Goal: Information Seeking & Learning: Compare options

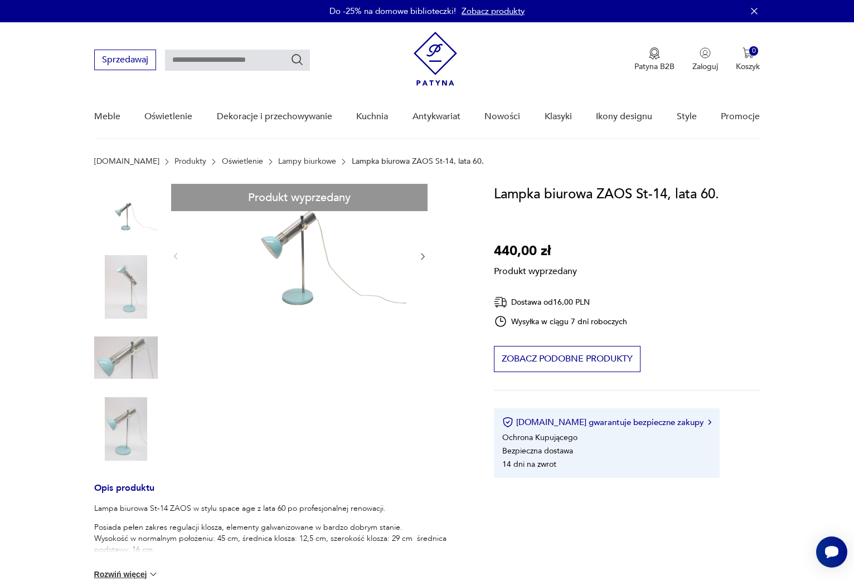
click at [196, 57] on input "text" at bounding box center [237, 60] width 145 height 21
type input "*******"
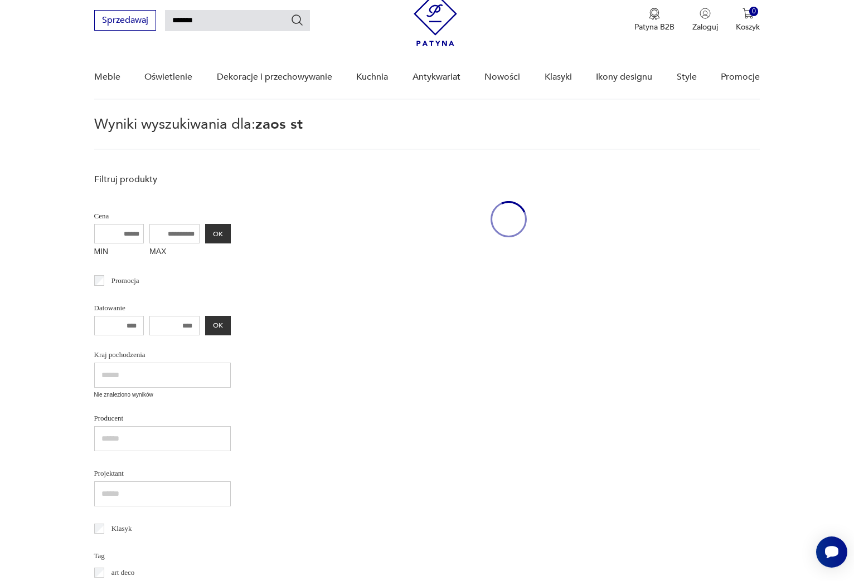
scroll to position [40, 0]
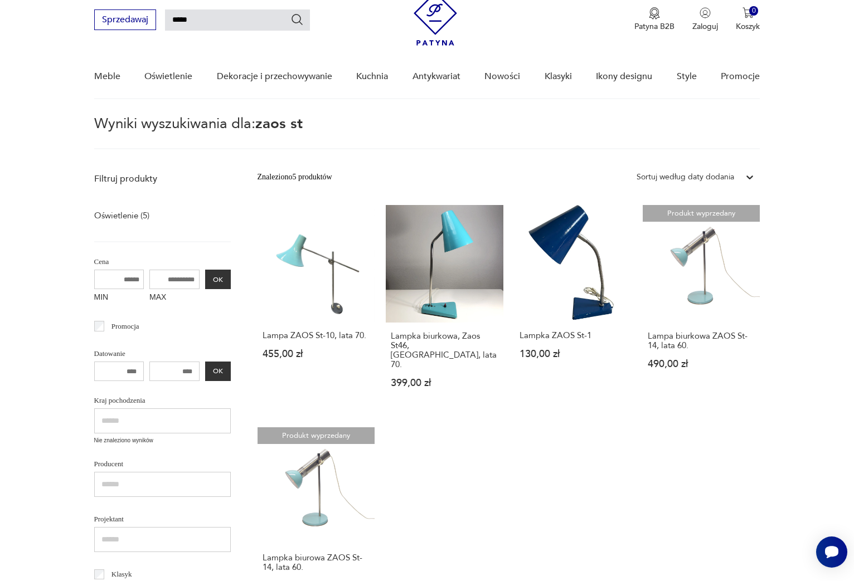
type input "****"
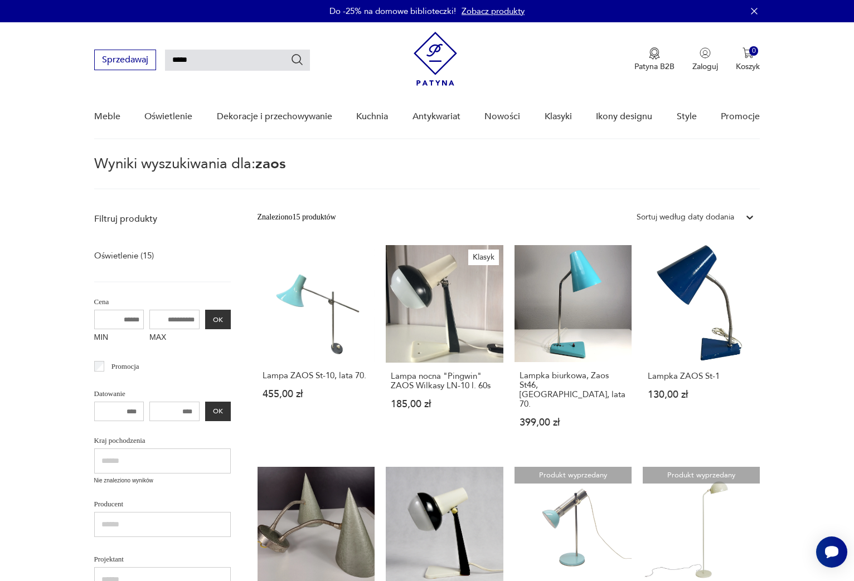
type input "*******"
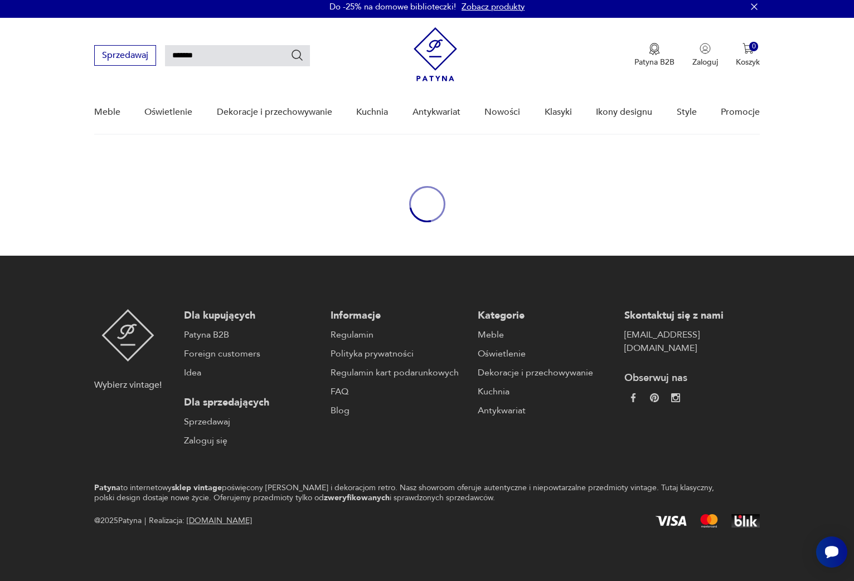
scroll to position [4, 0]
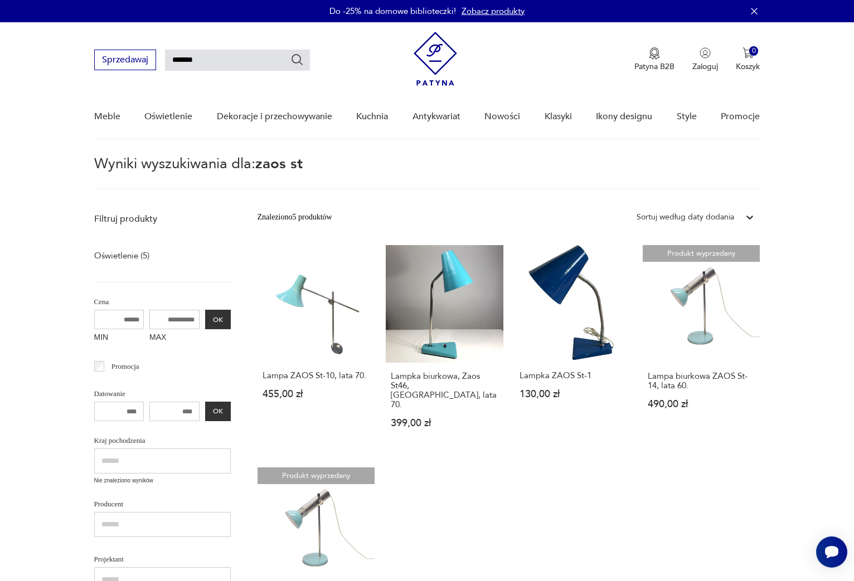
scroll to position [4, 0]
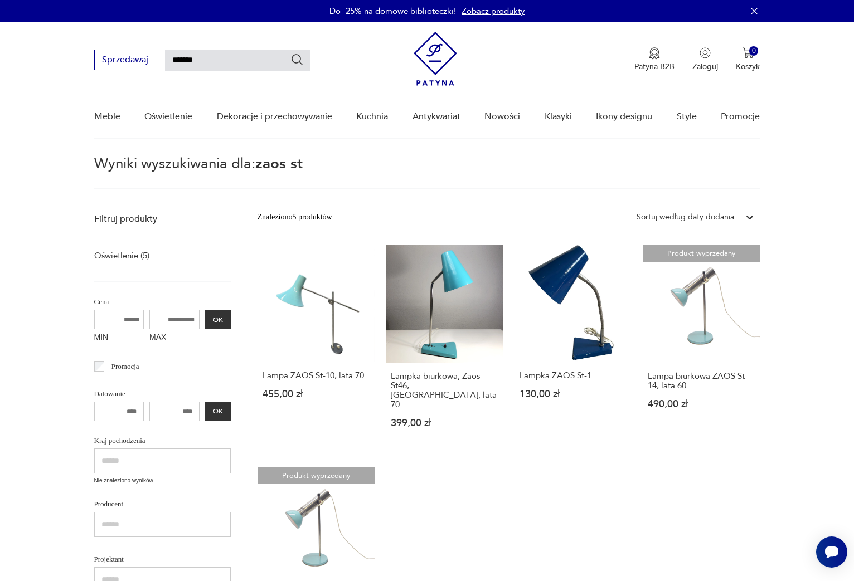
scroll to position [4, 0]
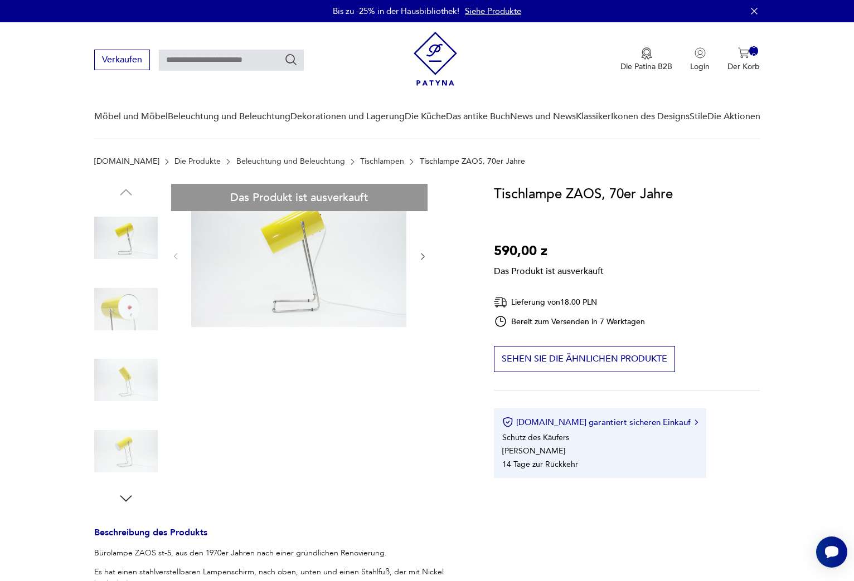
click at [128, 304] on div "Das Produkt ist ausverkauft Beschreibung des Produkts Bürolampe ZAOS st-5, aus …" at bounding box center [280, 463] width 373 height 558
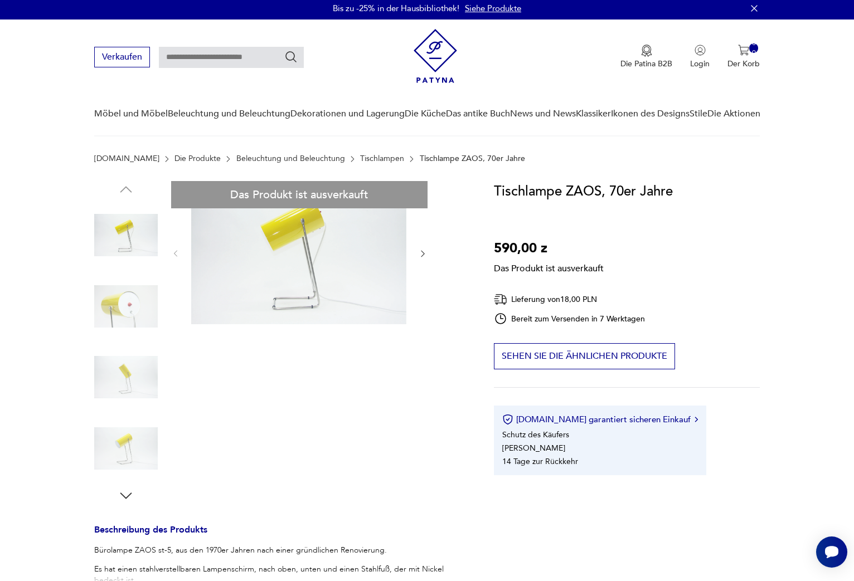
scroll to position [2, 0]
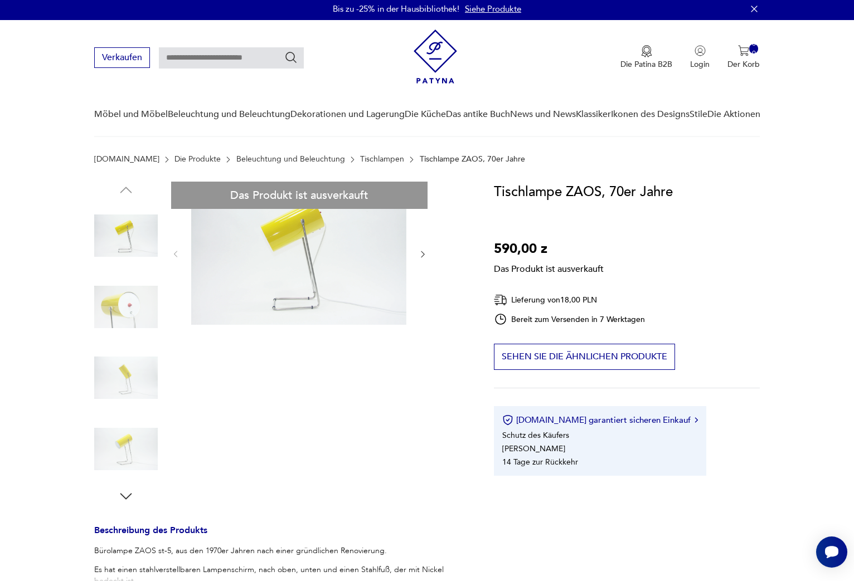
click at [132, 314] on div "Das Produkt ist ausverkauft Beschreibung des Produkts Bürolampe ZAOS st-5, aus …" at bounding box center [280, 461] width 373 height 558
click at [330, 258] on div "Das Produkt ist ausverkauft Beschreibung des Produkts Bürolampe ZAOS st-5, aus …" at bounding box center [280, 461] width 373 height 558
drag, startPoint x: 417, startPoint y: 254, endPoint x: 291, endPoint y: 247, distance: 126.7
click at [414, 253] on div "Das Produkt ist ausverkauft Beschreibung des Produkts Bürolampe ZAOS st-5, aus …" at bounding box center [280, 461] width 373 height 558
drag, startPoint x: 291, startPoint y: 247, endPoint x: 93, endPoint y: 293, distance: 203.1
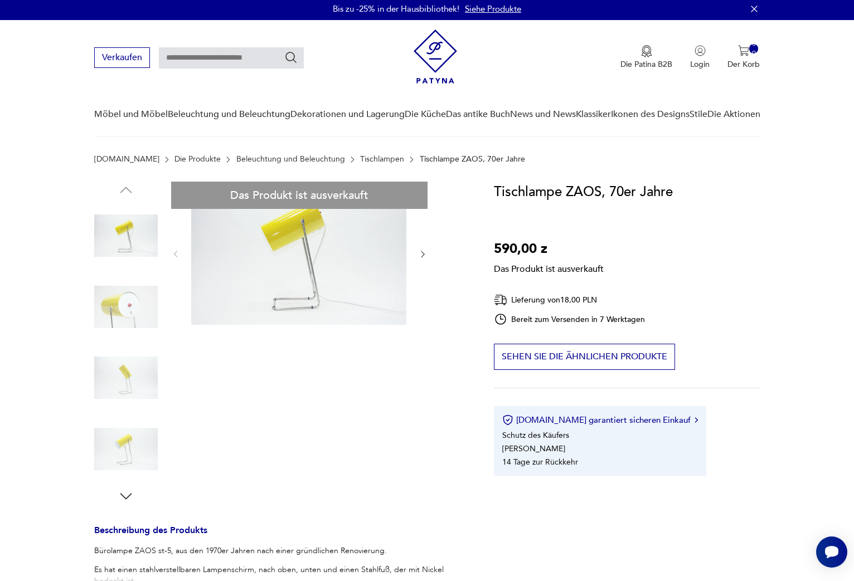
click at [268, 246] on div "Das Produkt ist ausverkauft Beschreibung des Produkts Bürolampe ZAOS st-5, aus …" at bounding box center [280, 461] width 373 height 558
drag, startPoint x: 134, startPoint y: 298, endPoint x: 132, endPoint y: 397, distance: 98.7
click at [132, 300] on div "Das Produkt ist ausverkauft Beschreibung des Produkts Bürolampe ZAOS st-5, aus …" at bounding box center [280, 461] width 373 height 558
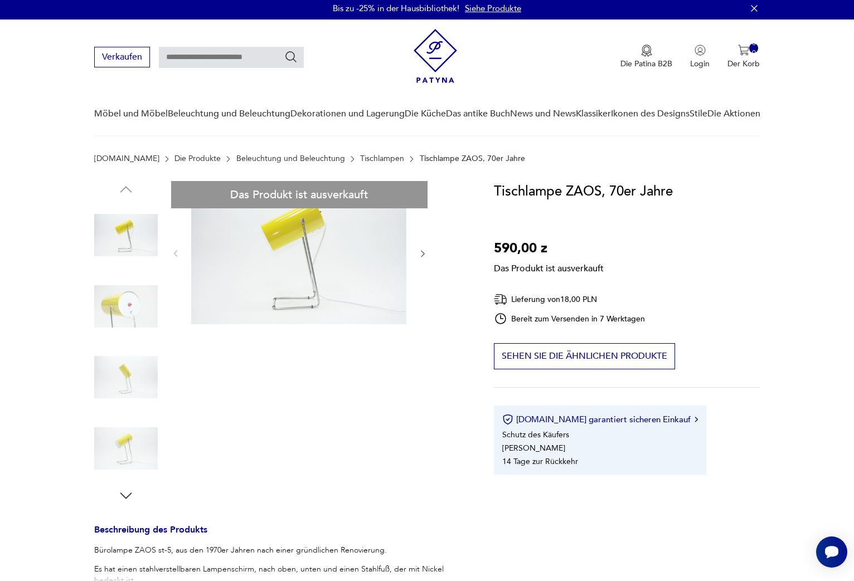
drag, startPoint x: 127, startPoint y: 382, endPoint x: 126, endPoint y: 451, distance: 69.1
click at [127, 387] on div "Das Produkt ist ausverkauft Beschreibung des Produkts Bürolampe ZAOS st-5, aus …" at bounding box center [280, 460] width 373 height 558
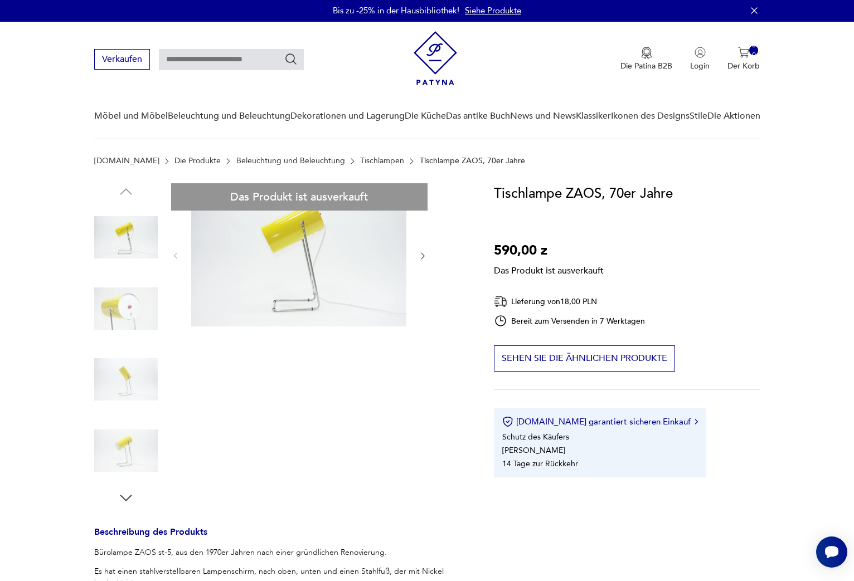
click at [316, 207] on div "Das Produkt ist ausverkauft Beschreibung des Produkts Bürolampe ZAOS st-5, aus …" at bounding box center [280, 462] width 373 height 558
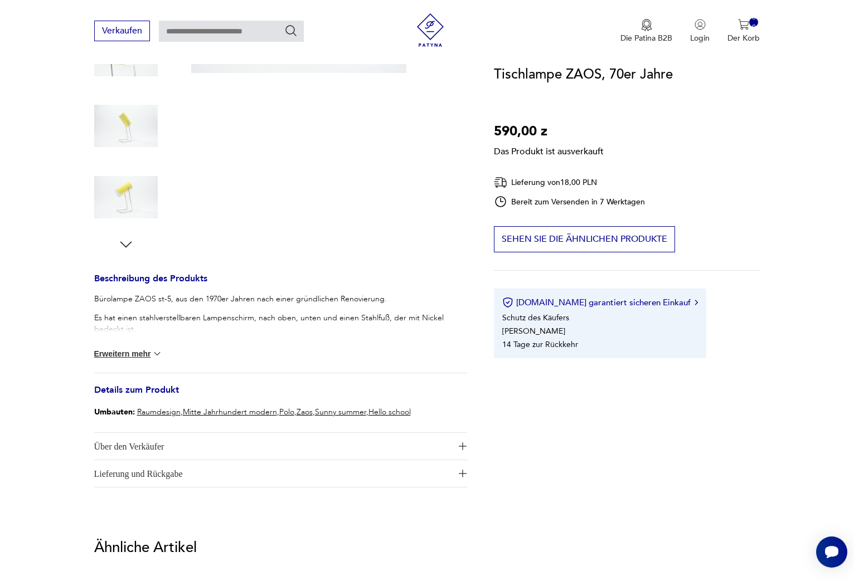
scroll to position [0, 0]
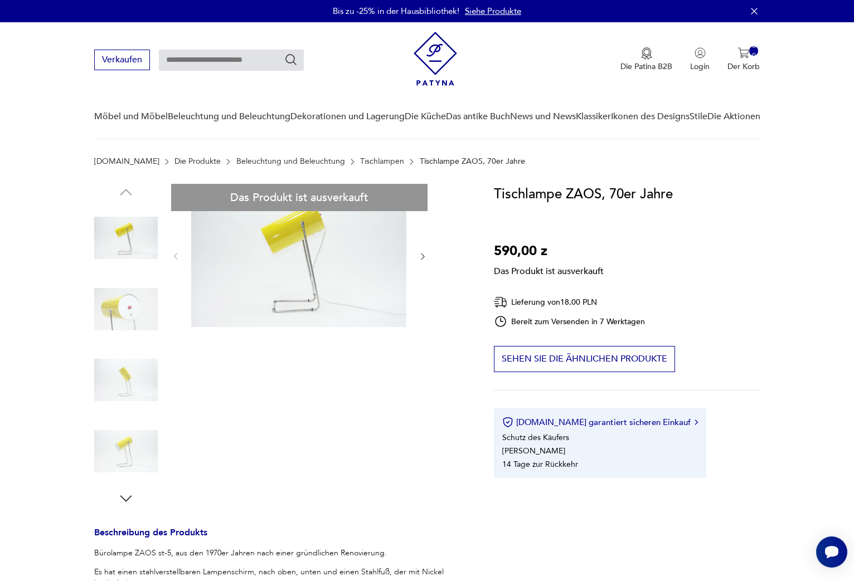
click at [360, 164] on link "Tischlampen" at bounding box center [382, 161] width 44 height 9
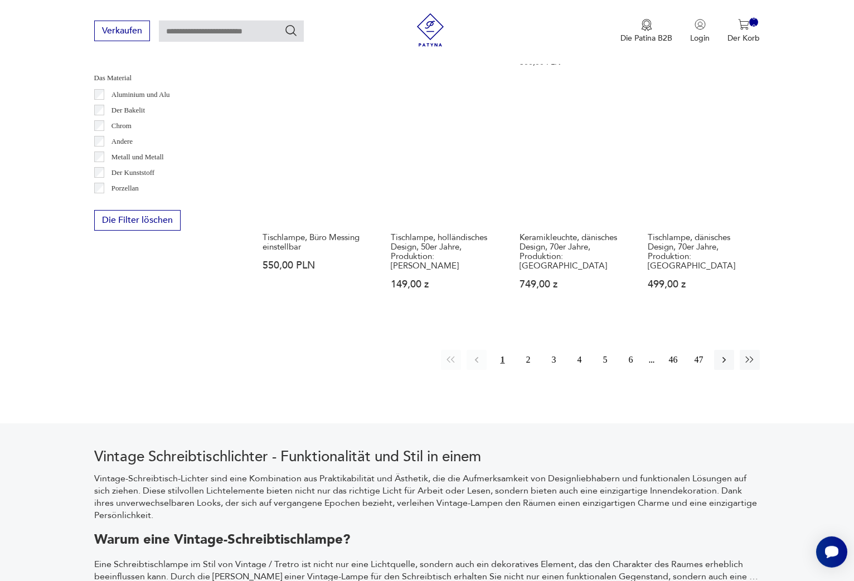
scroll to position [1029, 0]
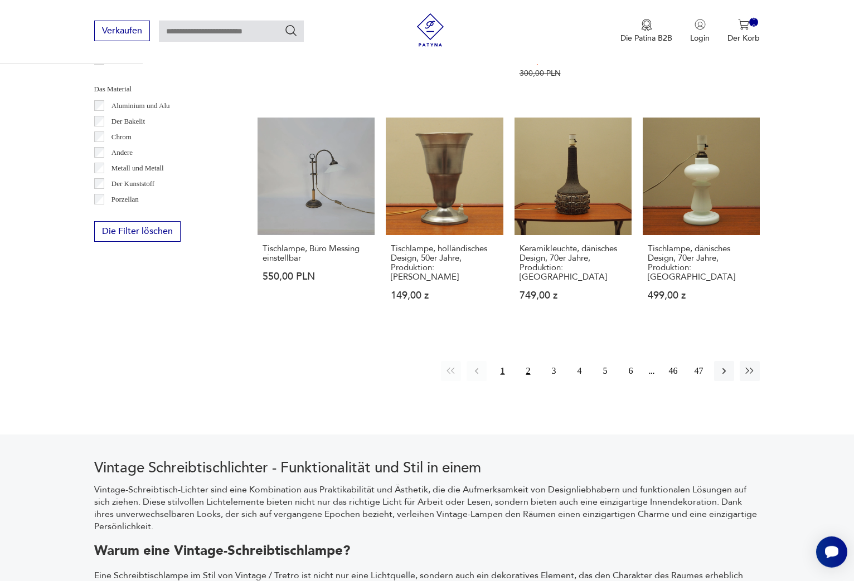
click at [529, 361] on button "2" at bounding box center [528, 371] width 20 height 20
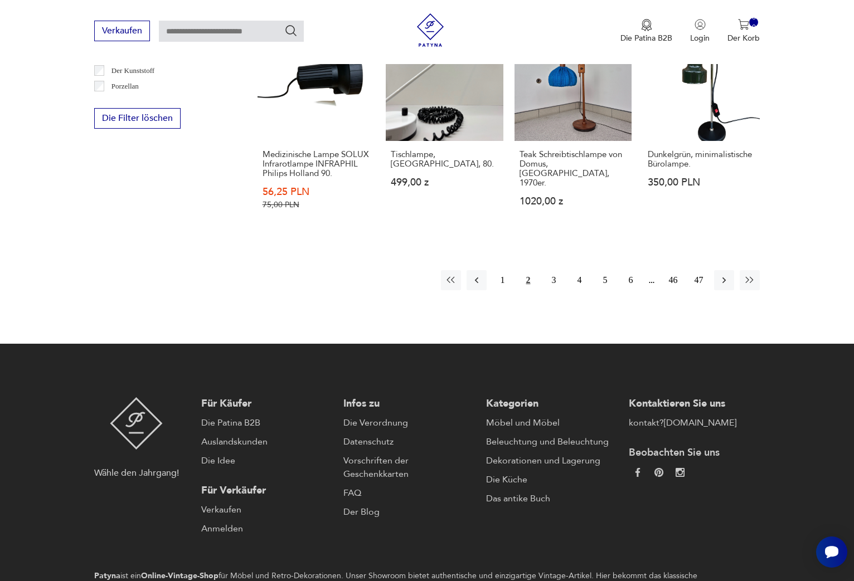
scroll to position [1162, 0]
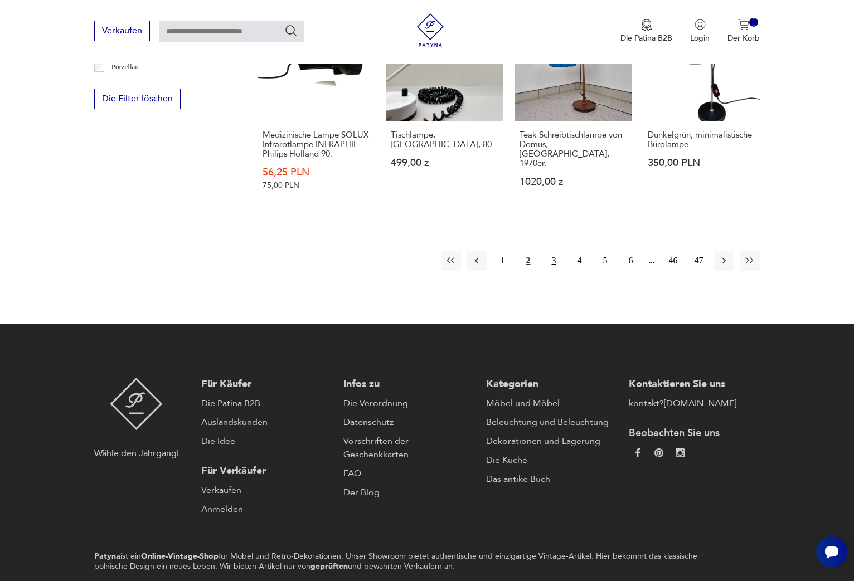
click at [549, 251] on button "3" at bounding box center [553, 261] width 20 height 20
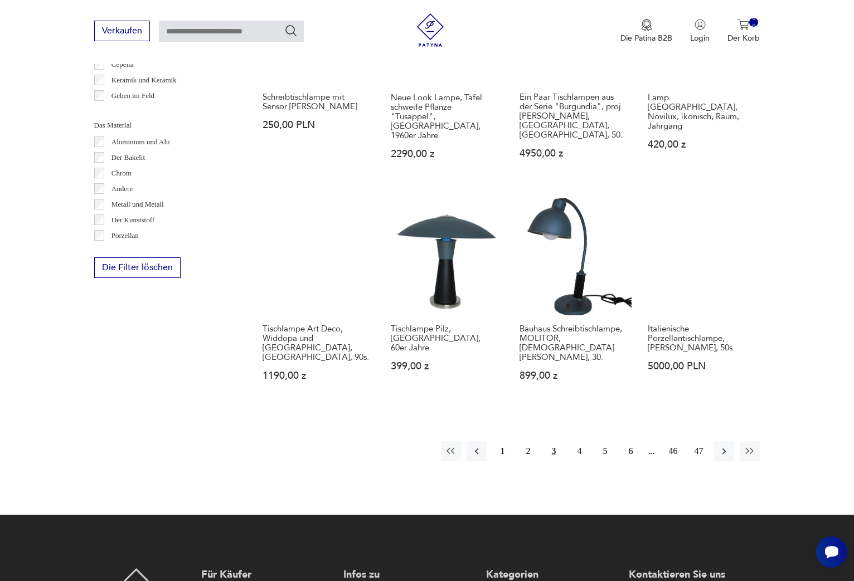
scroll to position [994, 0]
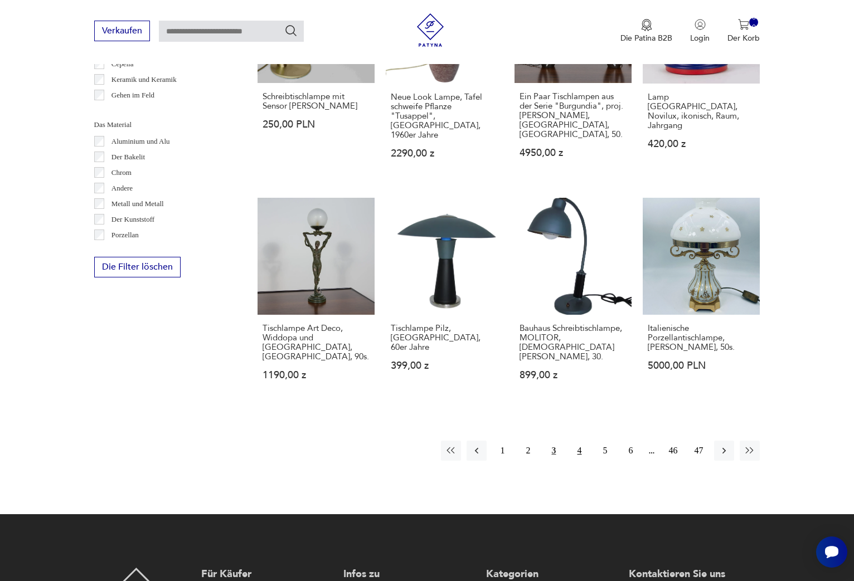
click at [580, 441] on button "4" at bounding box center [579, 451] width 20 height 20
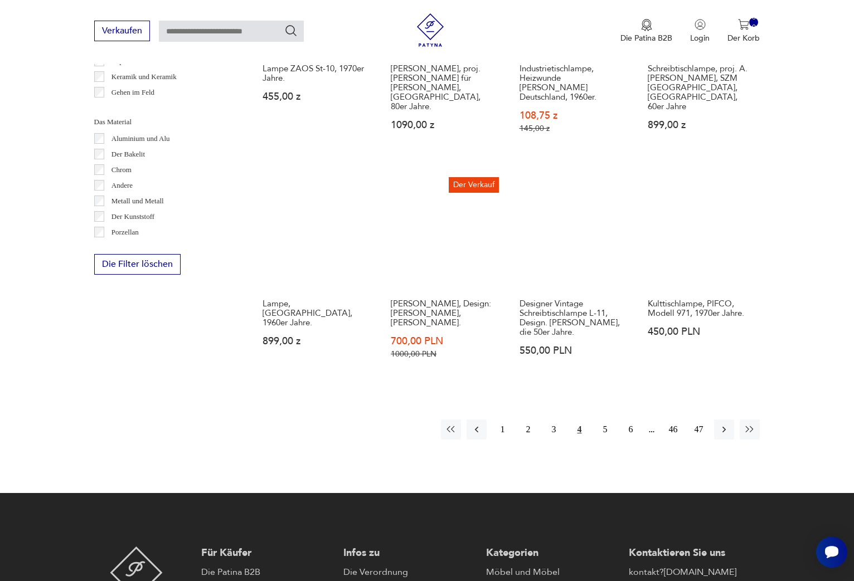
scroll to position [1029, 0]
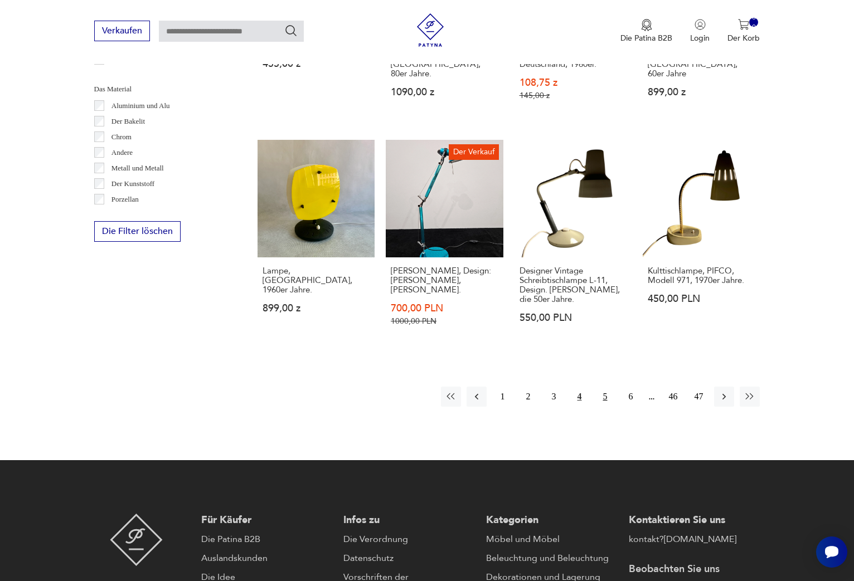
click at [604, 387] on button "5" at bounding box center [605, 397] width 20 height 20
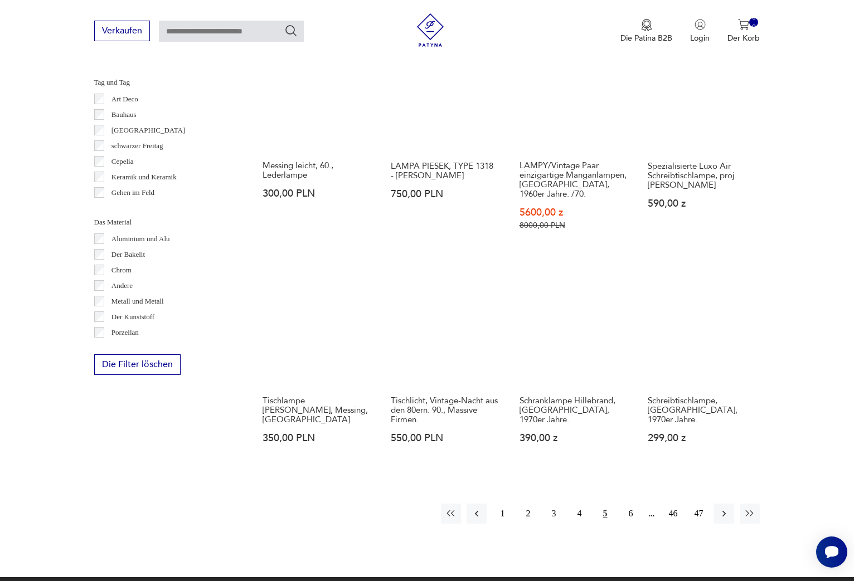
scroll to position [948, 0]
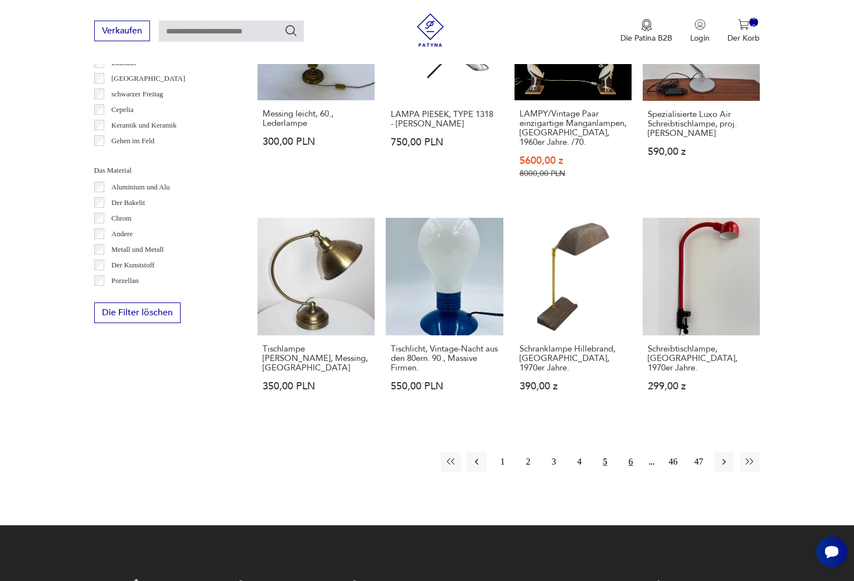
click at [632, 452] on button "6" at bounding box center [630, 462] width 20 height 20
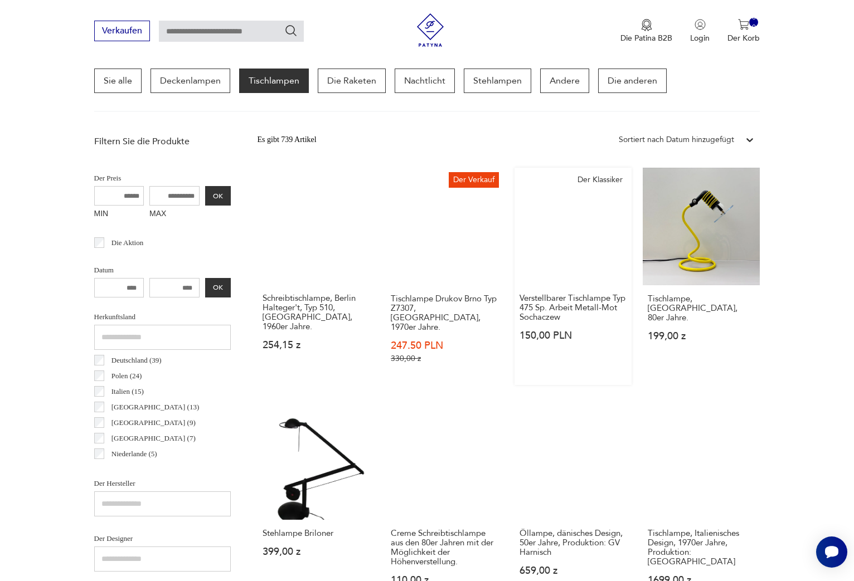
scroll to position [295, 0]
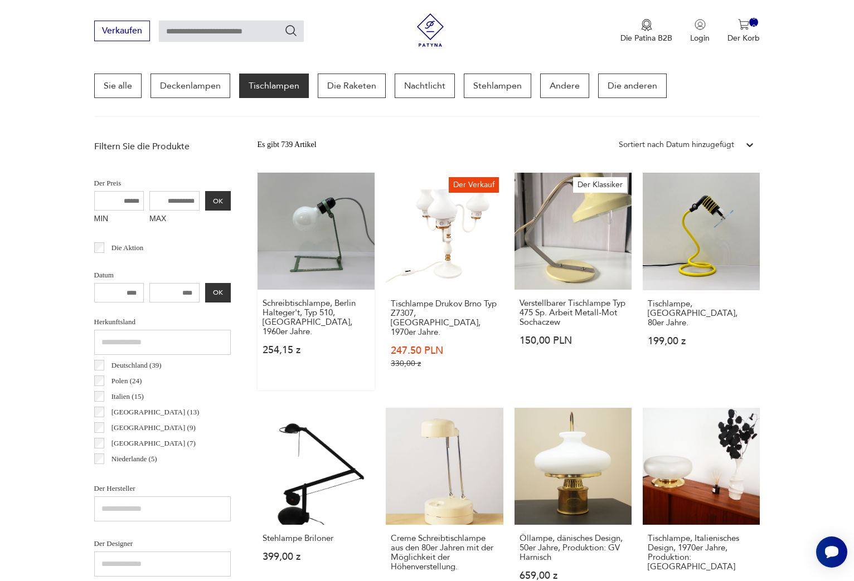
click at [333, 229] on link "Schreibtischlampe, Berlin Halteger't, Typ 510, Deutschland, 1960er Jahre. 254,1…" at bounding box center [316, 281] width 117 height 217
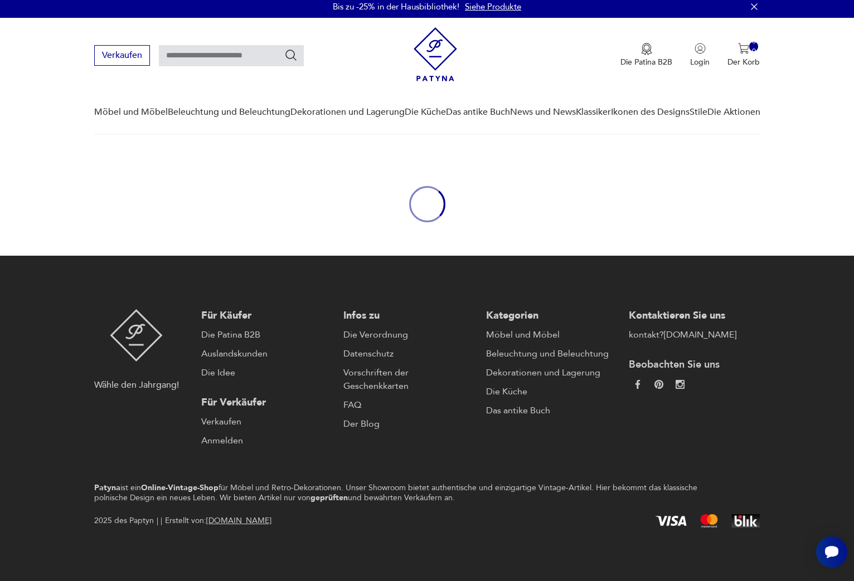
scroll to position [4, 0]
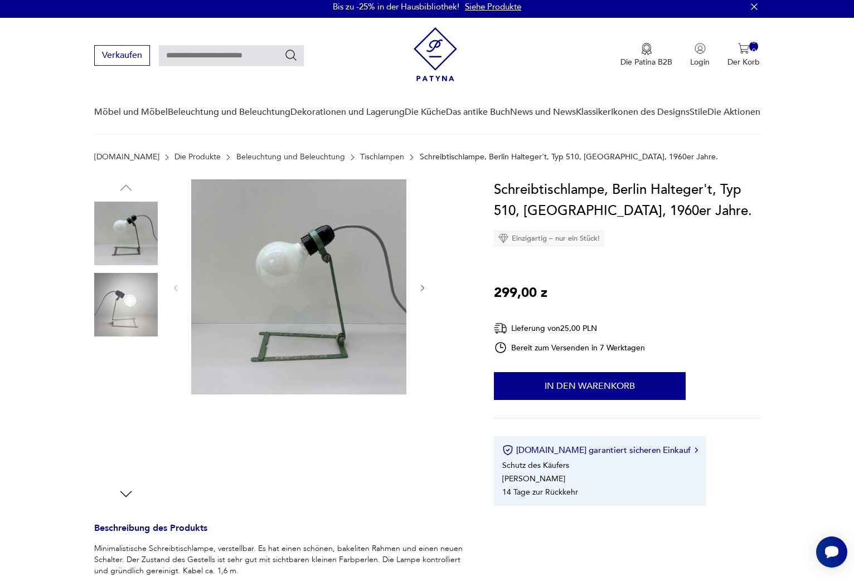
click at [124, 298] on img at bounding box center [126, 305] width 64 height 64
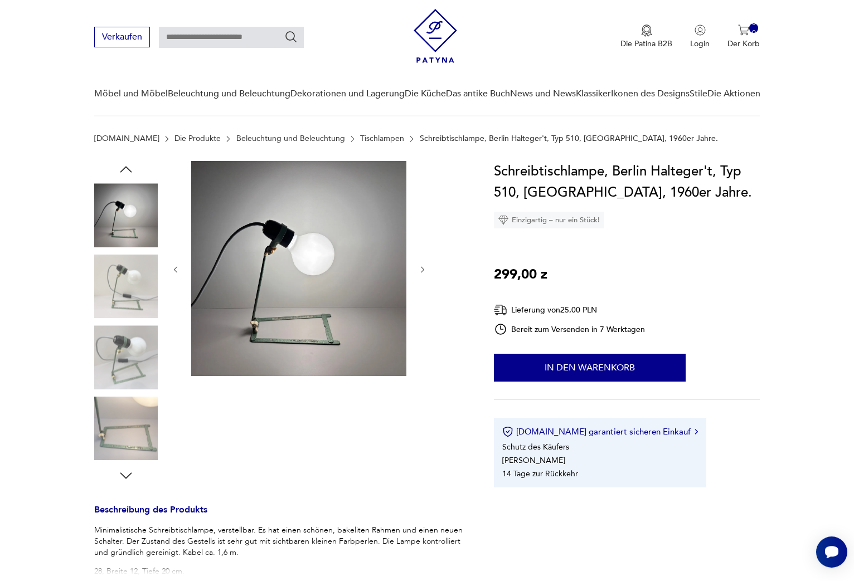
scroll to position [31, 0]
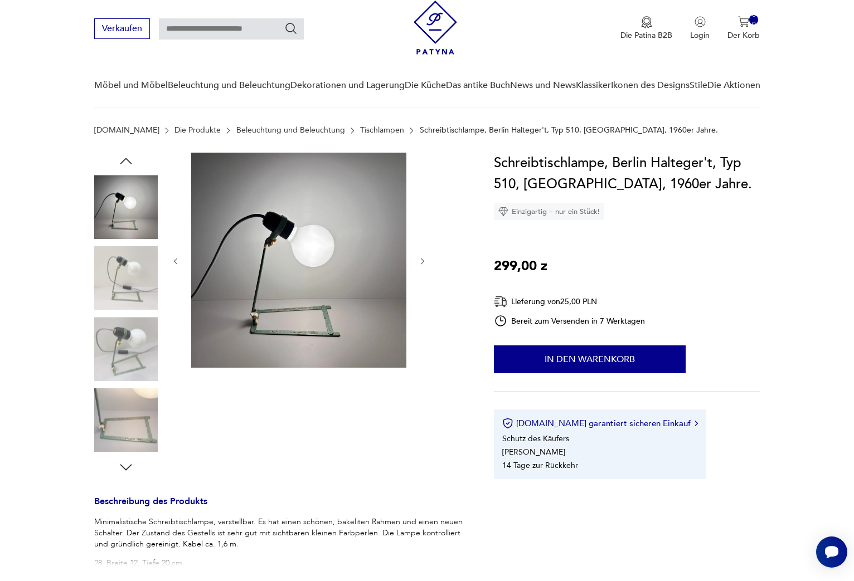
click at [132, 357] on img at bounding box center [126, 349] width 64 height 64
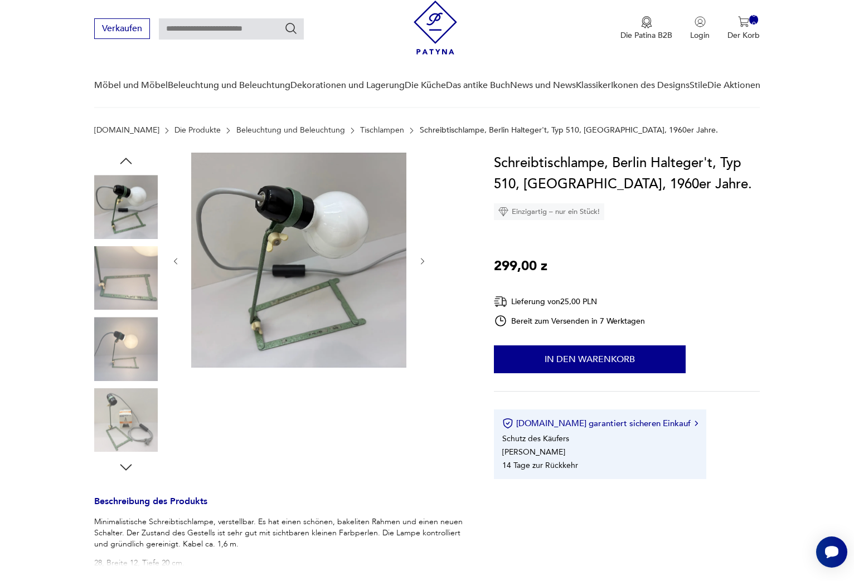
click at [139, 415] on img at bounding box center [126, 420] width 64 height 64
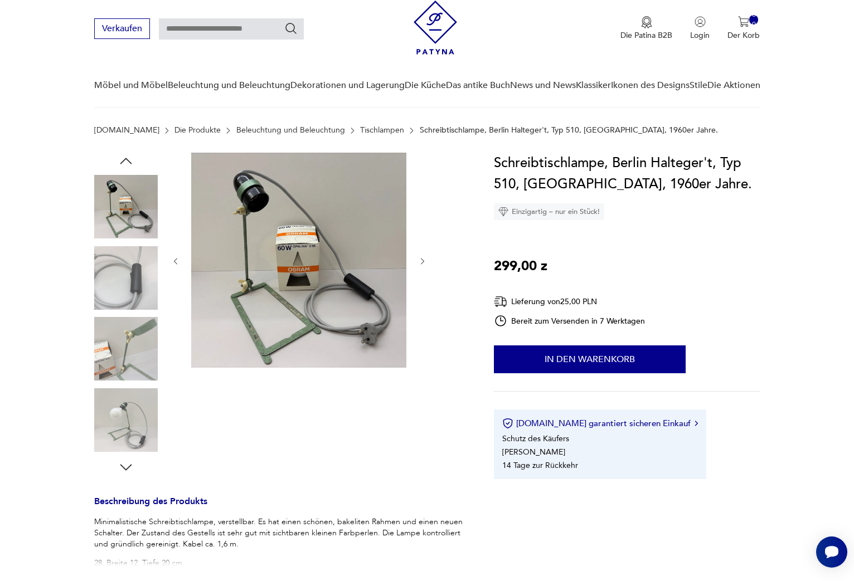
click at [139, 415] on img at bounding box center [126, 420] width 64 height 64
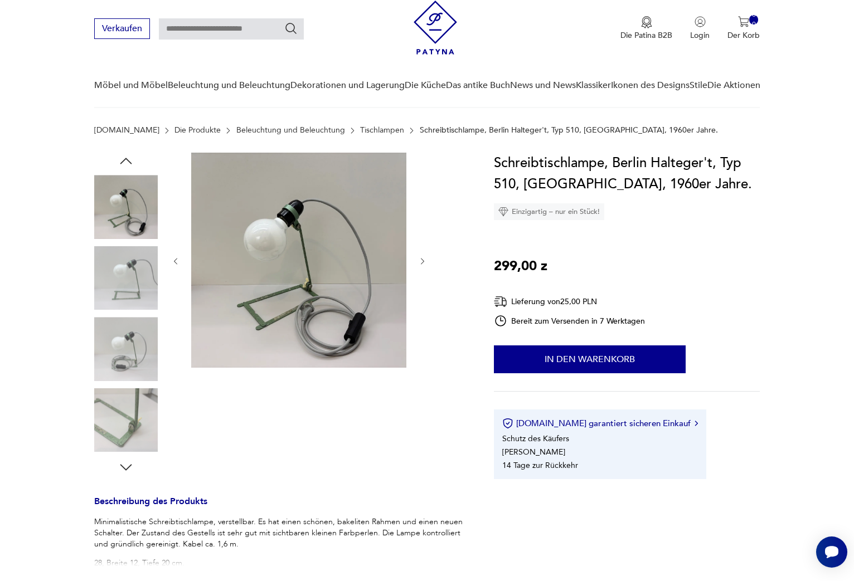
click at [123, 469] on icon "button" at bounding box center [126, 467] width 17 height 17
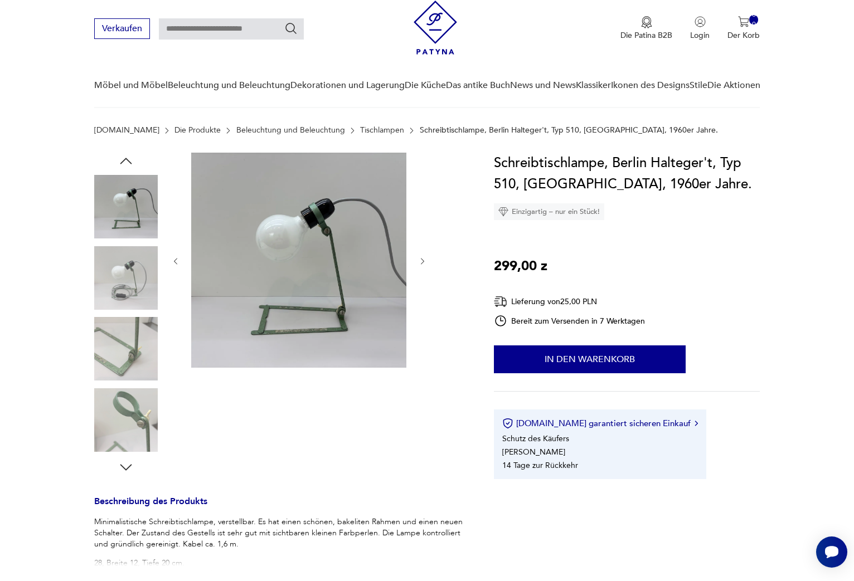
click at [123, 469] on icon "button" at bounding box center [126, 467] width 17 height 17
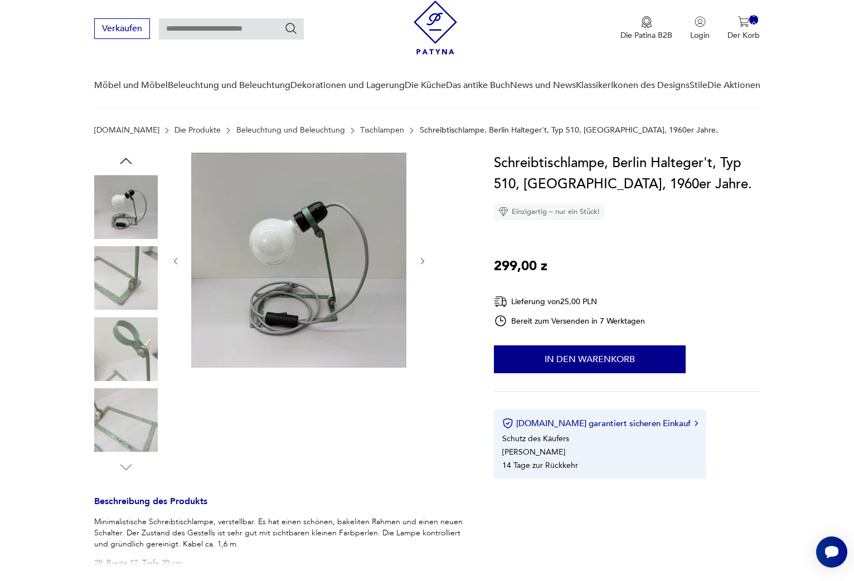
click at [135, 347] on img at bounding box center [126, 349] width 64 height 64
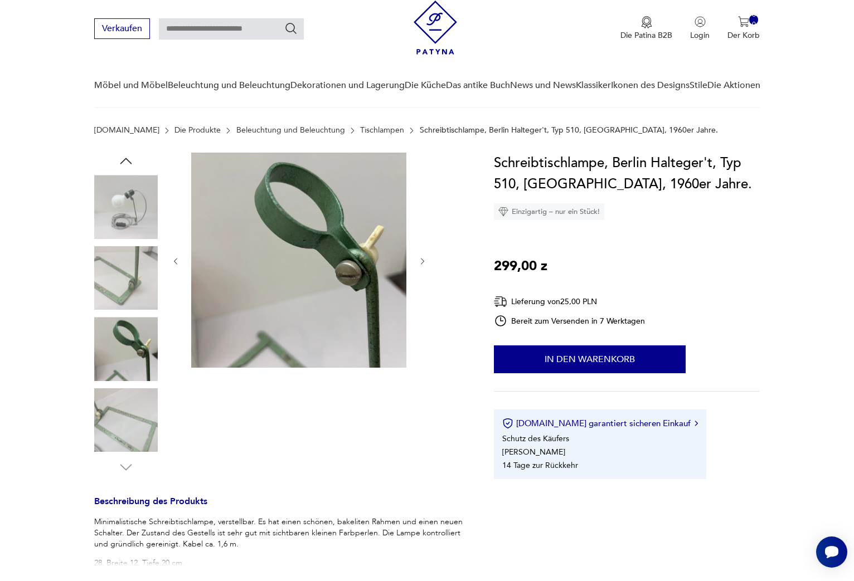
click at [129, 401] on img at bounding box center [126, 420] width 64 height 64
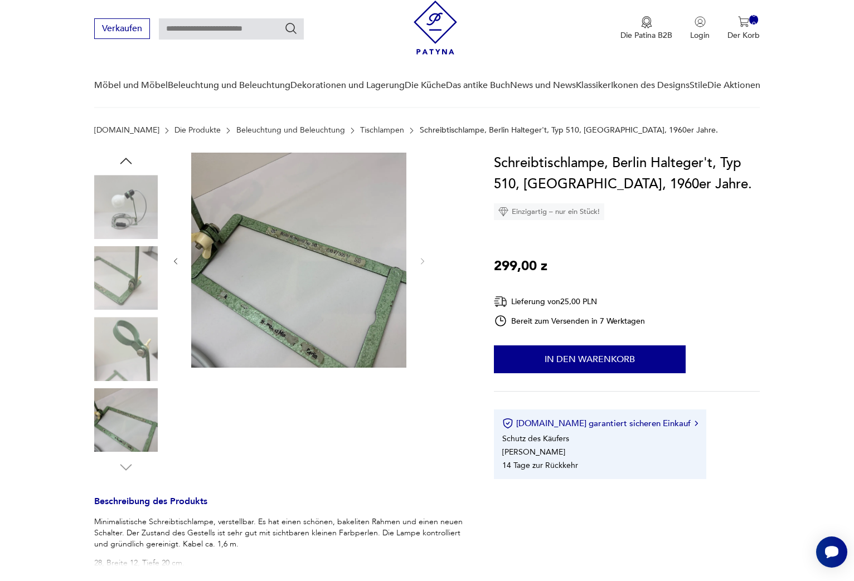
click at [307, 245] on img at bounding box center [298, 260] width 215 height 215
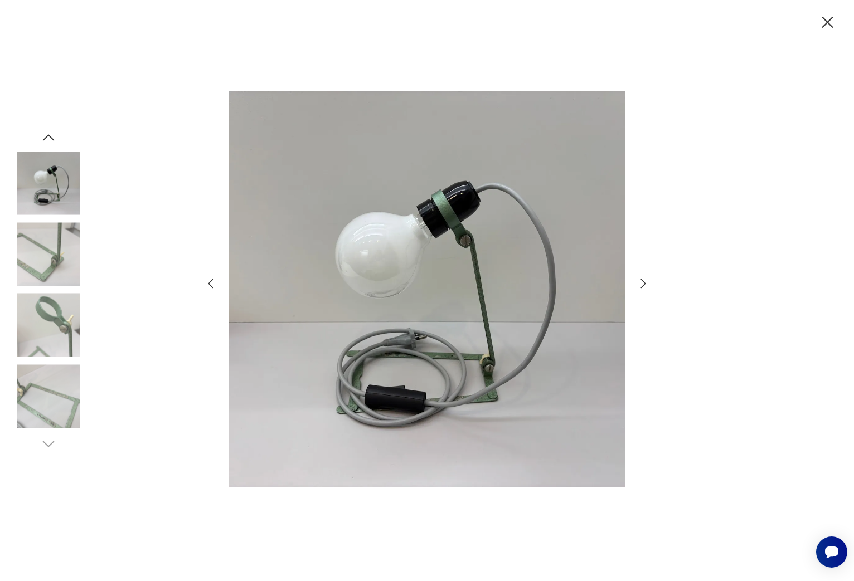
click at [46, 263] on img at bounding box center [49, 254] width 64 height 64
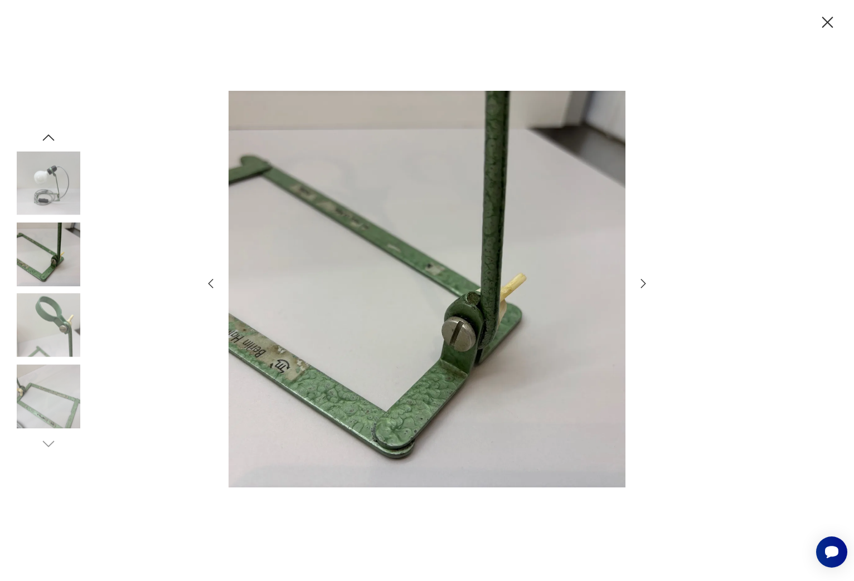
click at [38, 393] on img at bounding box center [49, 397] width 64 height 64
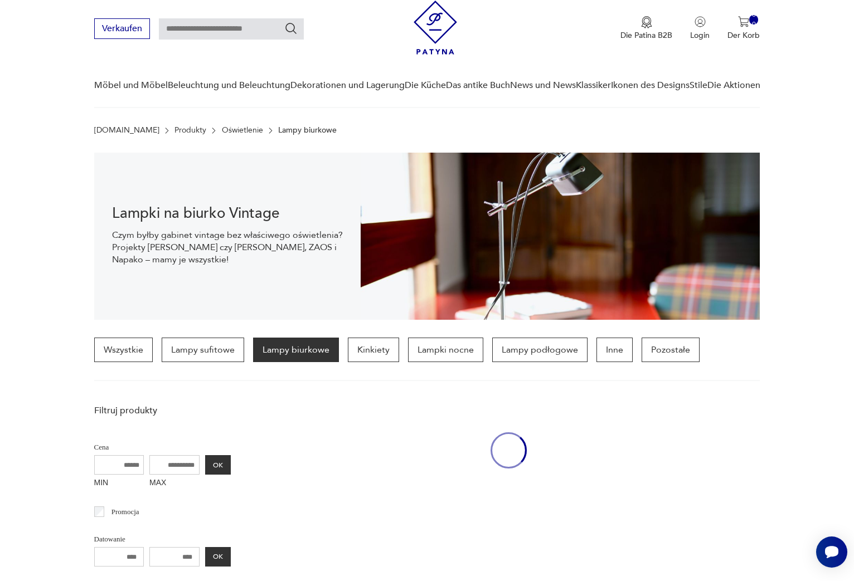
scroll to position [295, 0]
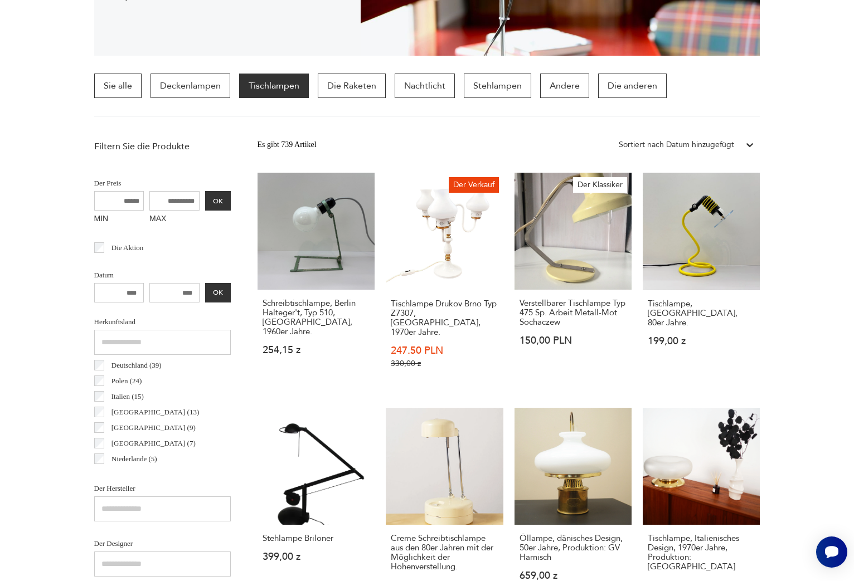
click at [512, 138] on div "Es gibt 739 Artikel Filtruj Sortiert nach Datum hinzugefügt Sortuj według daty …" at bounding box center [509, 145] width 503 height 20
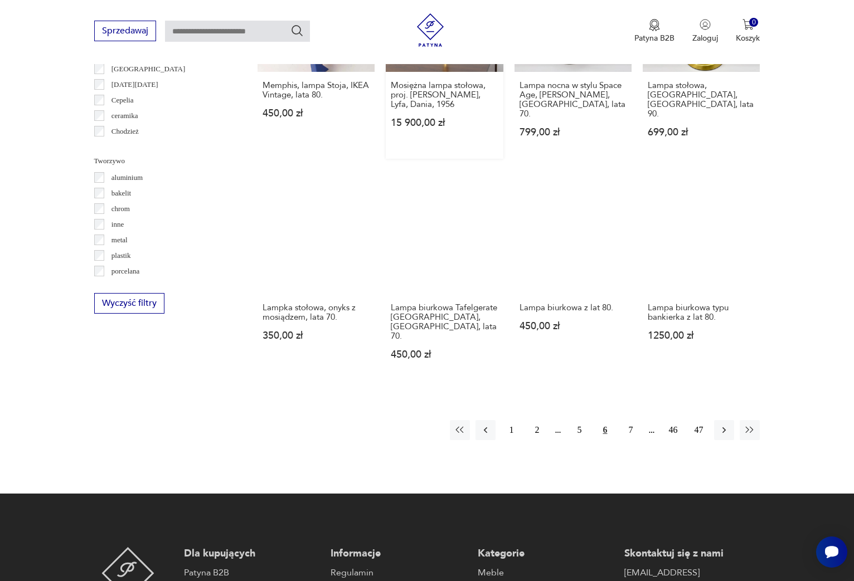
scroll to position [1033, 0]
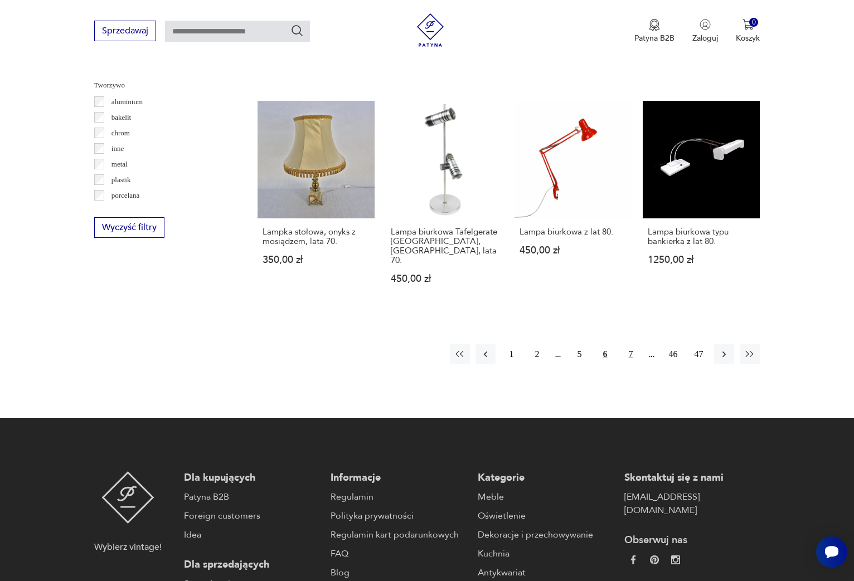
click at [630, 344] on button "7" at bounding box center [630, 354] width 20 height 20
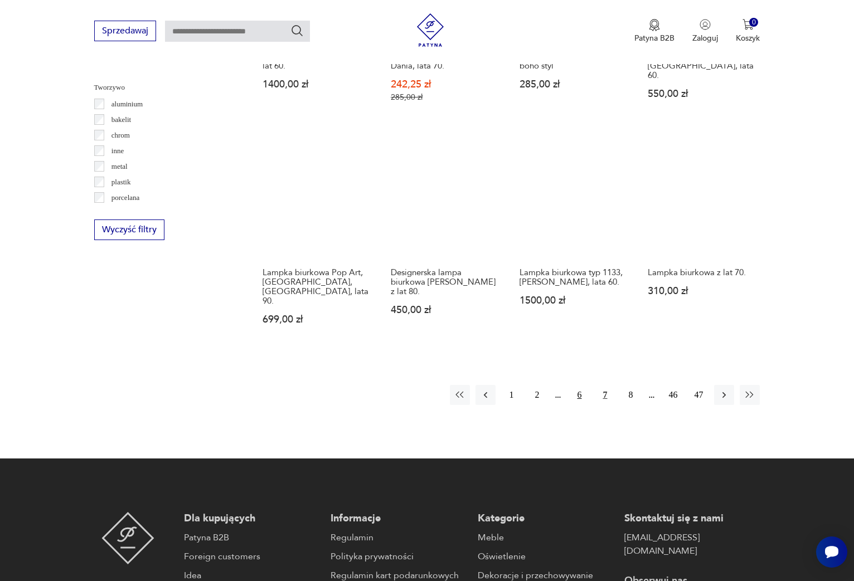
scroll to position [1020, 0]
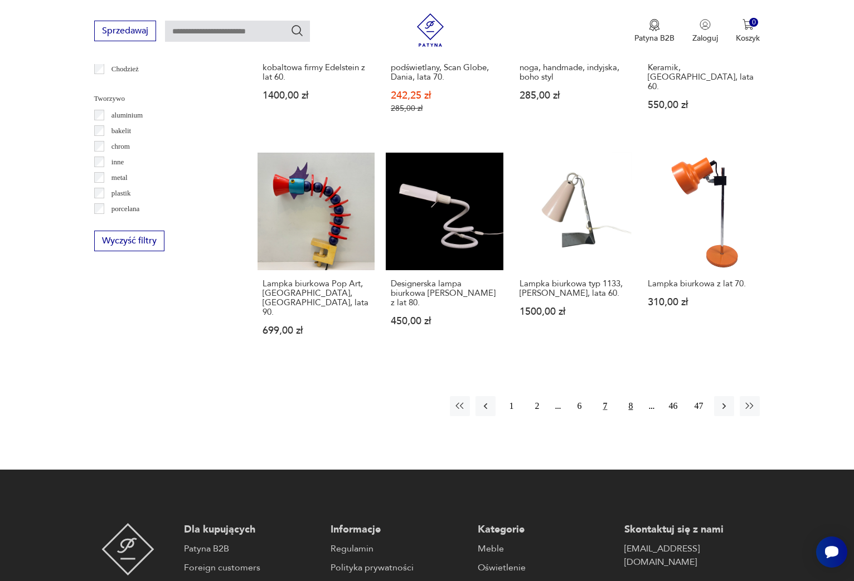
click at [632, 396] on button "8" at bounding box center [630, 406] width 20 height 20
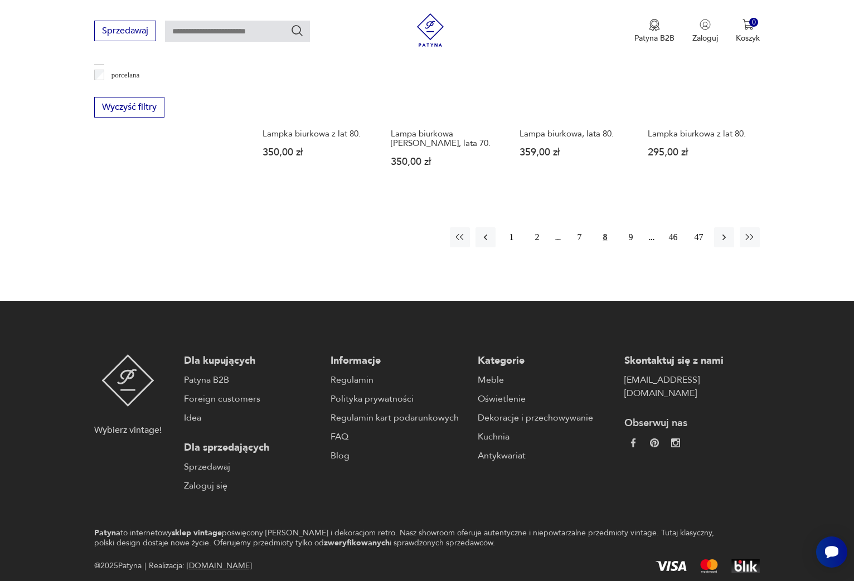
scroll to position [1161, 0]
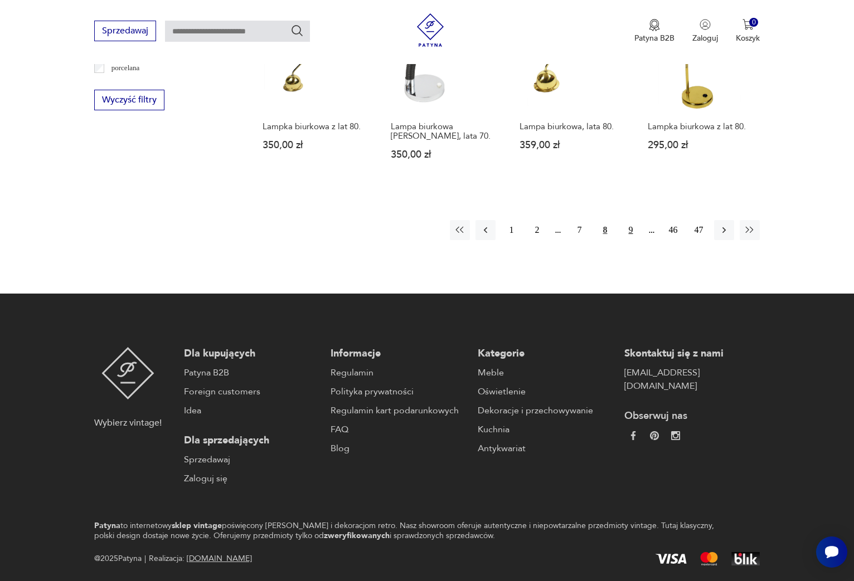
click at [632, 220] on button "9" at bounding box center [630, 230] width 20 height 20
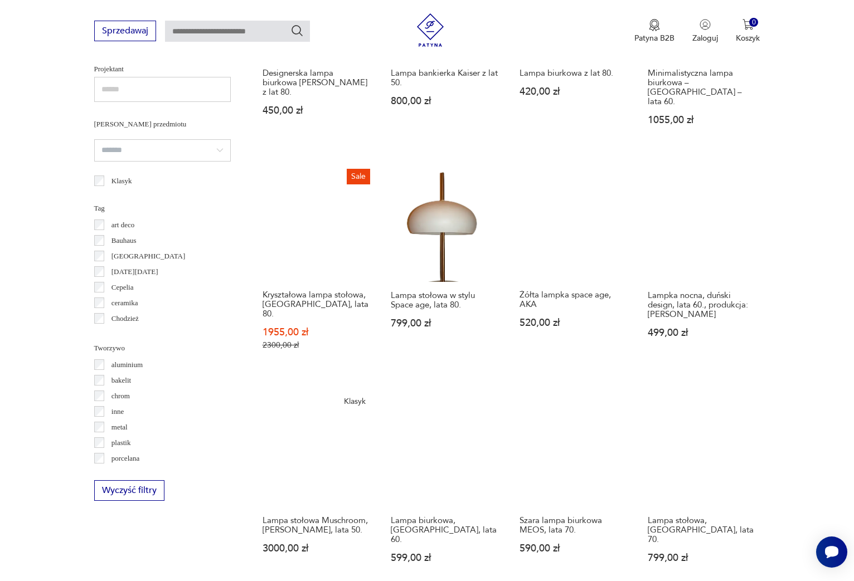
scroll to position [778, 0]
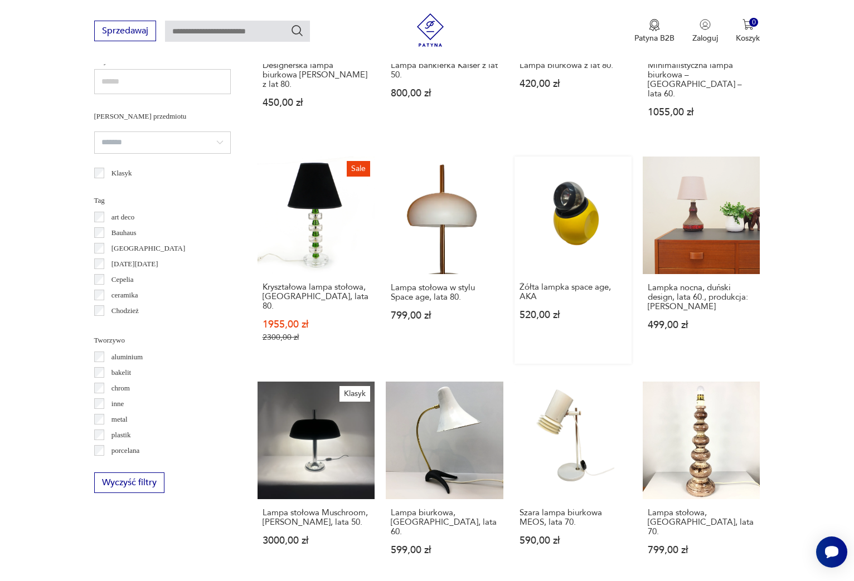
click at [576, 206] on link "Żółta lampka space age, AKA 520,00 zł" at bounding box center [572, 260] width 117 height 207
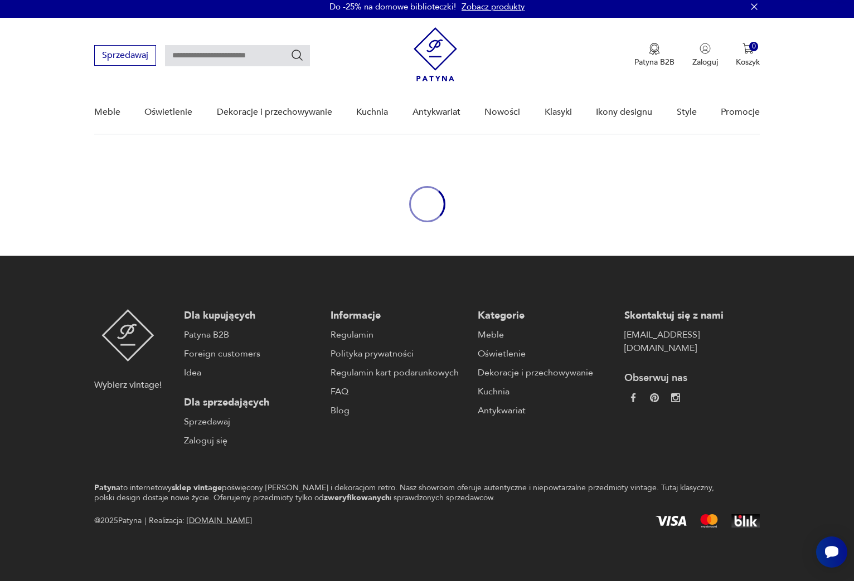
scroll to position [4, 0]
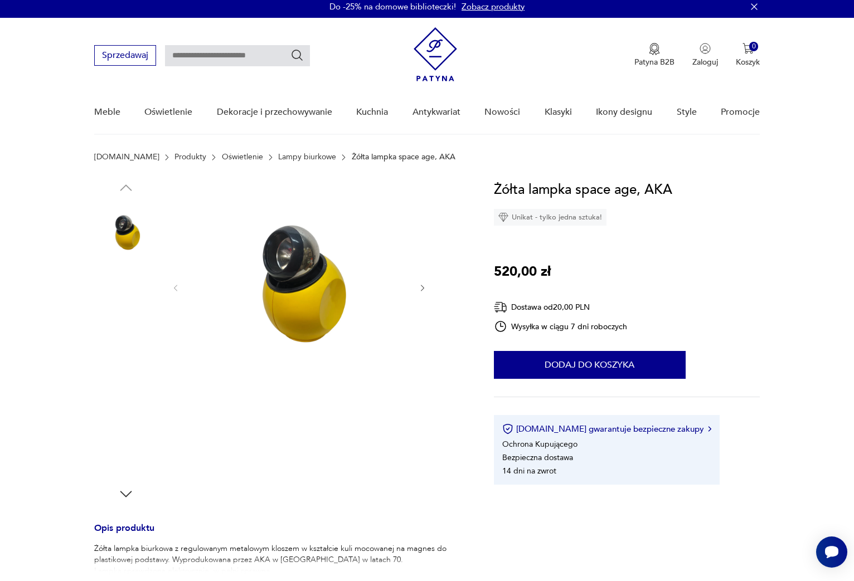
click at [130, 314] on img at bounding box center [126, 305] width 64 height 64
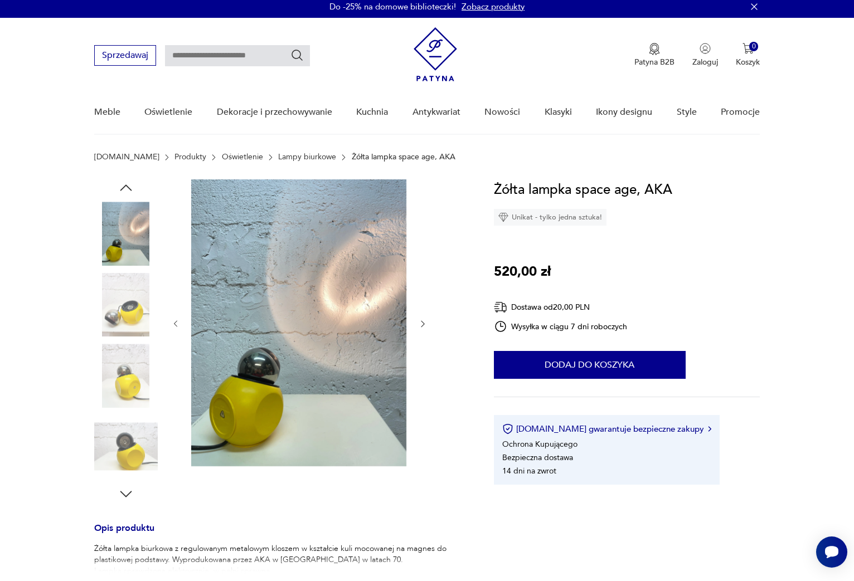
click at [130, 314] on img at bounding box center [126, 305] width 64 height 64
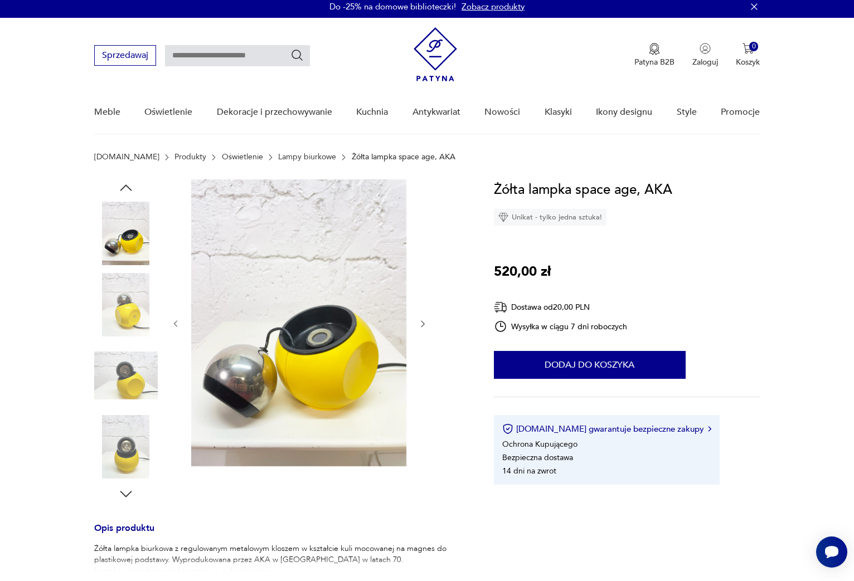
click at [130, 314] on img at bounding box center [126, 305] width 64 height 64
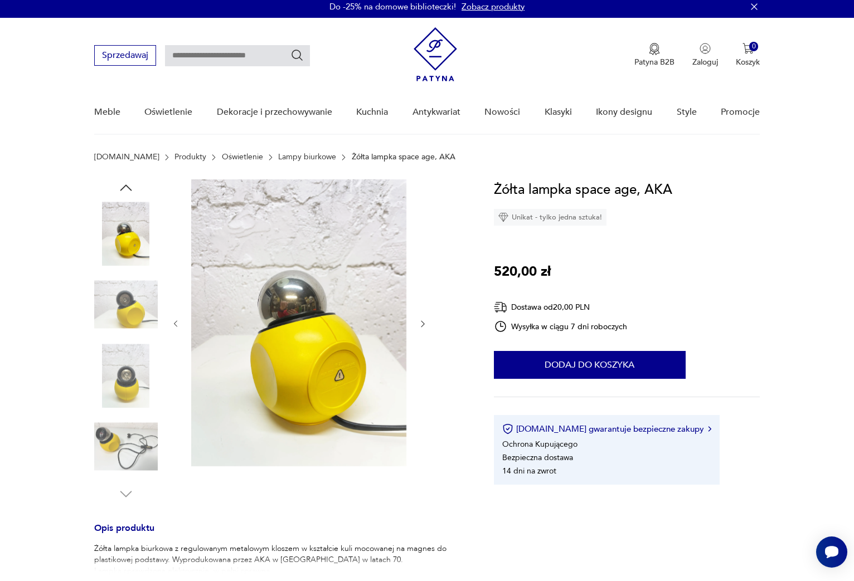
click at [130, 314] on img at bounding box center [126, 305] width 64 height 64
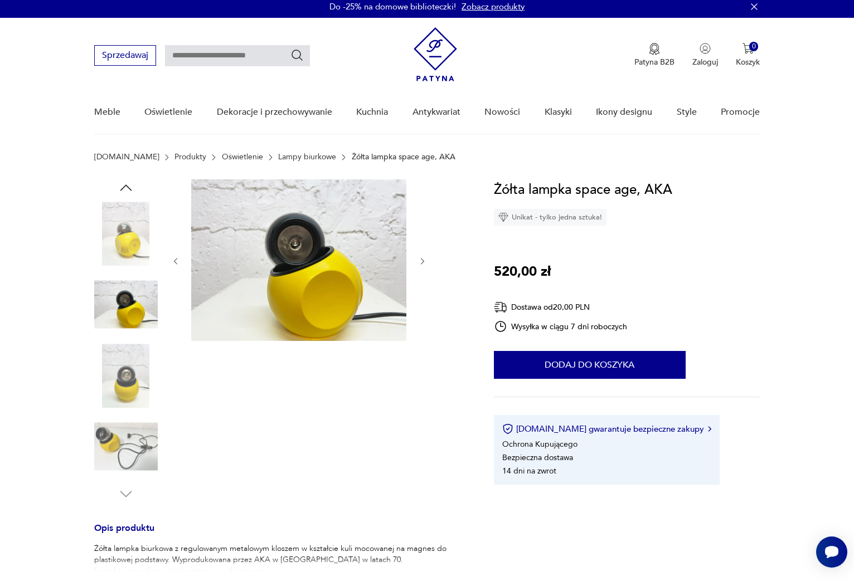
click at [135, 453] on img at bounding box center [126, 447] width 64 height 64
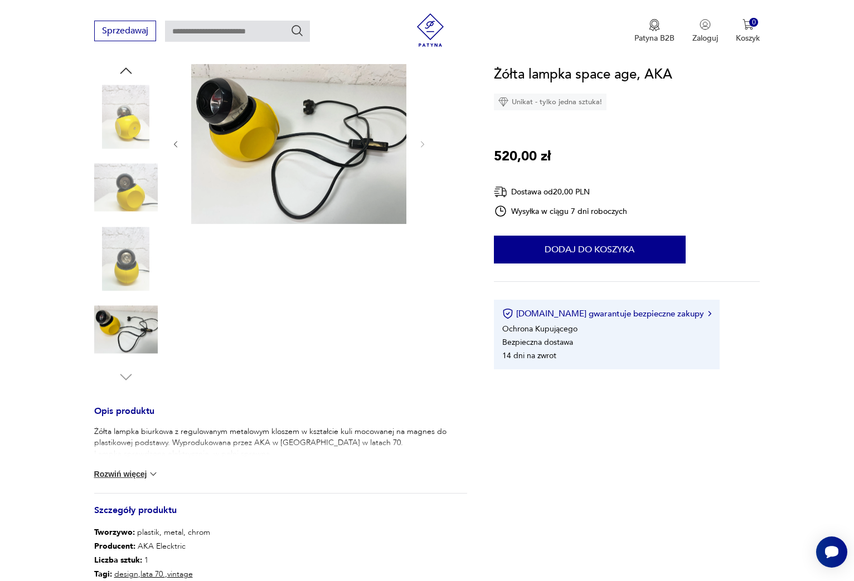
scroll to position [149, 0]
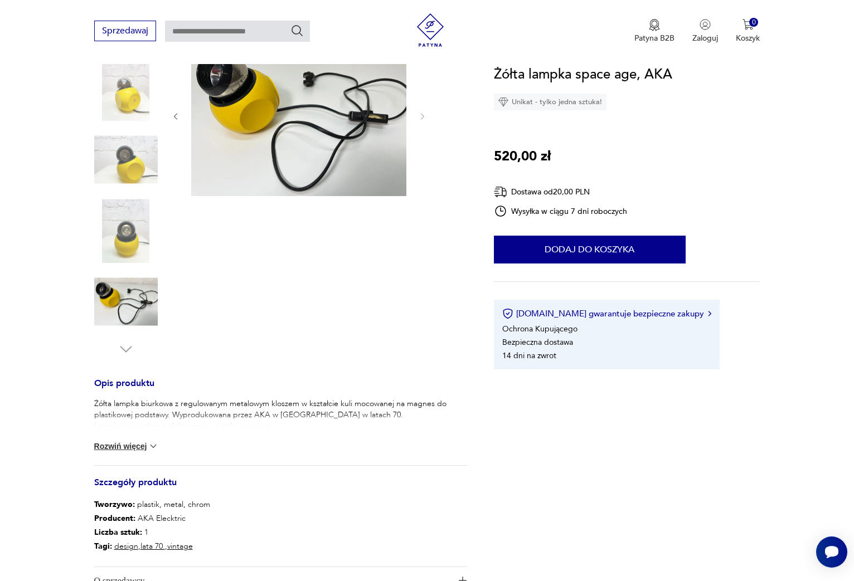
click at [137, 324] on img at bounding box center [126, 302] width 64 height 64
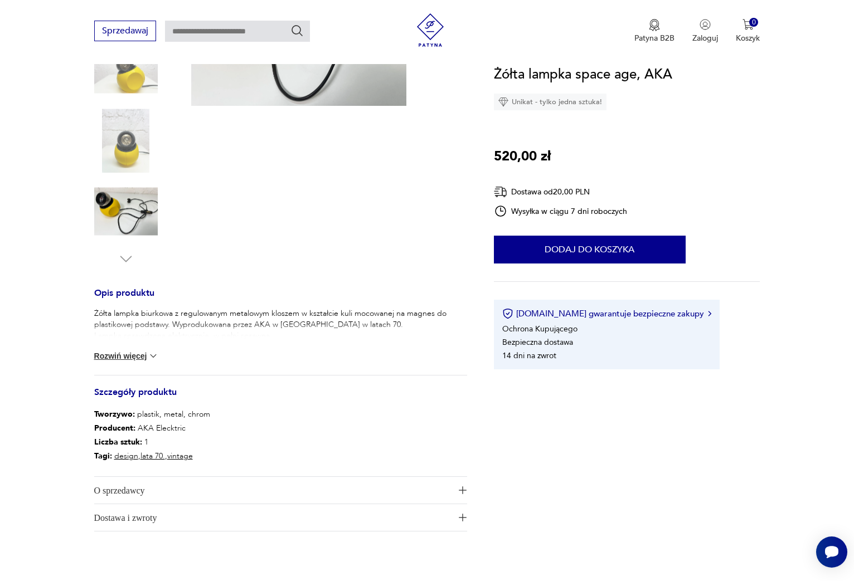
scroll to position [258, 0]
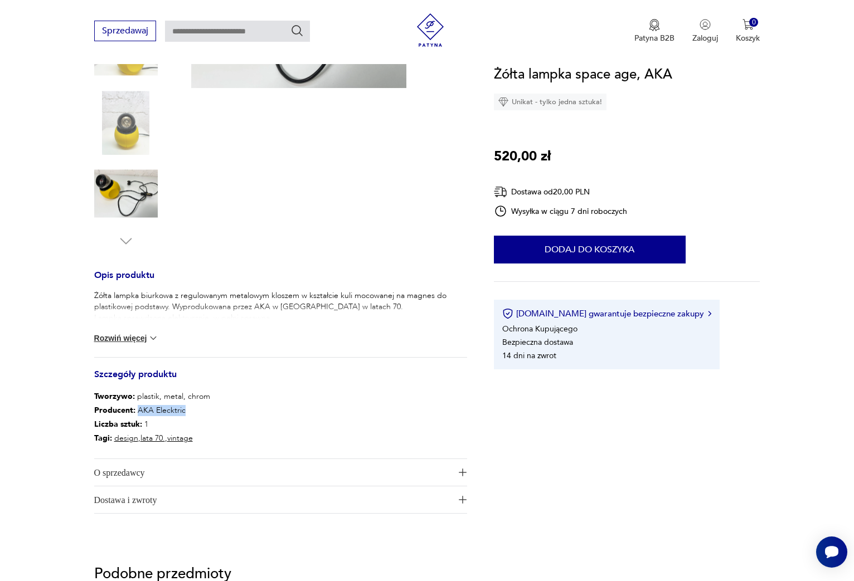
drag, startPoint x: 135, startPoint y: 411, endPoint x: 178, endPoint y: 411, distance: 42.9
click at [197, 411] on p "Producent : AKA Elecktric" at bounding box center [152, 411] width 116 height 14
copy p "AKA Elecktric"
click at [134, 202] on img at bounding box center [126, 194] width 64 height 64
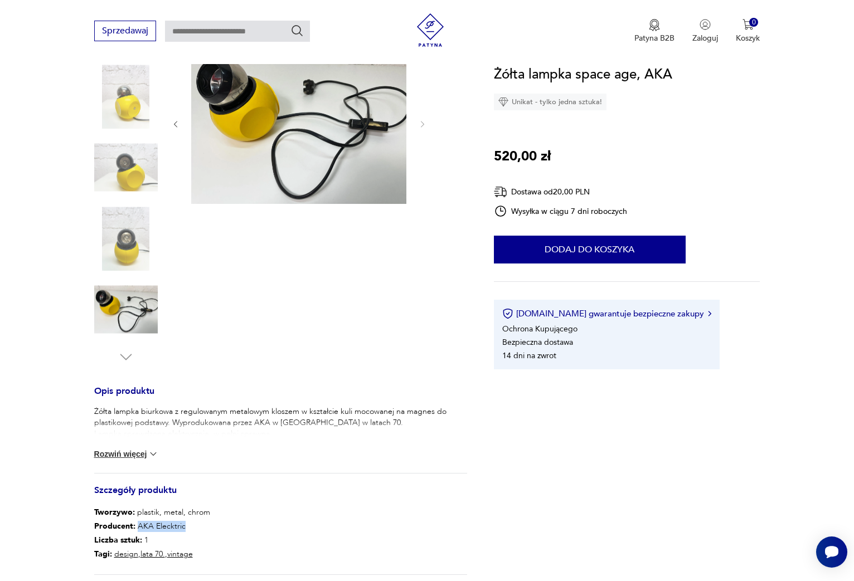
scroll to position [130, 0]
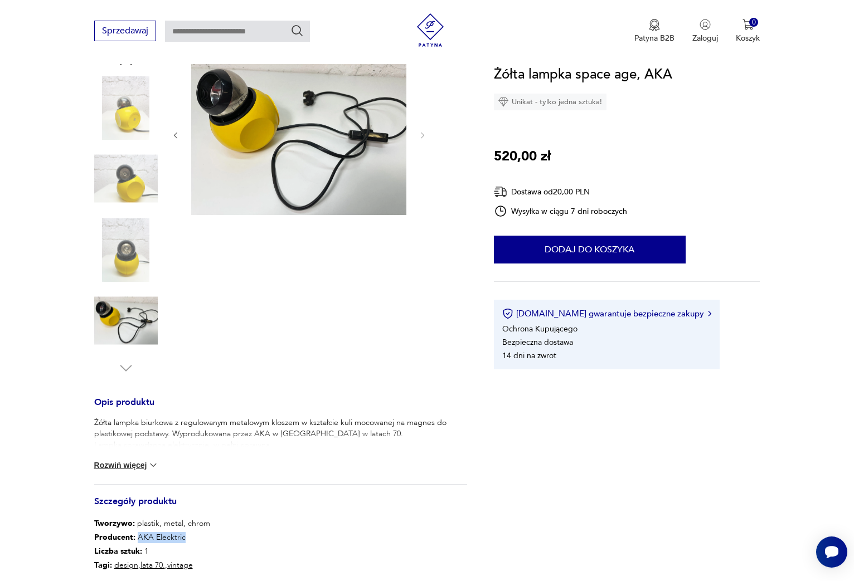
click at [311, 101] on img at bounding box center [298, 135] width 215 height 162
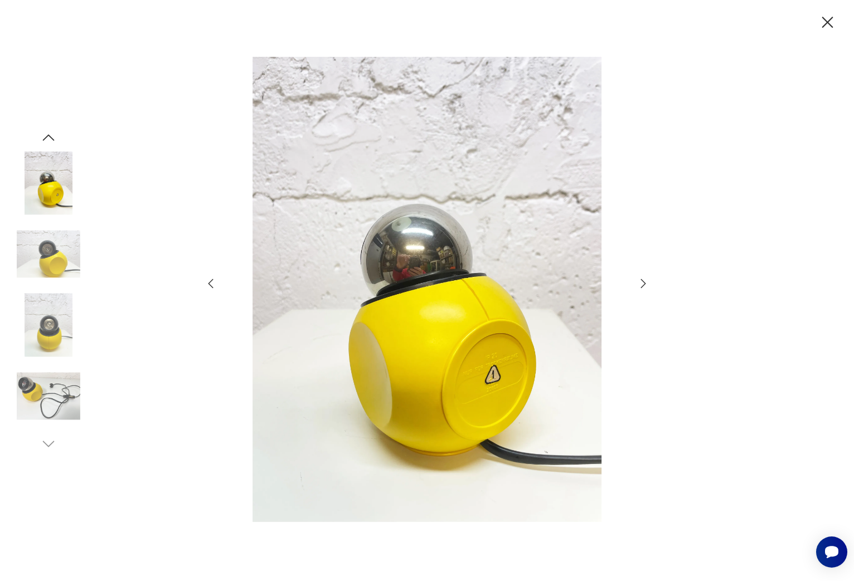
click at [52, 257] on img at bounding box center [49, 254] width 64 height 64
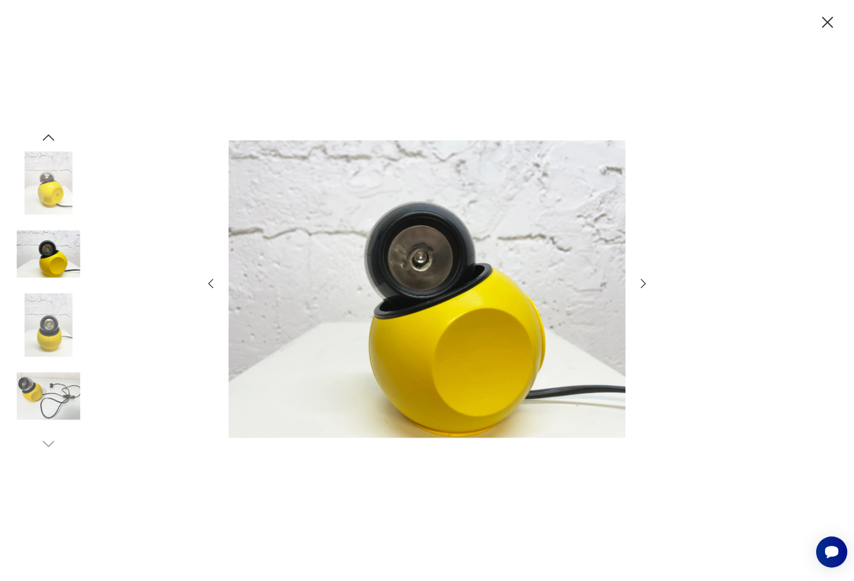
click at [51, 333] on img at bounding box center [49, 326] width 64 height 64
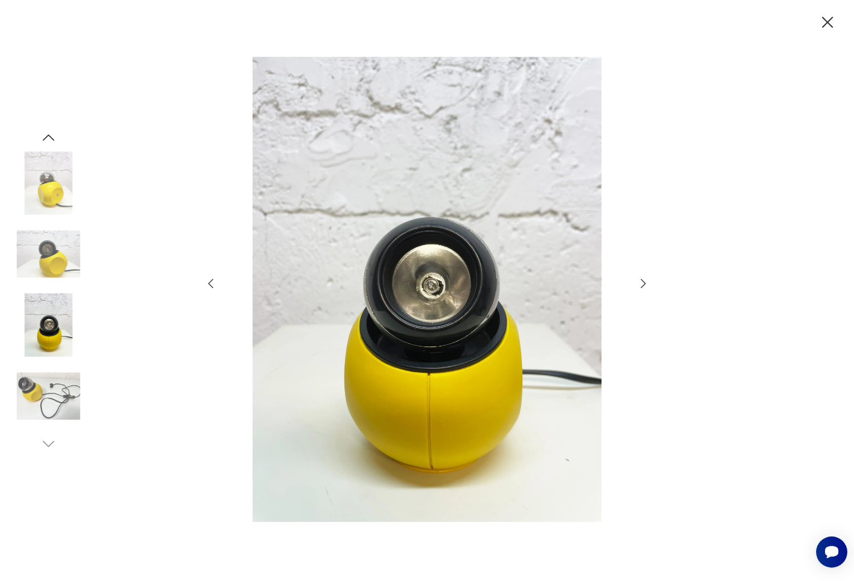
click at [44, 388] on img at bounding box center [49, 397] width 64 height 64
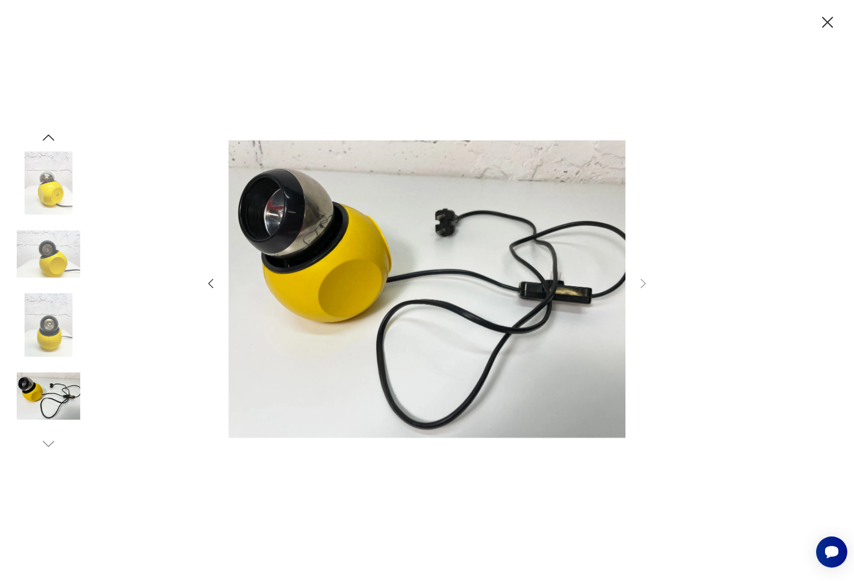
click at [50, 137] on icon "button" at bounding box center [49, 137] width 12 height 6
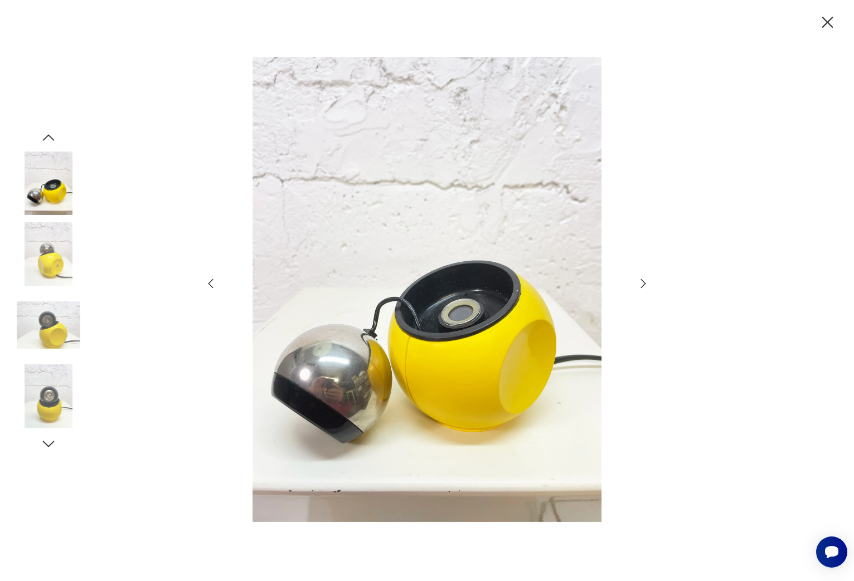
click at [47, 188] on img at bounding box center [49, 184] width 64 height 64
click at [51, 135] on icon "button" at bounding box center [48, 137] width 17 height 17
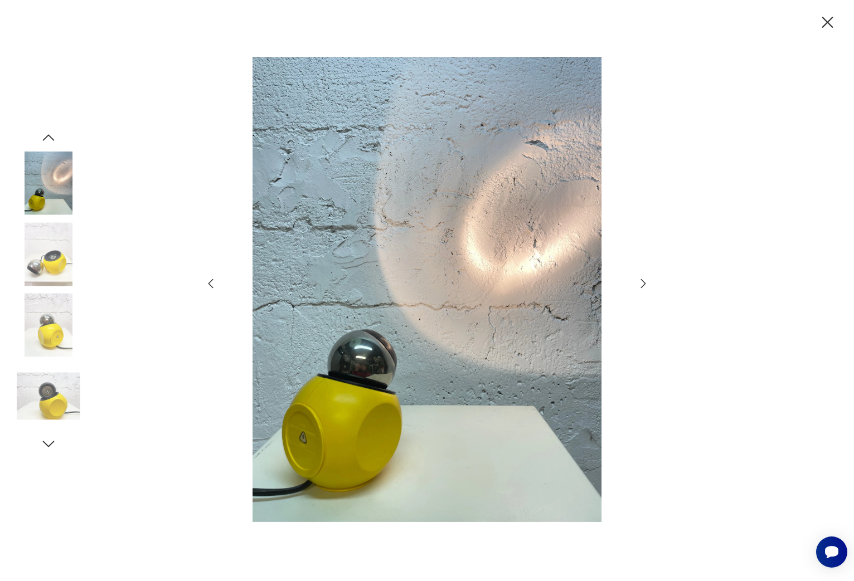
click at [48, 136] on icon "button" at bounding box center [49, 137] width 12 height 6
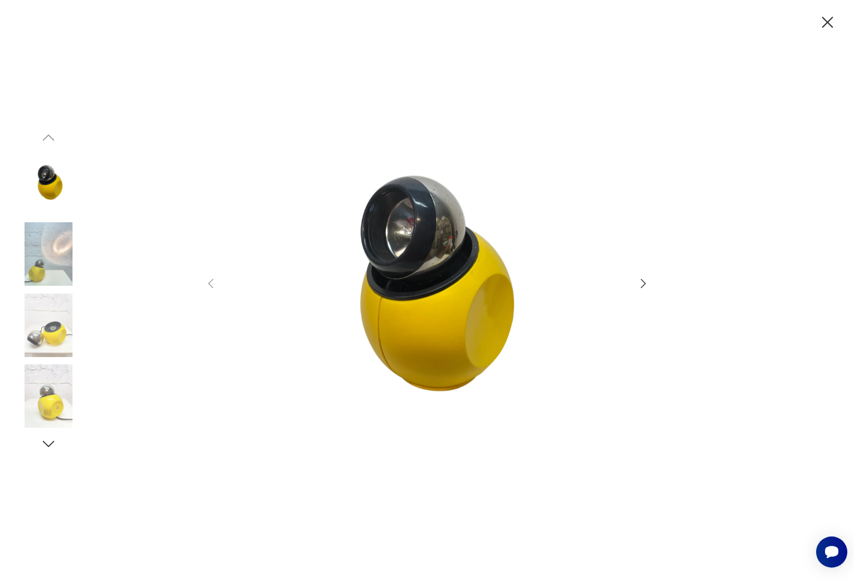
click at [48, 178] on img at bounding box center [49, 184] width 64 height 64
click at [57, 243] on img at bounding box center [49, 254] width 64 height 64
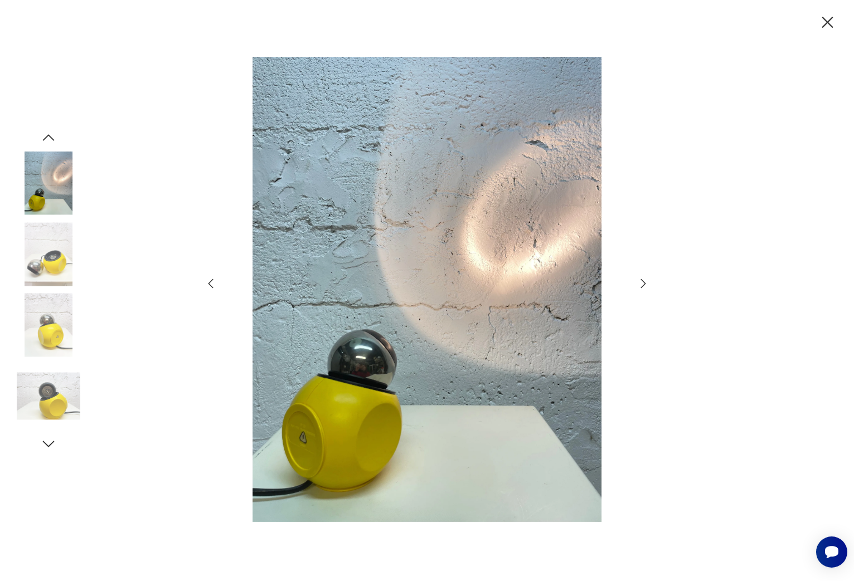
click at [56, 243] on img at bounding box center [49, 254] width 64 height 64
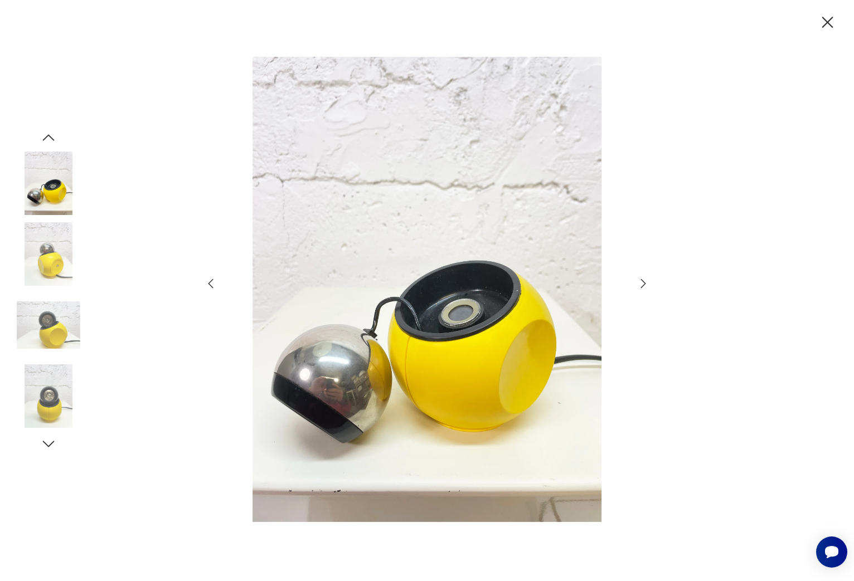
click at [63, 244] on img at bounding box center [49, 254] width 64 height 64
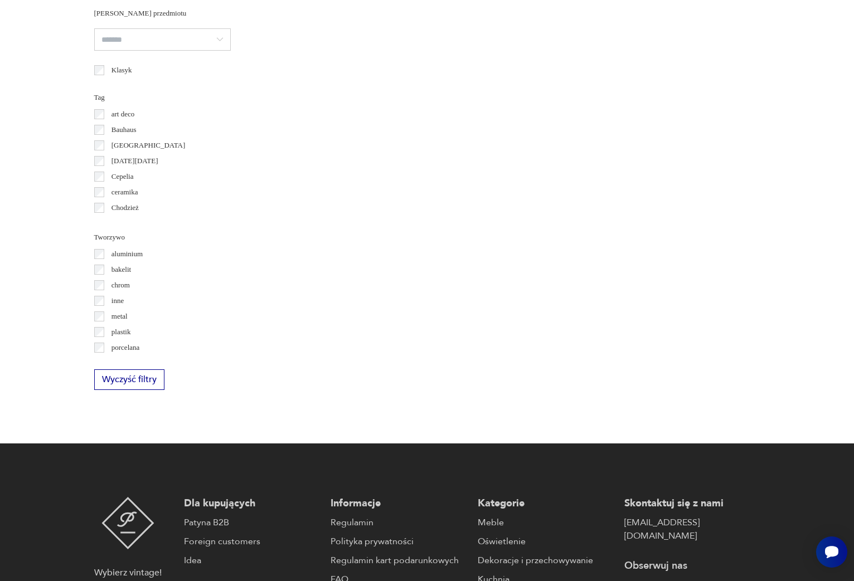
scroll to position [881, 0]
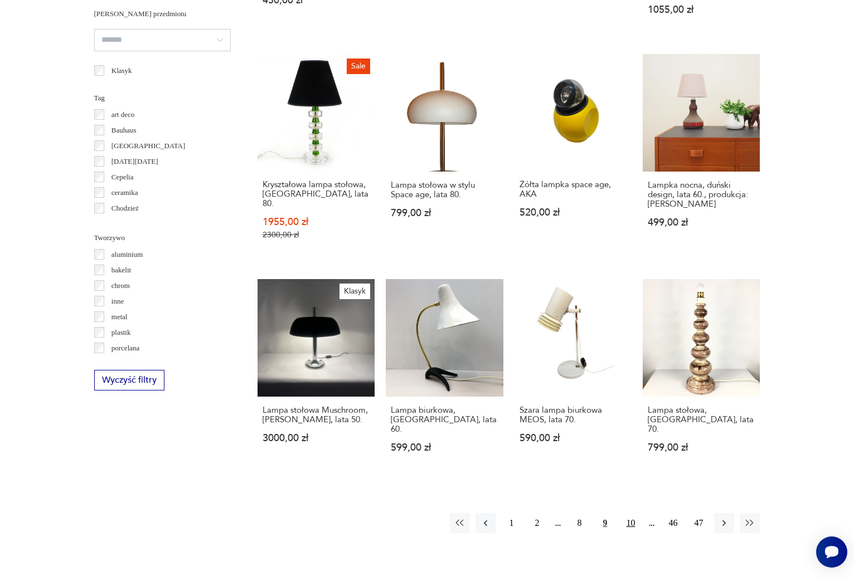
click at [631, 513] on button "10" at bounding box center [630, 523] width 20 height 20
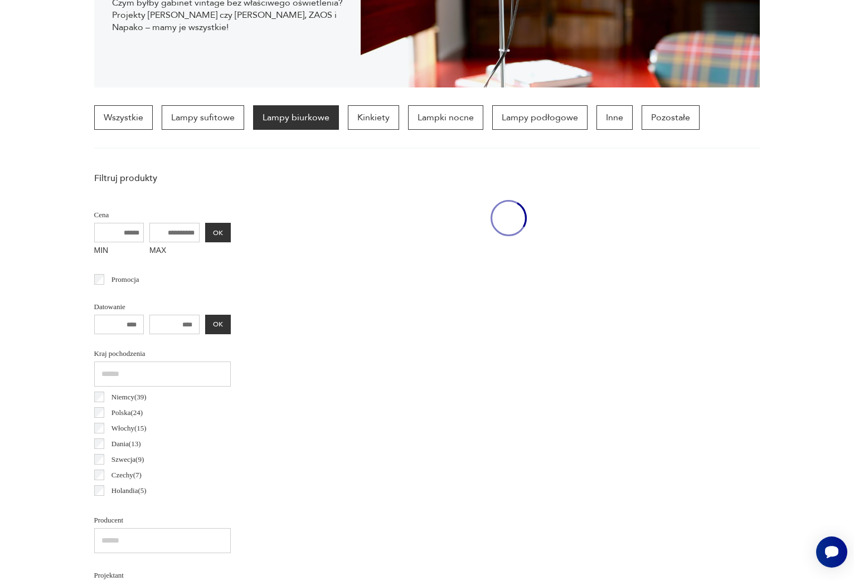
scroll to position [263, 0]
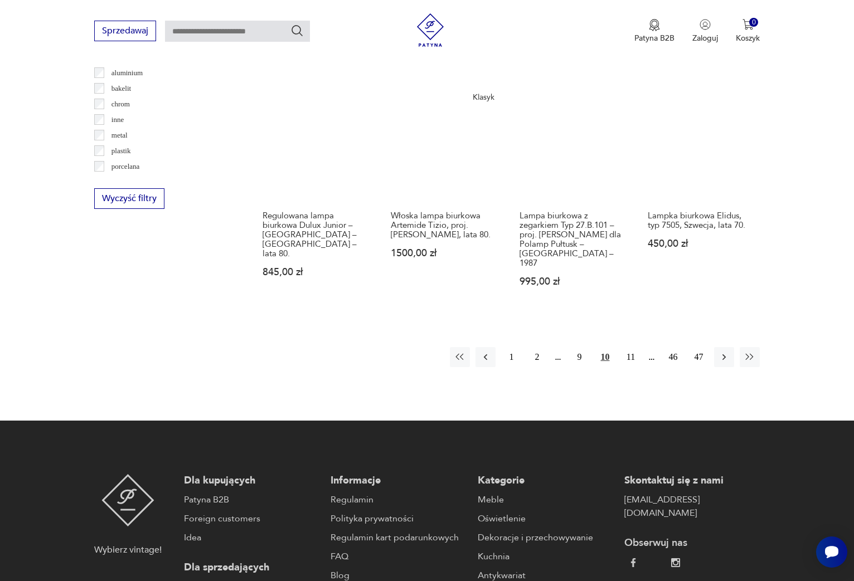
scroll to position [1063, 0]
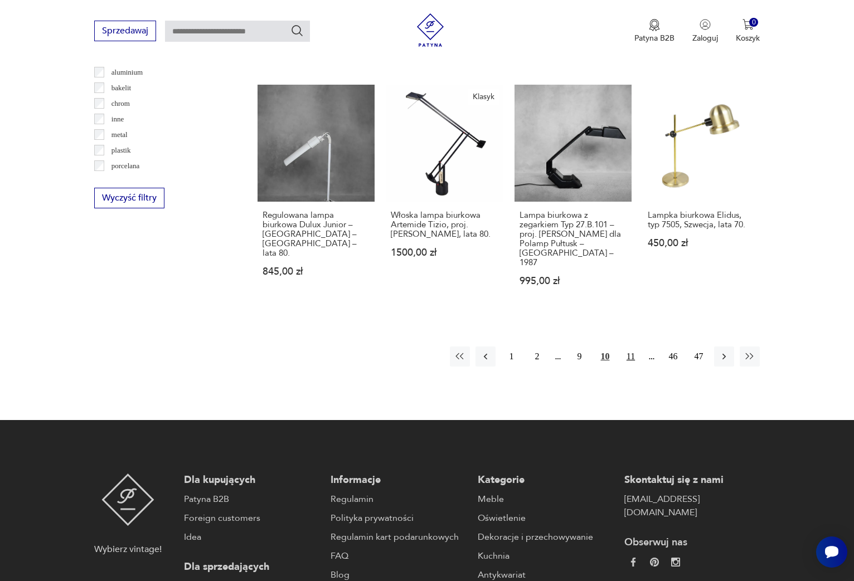
click at [627, 347] on button "11" at bounding box center [630, 357] width 20 height 20
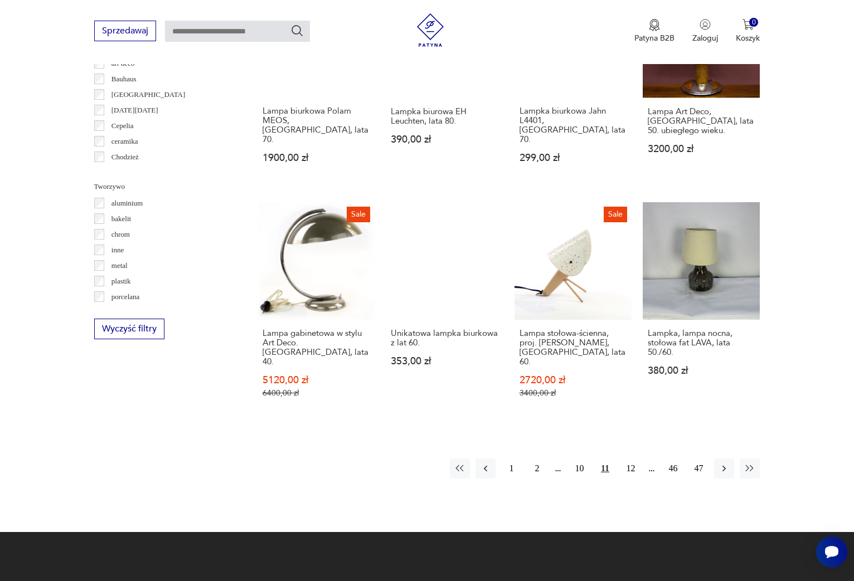
scroll to position [933, 0]
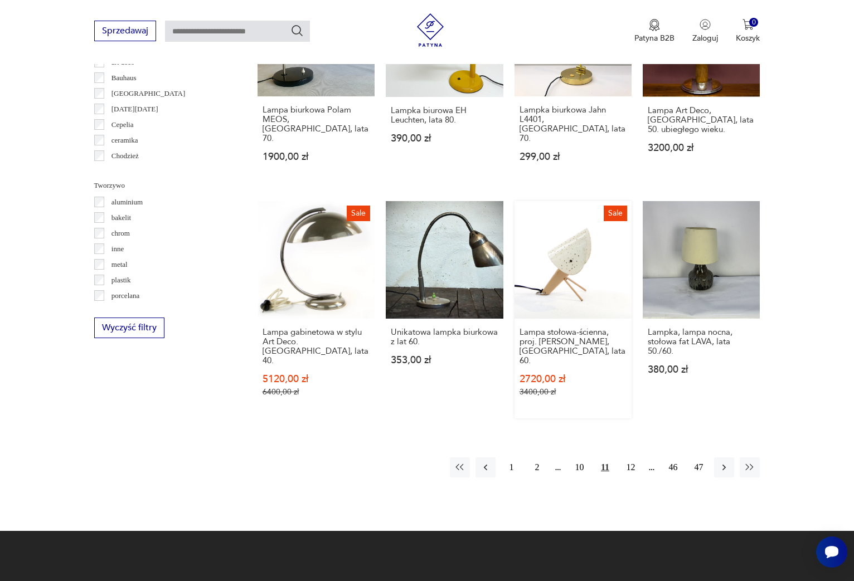
click at [591, 222] on link "Sale Lampa stołowa-ścienna, proj. [PERSON_NAME], [GEOGRAPHIC_DATA], lata 60. 27…" at bounding box center [572, 309] width 117 height 217
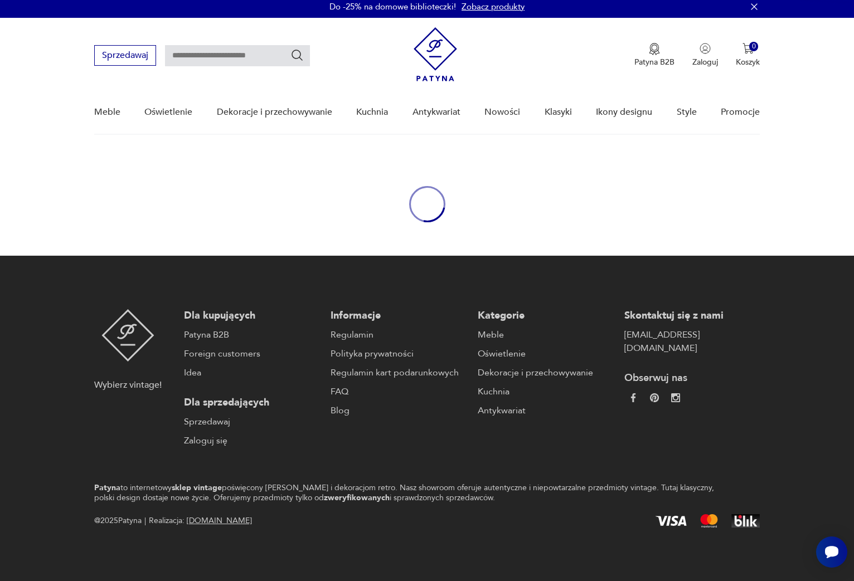
scroll to position [4, 0]
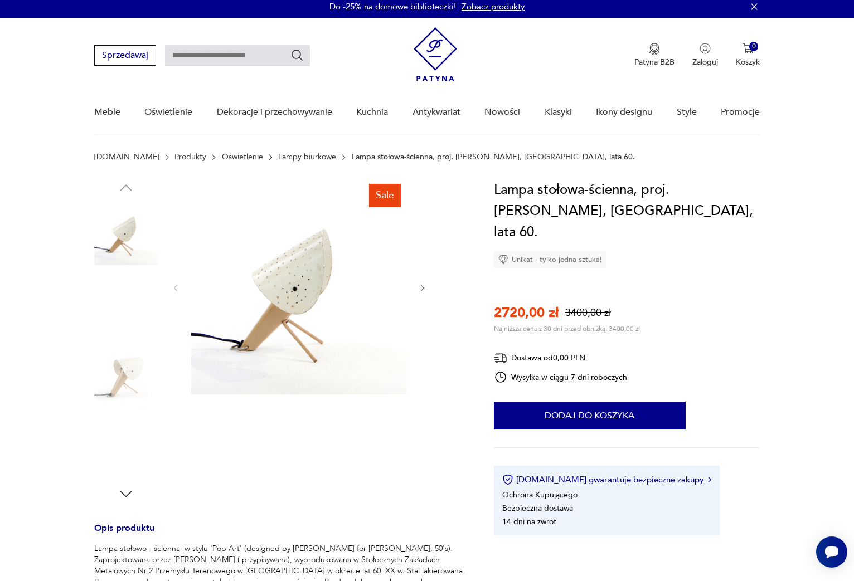
click at [117, 292] on img at bounding box center [126, 305] width 64 height 64
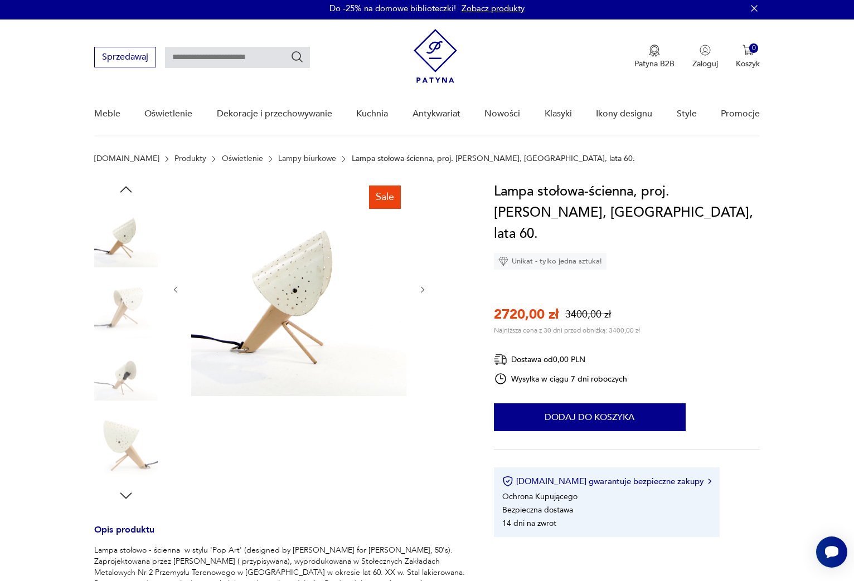
scroll to position [2, 0]
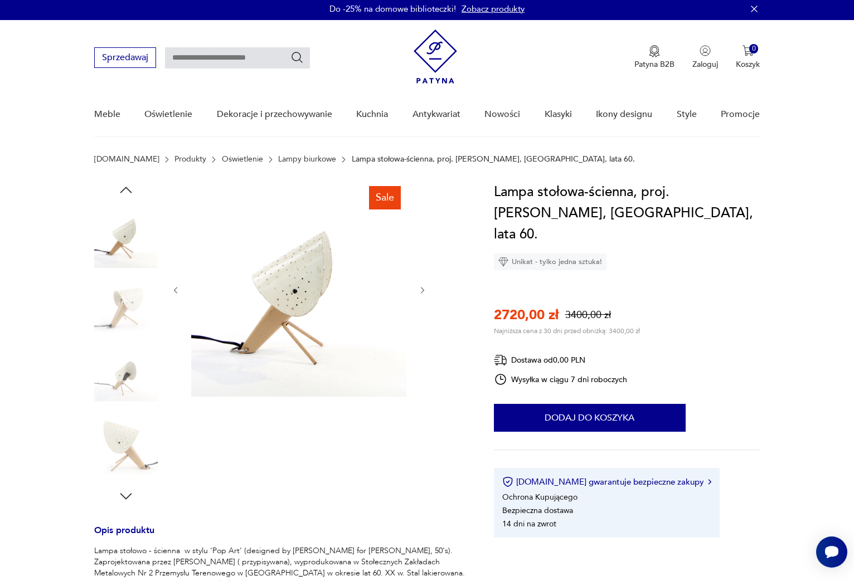
click at [125, 343] on div at bounding box center [126, 272] width 64 height 279
click at [127, 377] on img at bounding box center [126, 378] width 64 height 64
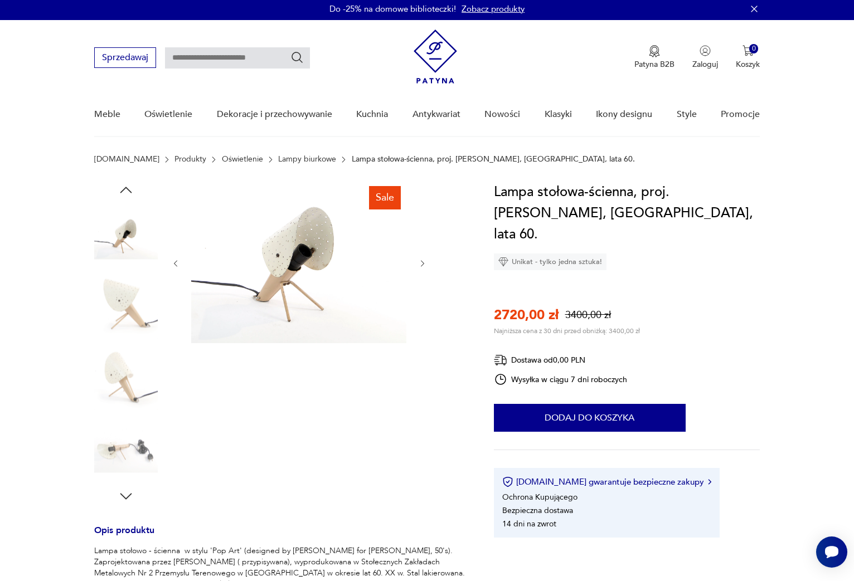
click at [122, 377] on img at bounding box center [126, 378] width 64 height 64
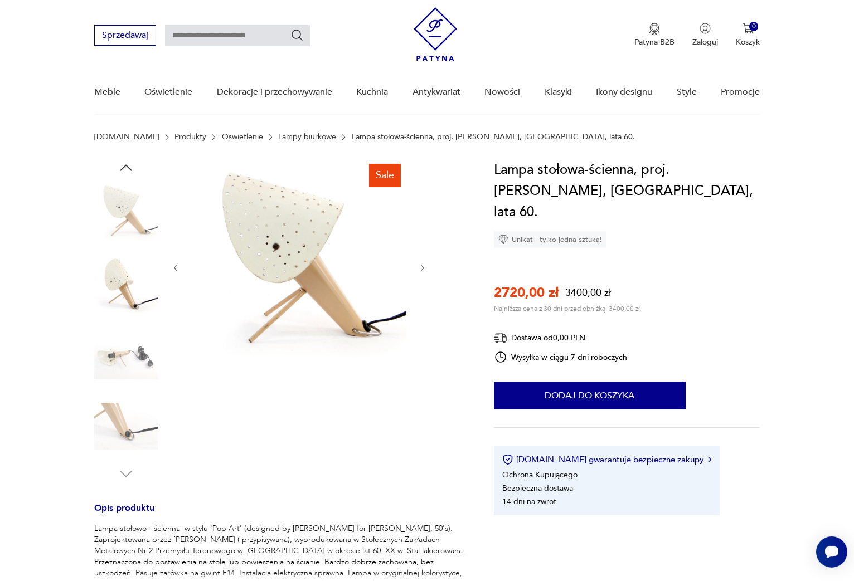
scroll to position [29, 0]
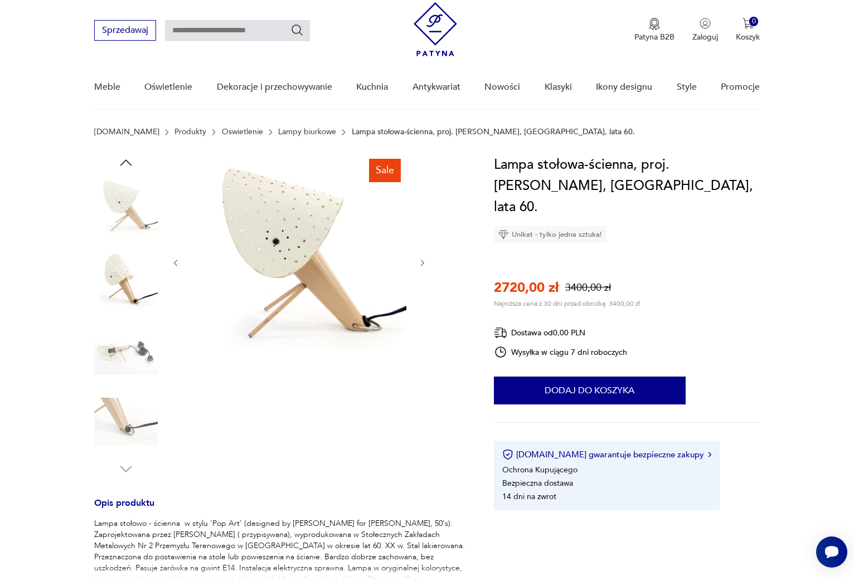
click at [139, 357] on img at bounding box center [126, 351] width 64 height 64
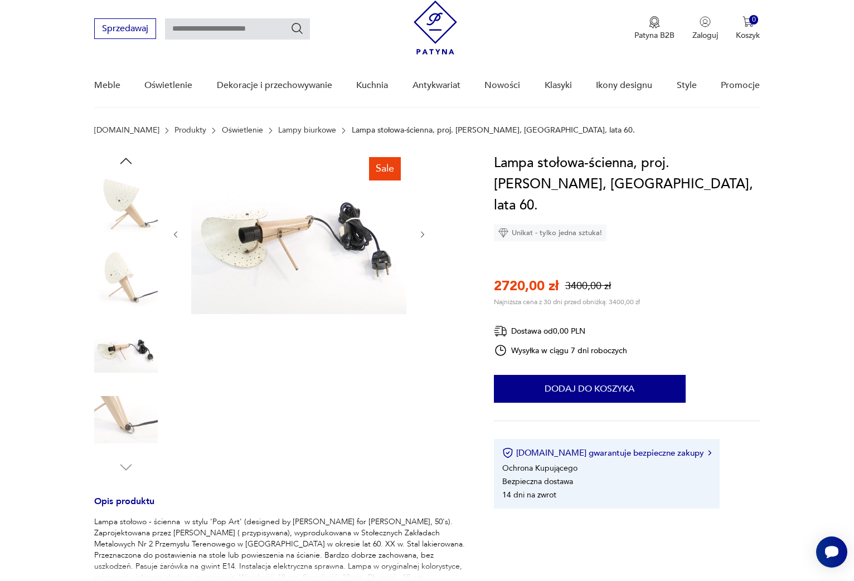
scroll to position [28, 0]
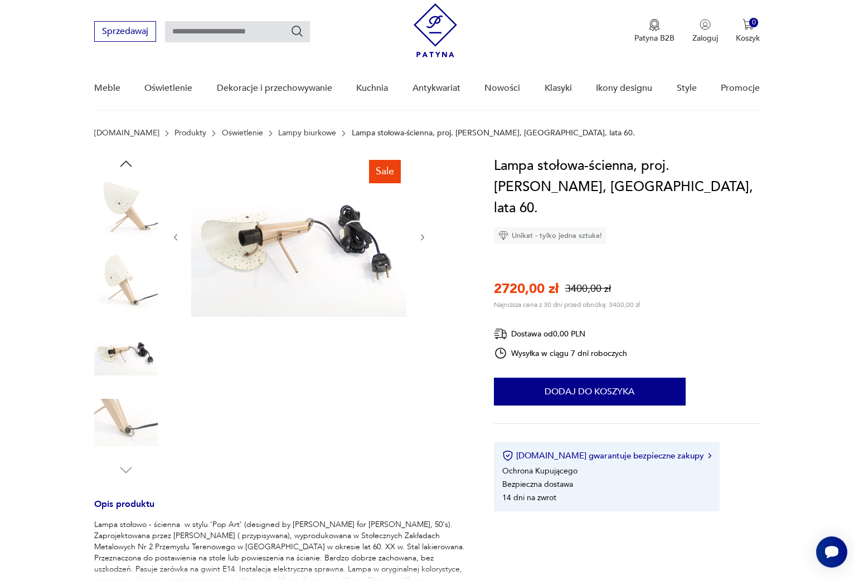
click at [131, 395] on img at bounding box center [126, 423] width 64 height 64
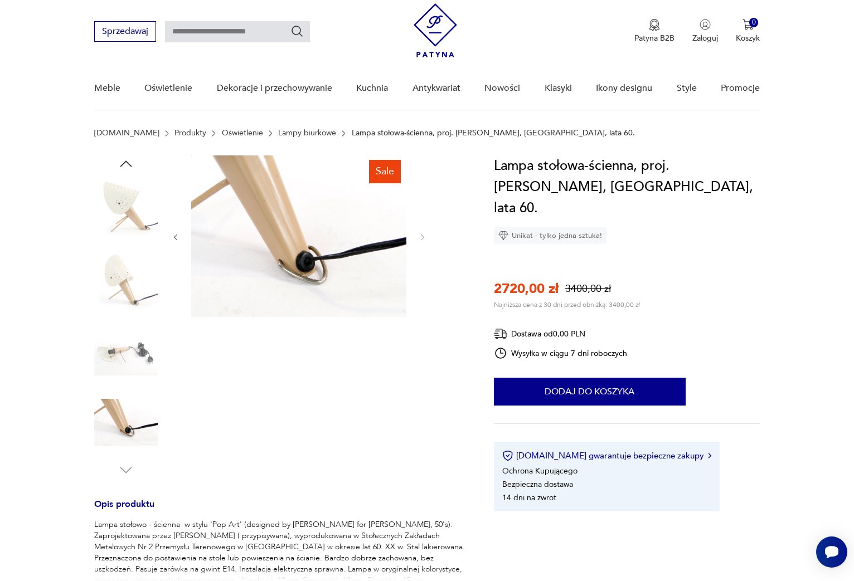
click at [115, 324] on img at bounding box center [126, 352] width 64 height 64
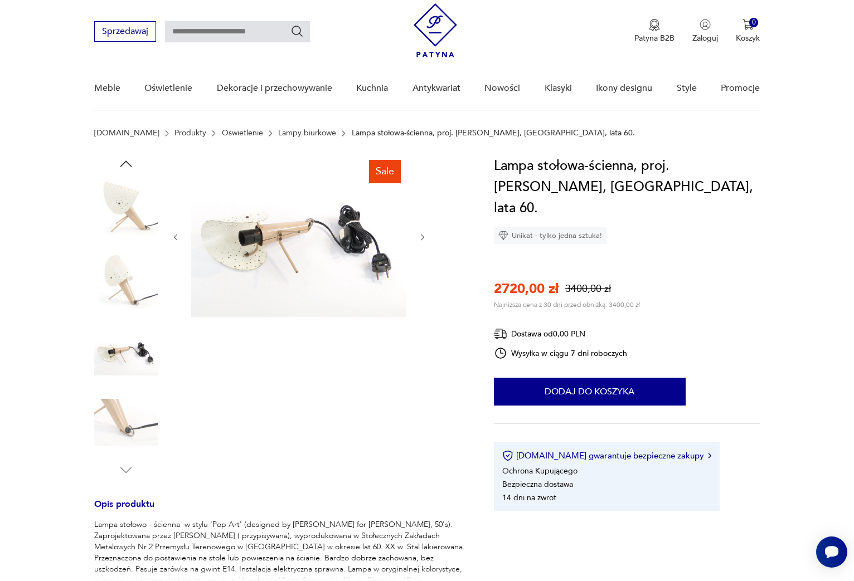
click at [133, 274] on img at bounding box center [126, 281] width 64 height 64
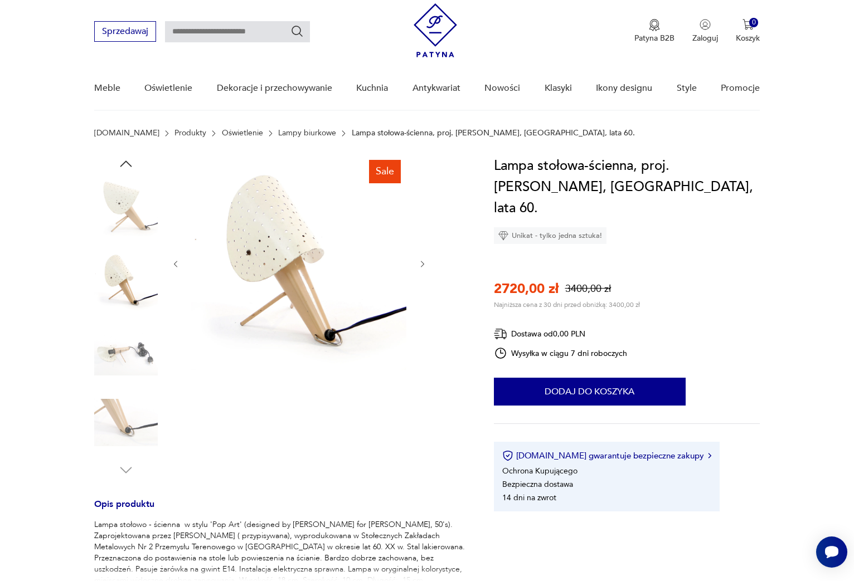
click at [121, 206] on img at bounding box center [126, 210] width 64 height 64
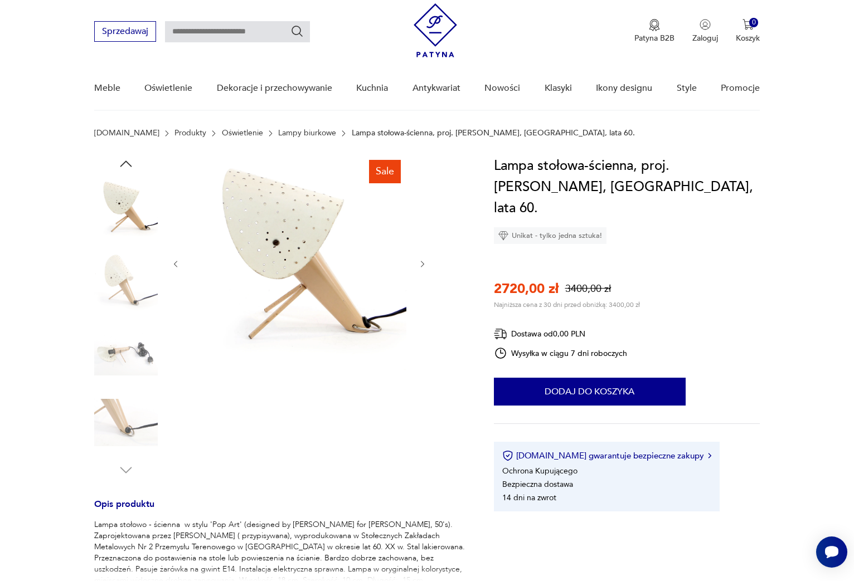
scroll to position [0, 0]
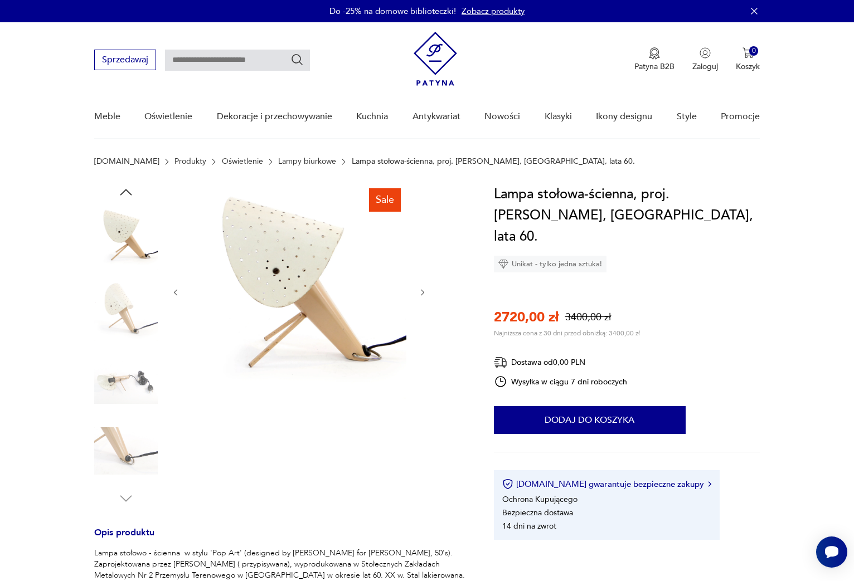
click at [130, 190] on icon "button" at bounding box center [126, 192] width 17 height 17
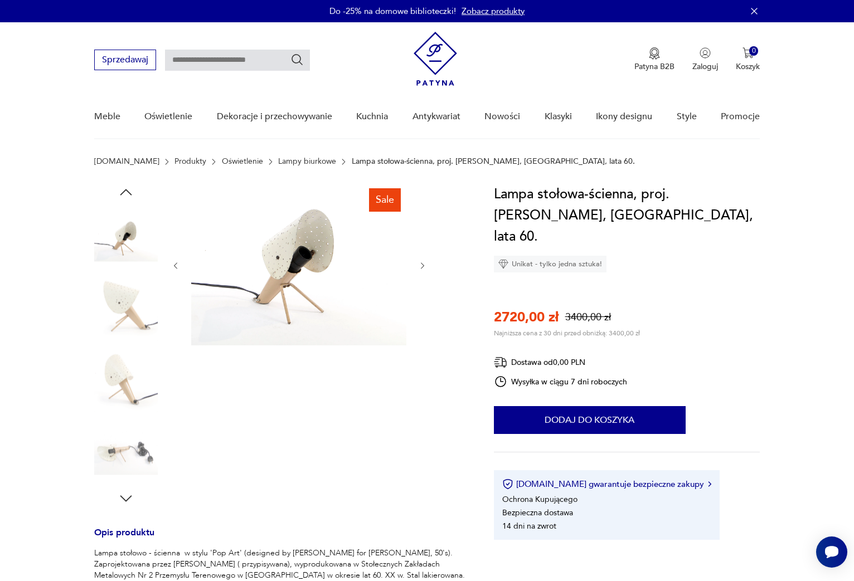
click at [128, 192] on icon "button" at bounding box center [126, 192] width 12 height 6
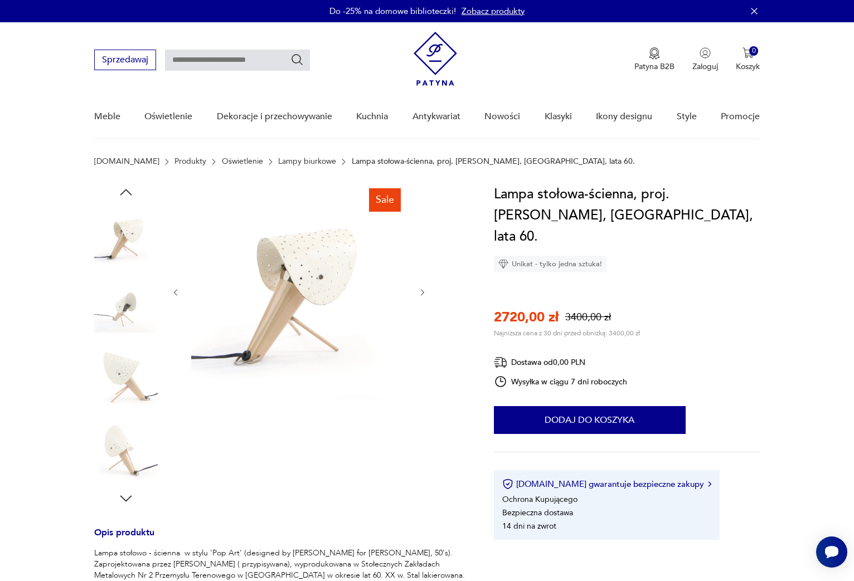
click at [319, 275] on img at bounding box center [298, 291] width 215 height 215
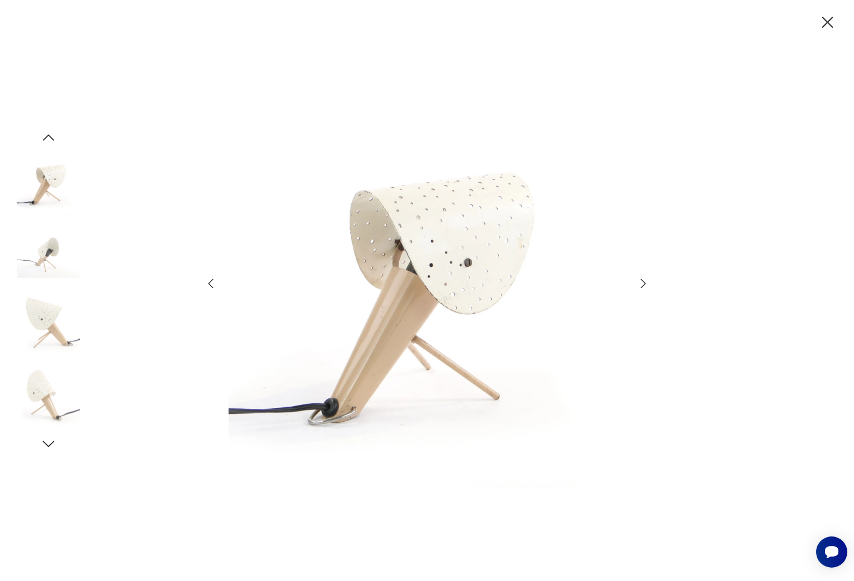
click at [43, 256] on img at bounding box center [49, 254] width 64 height 64
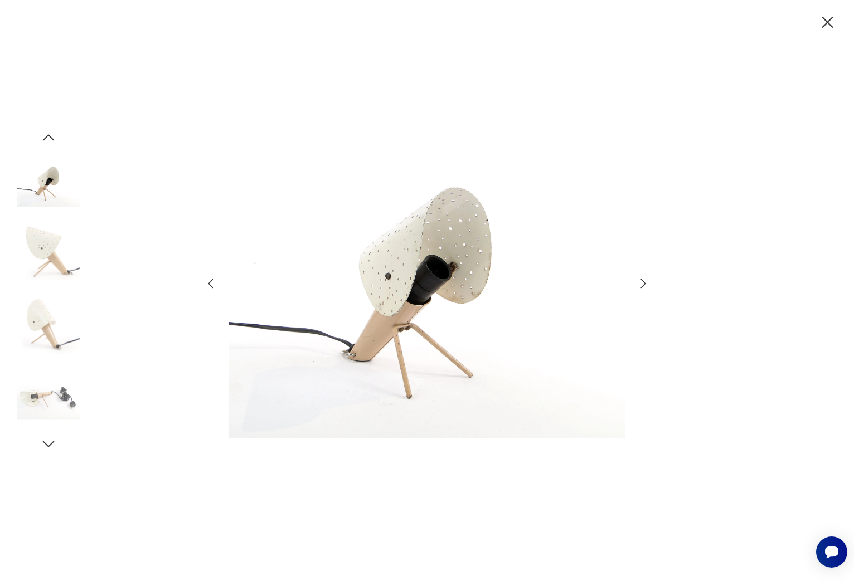
click at [55, 260] on img at bounding box center [49, 254] width 64 height 64
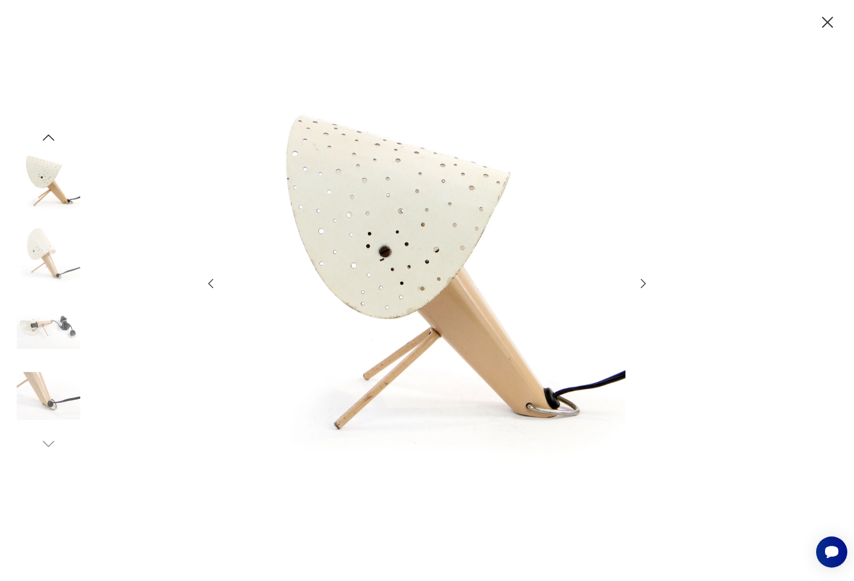
click at [55, 260] on img at bounding box center [49, 254] width 64 height 64
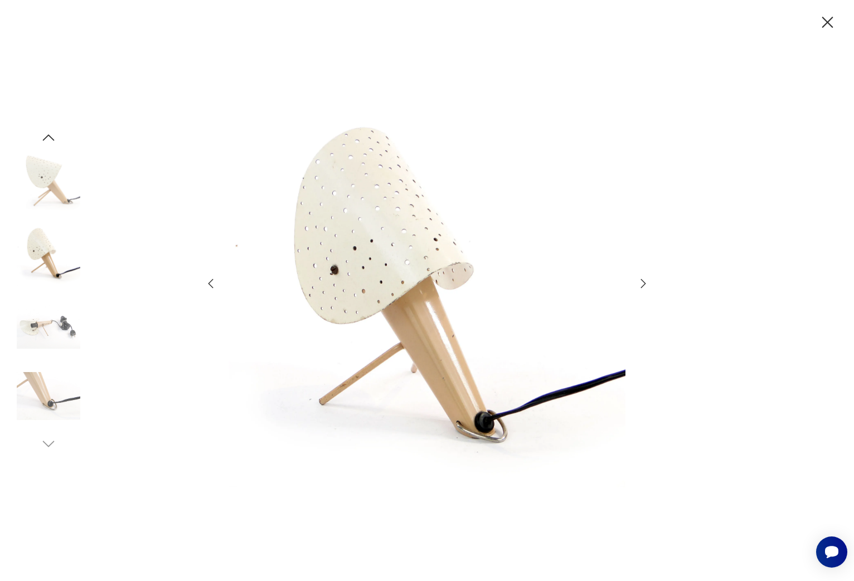
click at [55, 260] on img at bounding box center [49, 254] width 64 height 64
click at [54, 323] on img at bounding box center [49, 326] width 64 height 64
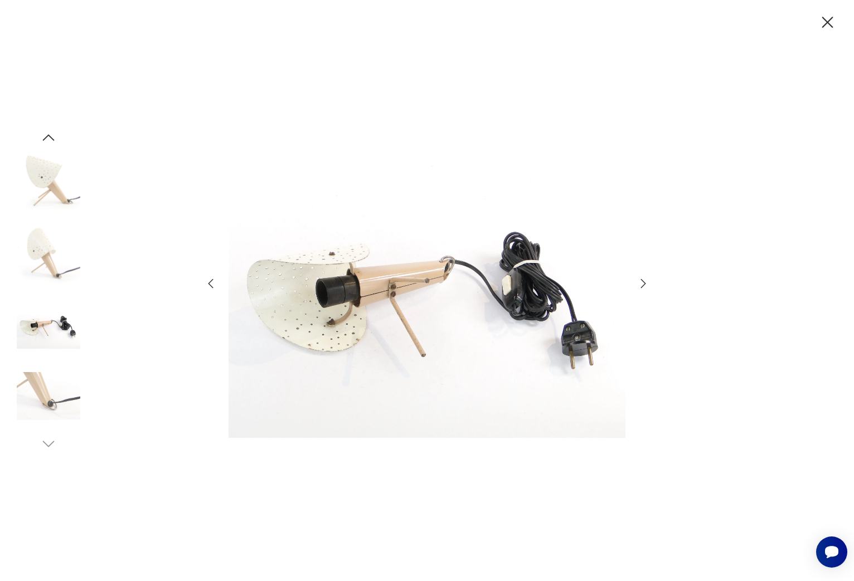
click at [44, 373] on img at bounding box center [49, 397] width 64 height 64
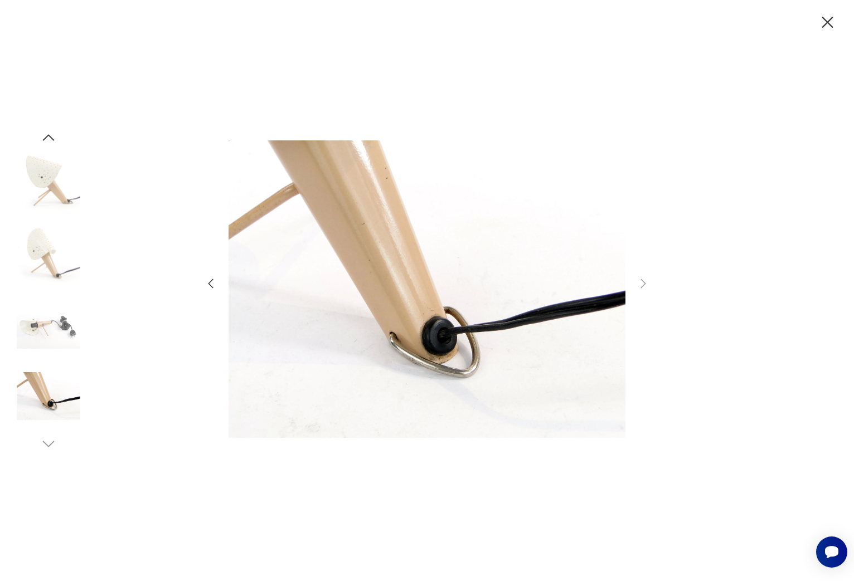
click at [41, 175] on img at bounding box center [49, 184] width 64 height 64
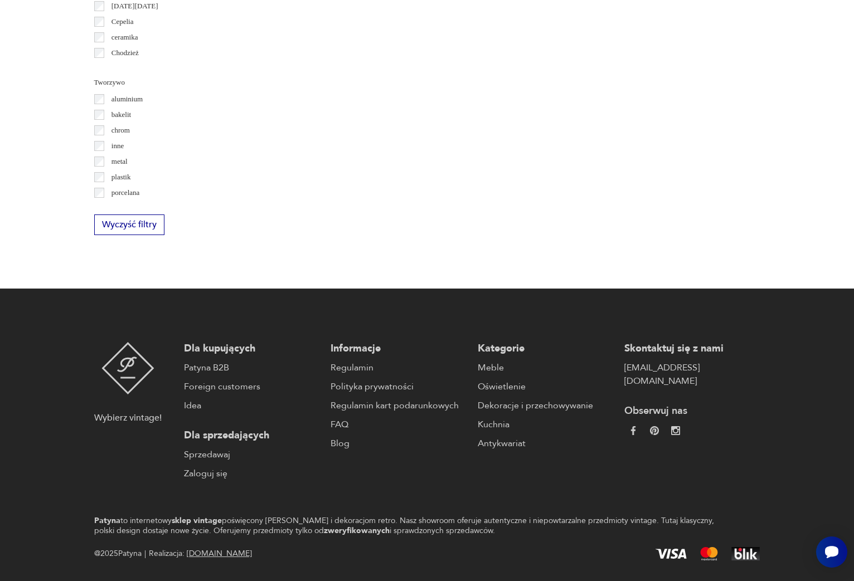
scroll to position [1036, 0]
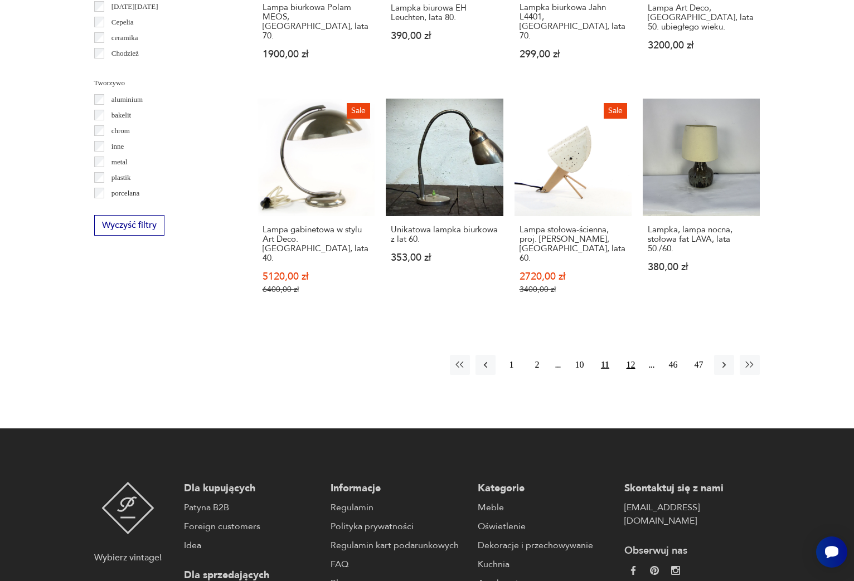
click at [633, 355] on button "12" at bounding box center [630, 365] width 20 height 20
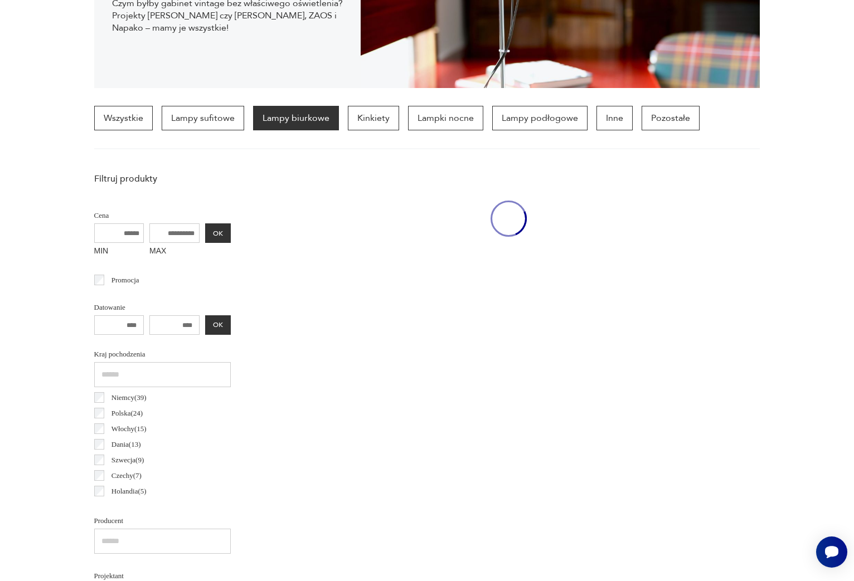
scroll to position [263, 0]
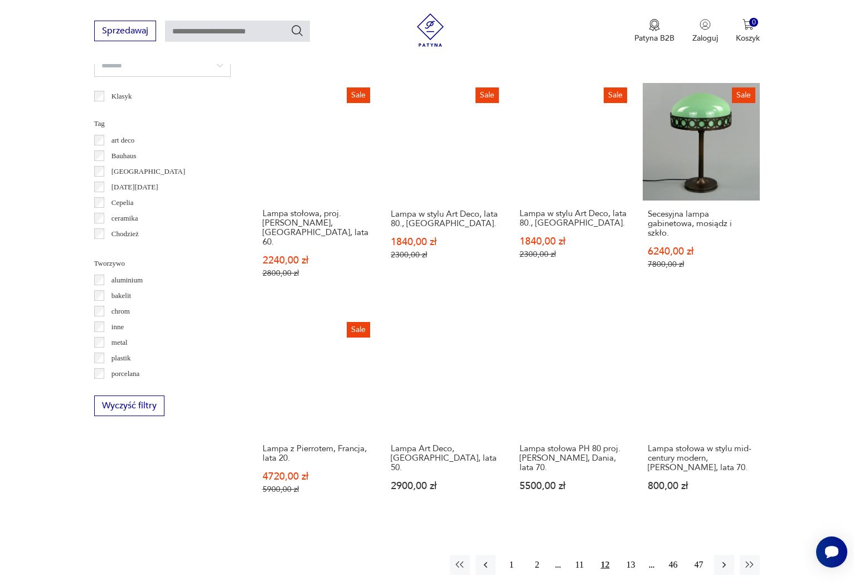
scroll to position [856, 0]
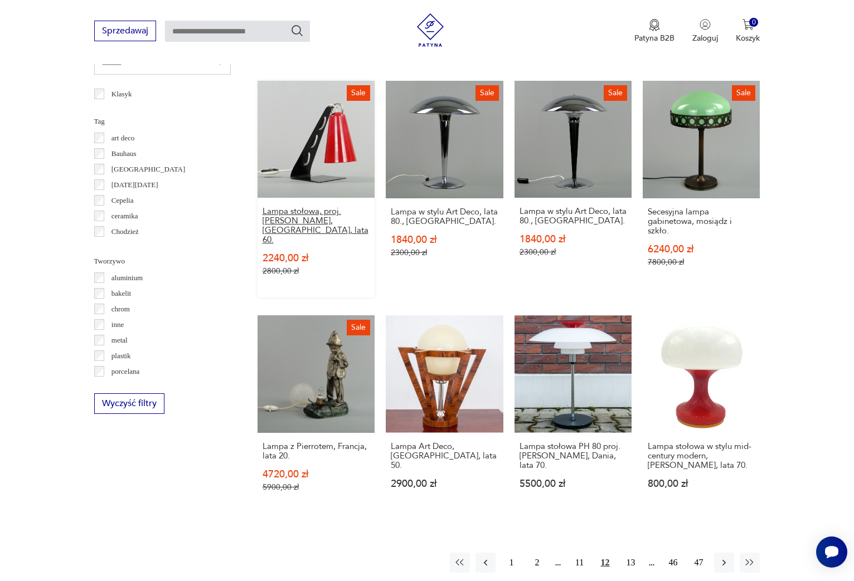
click at [306, 207] on h3 "Lampa stołowa, proj. A. Gałecki, Warszawa, lata 60." at bounding box center [316, 226] width 107 height 38
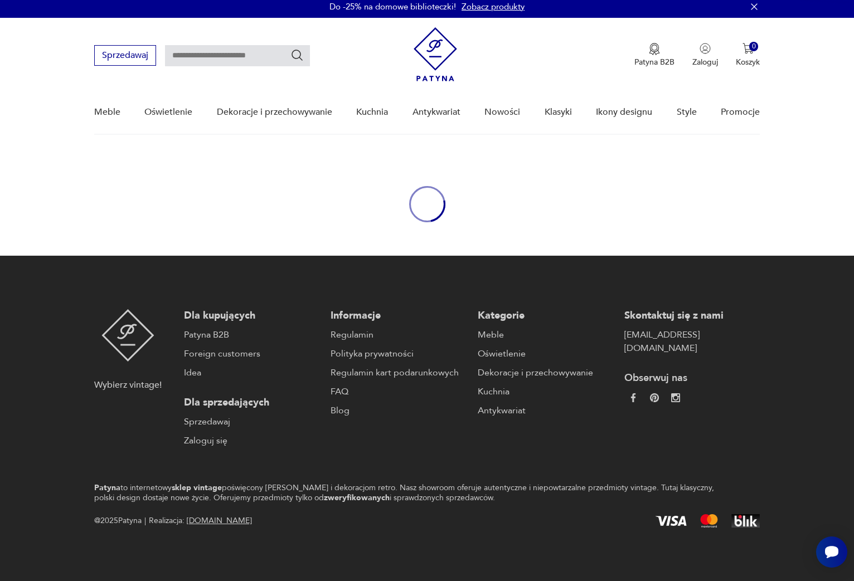
scroll to position [4, 0]
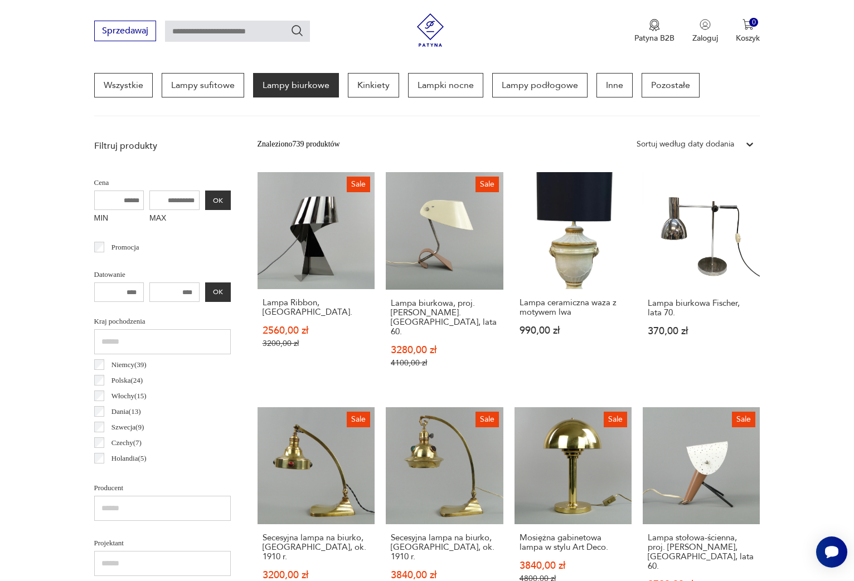
scroll to position [279, 0]
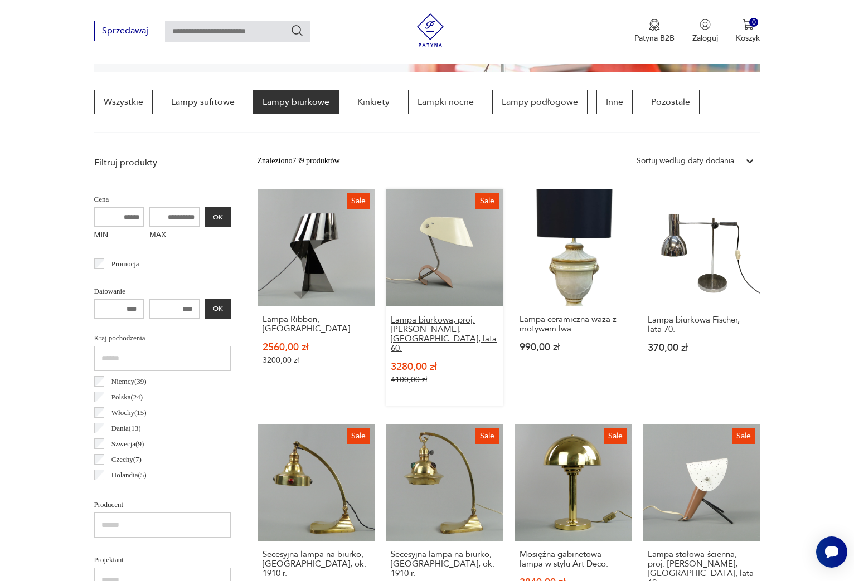
click at [448, 315] on h3 "Lampa biurkowa, proj. A. Gałecki. Warszawa, lata 60." at bounding box center [445, 334] width 108 height 38
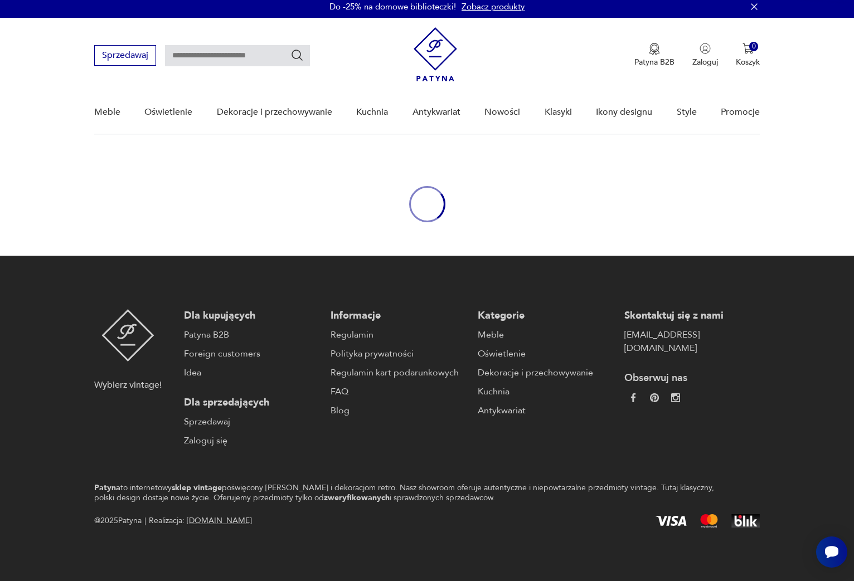
scroll to position [4, 0]
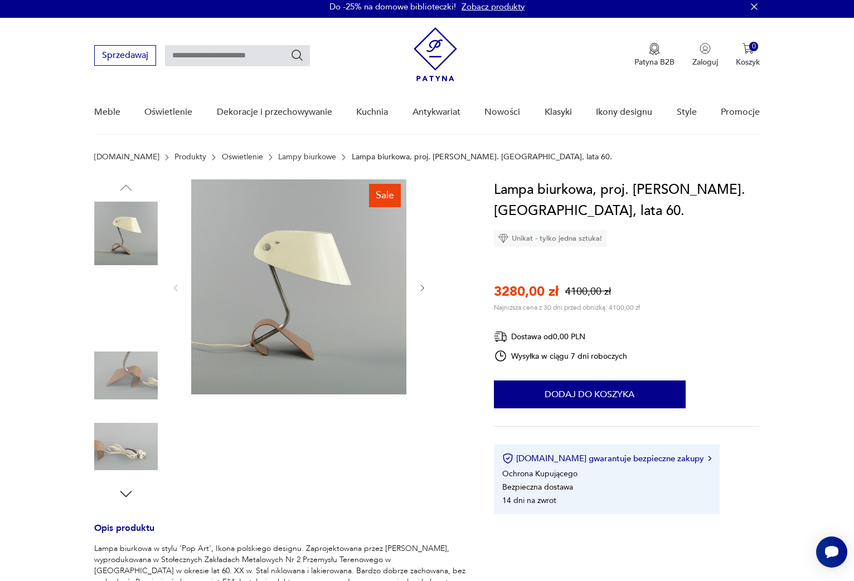
click at [135, 310] on img at bounding box center [126, 305] width 64 height 64
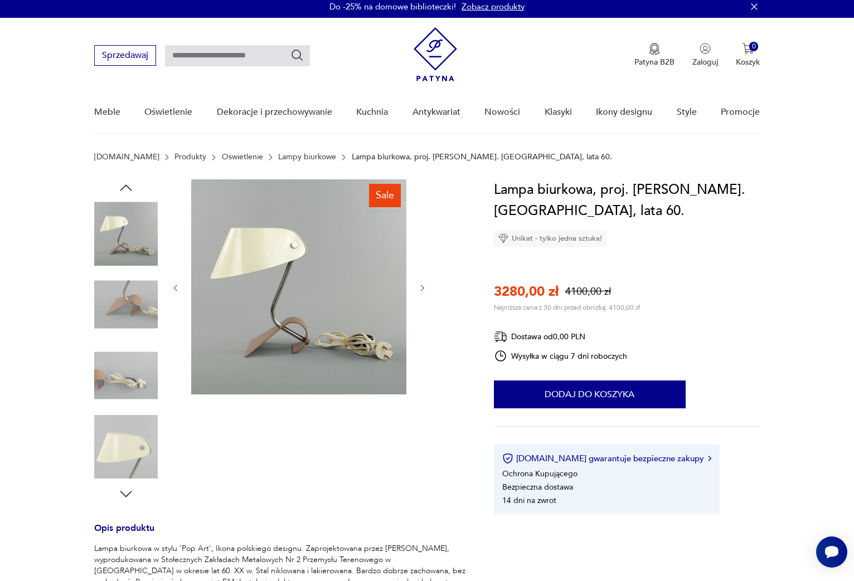
click at [131, 353] on img at bounding box center [126, 376] width 64 height 64
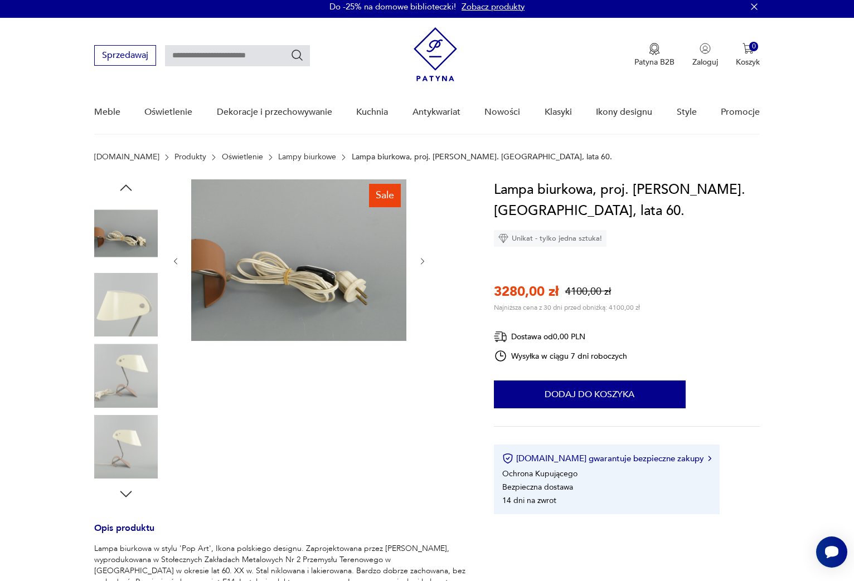
click at [128, 373] on img at bounding box center [126, 376] width 64 height 64
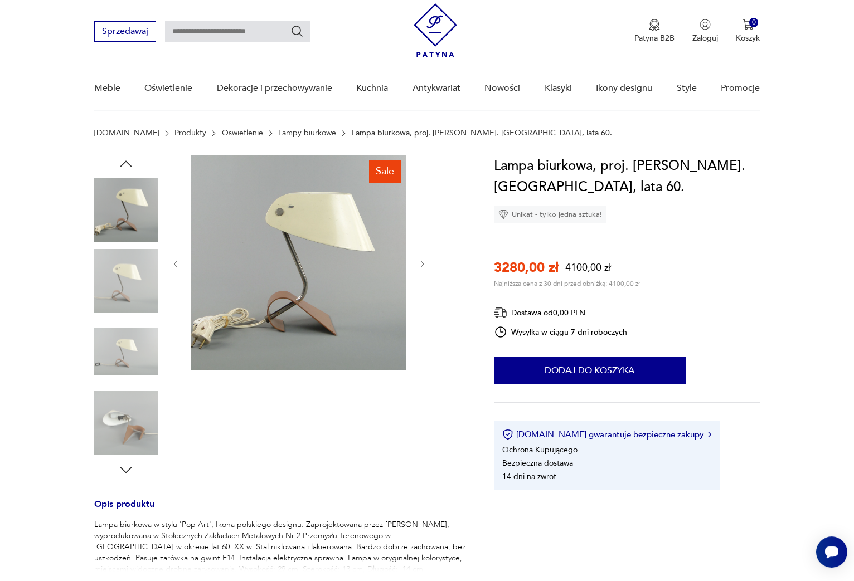
scroll to position [31, 0]
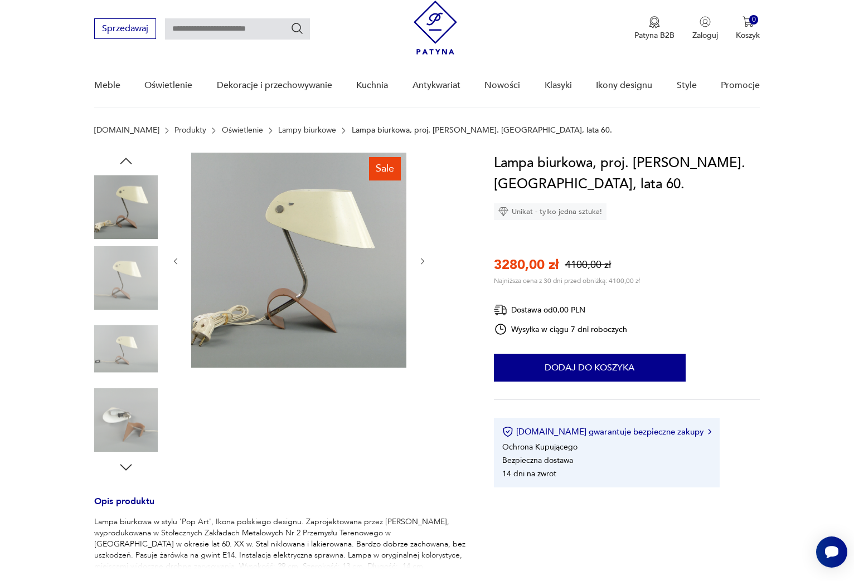
click at [130, 411] on img at bounding box center [126, 420] width 64 height 64
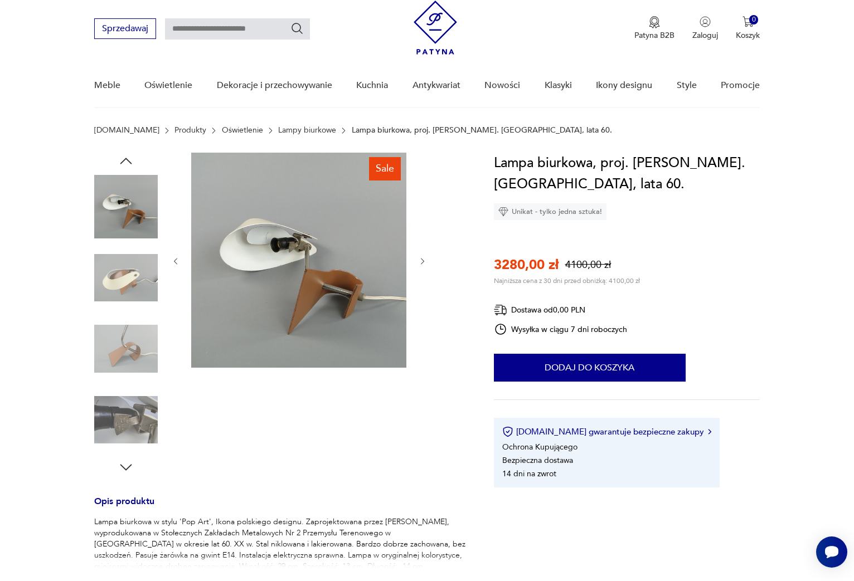
click at [127, 410] on img at bounding box center [126, 420] width 64 height 64
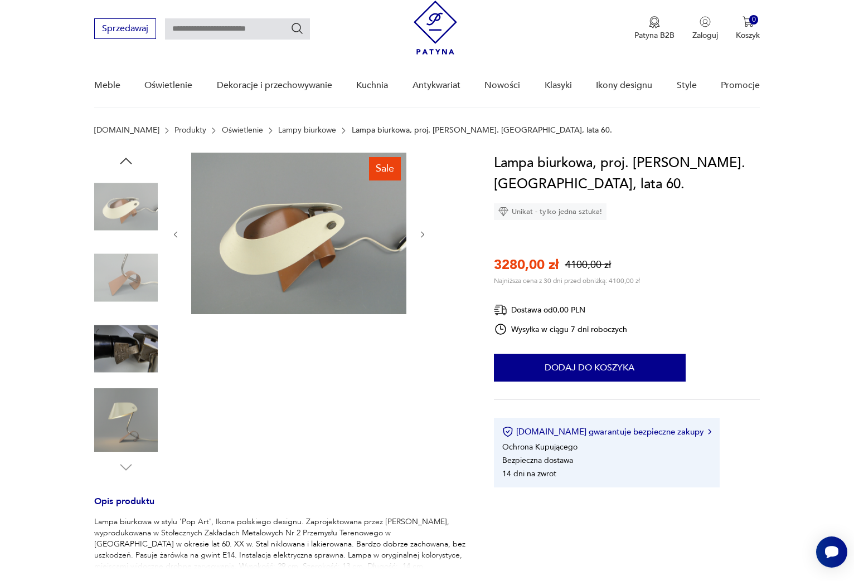
click at [127, 410] on img at bounding box center [126, 420] width 64 height 64
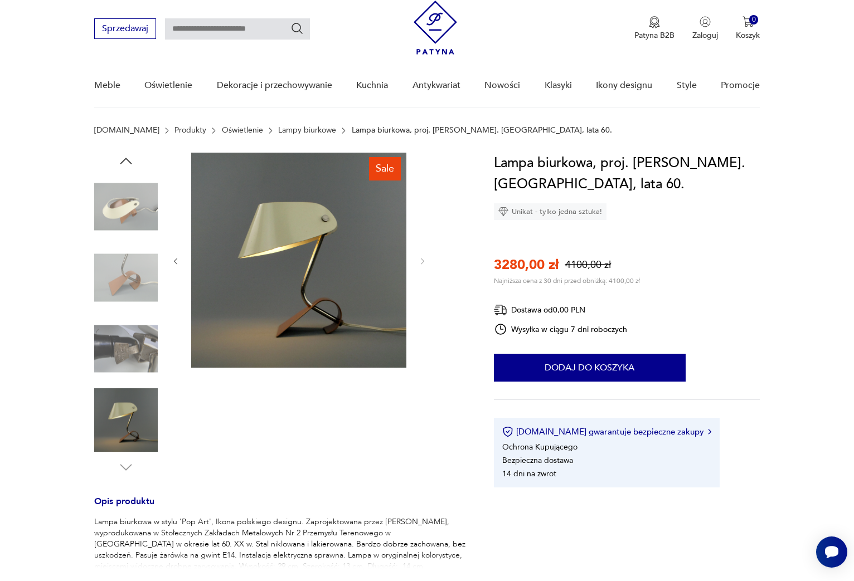
click at [125, 417] on img at bounding box center [126, 420] width 64 height 64
click at [126, 338] on img at bounding box center [126, 349] width 64 height 64
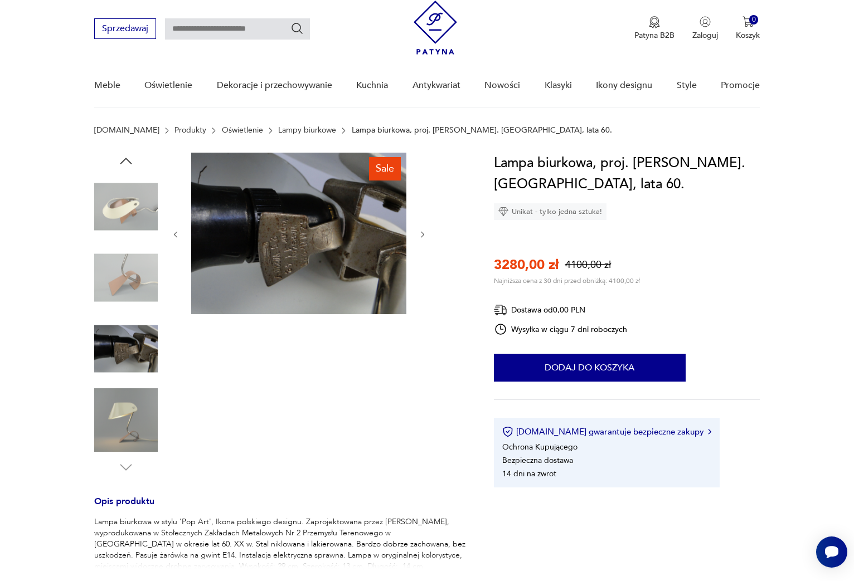
click at [137, 287] on img at bounding box center [126, 278] width 64 height 64
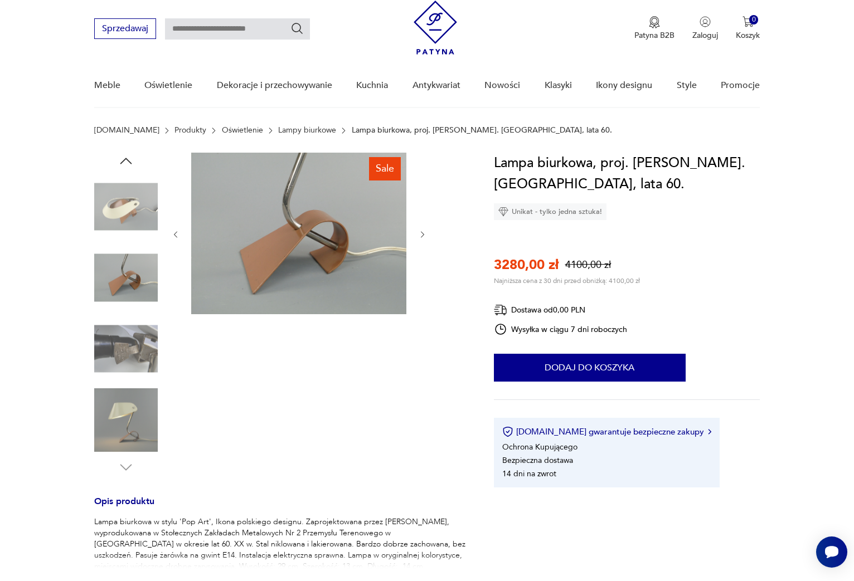
click at [128, 248] on img at bounding box center [126, 278] width 64 height 64
click at [134, 212] on img at bounding box center [126, 207] width 64 height 64
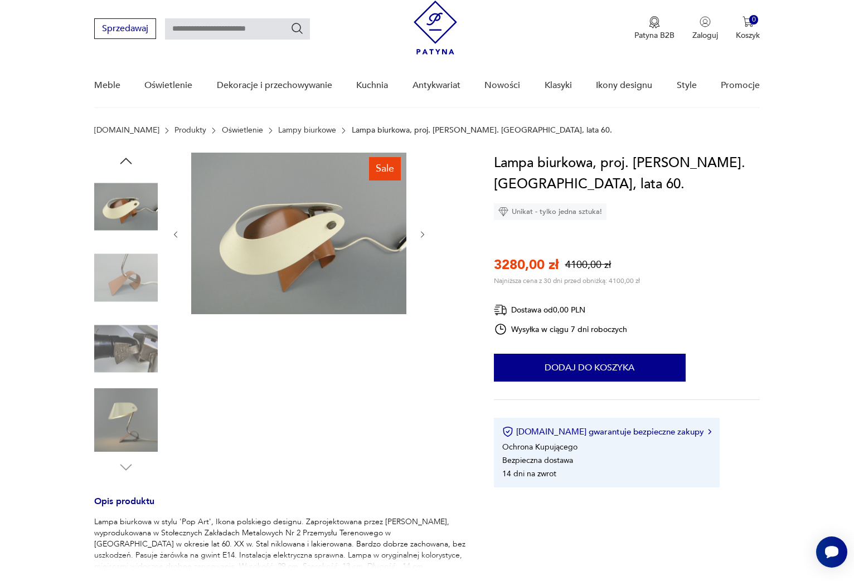
scroll to position [0, 0]
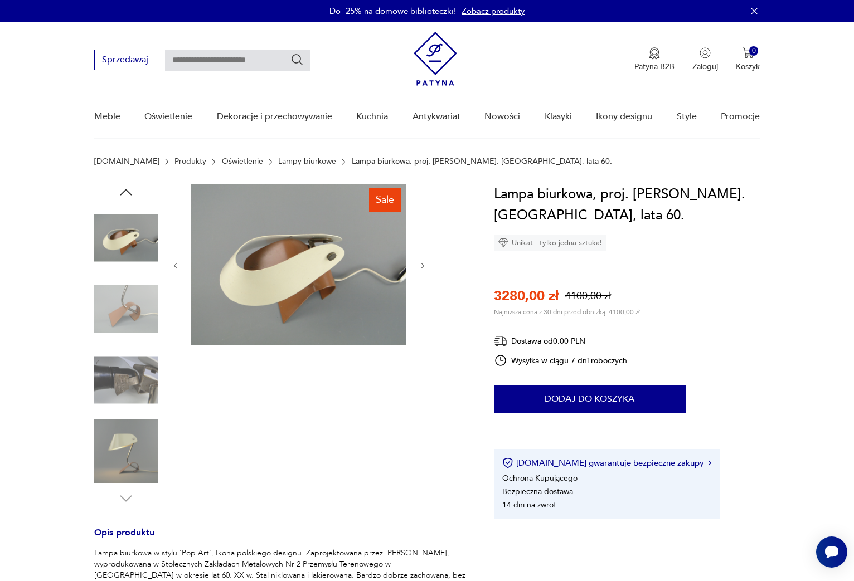
click at [126, 310] on img at bounding box center [126, 310] width 64 height 64
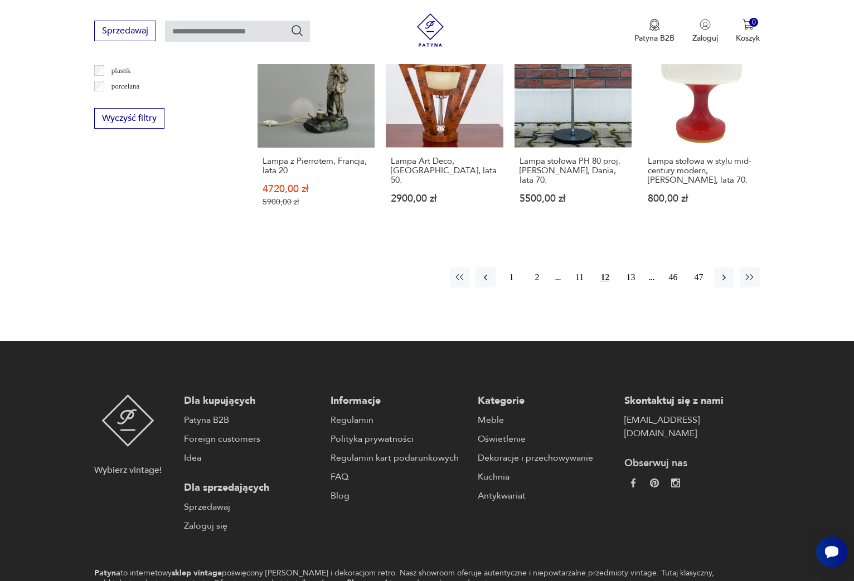
scroll to position [1172, 0]
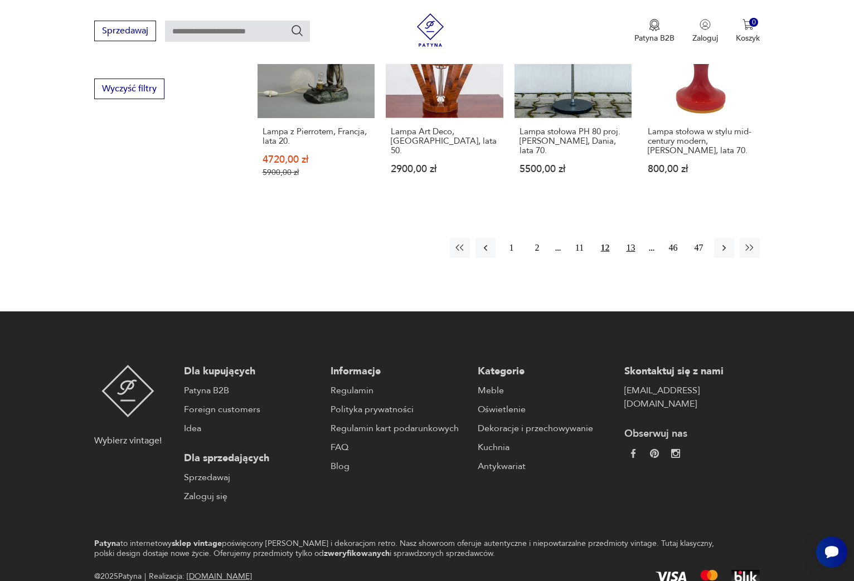
click at [628, 238] on button "13" at bounding box center [630, 248] width 20 height 20
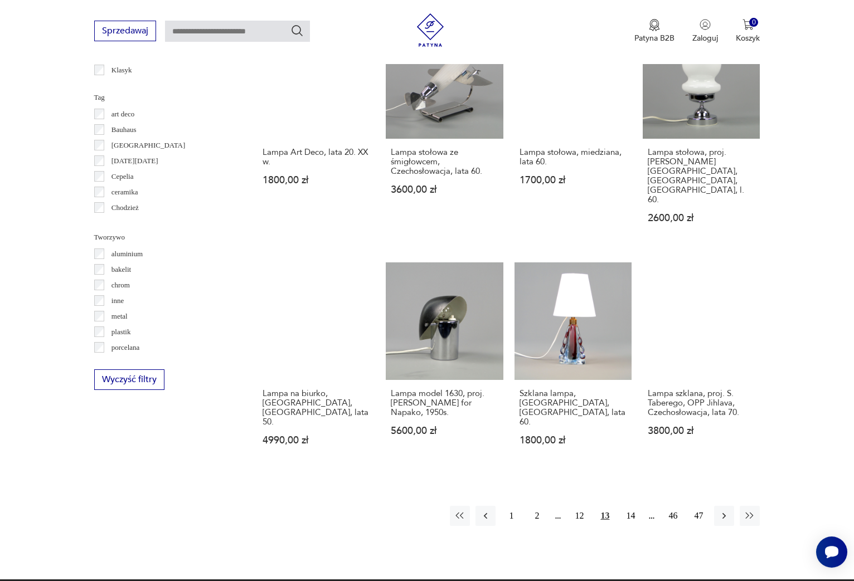
scroll to position [882, 0]
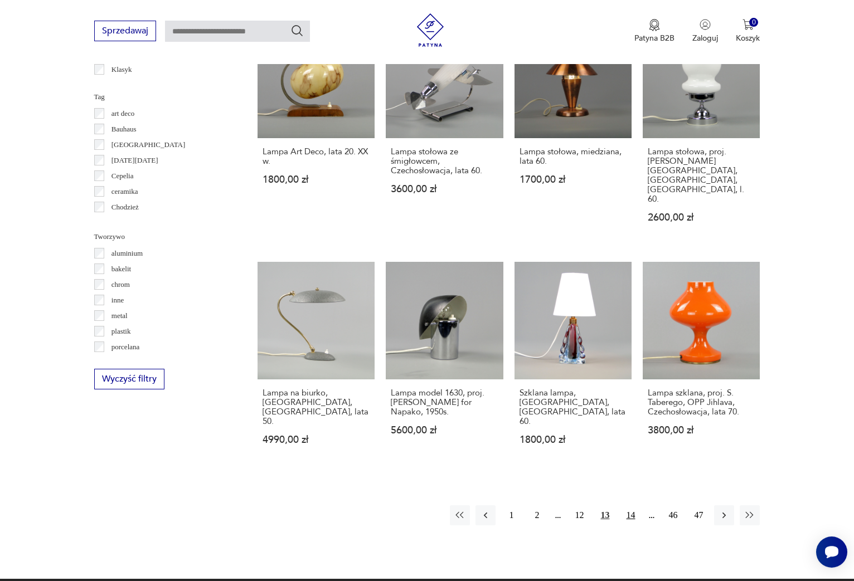
click at [631, 506] on button "14" at bounding box center [630, 516] width 20 height 20
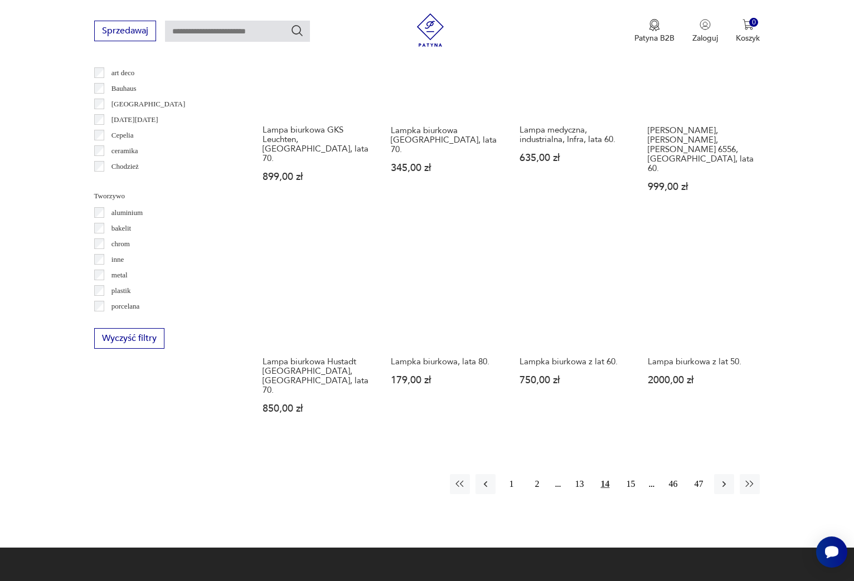
scroll to position [921, 0]
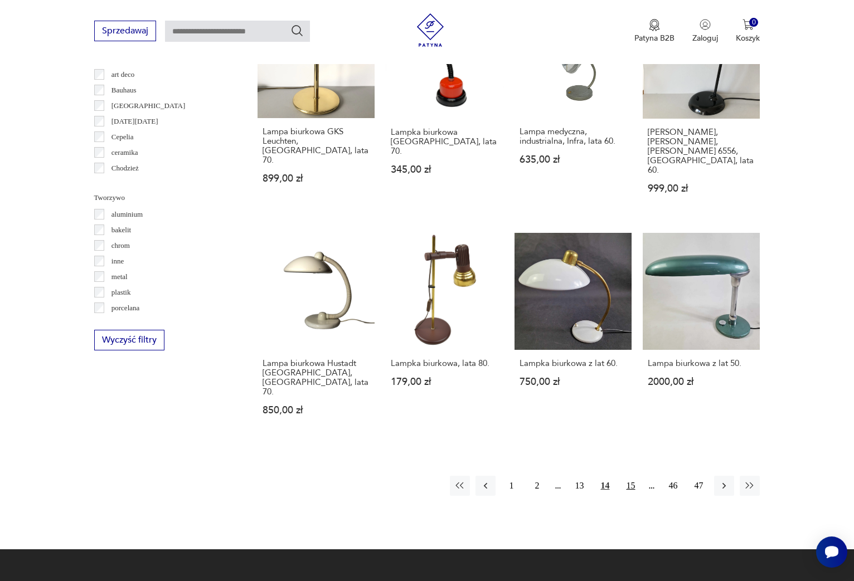
click at [631, 476] on button "15" at bounding box center [630, 486] width 20 height 20
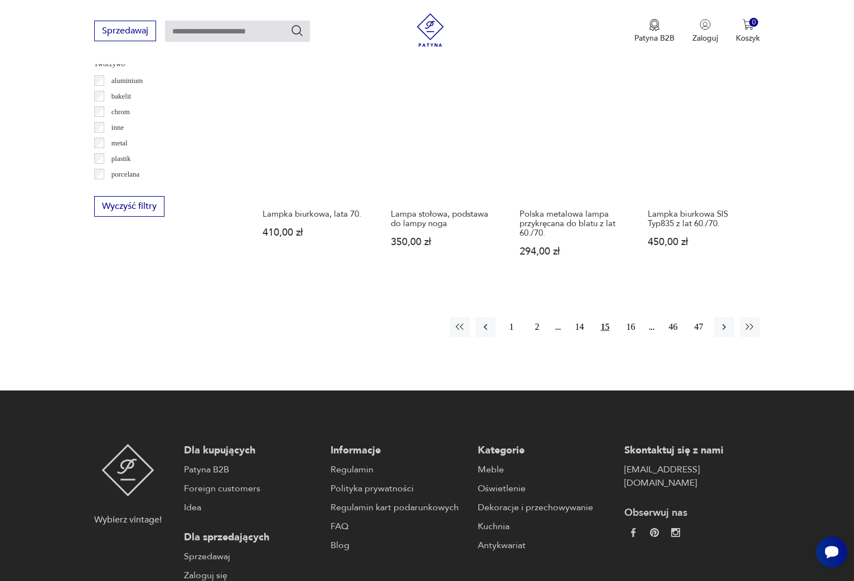
scroll to position [1090, 0]
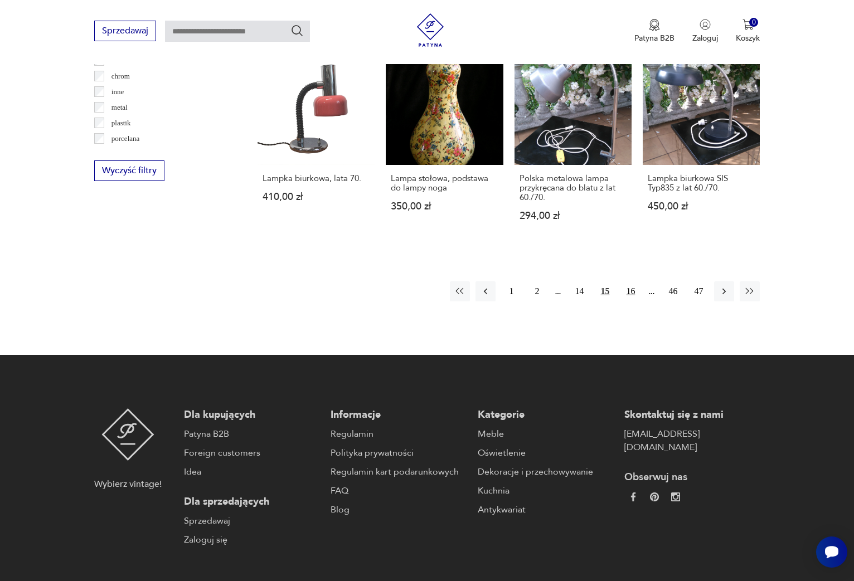
click at [626, 281] on button "16" at bounding box center [630, 291] width 20 height 20
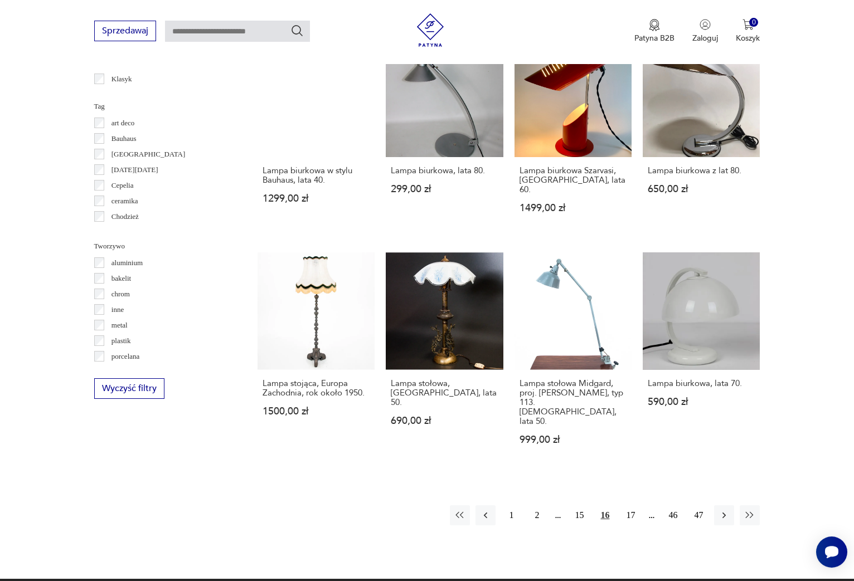
scroll to position [875, 0]
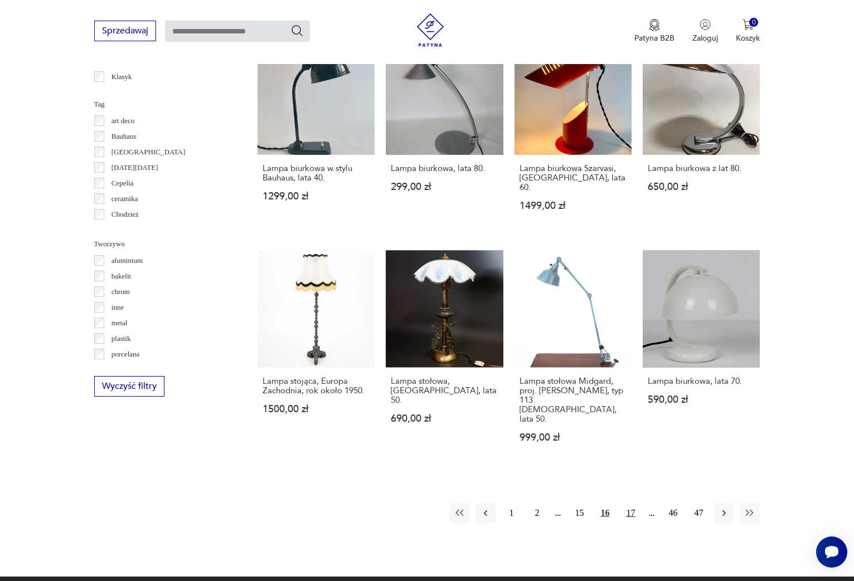
click at [633, 503] on button "17" at bounding box center [630, 513] width 20 height 20
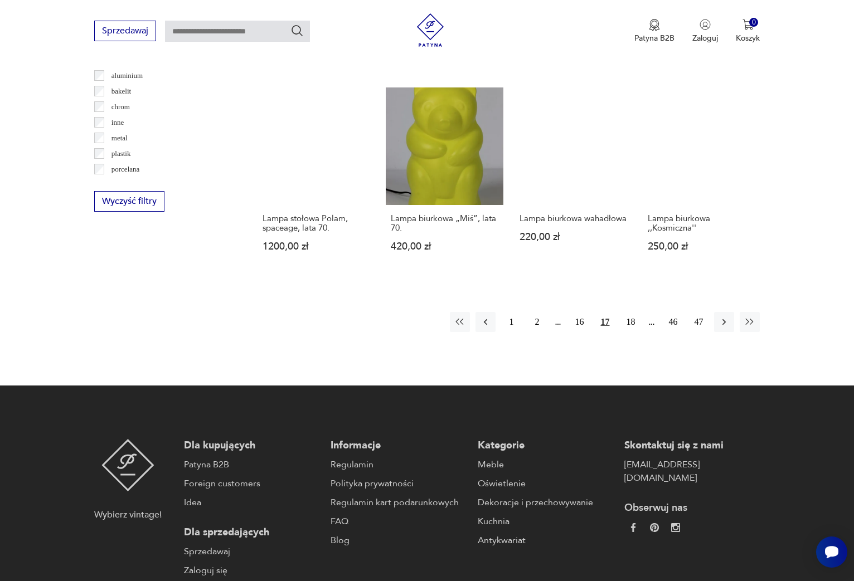
scroll to position [1060, 0]
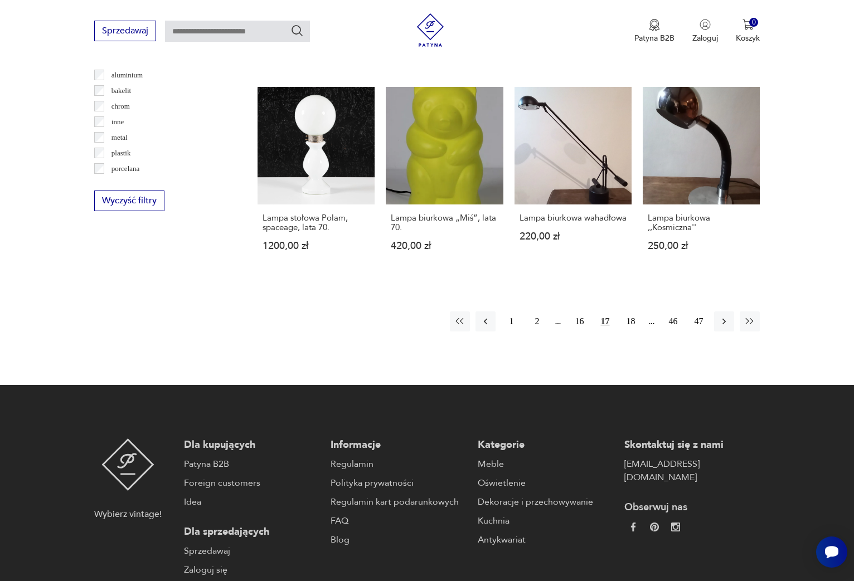
drag, startPoint x: 631, startPoint y: 280, endPoint x: 615, endPoint y: 287, distance: 18.2
click at [631, 312] on button "18" at bounding box center [630, 322] width 20 height 20
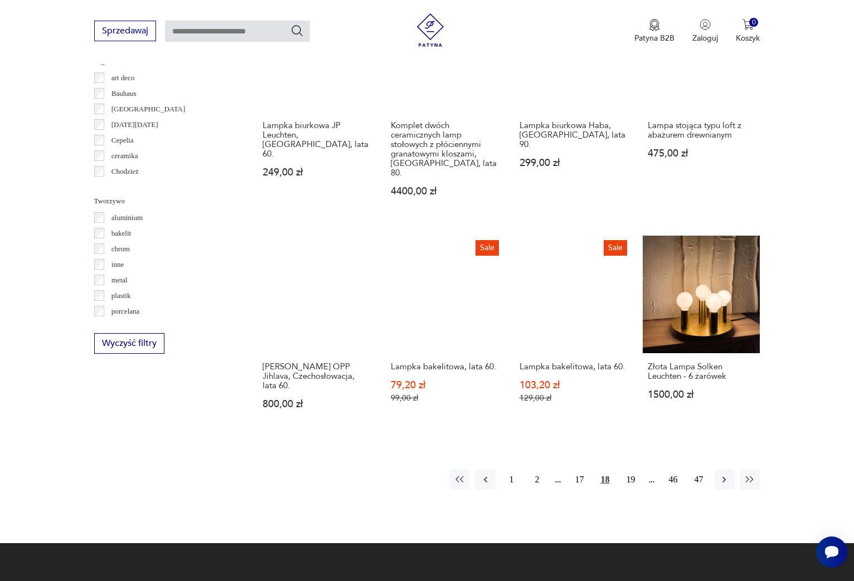
scroll to position [918, 0]
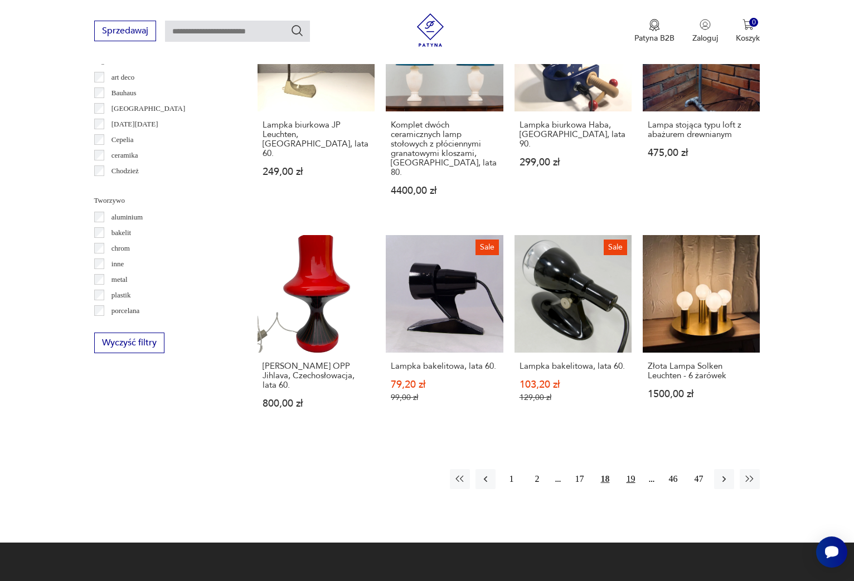
click at [628, 469] on button "19" at bounding box center [630, 479] width 20 height 20
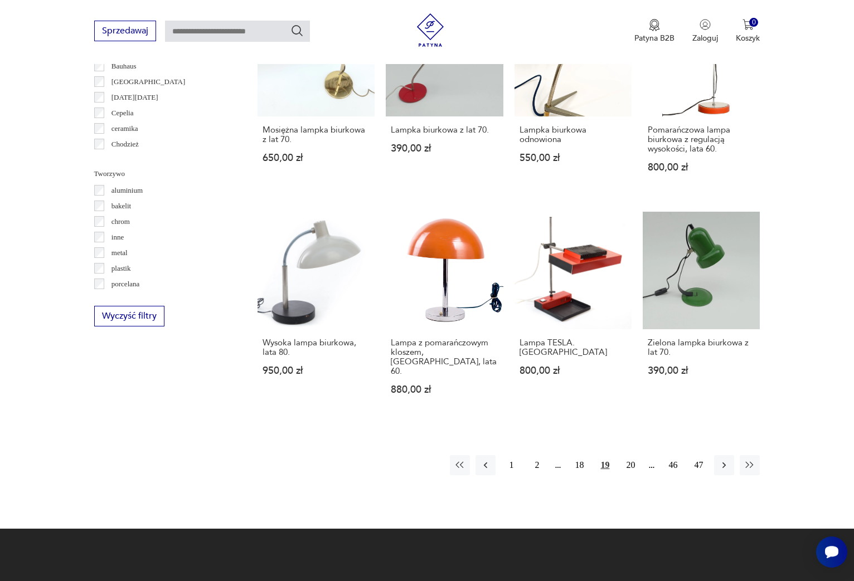
scroll to position [946, 0]
click at [628, 455] on button "20" at bounding box center [630, 465] width 20 height 20
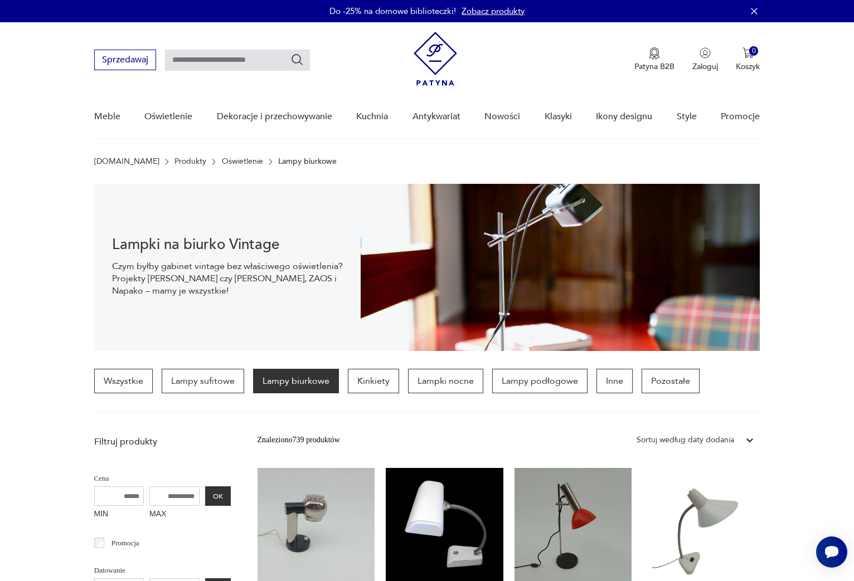
click at [213, 57] on input "text" at bounding box center [237, 60] width 145 height 21
type input "****"
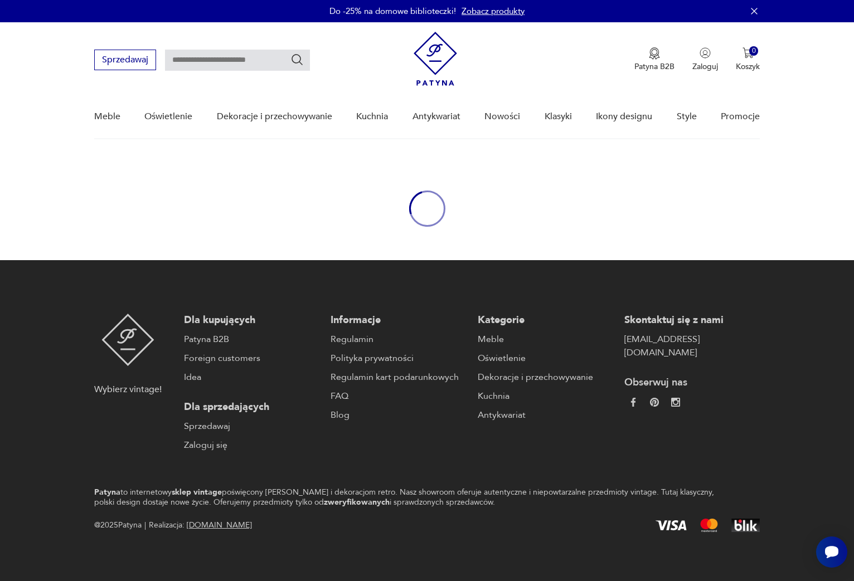
type input "****"
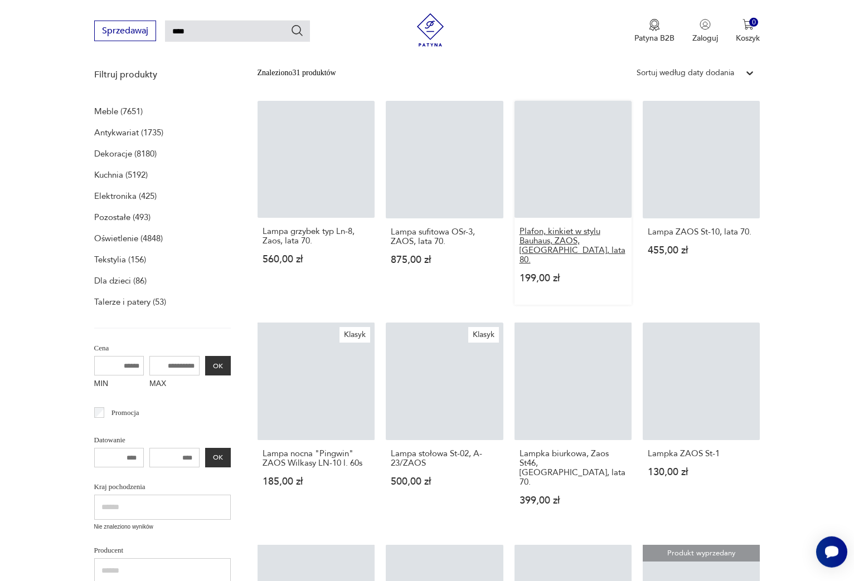
scroll to position [145, 0]
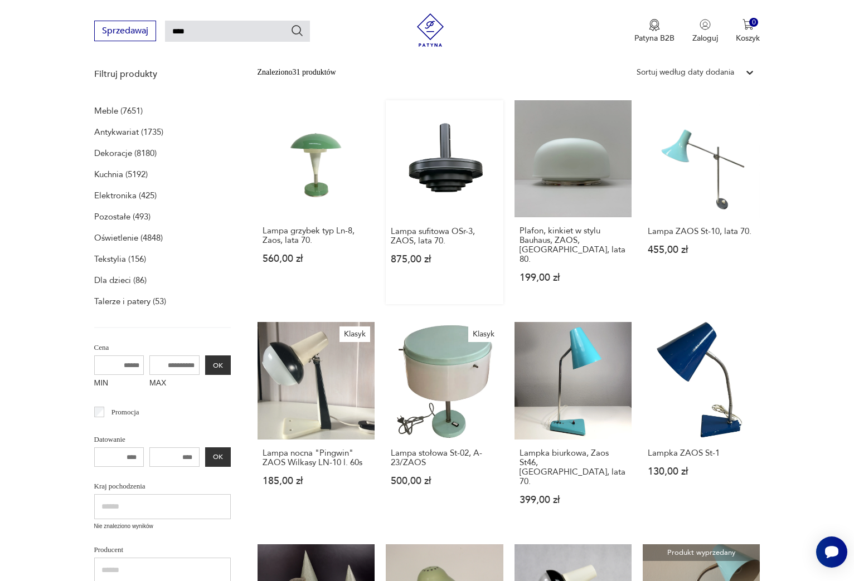
click at [447, 171] on link "Lampa sufitowa OSr-3, ZAOS, lata 70. 875,00 zł" at bounding box center [445, 202] width 118 height 204
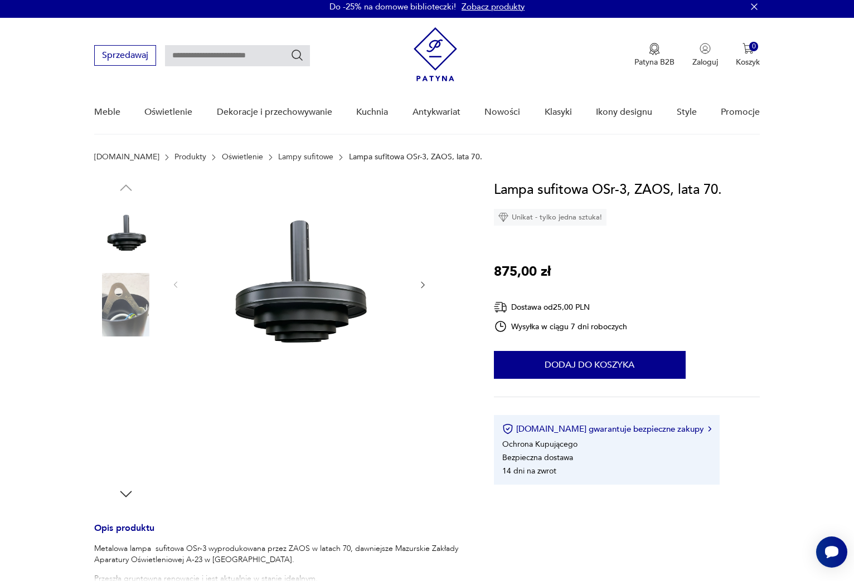
click at [125, 310] on img at bounding box center [126, 305] width 64 height 64
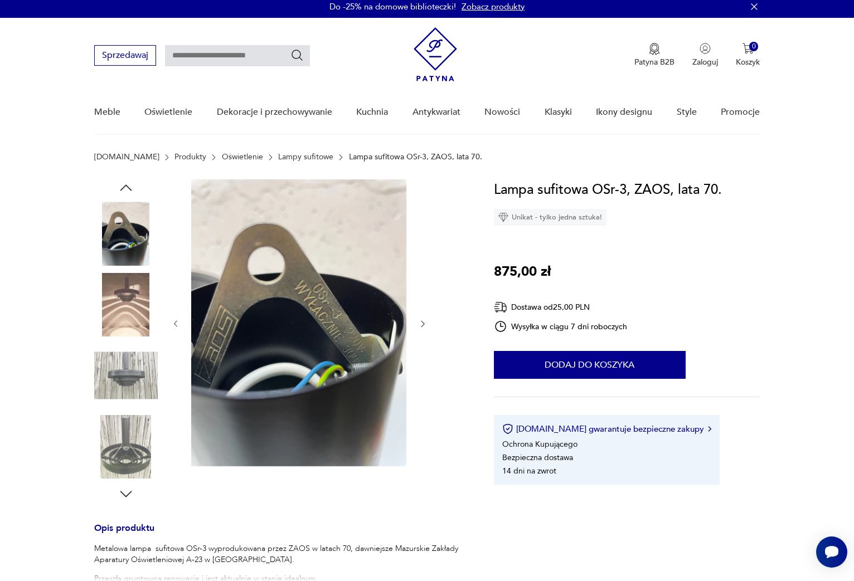
click at [124, 323] on img at bounding box center [126, 305] width 64 height 64
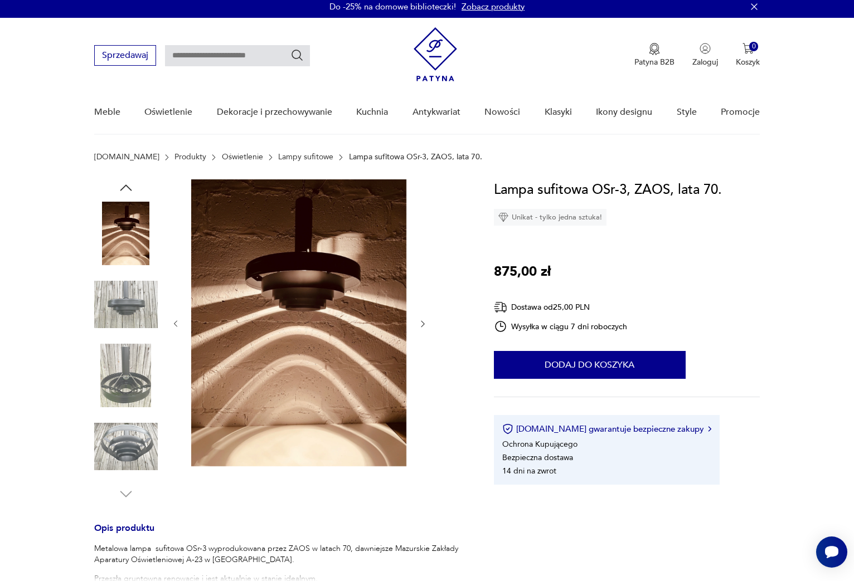
click at [142, 369] on img at bounding box center [126, 376] width 64 height 64
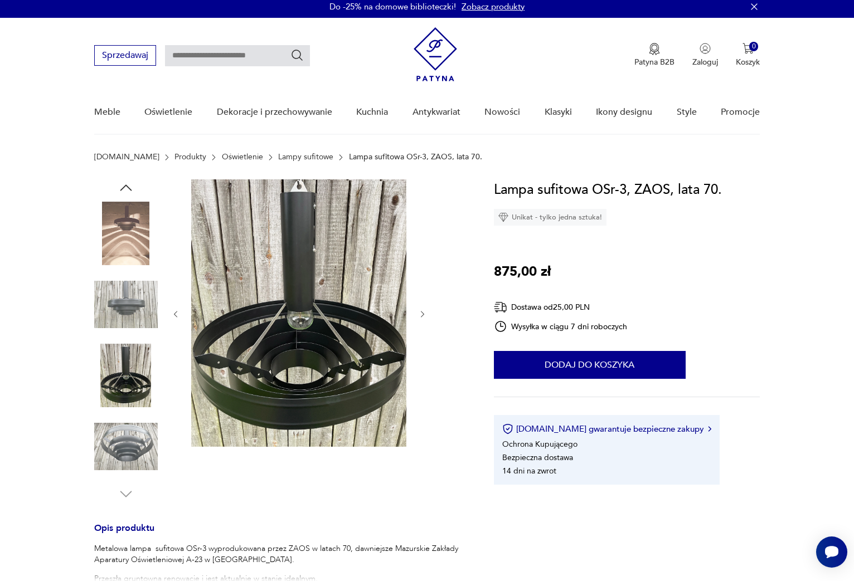
click at [128, 458] on img at bounding box center [126, 447] width 64 height 64
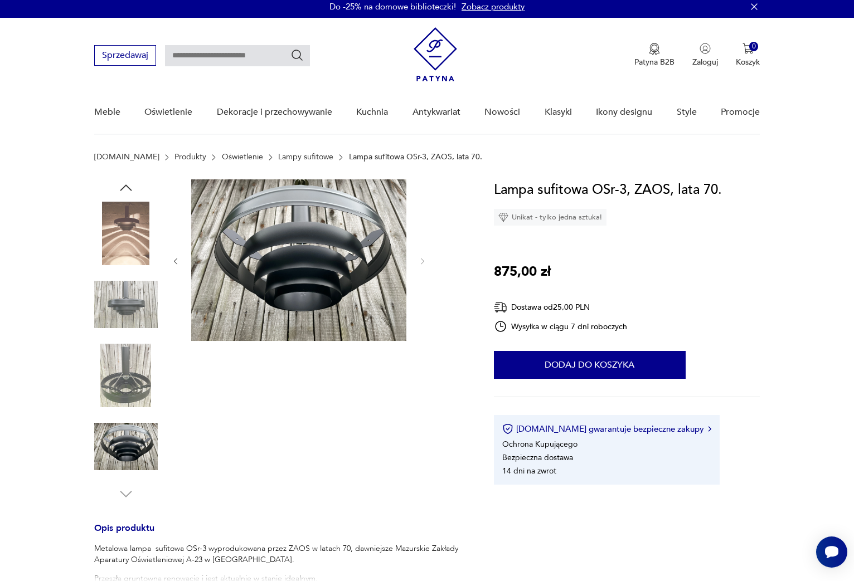
click at [124, 239] on img at bounding box center [126, 234] width 64 height 64
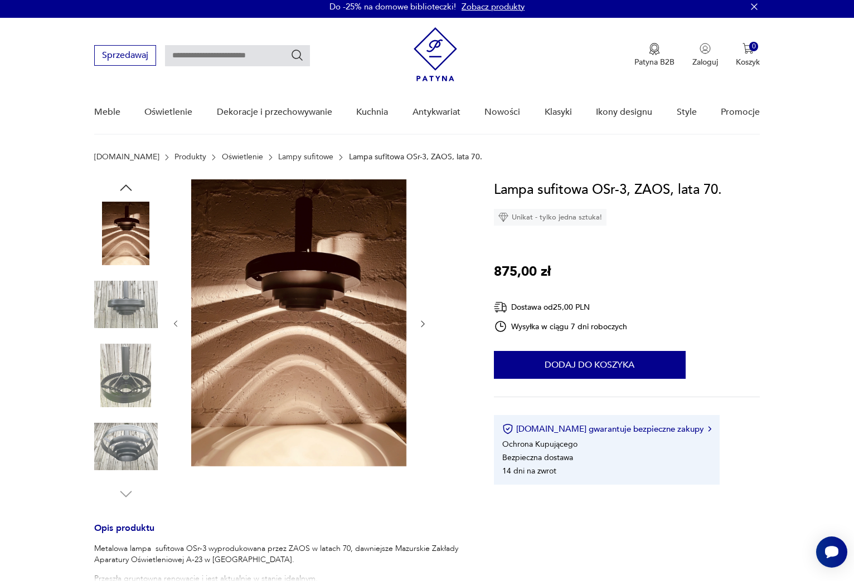
type input "****"
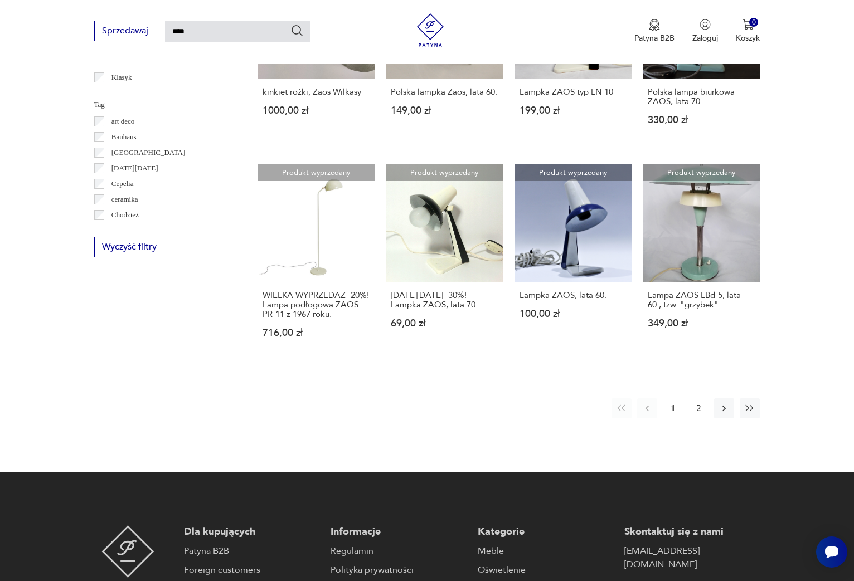
scroll to position [762, 0]
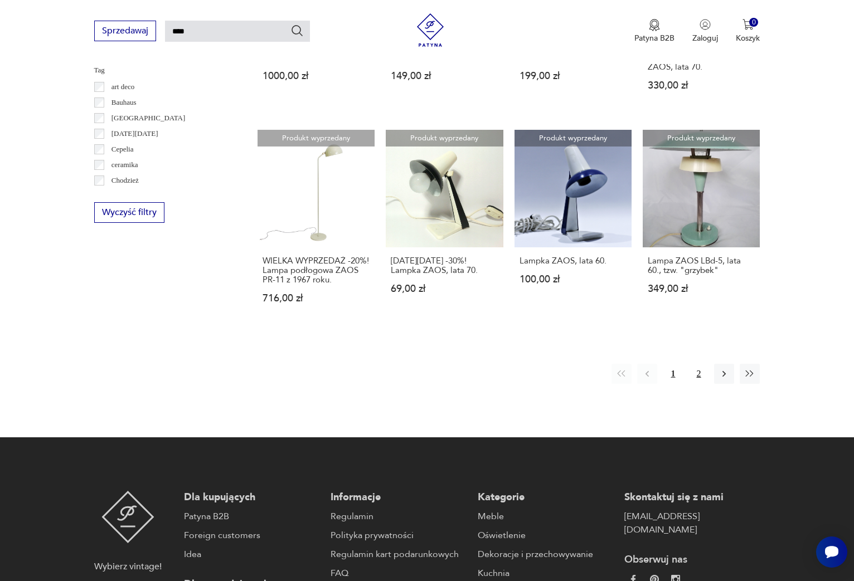
click at [703, 364] on button "2" at bounding box center [698, 374] width 20 height 20
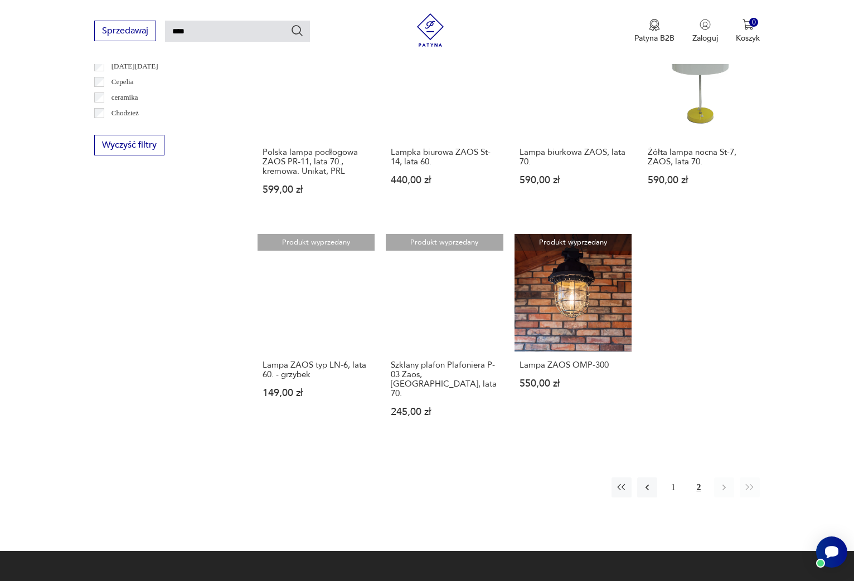
scroll to position [560, 0]
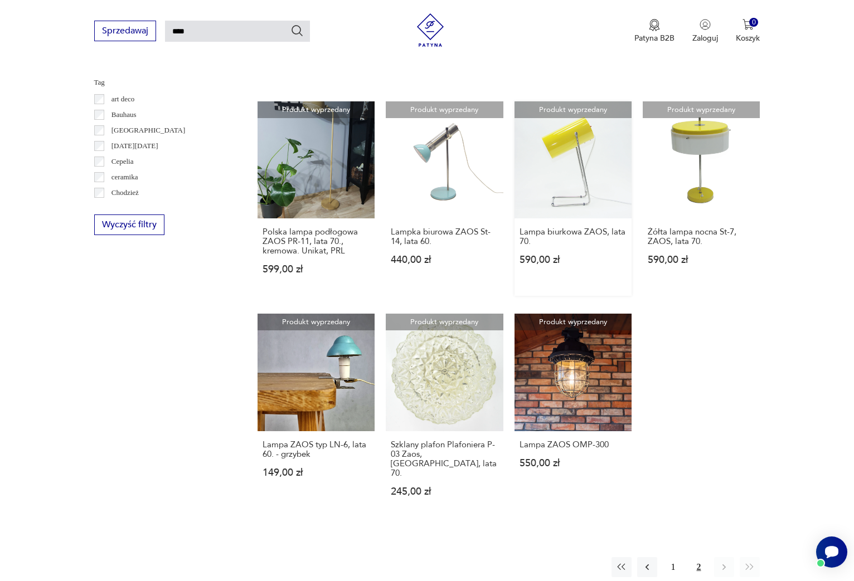
click at [580, 177] on link "Produkt wyprzedany Lampa biurkowa ZAOS, lata 70. 590,00 zł" at bounding box center [572, 198] width 117 height 195
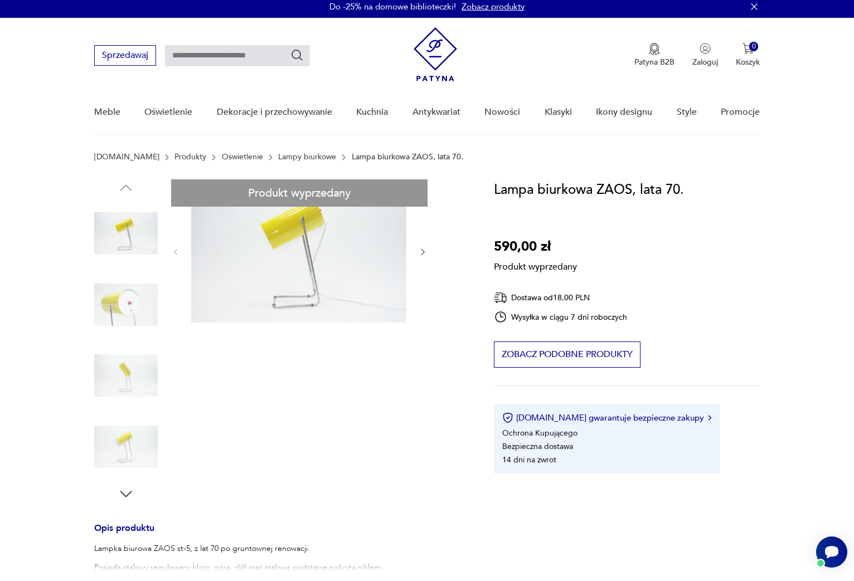
click at [312, 229] on div "Produkt wyprzedany Opis produktu Lampka biurowa ZAOS st-5, z lat 70 po gruntown…" at bounding box center [280, 452] width 373 height 547
type input "****"
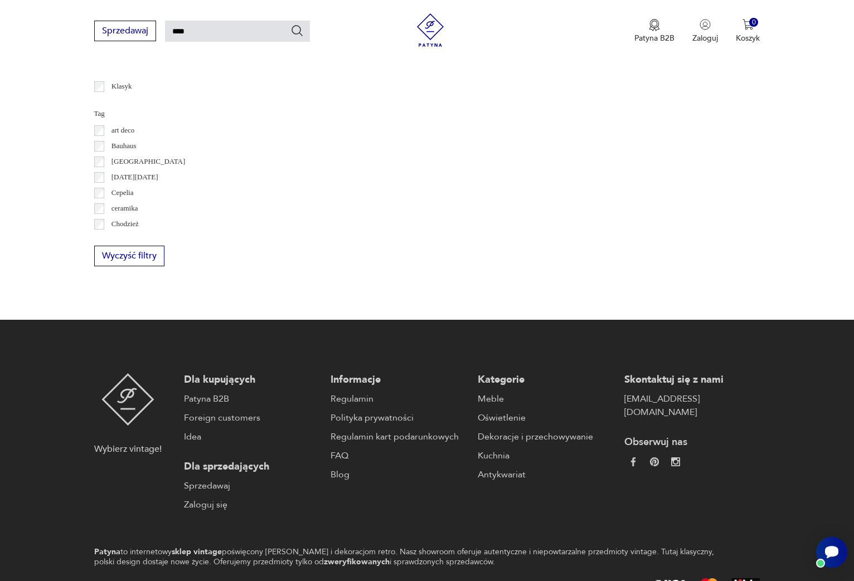
scroll to position [528, 0]
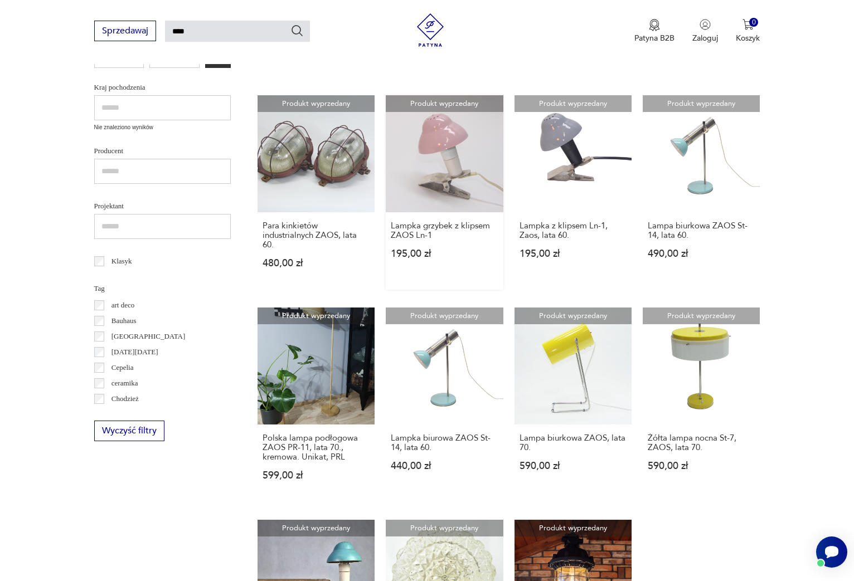
click at [440, 148] on link "Produkt wyprzedany Lampka grzybek z klipsem ZAOS Ln-1 195,00 zł" at bounding box center [445, 192] width 118 height 195
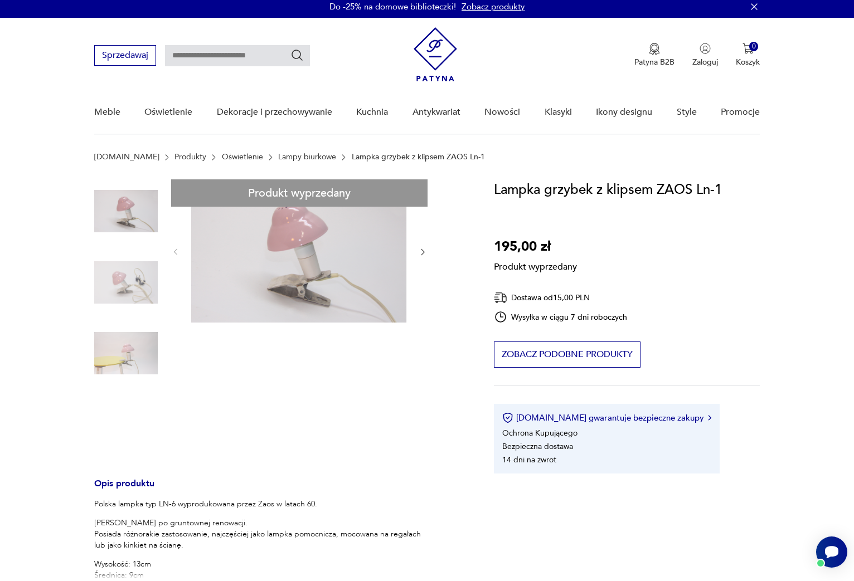
click at [132, 274] on div "Produkt wyprzedany Opis produktu Polska lampka typ LN-6 wyprodukowana przez Zao…" at bounding box center [280, 457] width 373 height 557
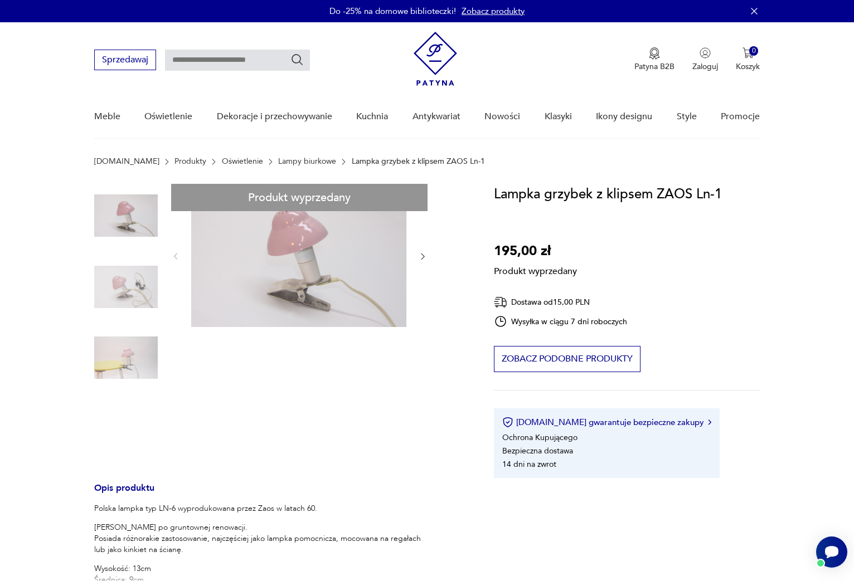
click at [118, 338] on div "Produkt wyprzedany Opis produktu Polska lampka typ LN-6 wyprodukowana przez Zao…" at bounding box center [280, 462] width 373 height 557
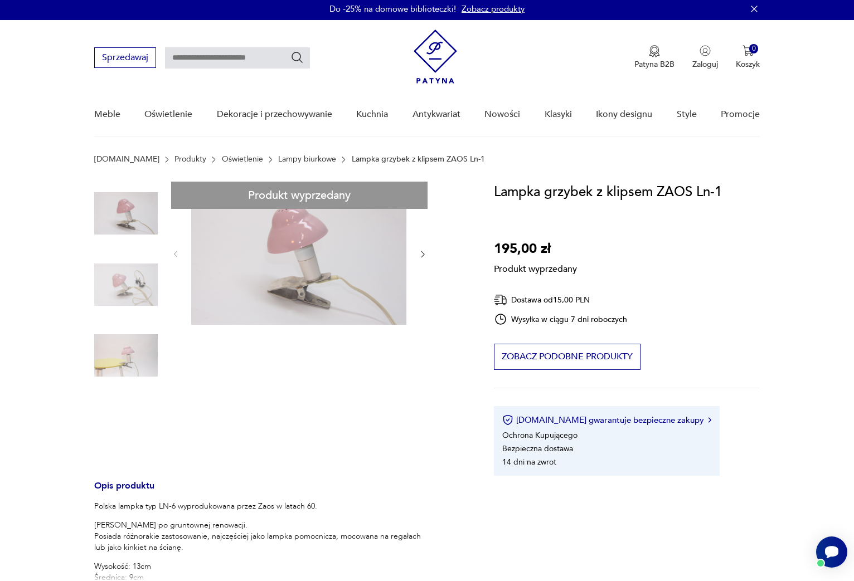
drag, startPoint x: 142, startPoint y: 365, endPoint x: 142, endPoint y: 358, distance: 6.2
click at [142, 364] on div "Produkt wyprzedany Opis produktu Polska lampka typ LN-6 wyprodukowana przez Zao…" at bounding box center [280, 460] width 373 height 557
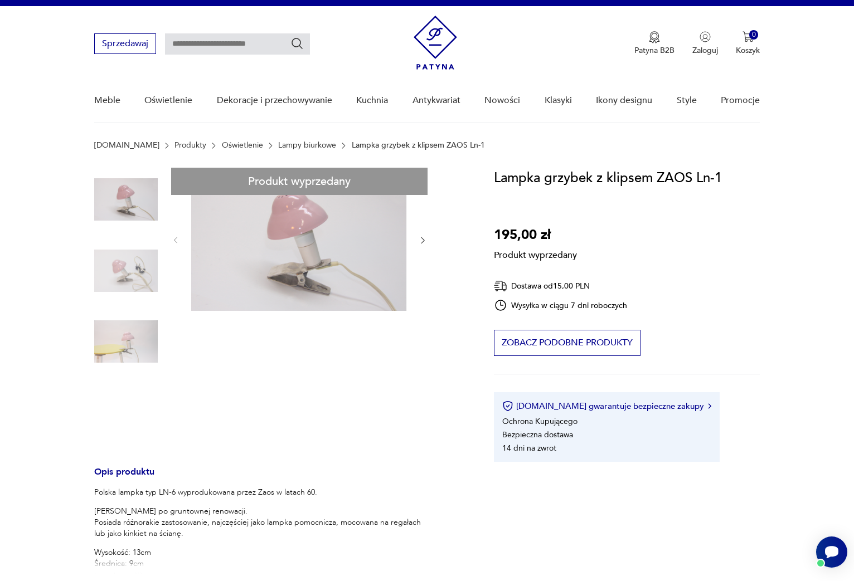
click at [118, 253] on div "Produkt wyprzedany Opis produktu Polska lampka typ LN-6 wyprodukowana przez Zao…" at bounding box center [280, 446] width 373 height 557
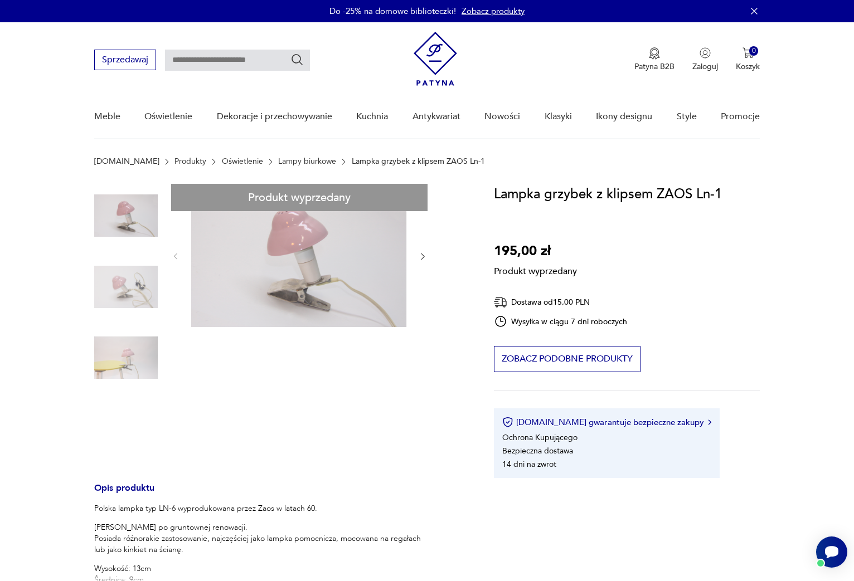
scroll to position [4, 0]
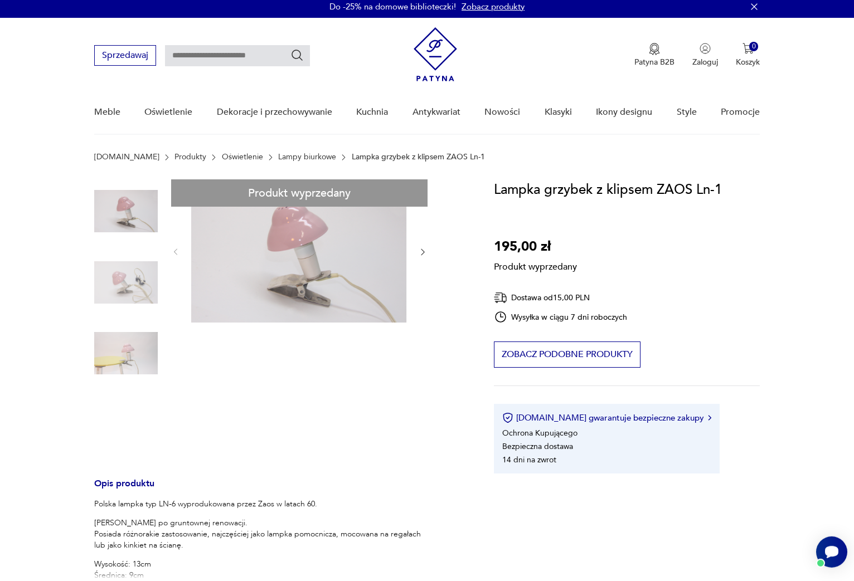
click at [360, 276] on div "Produkt wyprzedany Opis produktu Polska lampka typ LN-6 wyprodukowana przez Zao…" at bounding box center [280, 457] width 373 height 557
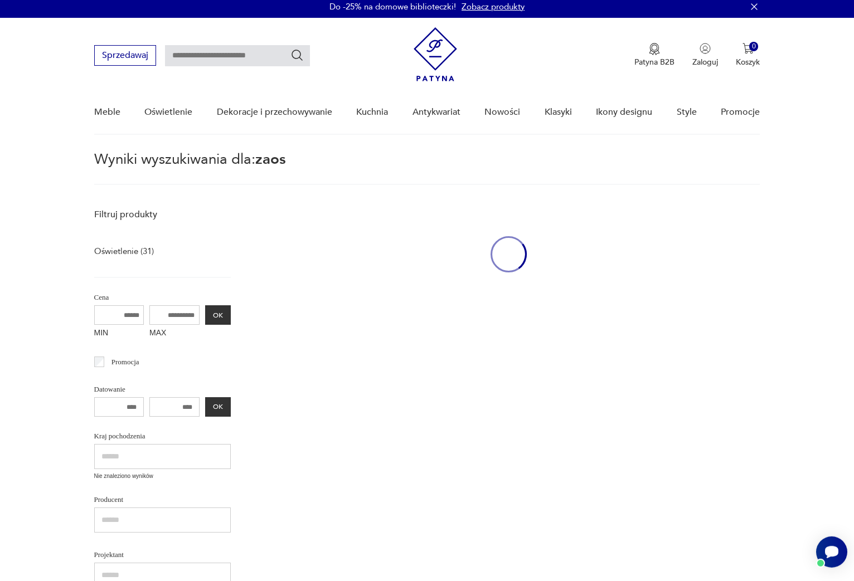
type input "****"
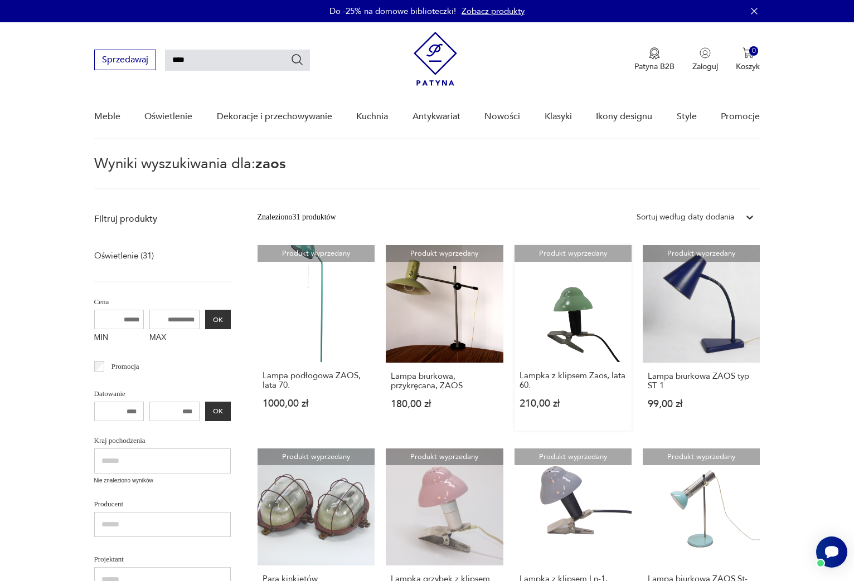
click at [587, 303] on link "Produkt wyprzedany Lampka z klipsem Zaos, lata 60. 210,00 zł" at bounding box center [572, 338] width 117 height 186
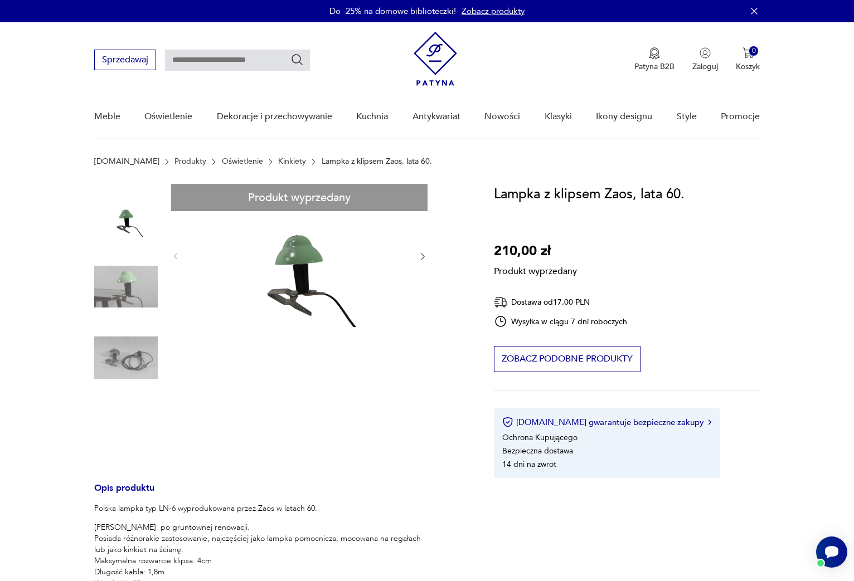
type input "****"
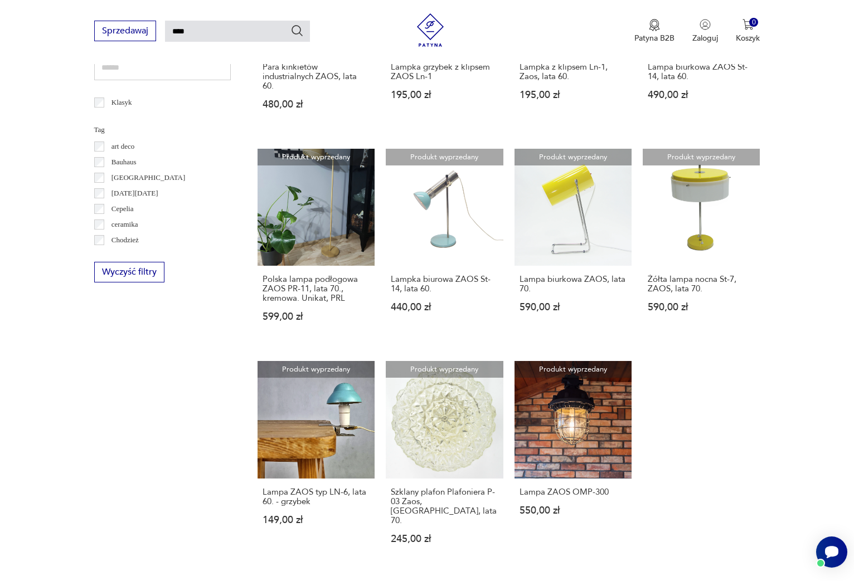
scroll to position [255, 0]
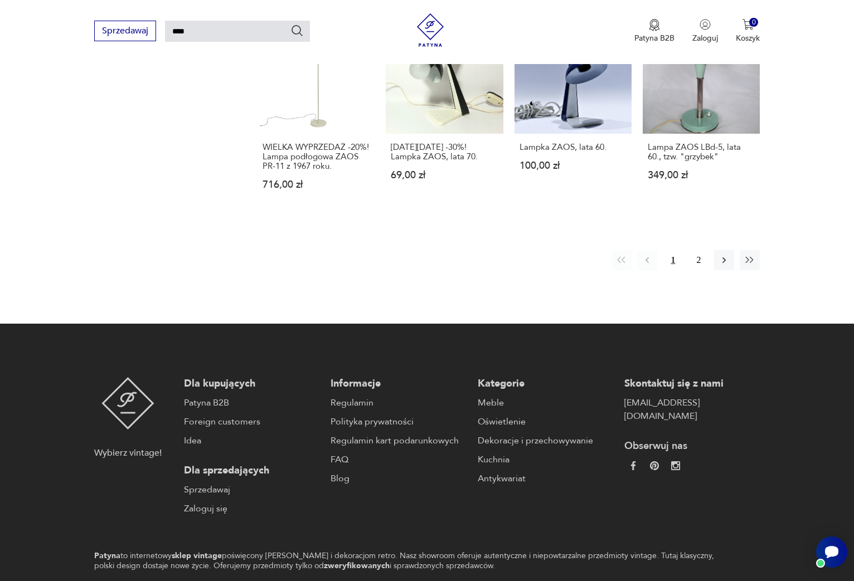
scroll to position [877, 0]
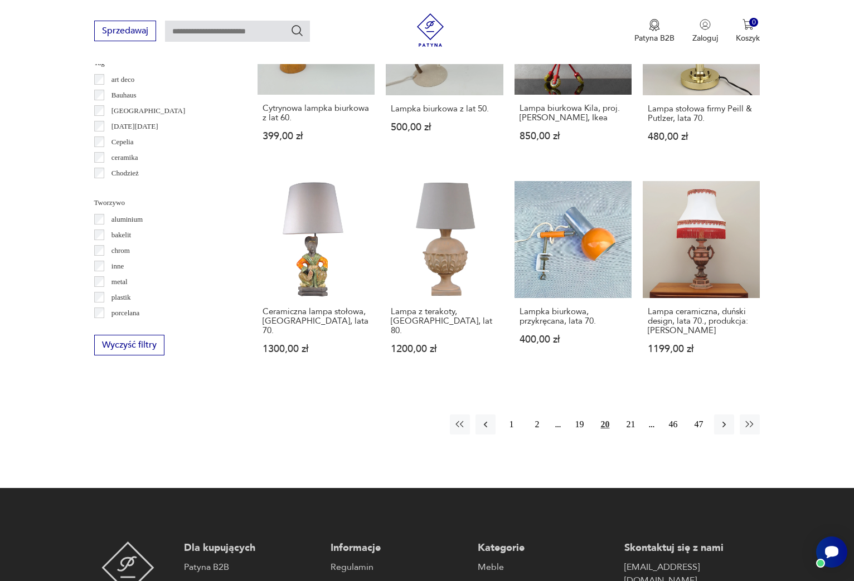
scroll to position [973, 0]
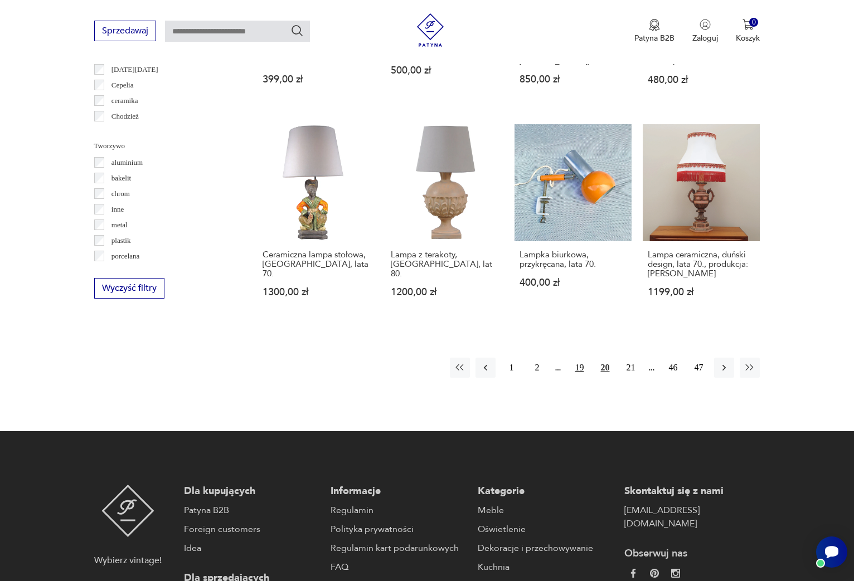
click at [579, 359] on button "19" at bounding box center [579, 368] width 20 height 20
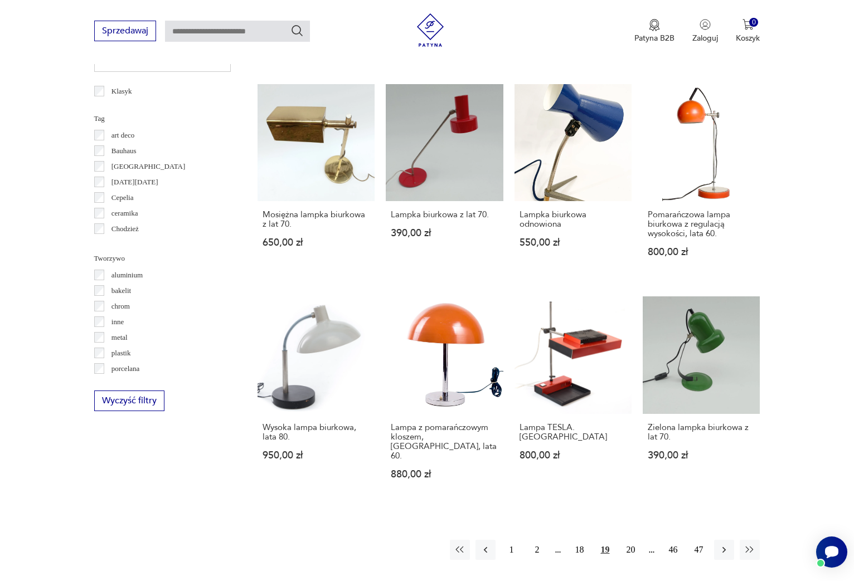
scroll to position [881, 0]
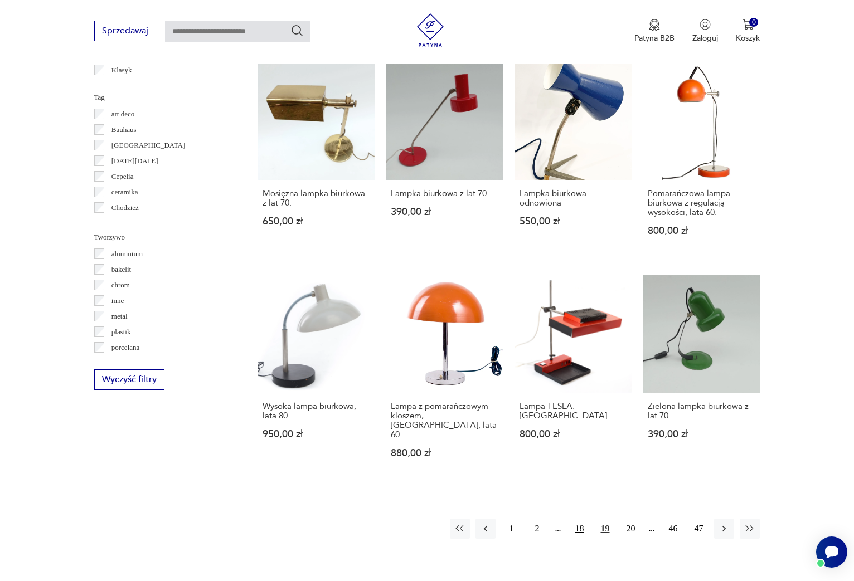
click at [581, 519] on button "18" at bounding box center [579, 529] width 20 height 20
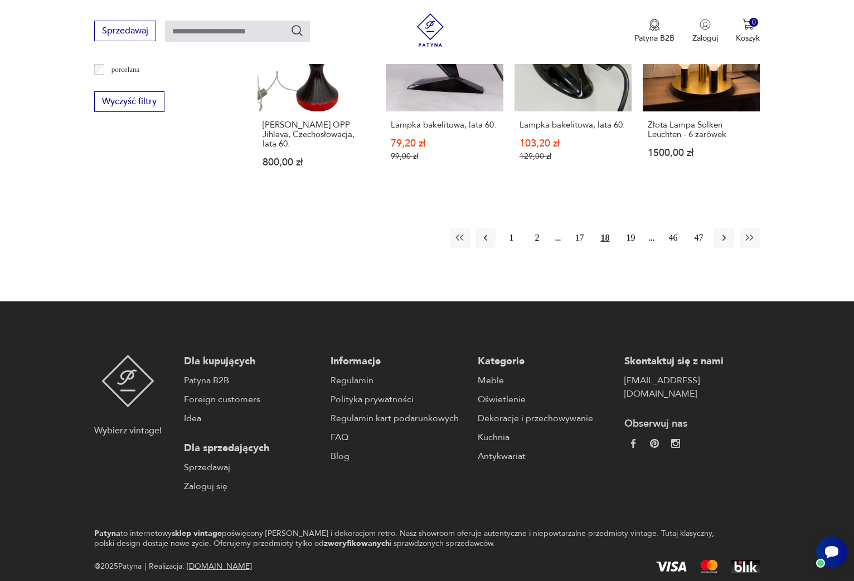
scroll to position [1170, 0]
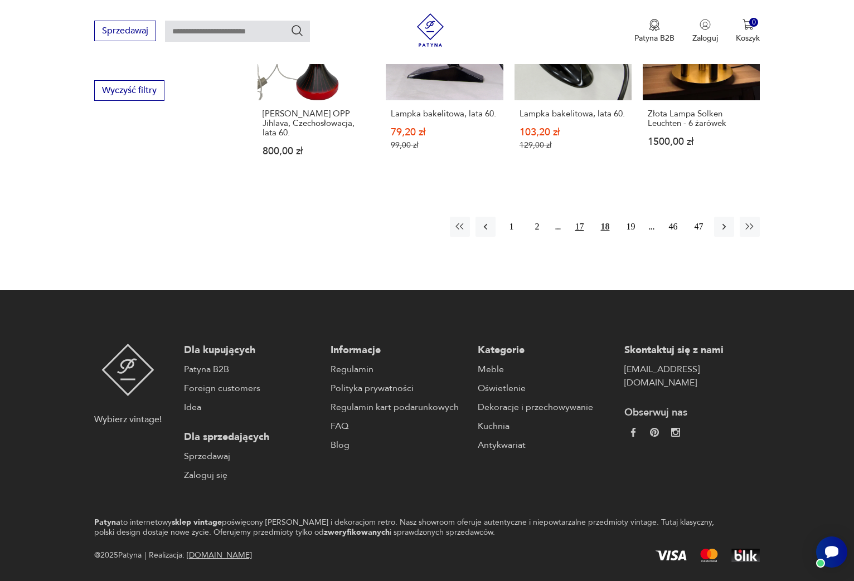
click at [580, 217] on button "17" at bounding box center [579, 227] width 20 height 20
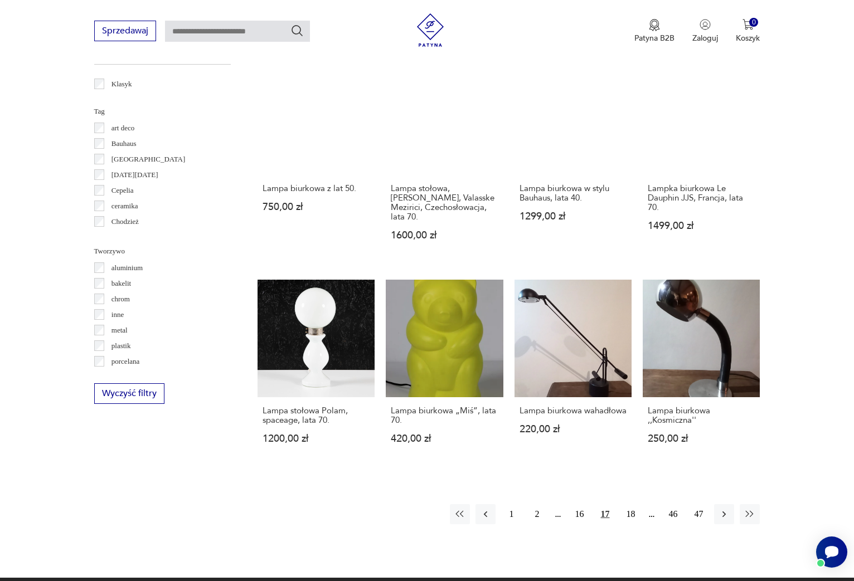
scroll to position [907, 0]
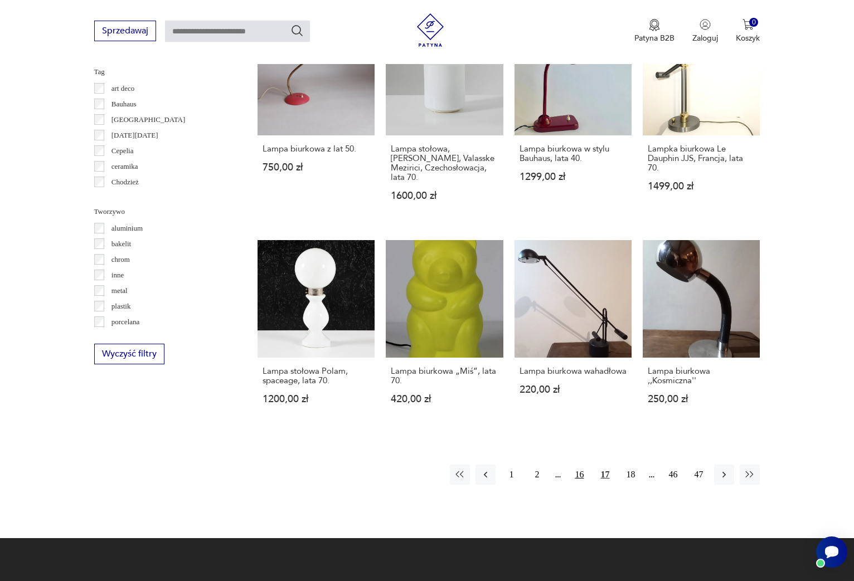
click at [582, 465] on button "16" at bounding box center [579, 475] width 20 height 20
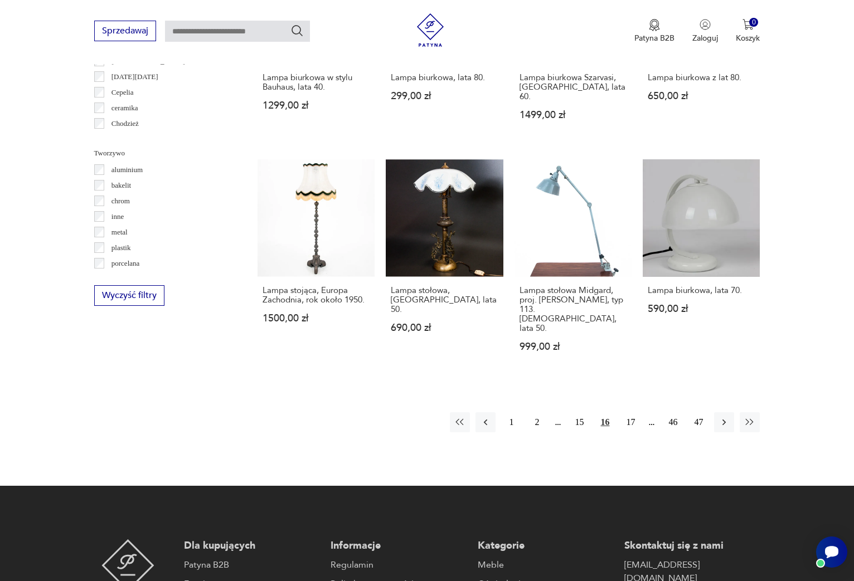
scroll to position [975, 0]
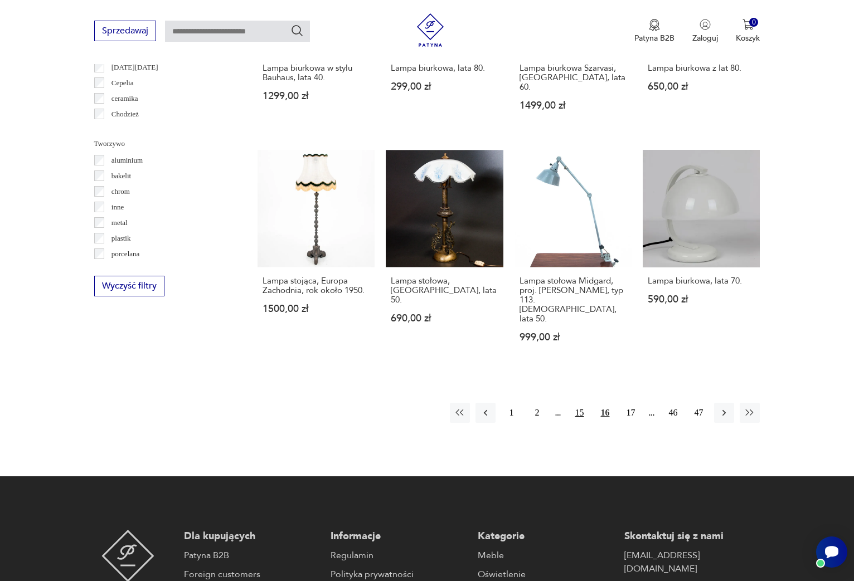
click at [578, 403] on button "15" at bounding box center [579, 413] width 20 height 20
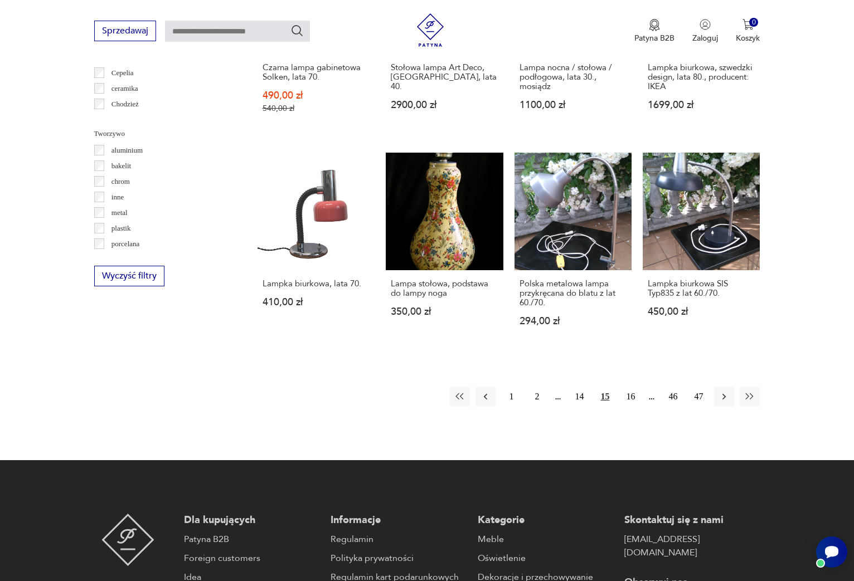
scroll to position [988, 0]
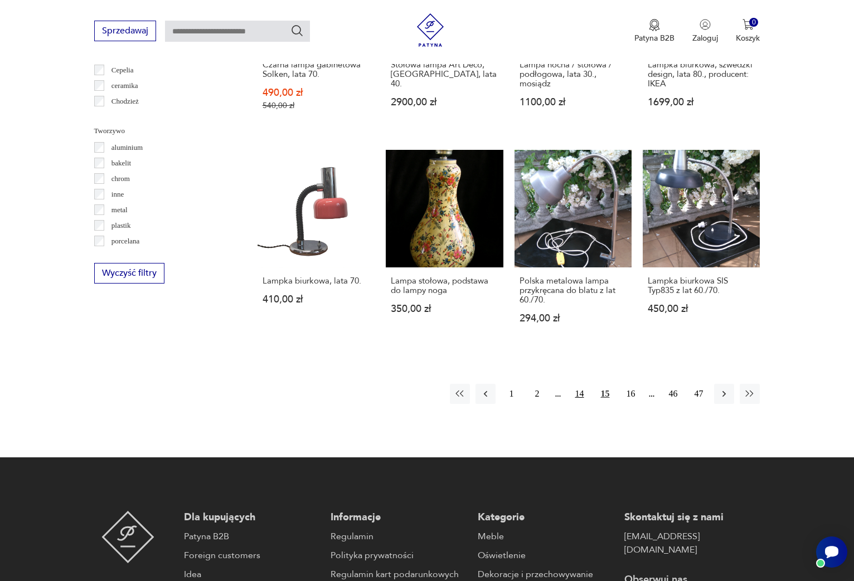
click at [581, 384] on button "14" at bounding box center [579, 394] width 20 height 20
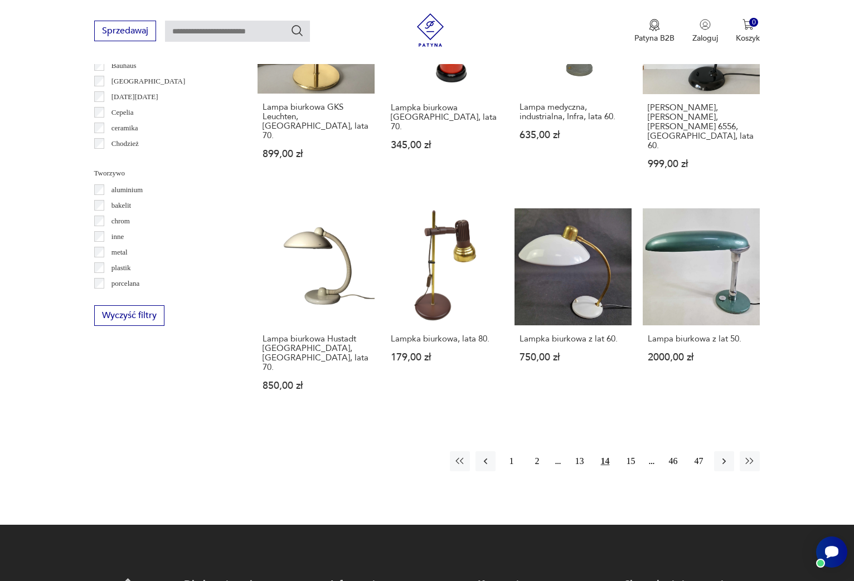
scroll to position [1002, 0]
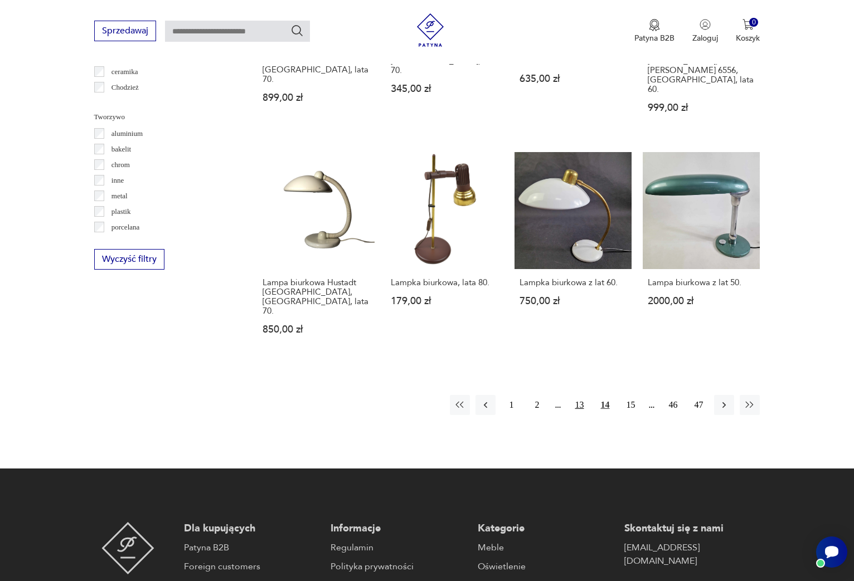
click at [582, 395] on button "13" at bounding box center [579, 405] width 20 height 20
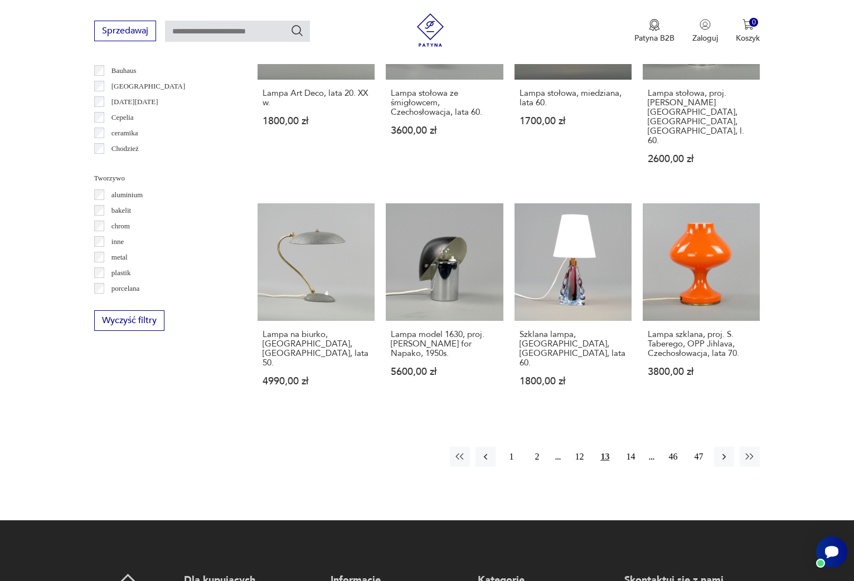
scroll to position [943, 0]
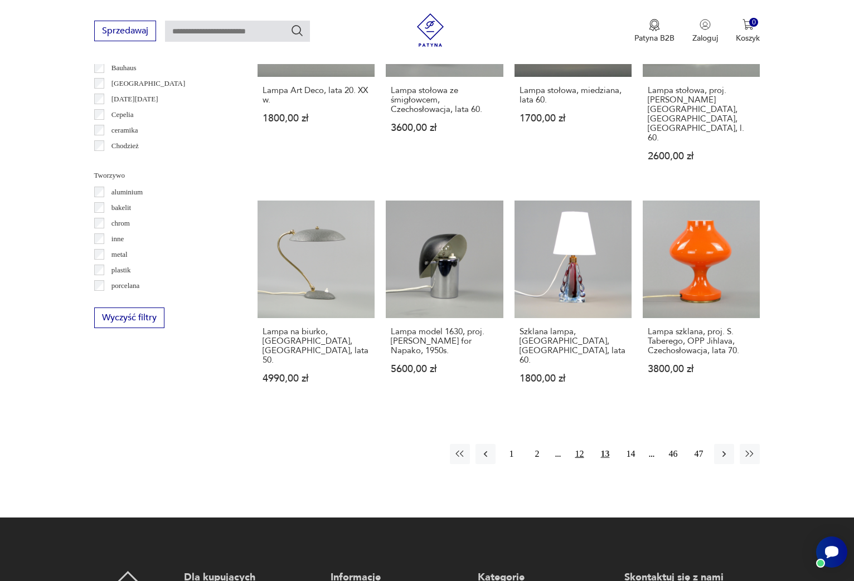
click at [581, 444] on button "12" at bounding box center [579, 454] width 20 height 20
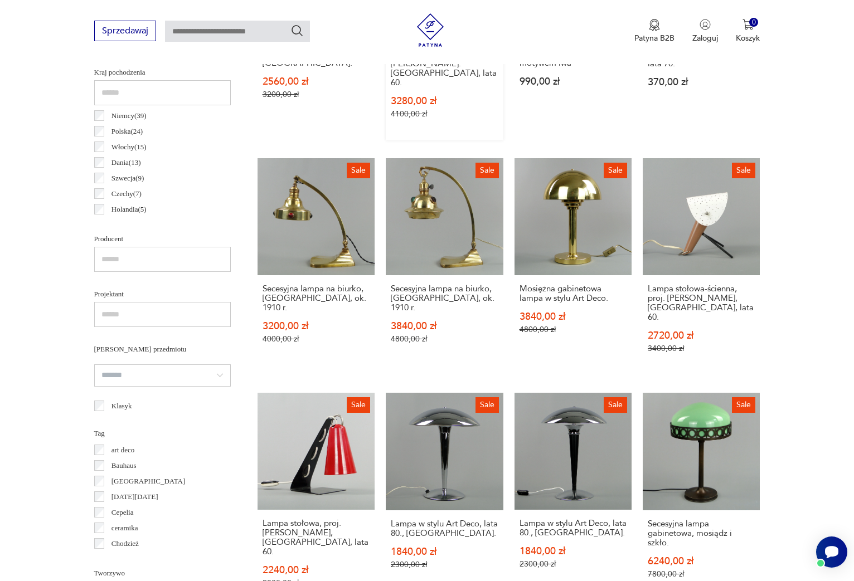
scroll to position [598, 0]
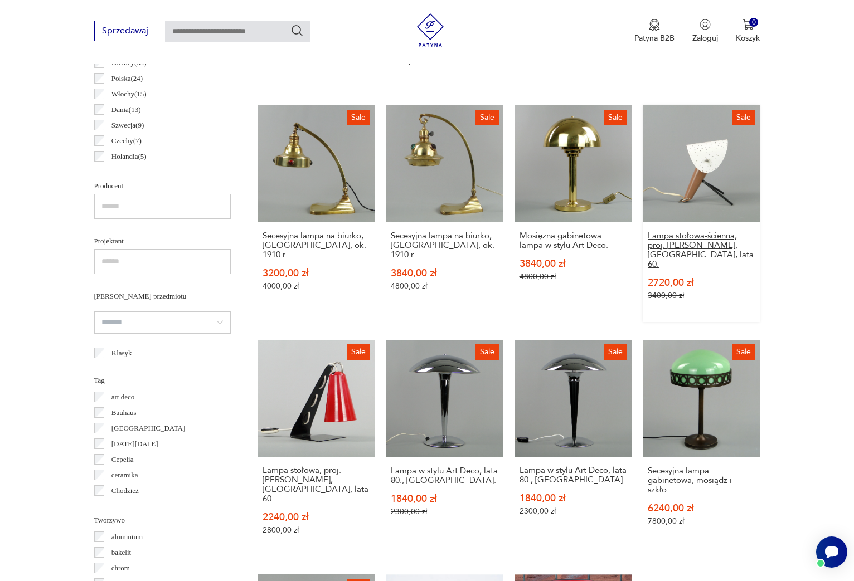
click at [700, 231] on h3 "Lampa stołowa-ścienna, proj. A. Gałecki, Warszawa, lata 60." at bounding box center [702, 250] width 108 height 38
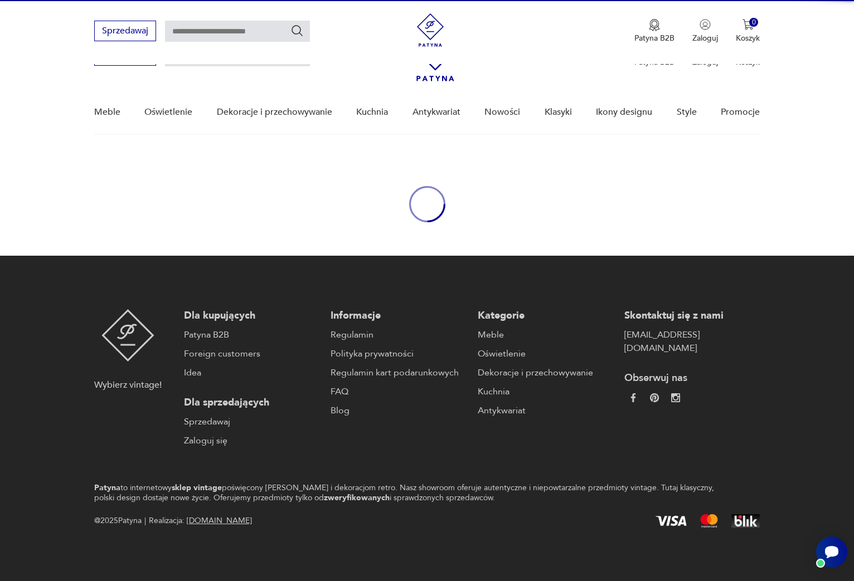
scroll to position [4, 0]
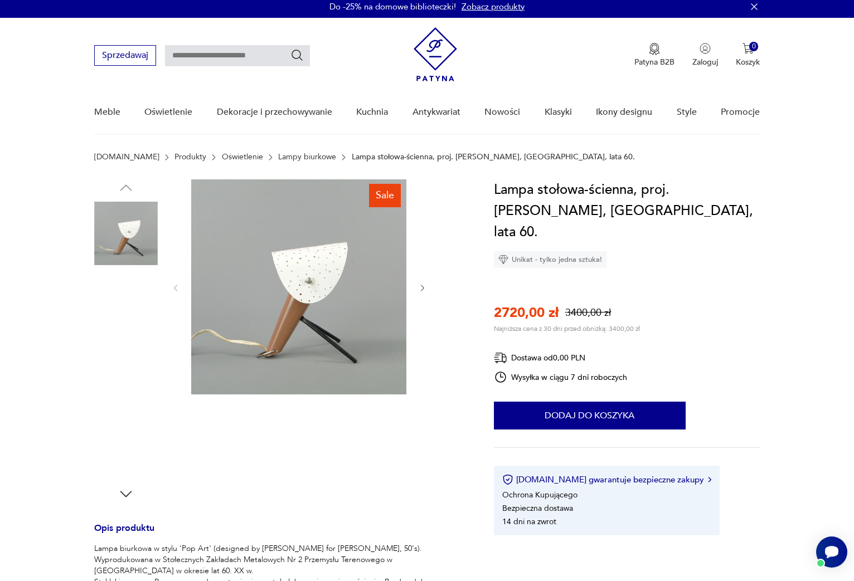
click at [126, 233] on img at bounding box center [126, 234] width 64 height 64
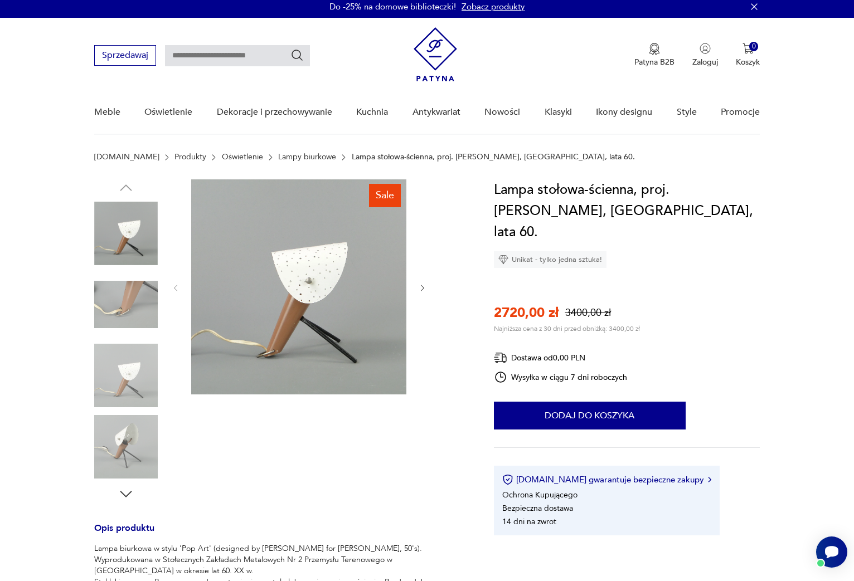
click at [118, 304] on img at bounding box center [126, 305] width 64 height 64
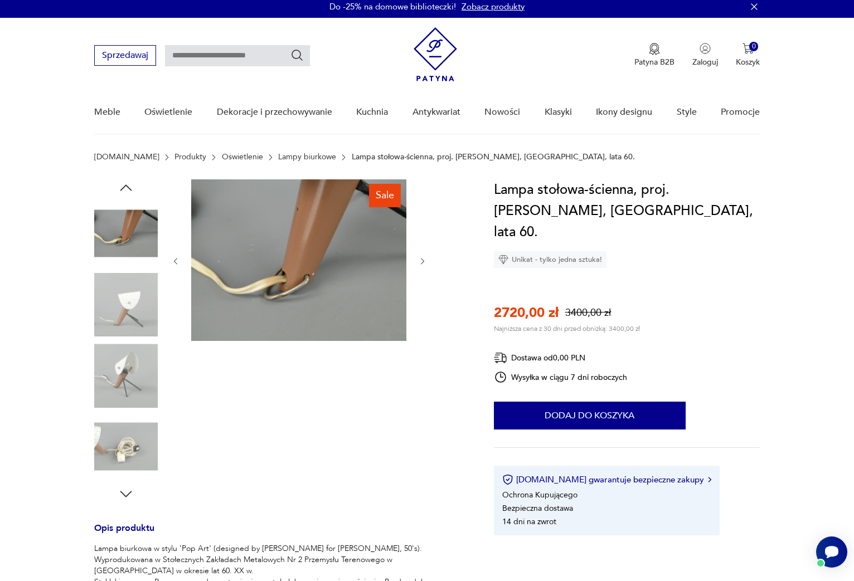
click at [129, 352] on img at bounding box center [126, 376] width 64 height 64
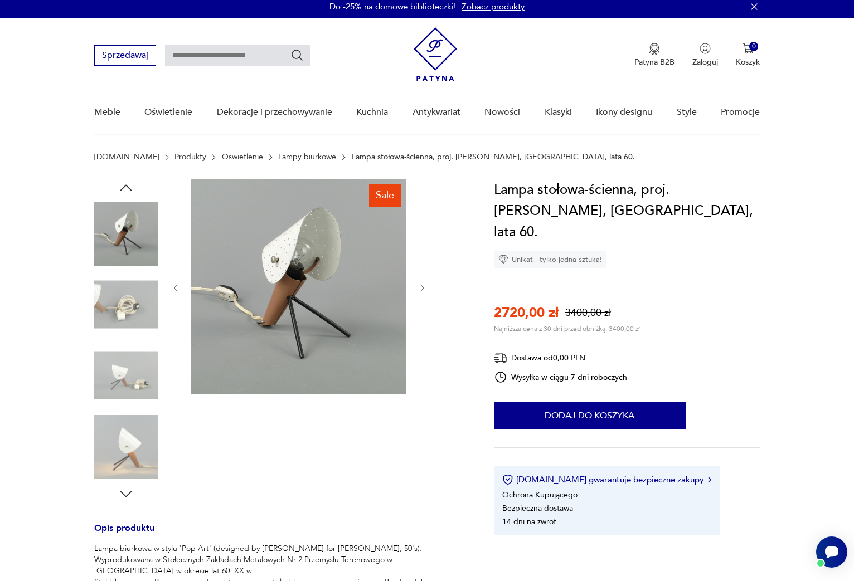
click at [129, 352] on img at bounding box center [126, 376] width 64 height 64
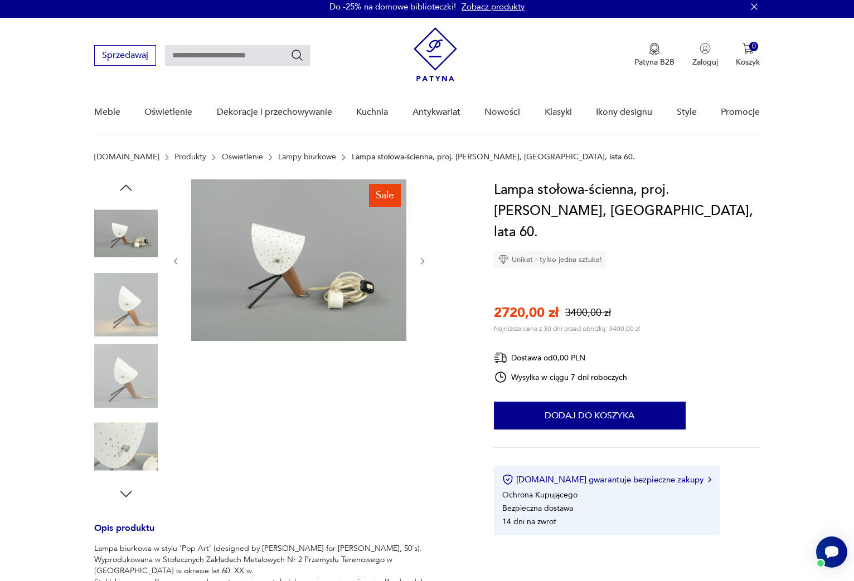
click at [139, 302] on img at bounding box center [126, 305] width 64 height 64
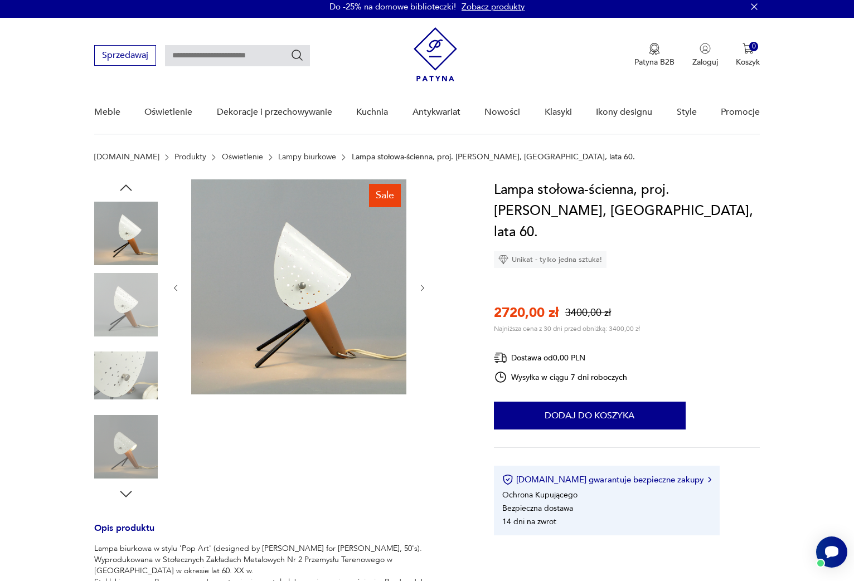
click at [348, 246] on img at bounding box center [298, 286] width 215 height 215
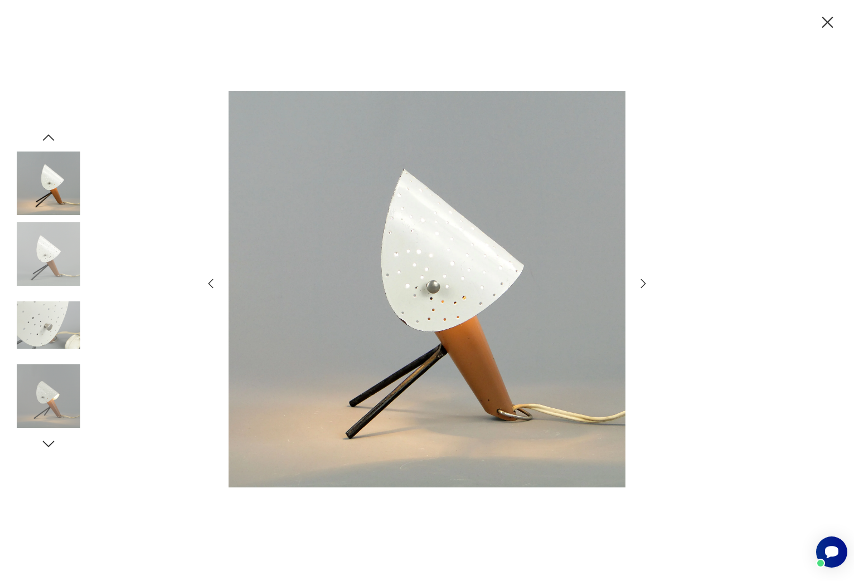
click at [55, 402] on img at bounding box center [49, 397] width 64 height 64
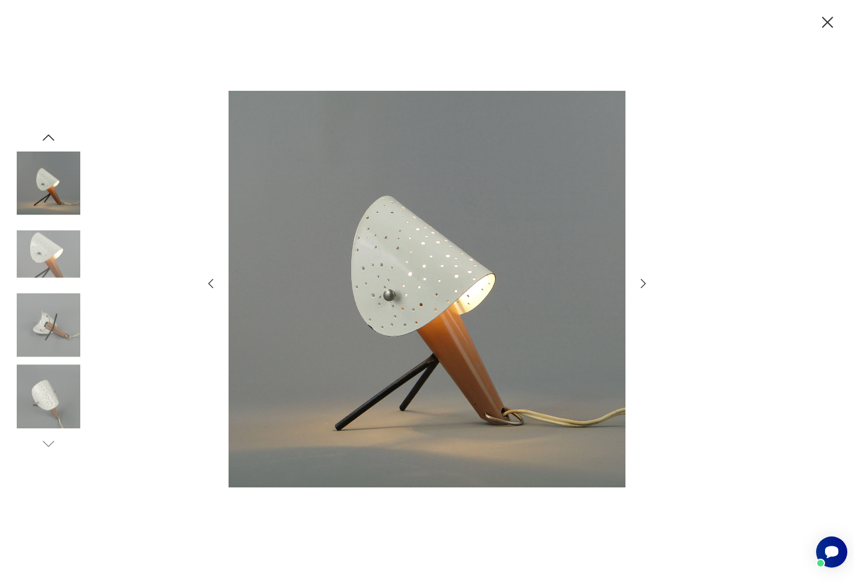
click at [60, 260] on img at bounding box center [49, 254] width 64 height 64
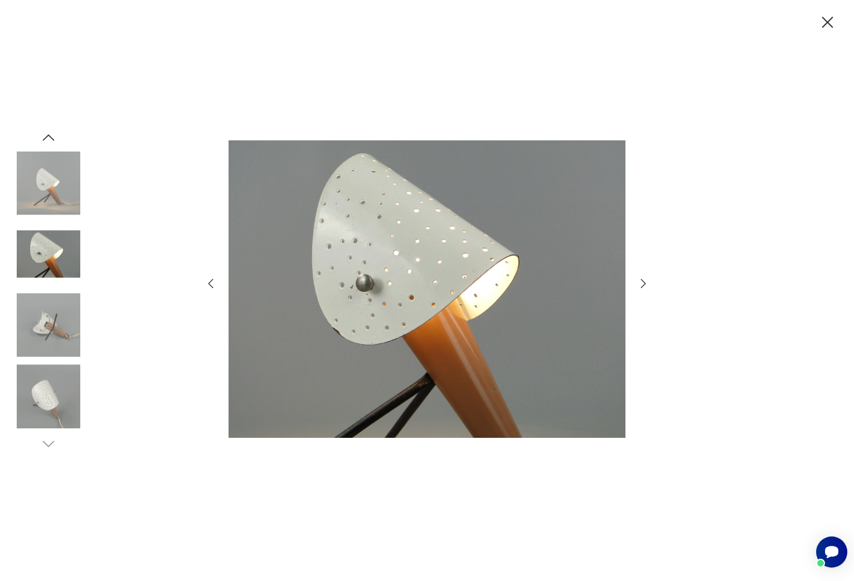
click at [50, 176] on img at bounding box center [49, 184] width 64 height 64
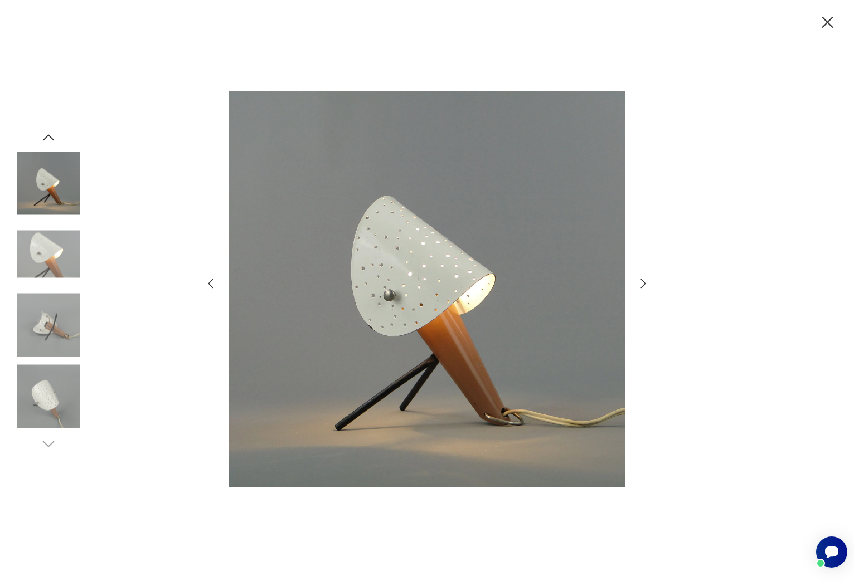
click at [47, 134] on icon "button" at bounding box center [48, 137] width 17 height 17
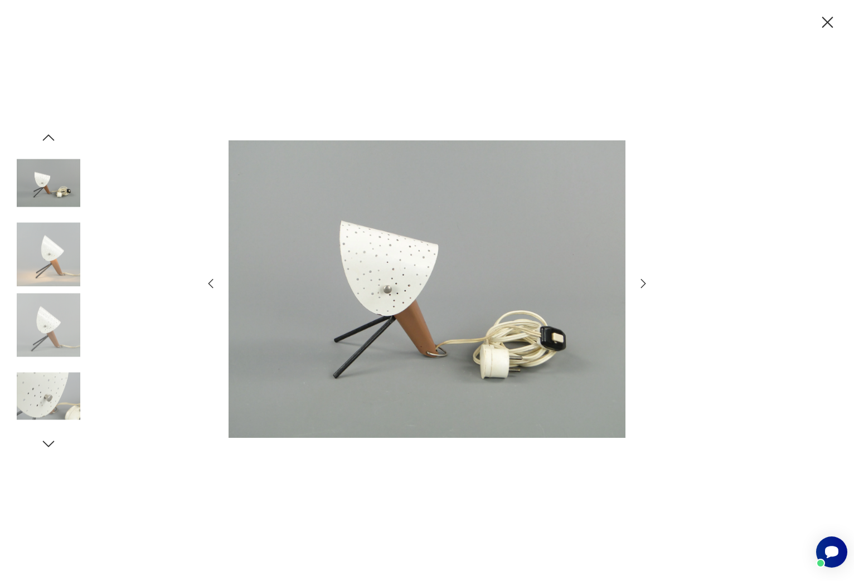
click at [45, 242] on img at bounding box center [49, 254] width 64 height 64
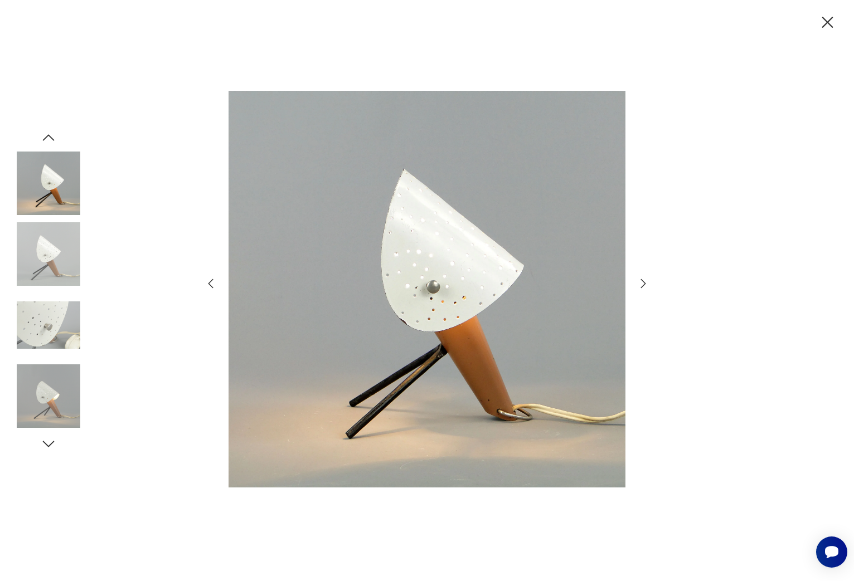
click at [51, 442] on icon "button" at bounding box center [48, 444] width 17 height 17
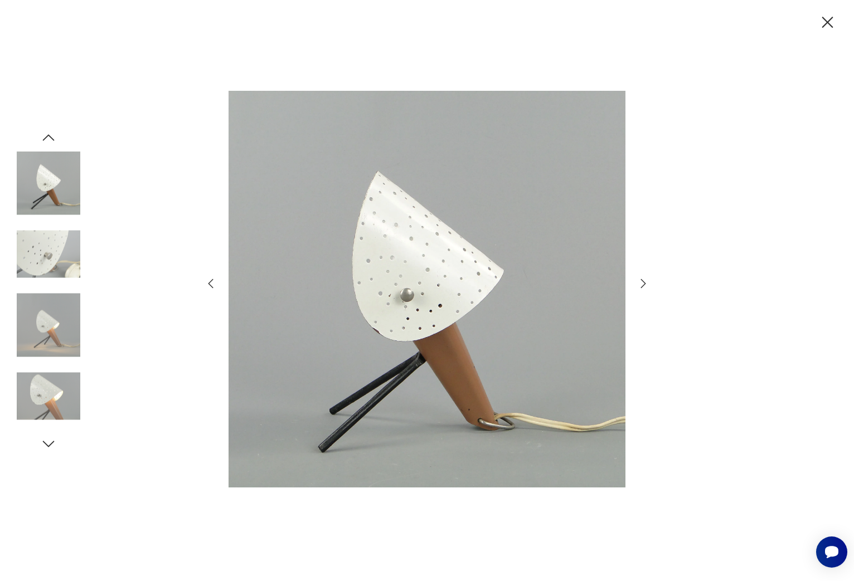
click at [47, 440] on icon "button" at bounding box center [48, 444] width 17 height 17
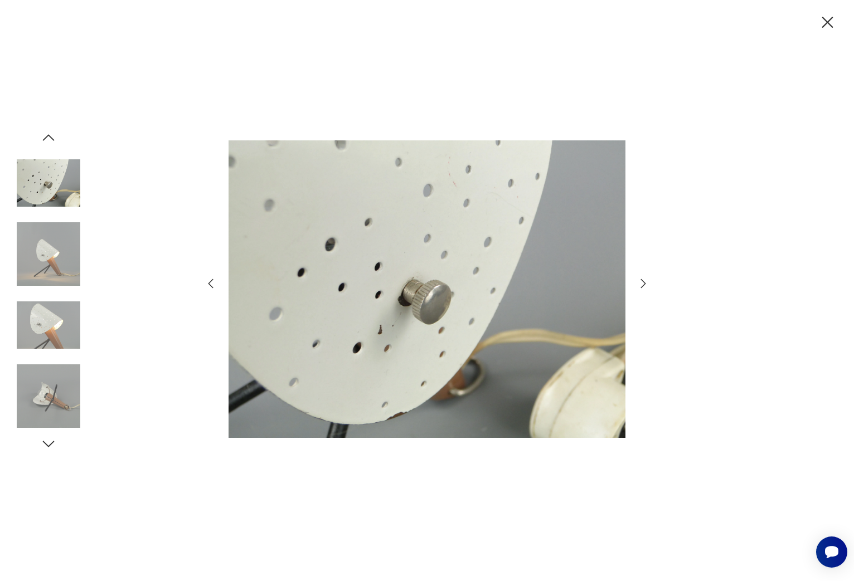
click at [57, 394] on img at bounding box center [49, 397] width 64 height 64
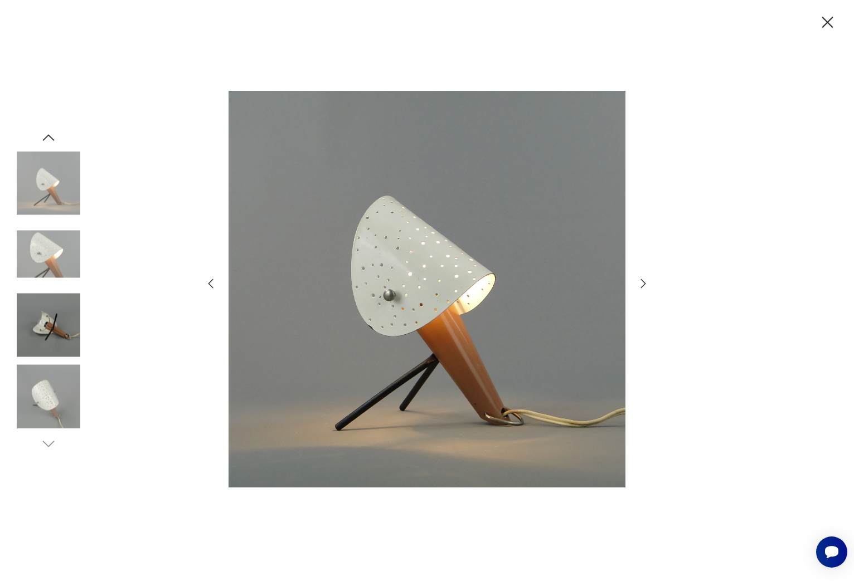
click at [49, 315] on img at bounding box center [49, 326] width 64 height 64
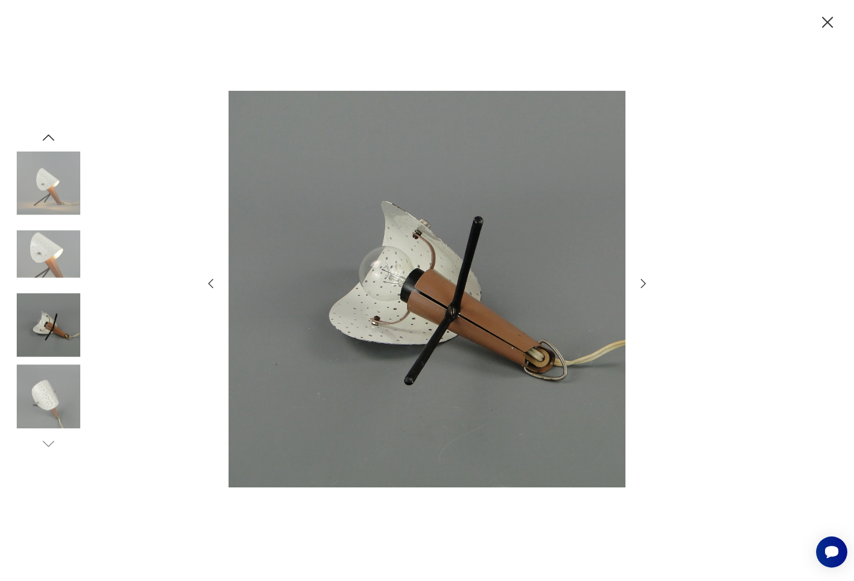
click at [43, 412] on img at bounding box center [49, 397] width 64 height 64
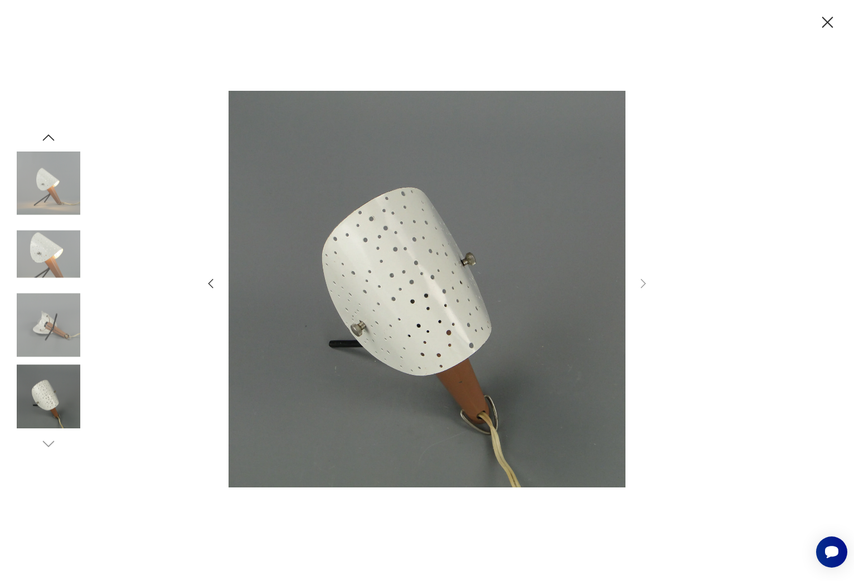
click at [43, 412] on img at bounding box center [49, 397] width 64 height 64
click at [42, 176] on img at bounding box center [49, 184] width 64 height 64
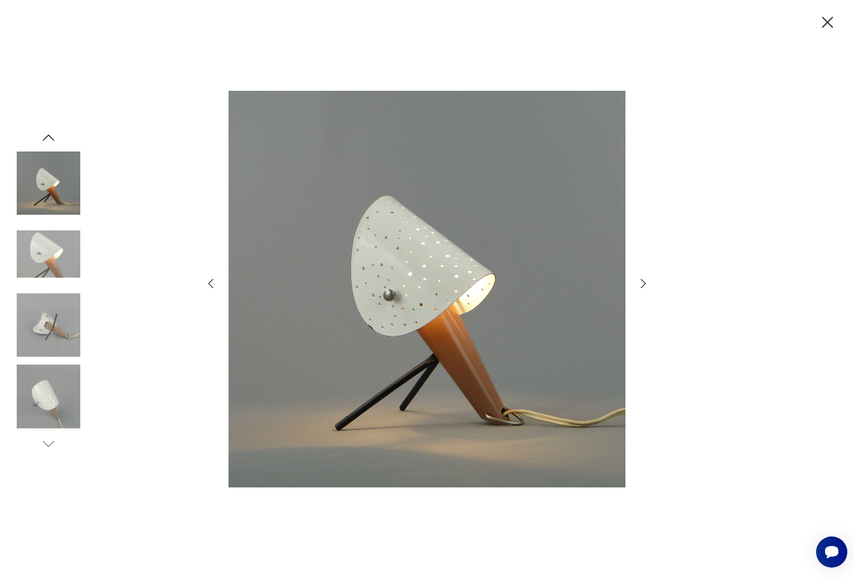
click at [48, 135] on icon "button" at bounding box center [49, 137] width 12 height 6
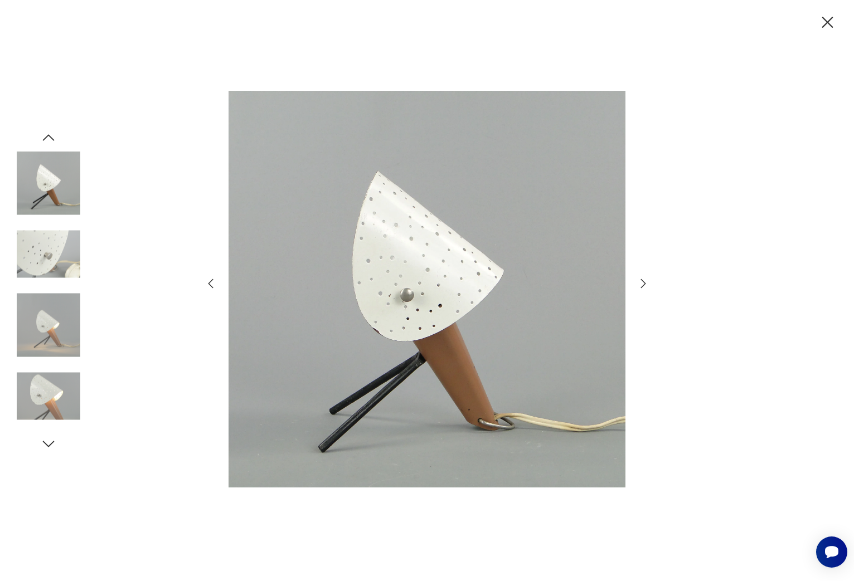
click at [48, 135] on icon "button" at bounding box center [49, 137] width 12 height 6
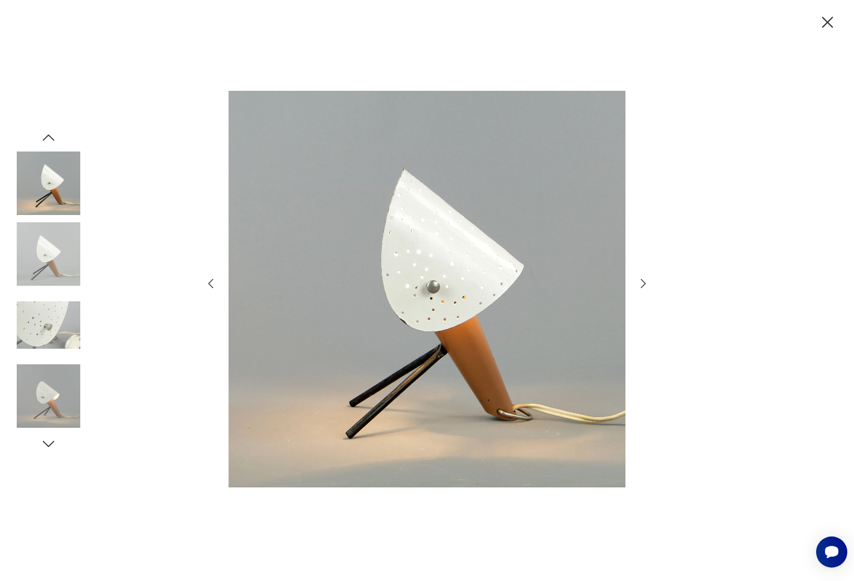
click at [48, 135] on icon "button" at bounding box center [49, 137] width 12 height 6
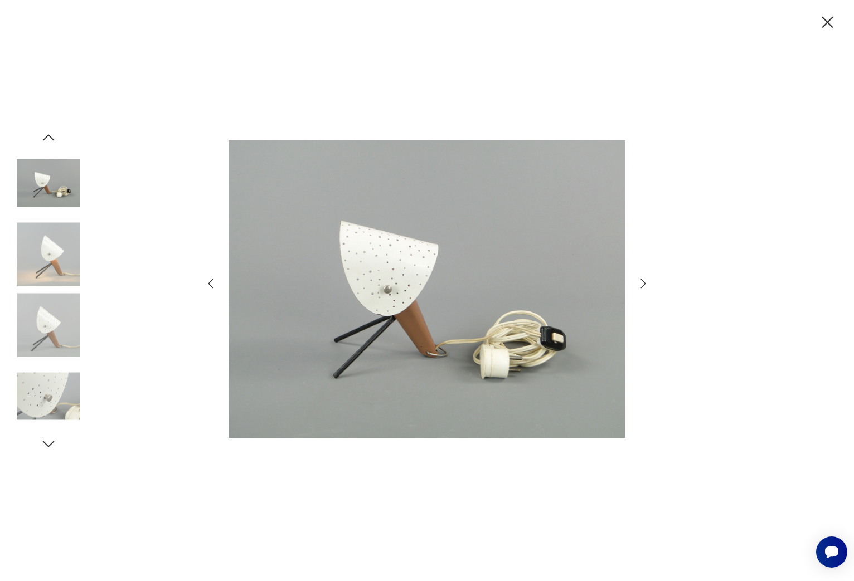
click at [48, 135] on icon "button" at bounding box center [49, 137] width 12 height 6
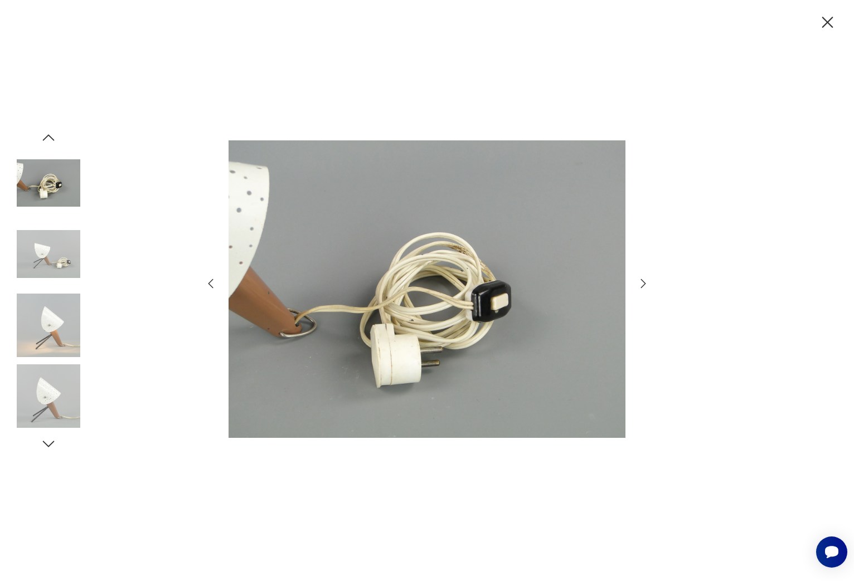
click at [48, 135] on icon "button" at bounding box center [49, 137] width 12 height 6
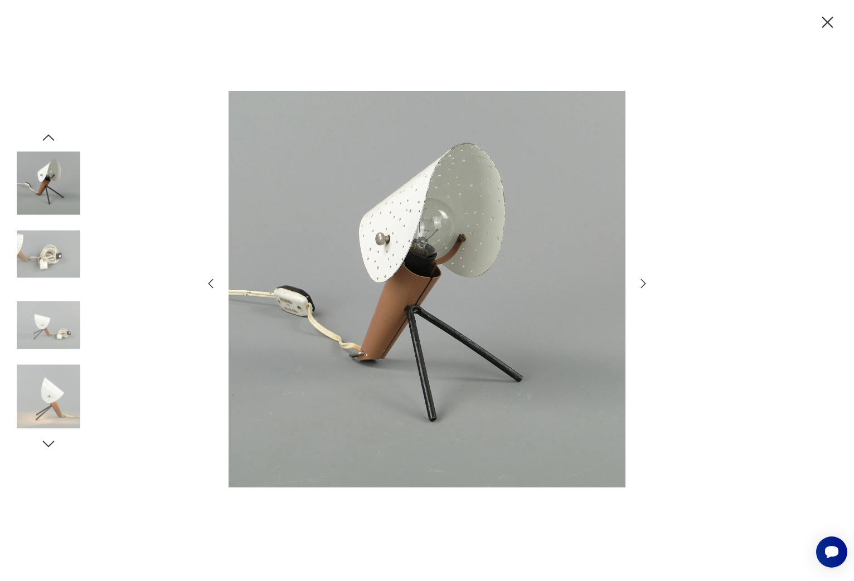
click at [48, 135] on icon "button" at bounding box center [49, 137] width 12 height 6
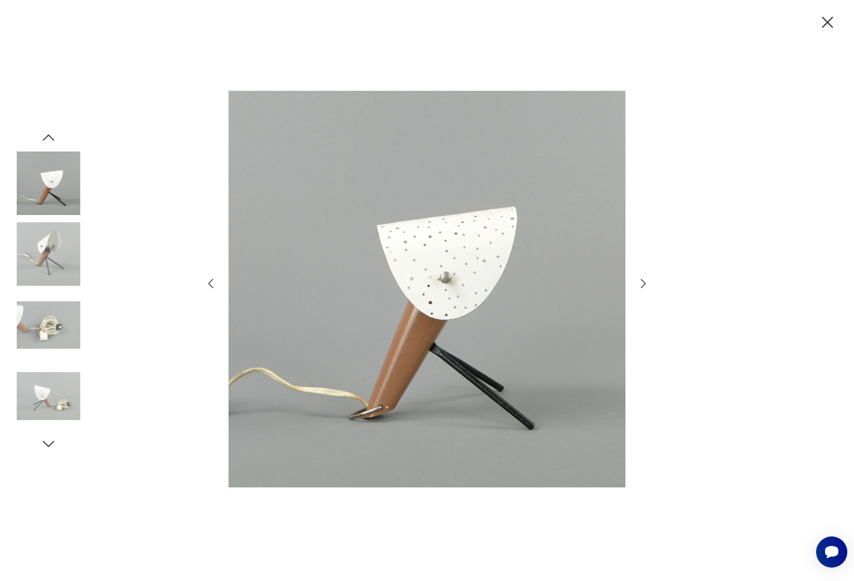
click at [48, 135] on icon "button" at bounding box center [49, 137] width 12 height 6
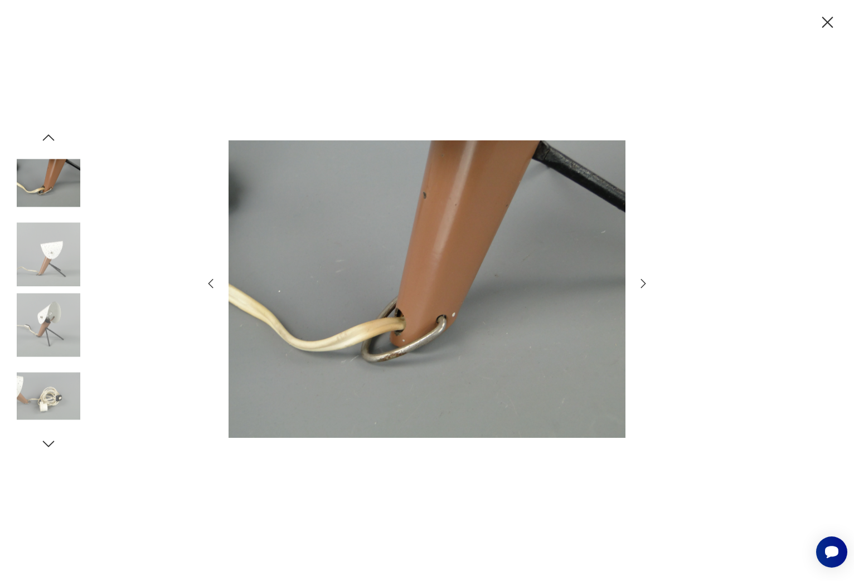
click at [48, 135] on icon "button" at bounding box center [49, 137] width 12 height 6
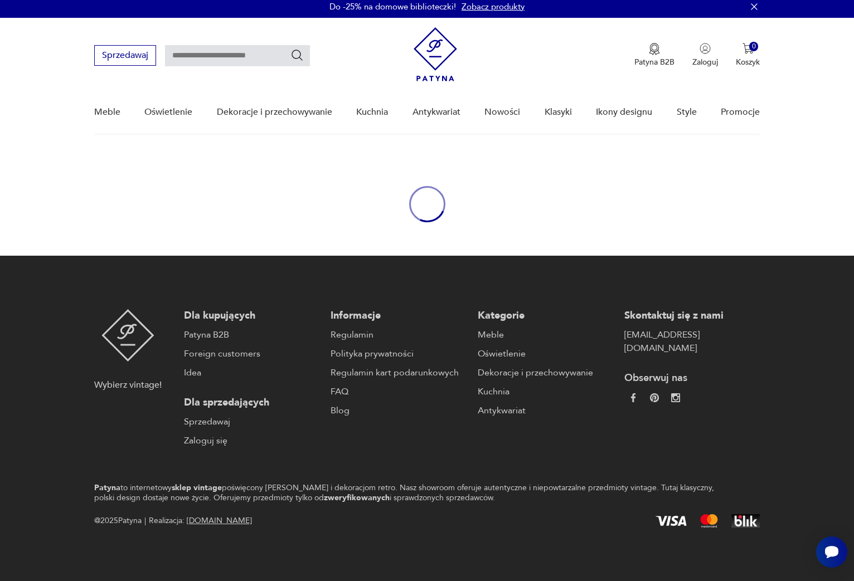
scroll to position [4, 0]
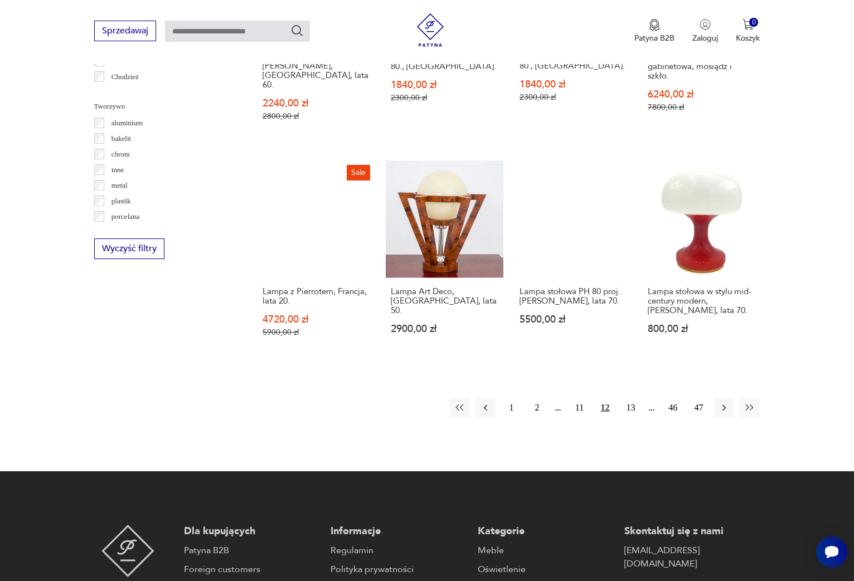
scroll to position [1013, 0]
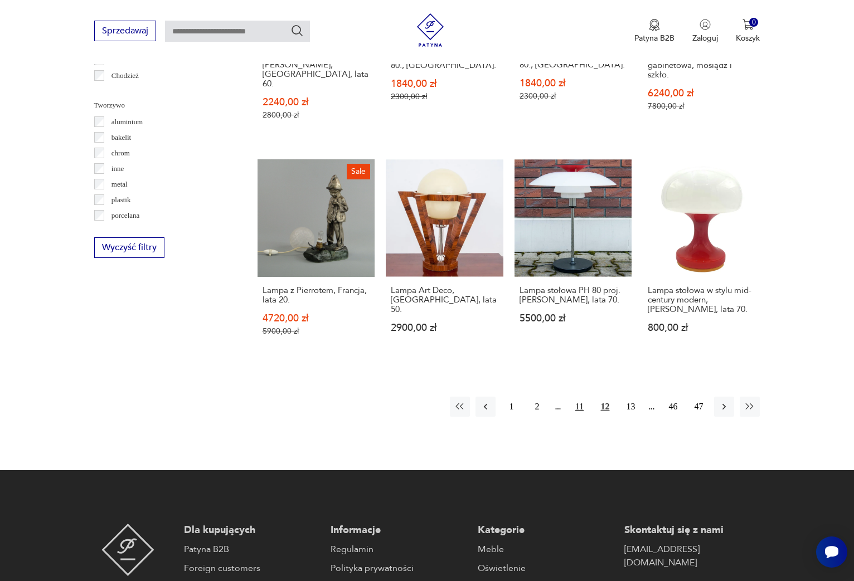
click at [579, 397] on button "11" at bounding box center [579, 407] width 20 height 20
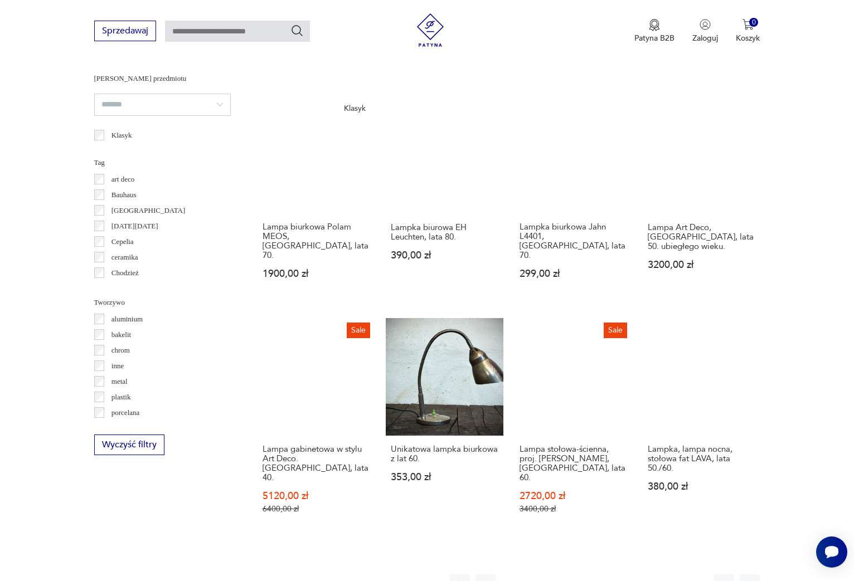
scroll to position [880, 0]
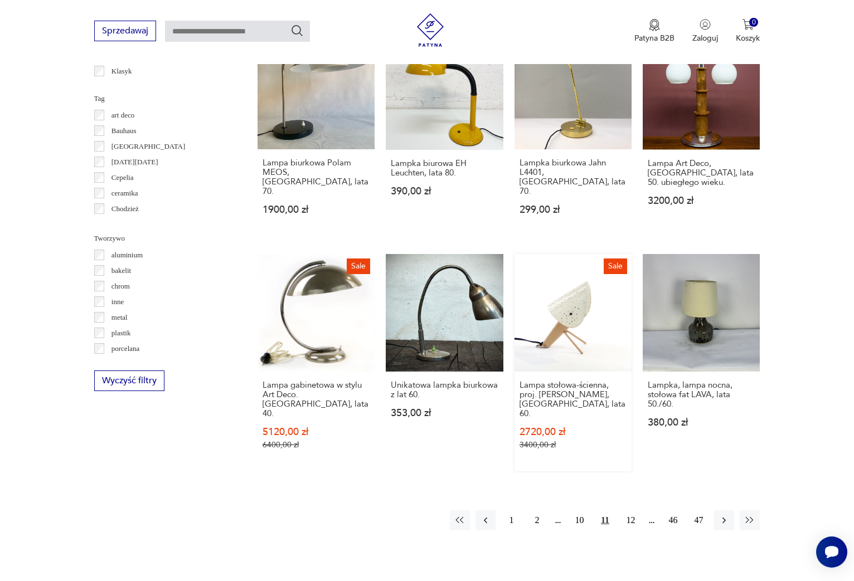
click at [583, 259] on link "Sale Lampa stołowa-ścienna, proj. [PERSON_NAME], [GEOGRAPHIC_DATA], lata 60. 27…" at bounding box center [572, 362] width 117 height 217
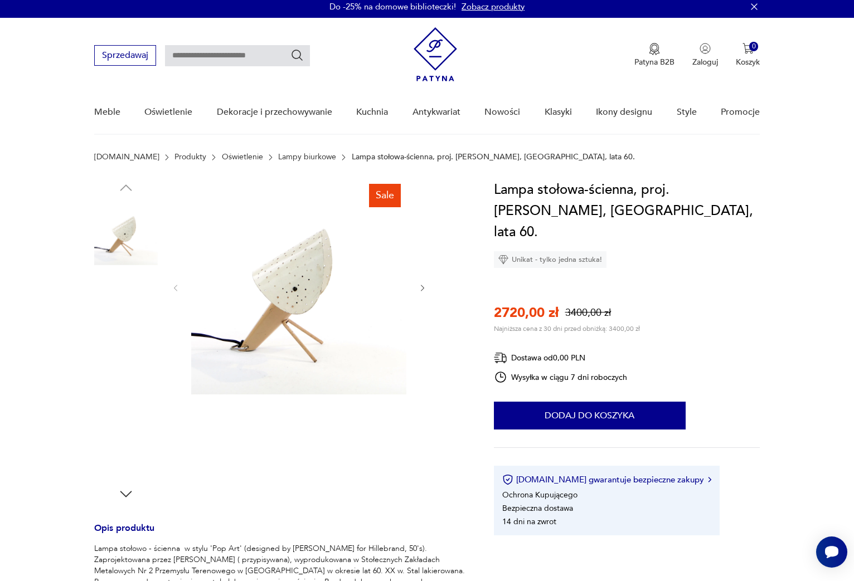
click at [120, 314] on img at bounding box center [126, 305] width 64 height 64
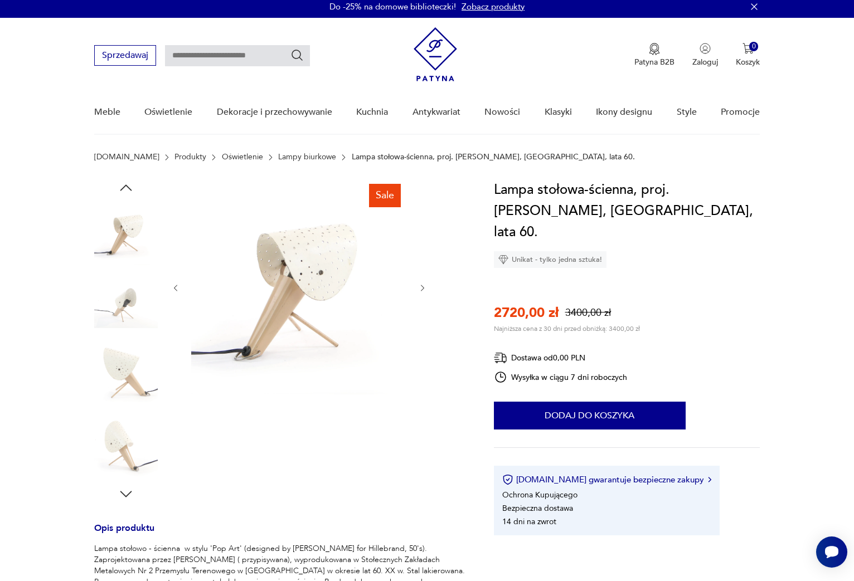
click at [124, 305] on img at bounding box center [126, 305] width 64 height 64
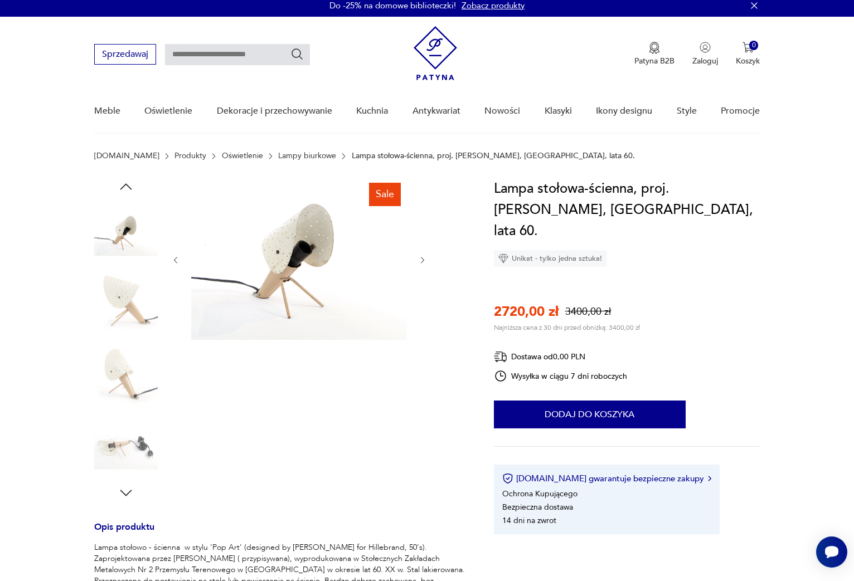
click at [124, 305] on img at bounding box center [126, 304] width 64 height 64
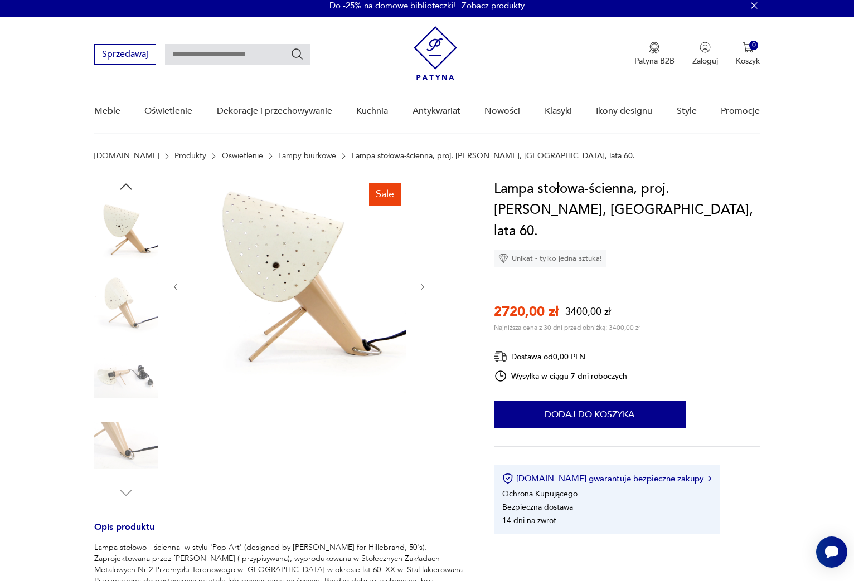
scroll to position [8, 0]
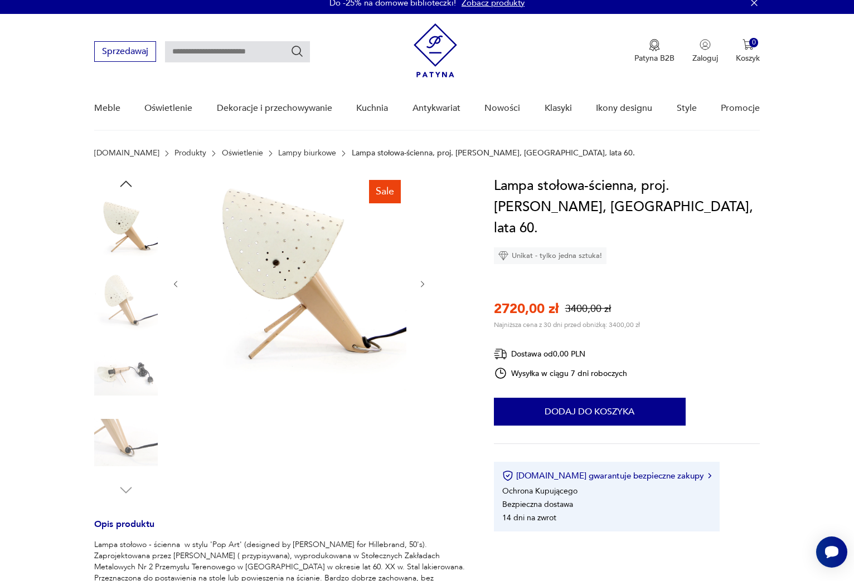
click at [124, 305] on img at bounding box center [126, 301] width 64 height 64
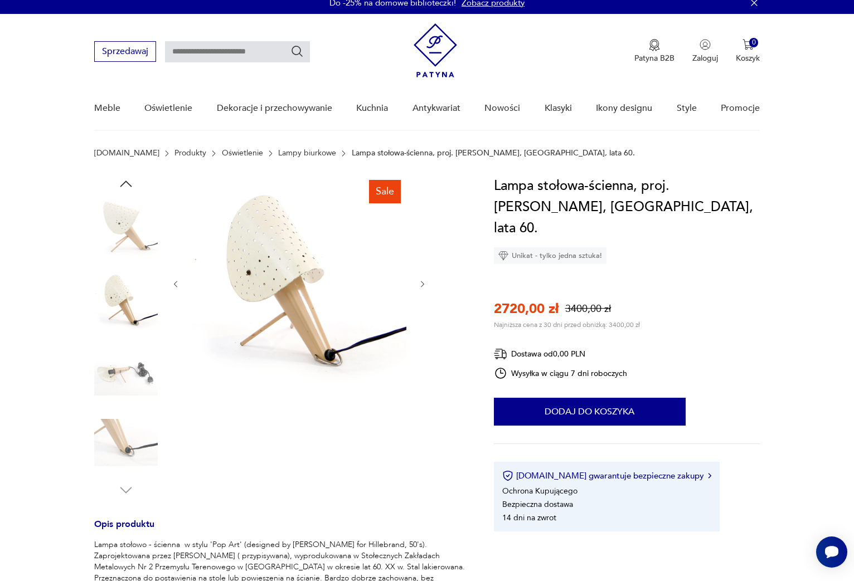
click at [124, 305] on img at bounding box center [126, 301] width 64 height 64
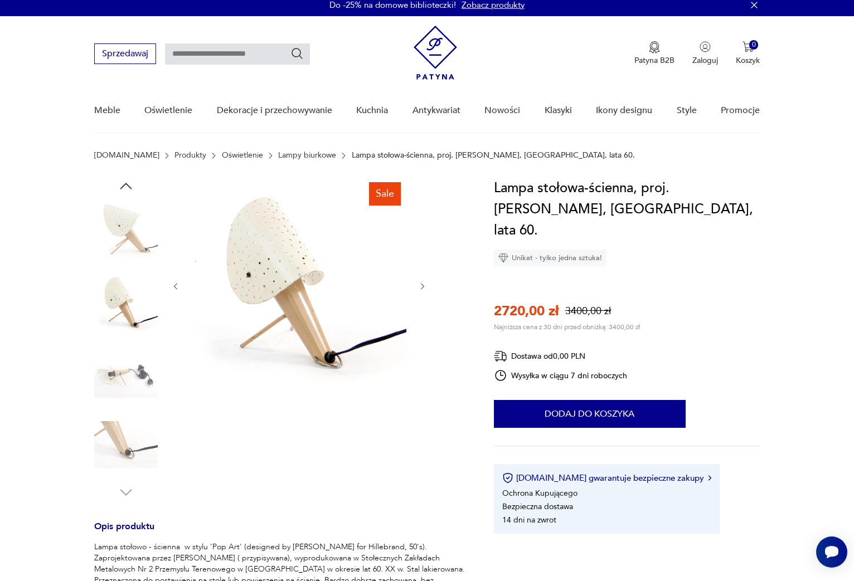
scroll to position [5, 0]
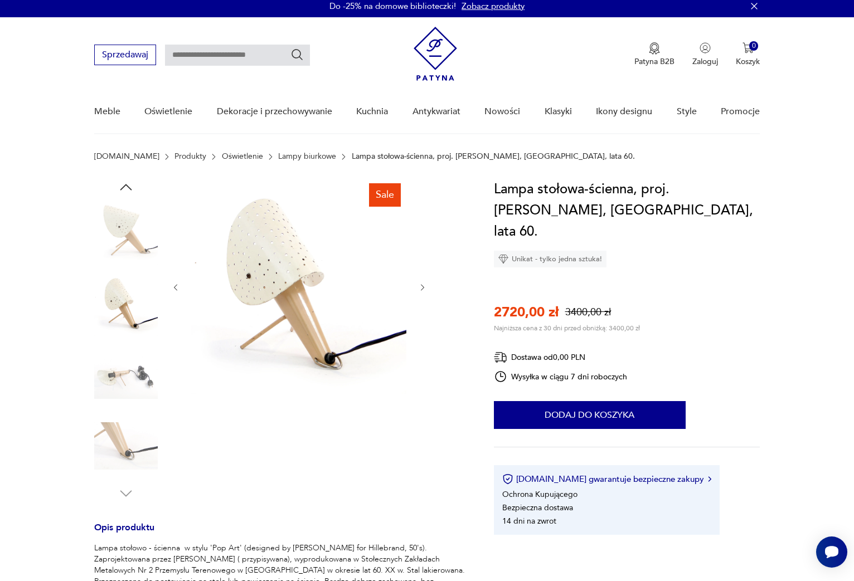
click at [138, 386] on img at bounding box center [126, 375] width 64 height 64
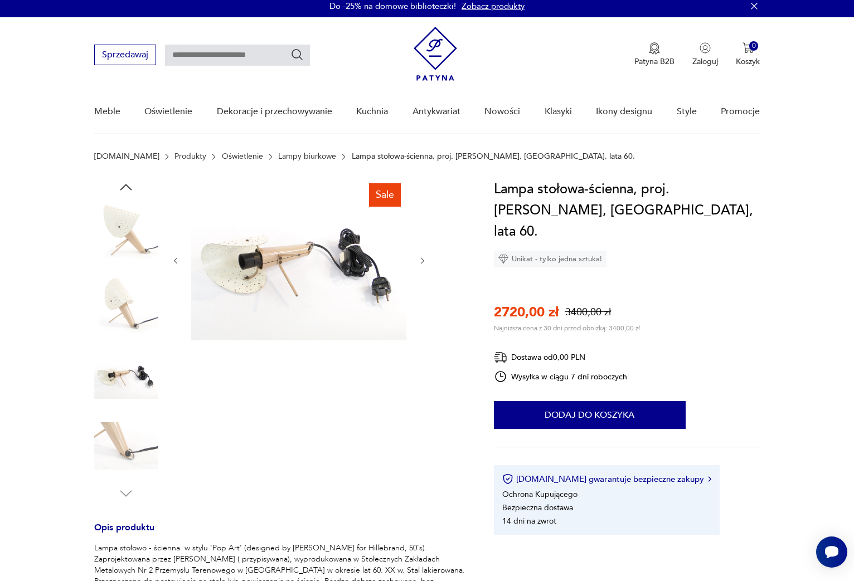
click at [132, 431] on img at bounding box center [126, 447] width 64 height 64
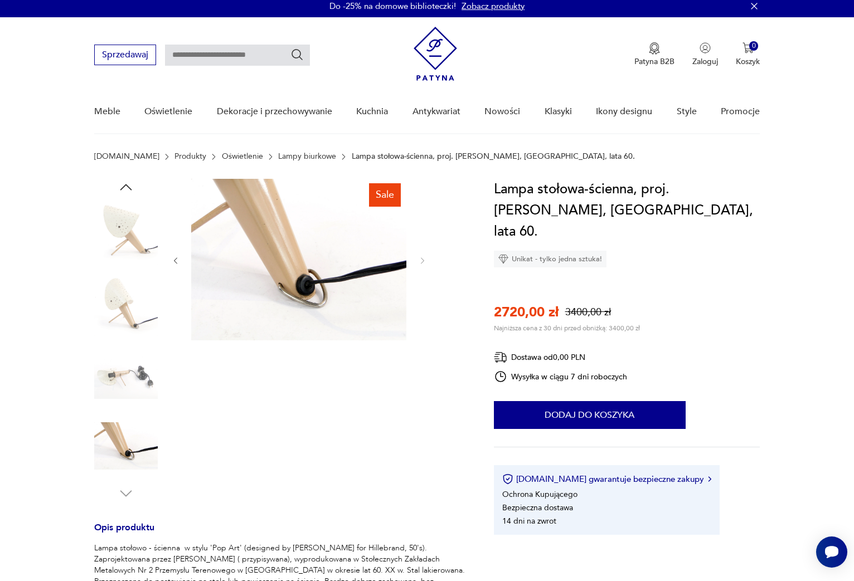
click at [125, 245] on img at bounding box center [126, 233] width 64 height 64
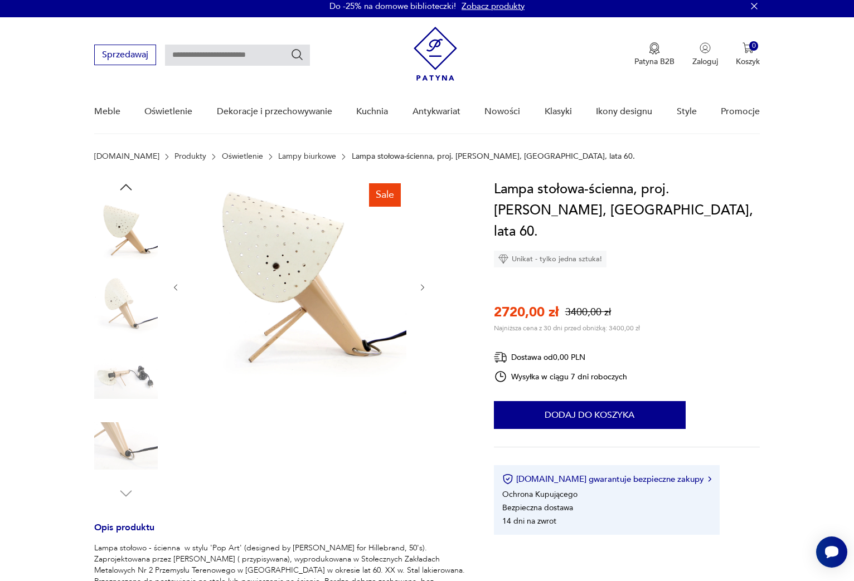
scroll to position [955, 0]
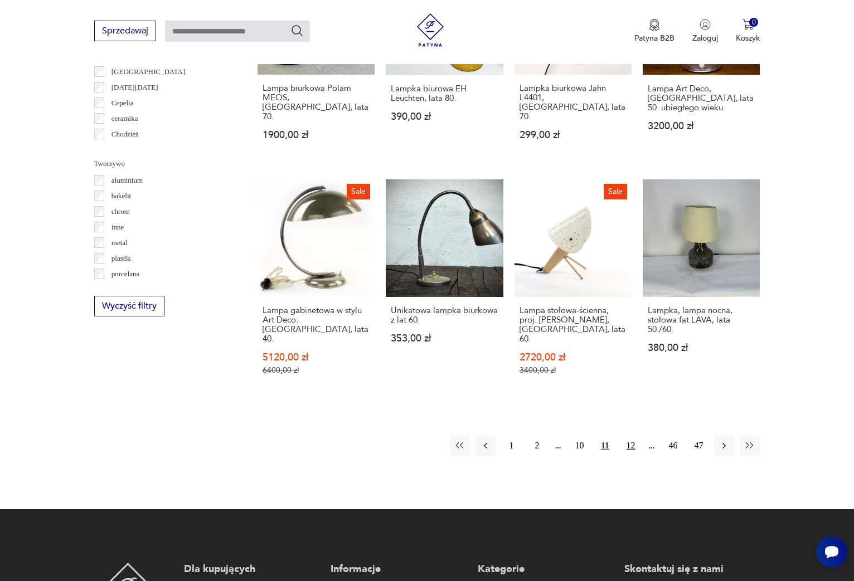
click at [636, 436] on button "12" at bounding box center [630, 446] width 20 height 20
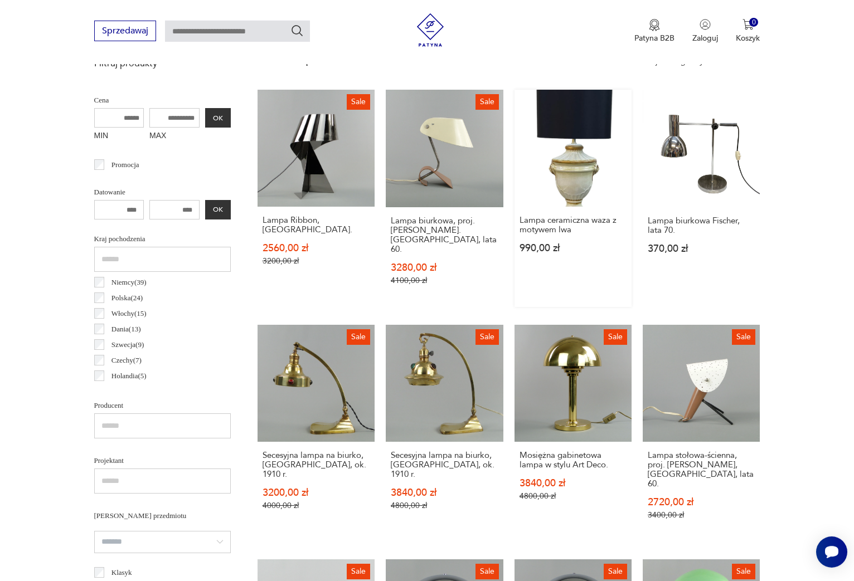
scroll to position [378, 0]
click at [713, 401] on link "Sale Lampa stołowa-ścienna, proj. A. Gałecki, Warszawa, lata 60. 2720,00 zł 340…" at bounding box center [702, 434] width 118 height 217
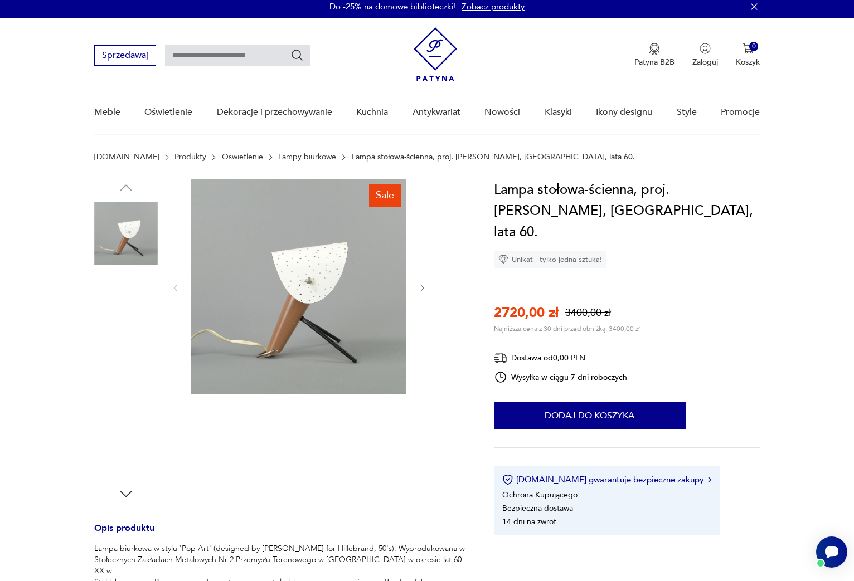
click at [137, 311] on img at bounding box center [126, 305] width 64 height 64
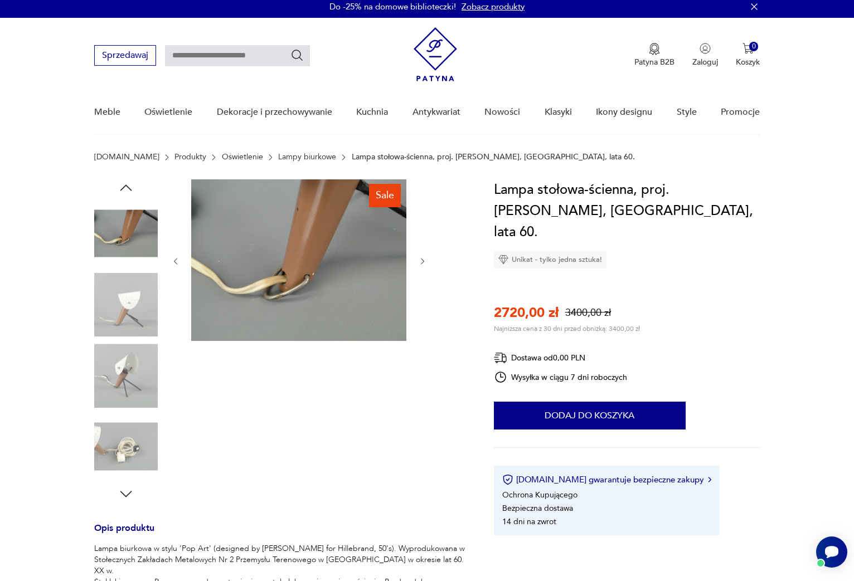
click at [126, 351] on img at bounding box center [126, 376] width 64 height 64
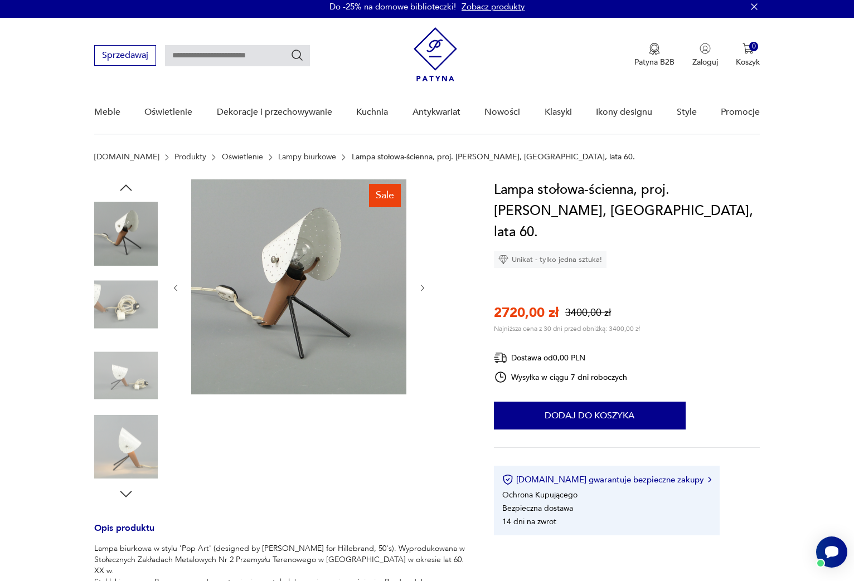
click at [123, 231] on img at bounding box center [126, 234] width 64 height 64
click at [128, 261] on img at bounding box center [126, 234] width 64 height 64
click at [114, 304] on img at bounding box center [126, 305] width 64 height 64
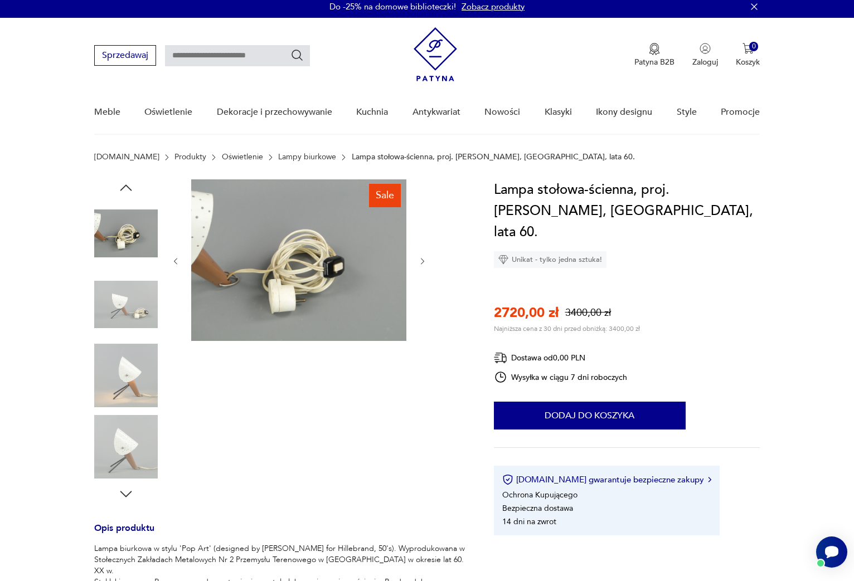
click at [127, 393] on img at bounding box center [126, 376] width 64 height 64
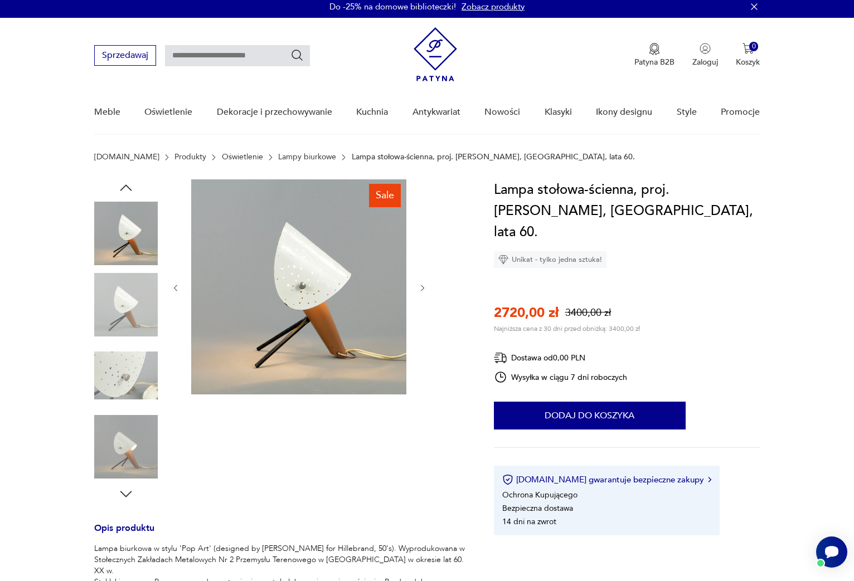
click at [130, 386] on img at bounding box center [126, 376] width 64 height 64
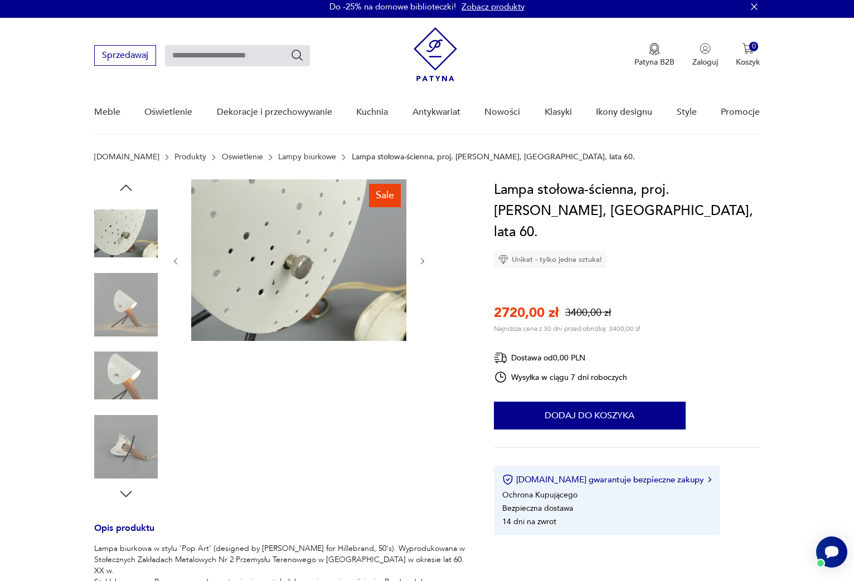
click at [125, 303] on img at bounding box center [126, 305] width 64 height 64
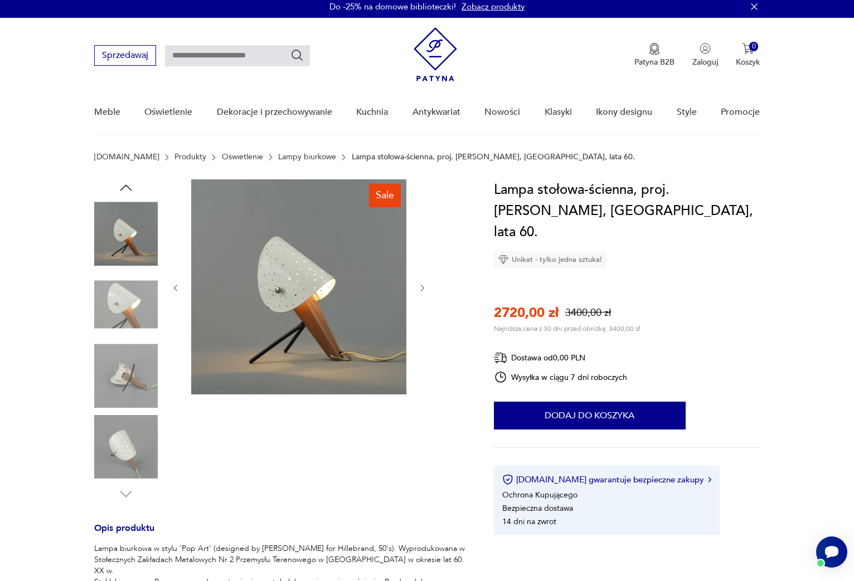
click at [122, 354] on img at bounding box center [126, 376] width 64 height 64
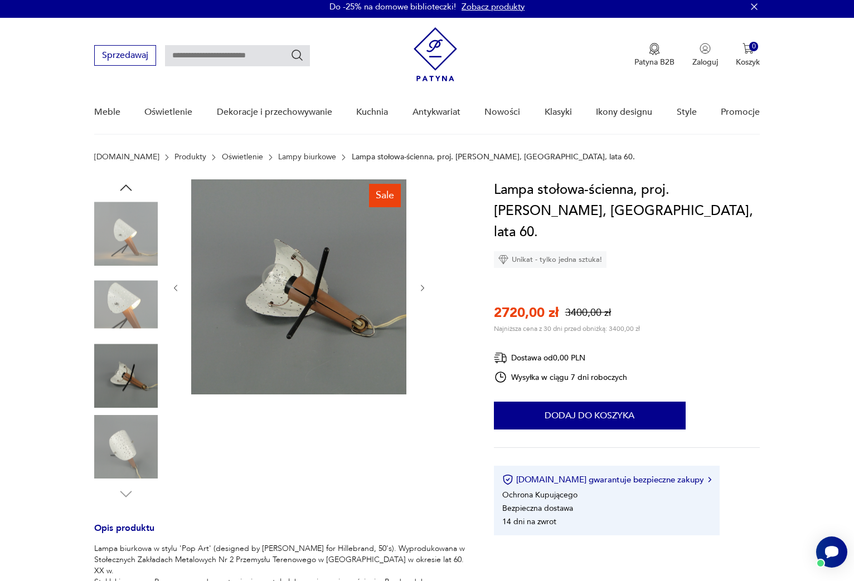
click at [122, 383] on img at bounding box center [126, 376] width 64 height 64
click at [130, 304] on img at bounding box center [126, 305] width 64 height 64
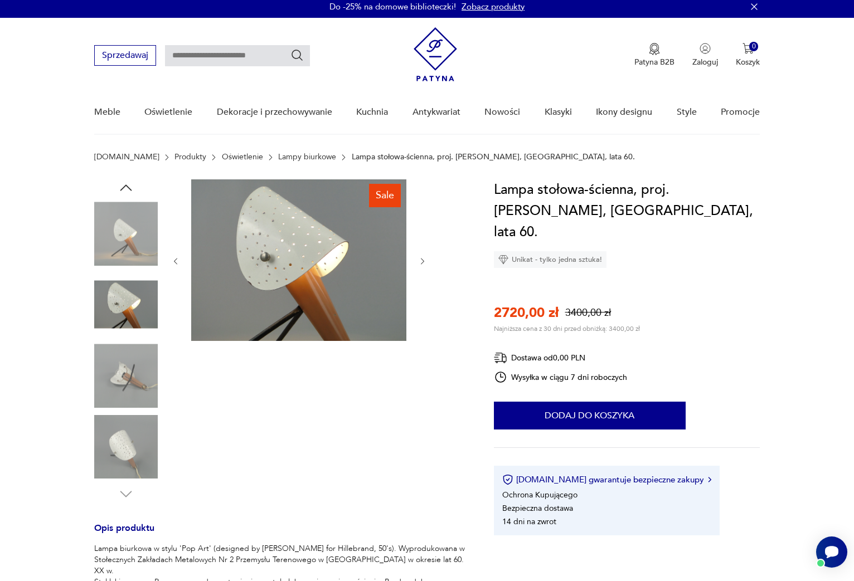
click at [290, 225] on img at bounding box center [298, 260] width 215 height 162
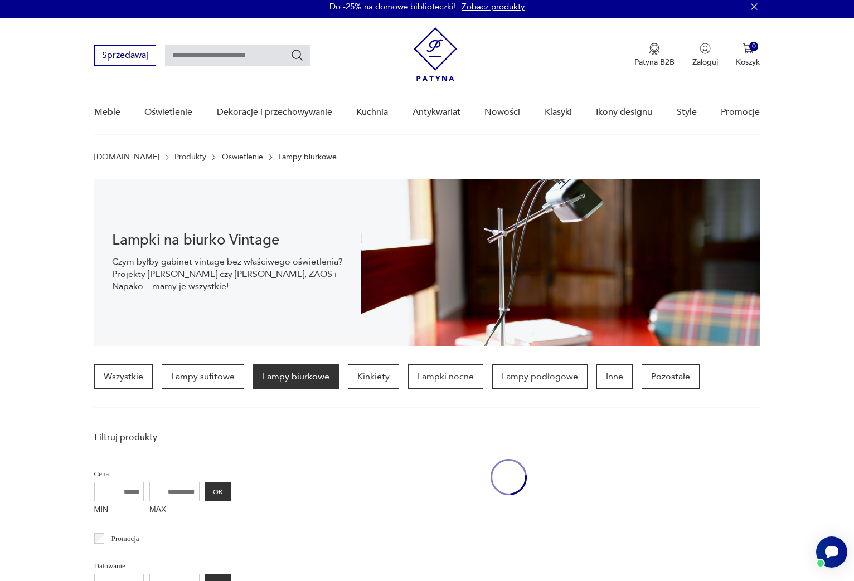
scroll to position [378, 0]
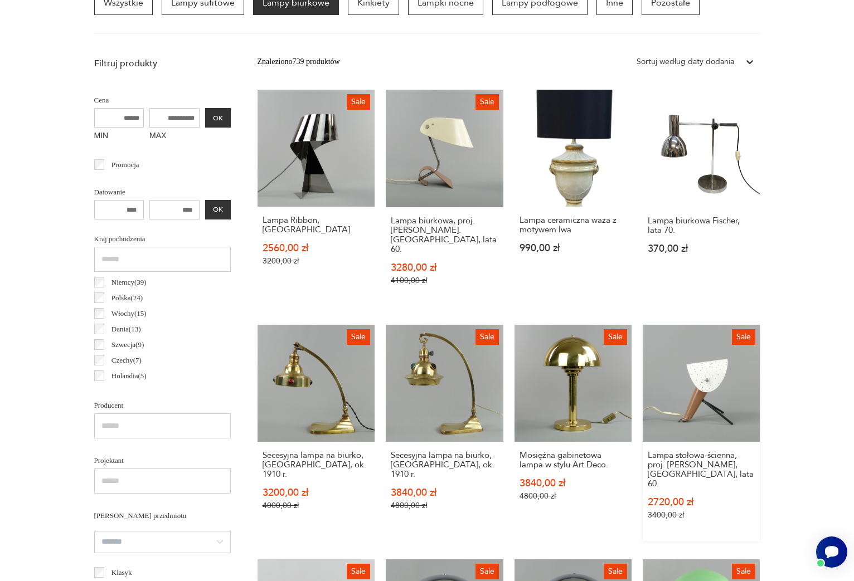
click at [688, 397] on link "Sale Lampa stołowa-ścienna, proj. A. Gałecki, Warszawa, lata 60. 2720,00 zł 340…" at bounding box center [702, 433] width 118 height 217
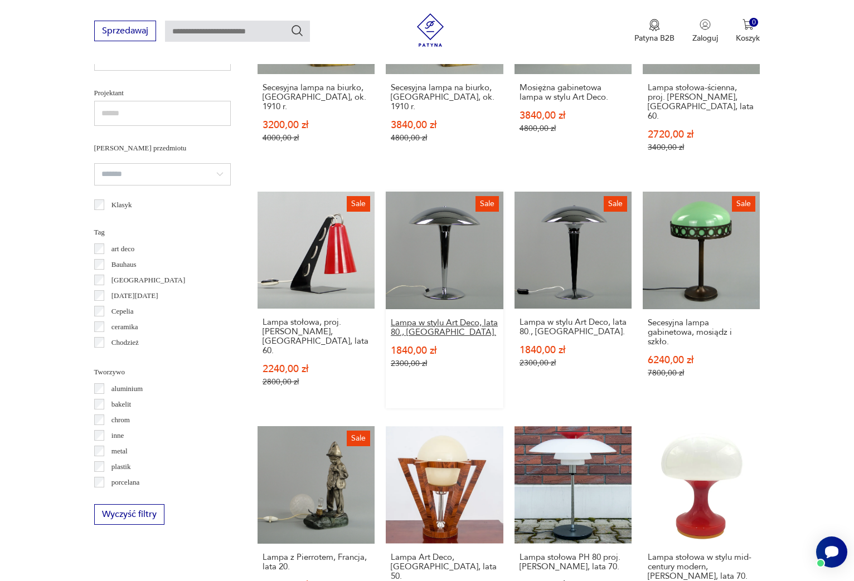
scroll to position [1107, 0]
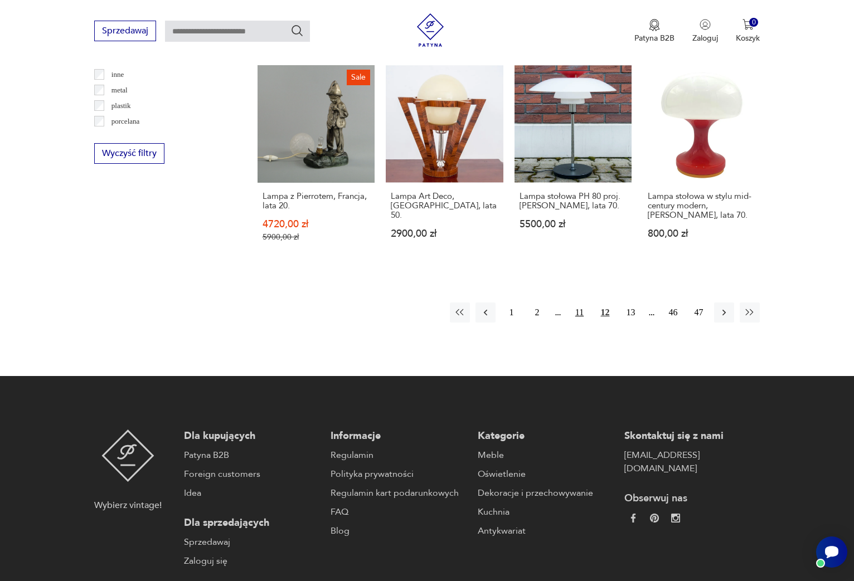
click at [581, 303] on button "11" at bounding box center [579, 313] width 20 height 20
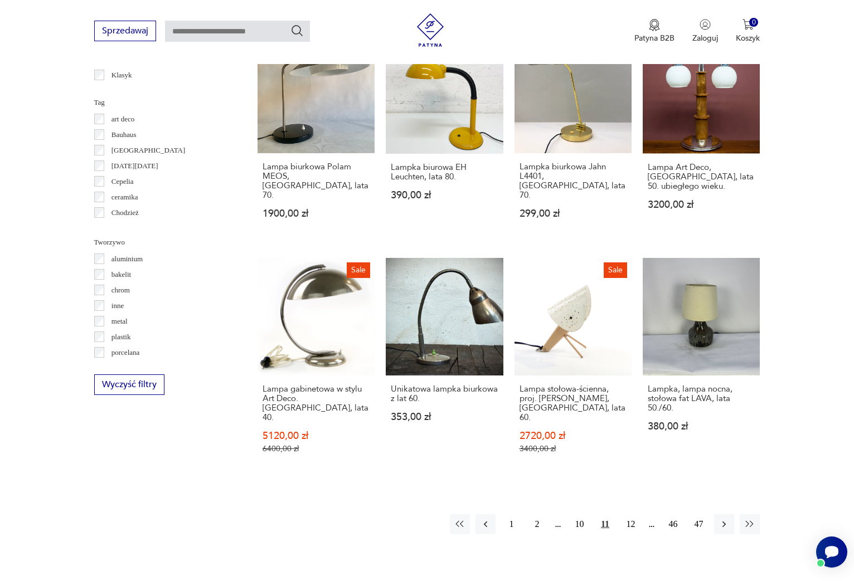
scroll to position [912, 0]
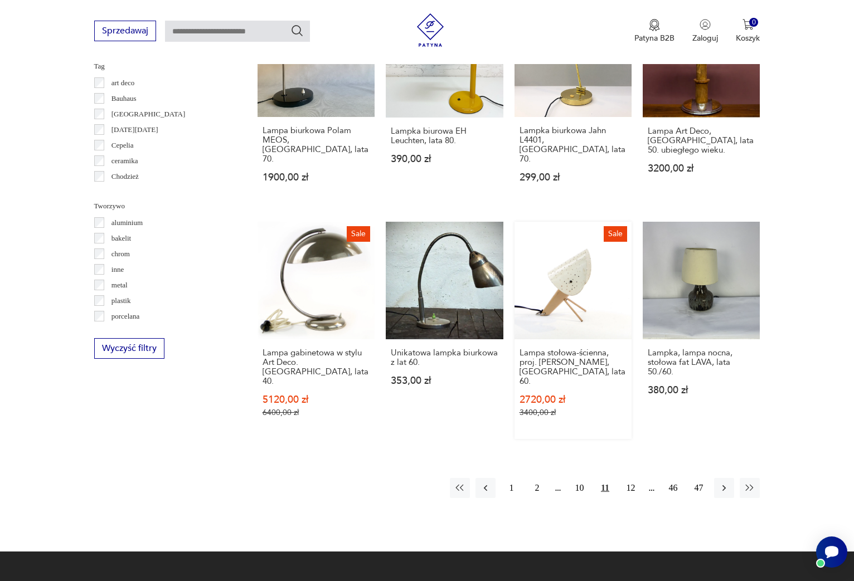
click at [547, 253] on link "Sale Lampa stołowa-ścienna, proj. A. Gałecki, Warszawa, lata 60. 2720,00 zł 340…" at bounding box center [572, 330] width 117 height 217
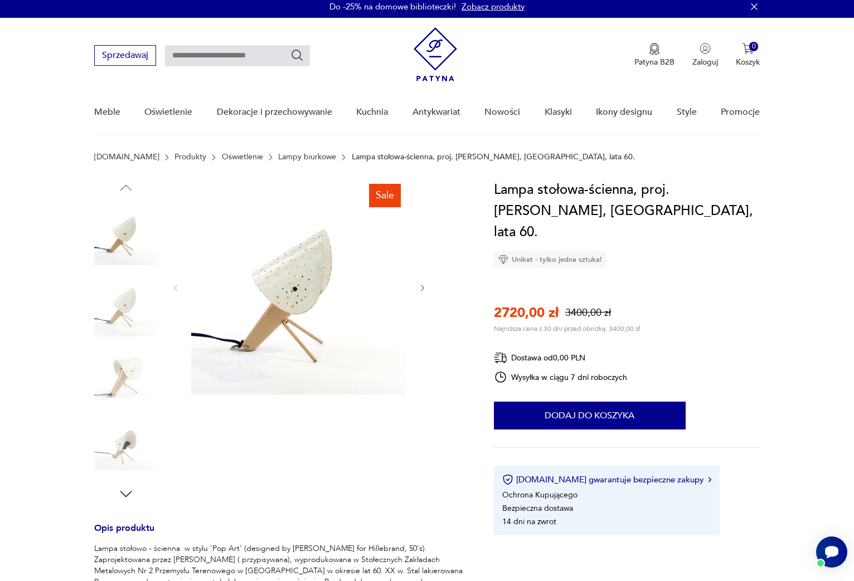
click at [324, 252] on img at bounding box center [298, 286] width 215 height 215
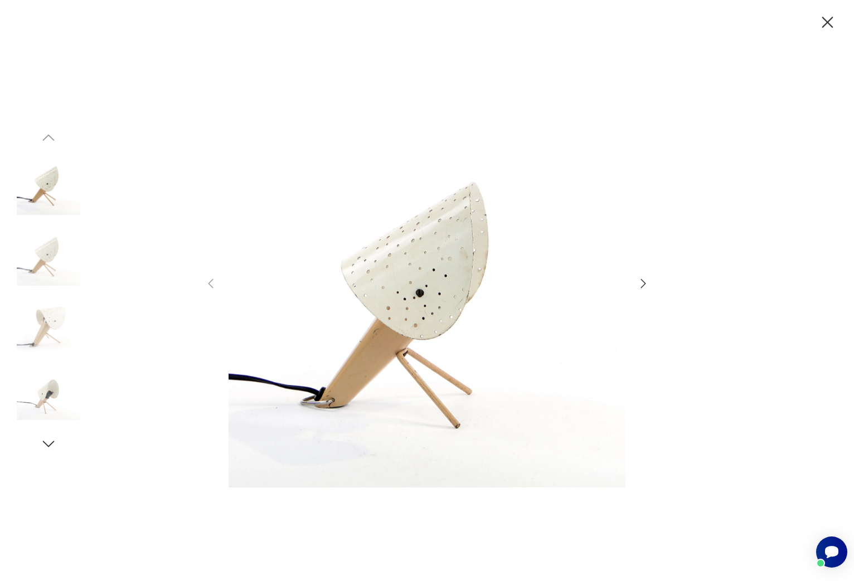
click at [641, 284] on icon "button" at bounding box center [643, 283] width 13 height 13
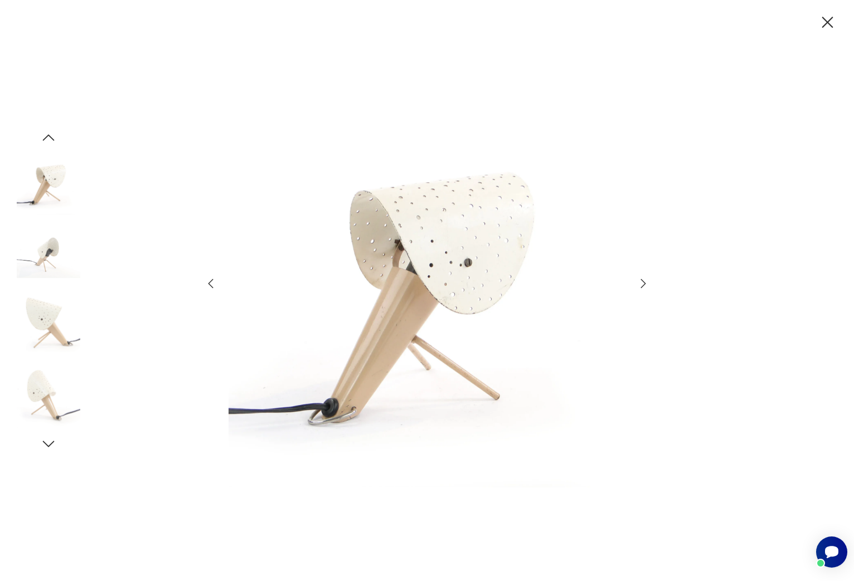
click at [641, 284] on icon "button" at bounding box center [643, 283] width 13 height 13
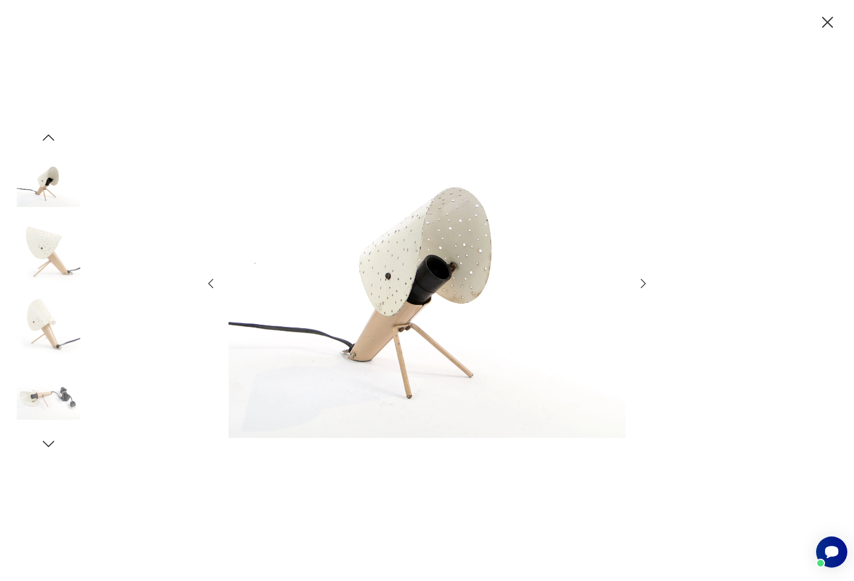
click at [641, 284] on icon "button" at bounding box center [643, 283] width 13 height 13
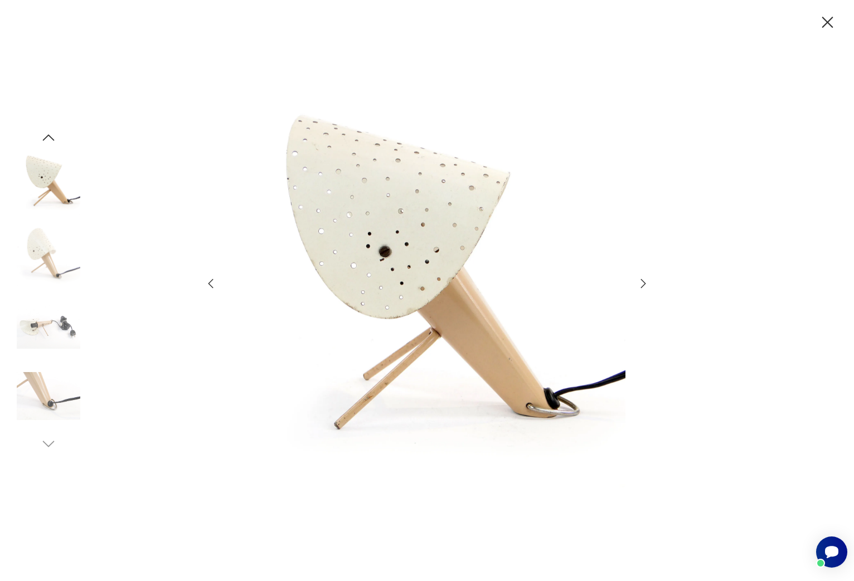
click at [641, 284] on icon "button" at bounding box center [643, 283] width 13 height 13
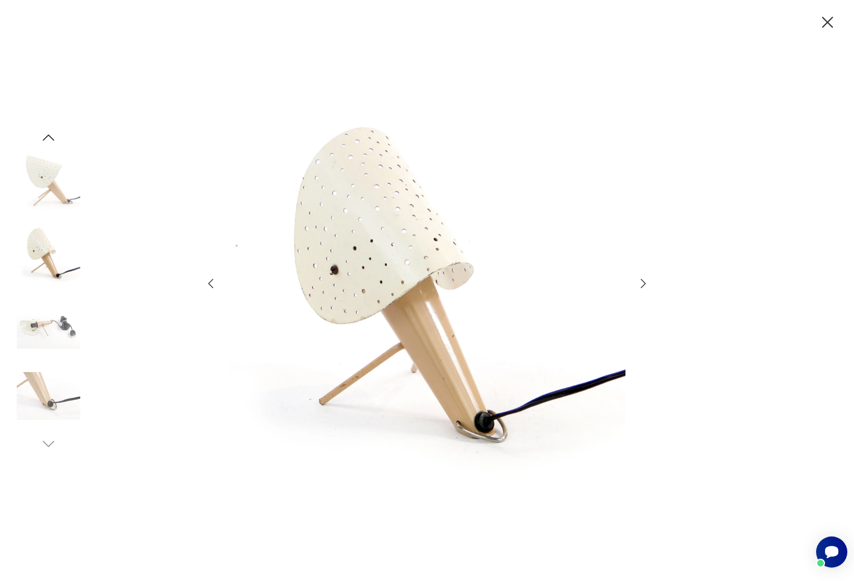
click at [641, 284] on icon "button" at bounding box center [643, 283] width 13 height 13
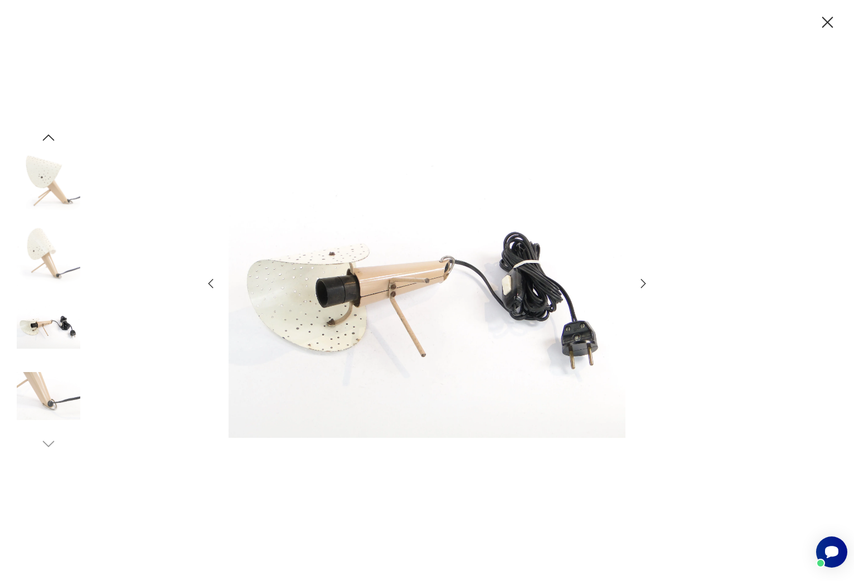
click at [641, 284] on icon "button" at bounding box center [643, 283] width 13 height 13
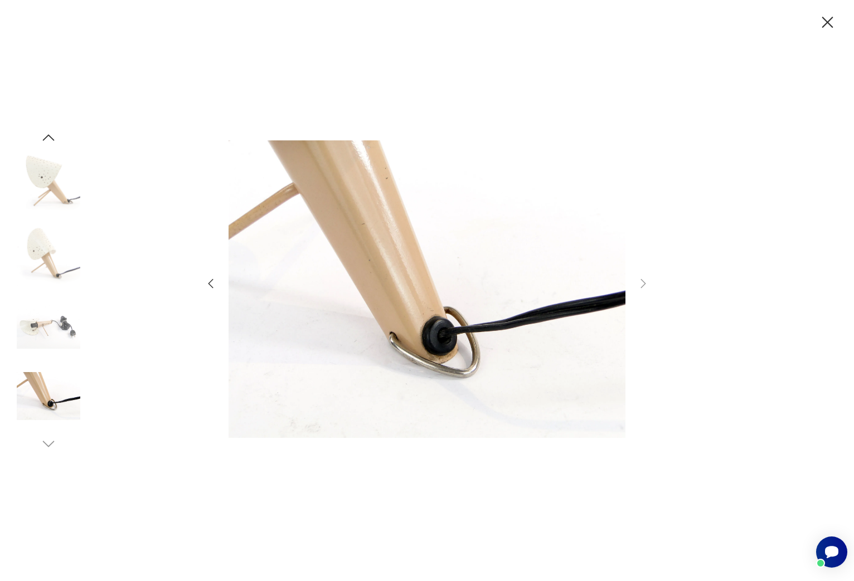
click at [832, 15] on icon "button" at bounding box center [828, 23] width 20 height 20
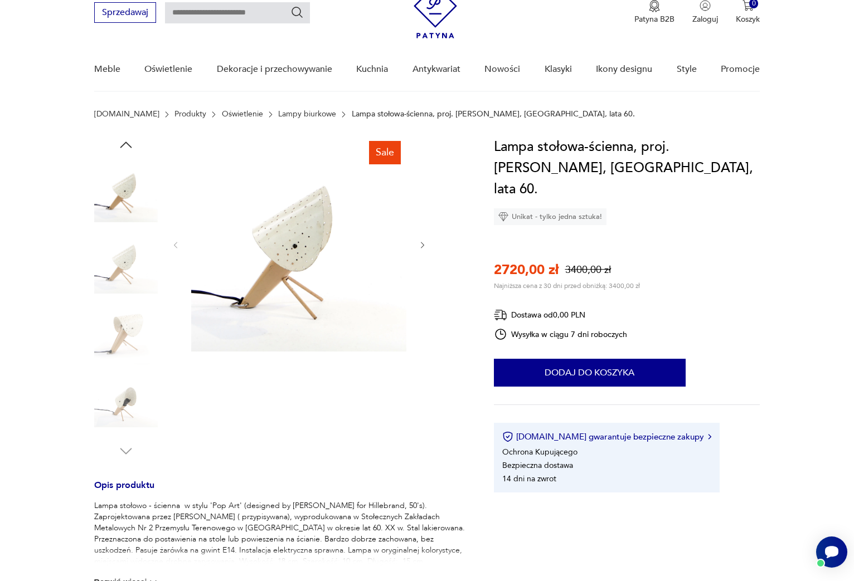
scroll to position [52, 0]
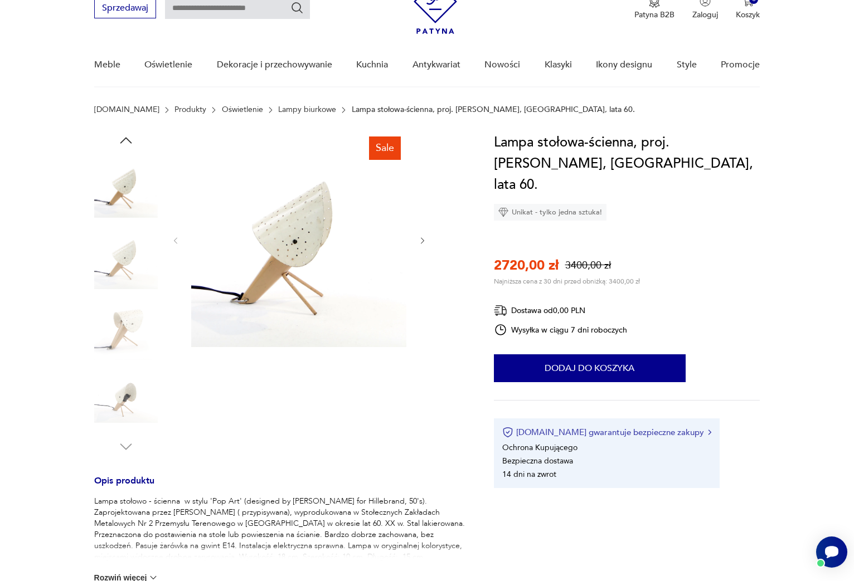
click at [599, 427] on button "[DOMAIN_NAME] gwarantuje bezpieczne zakupy" at bounding box center [606, 432] width 209 height 11
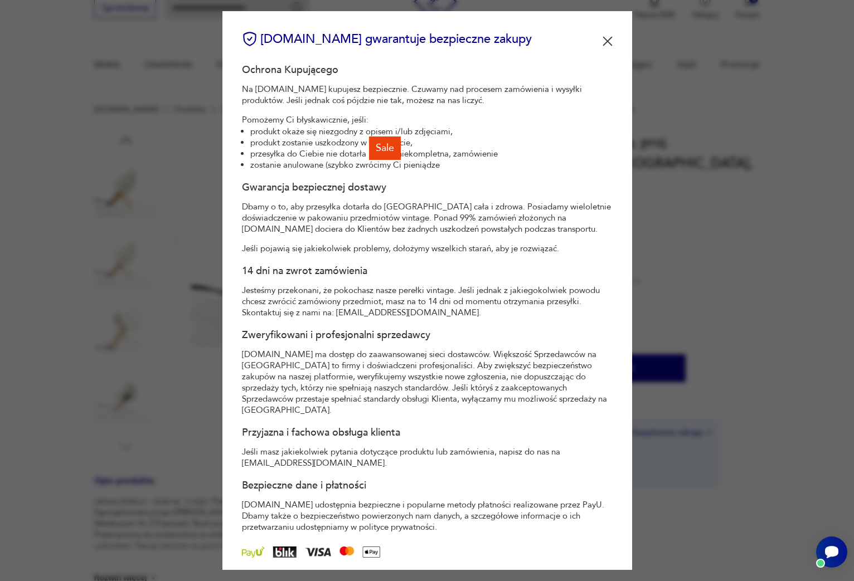
click at [609, 38] on img at bounding box center [608, 41] width 10 height 10
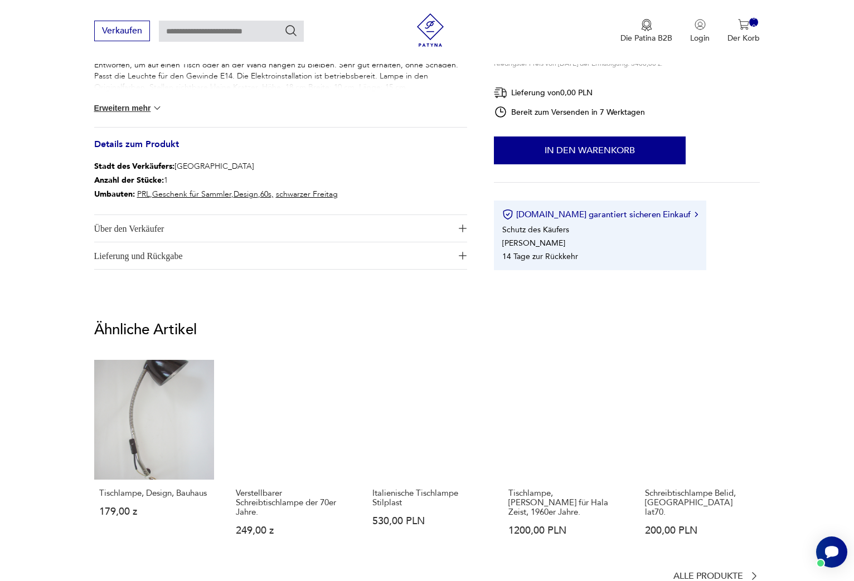
scroll to position [499, 0]
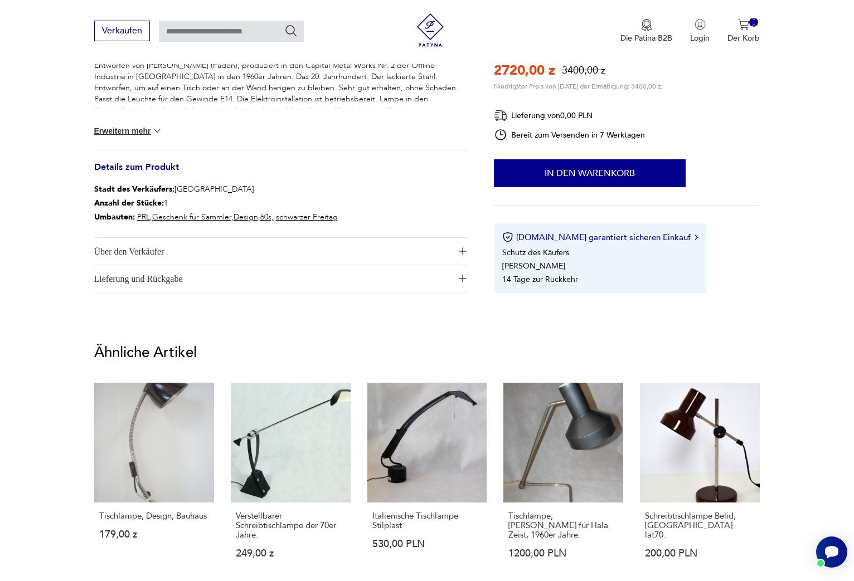
click at [171, 256] on span "Über den Verkäufer" at bounding box center [272, 251] width 357 height 27
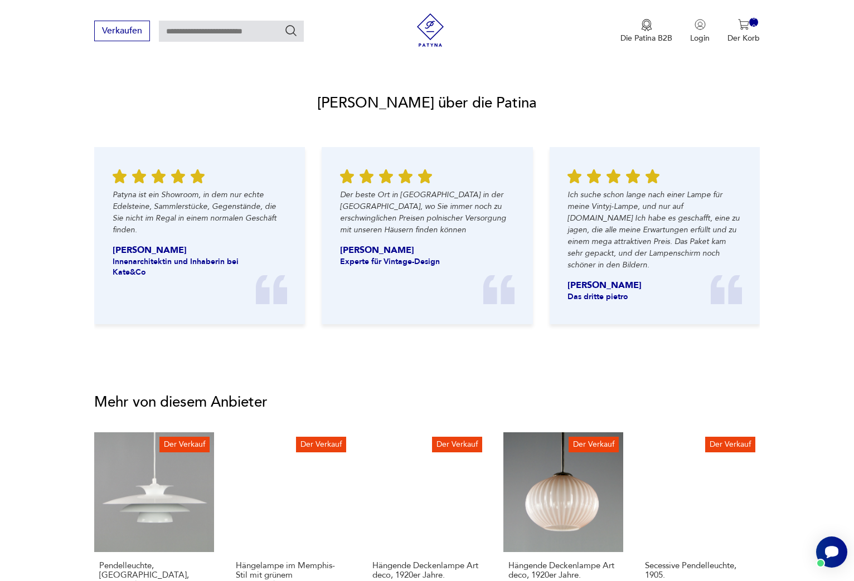
scroll to position [1478, 0]
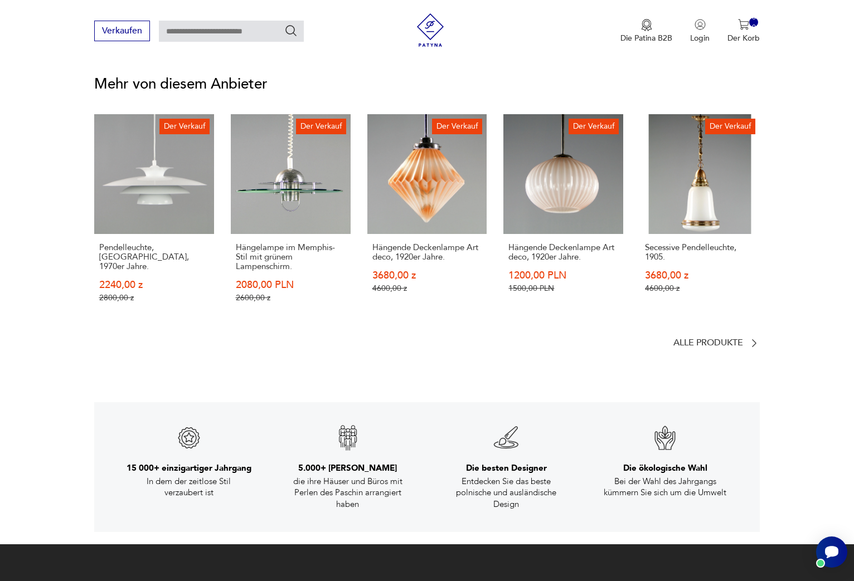
click at [229, 86] on p "Mehr von diesem Anbieter" at bounding box center [427, 83] width 666 height 13
click at [720, 339] on p "Alle Produkte" at bounding box center [708, 342] width 70 height 7
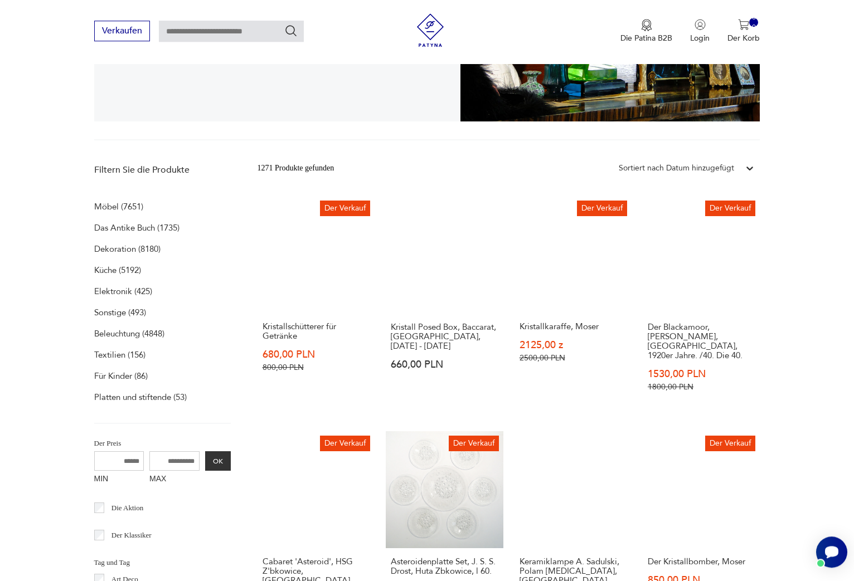
scroll to position [239, 0]
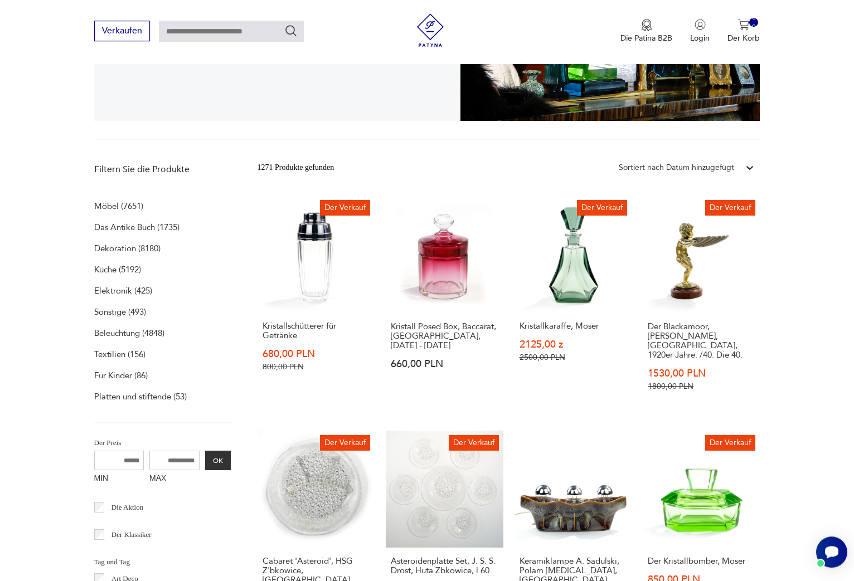
click at [125, 331] on p "Beleuchtung (4848)" at bounding box center [129, 334] width 70 height 16
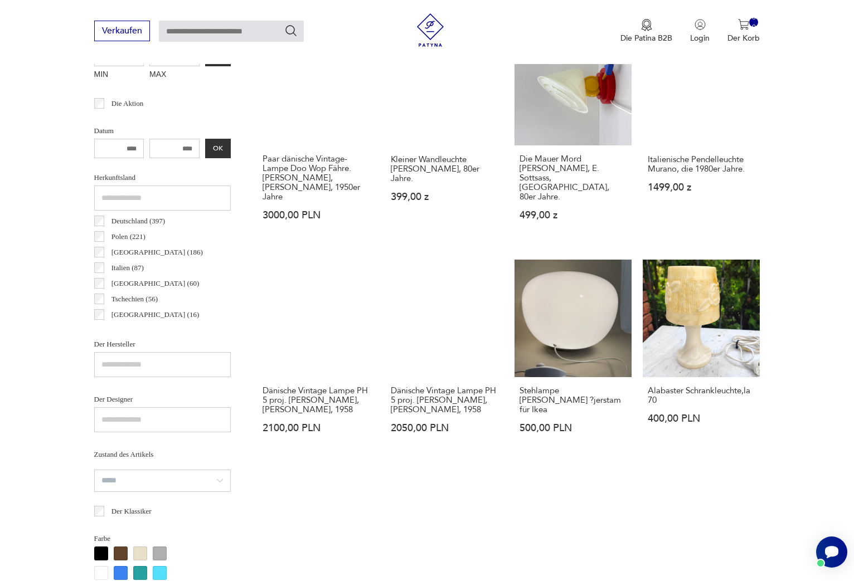
scroll to position [433, 0]
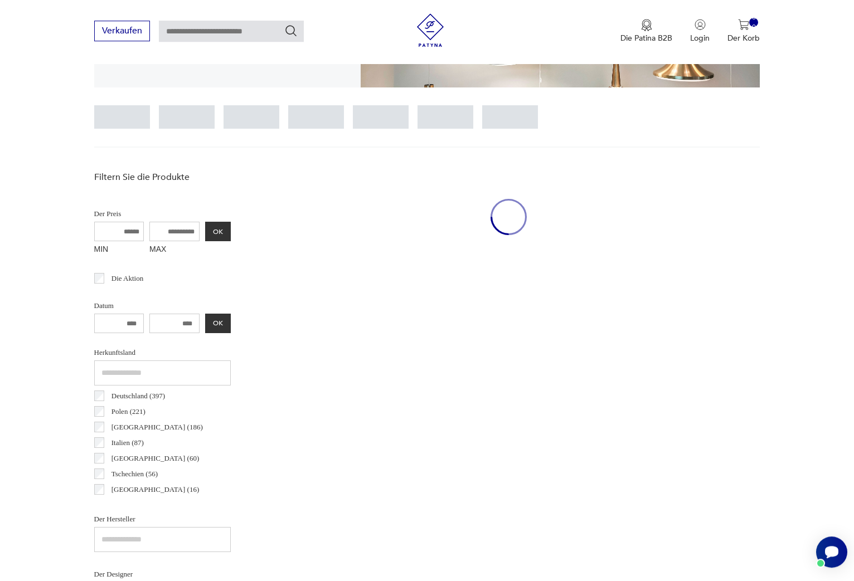
scroll to position [263, 0]
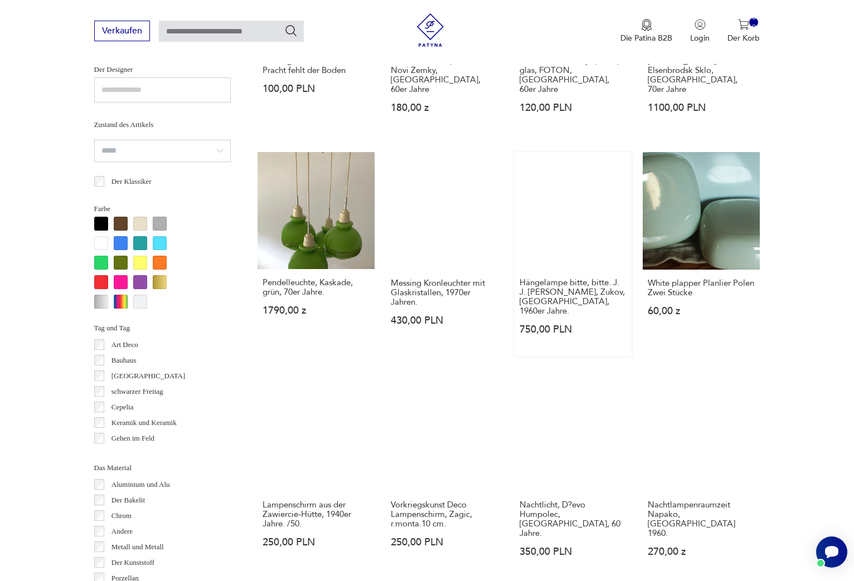
scroll to position [926, 0]
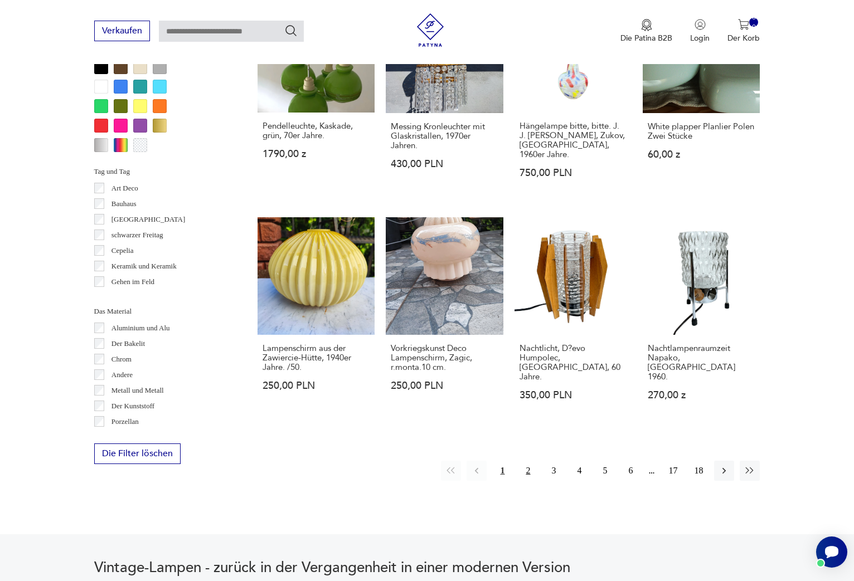
click at [527, 461] on button "2" at bounding box center [528, 471] width 20 height 20
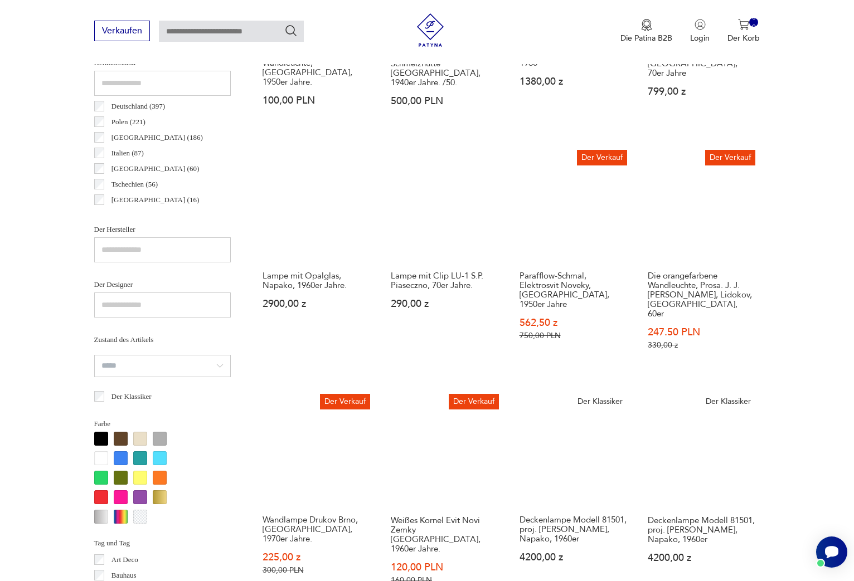
scroll to position [555, 0]
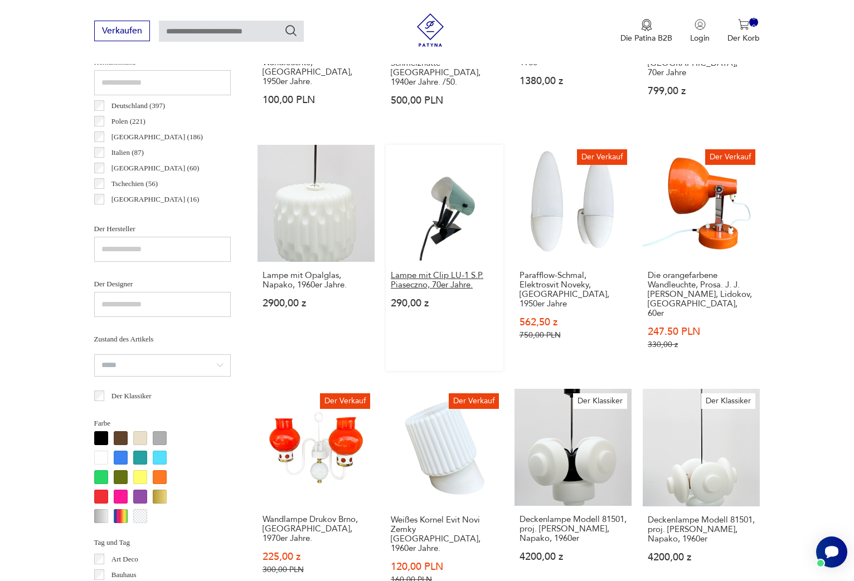
click at [454, 279] on h3 "Lampe mit Clip LU-1 S.P. Piaseczno, 70er Jahre." at bounding box center [445, 280] width 108 height 19
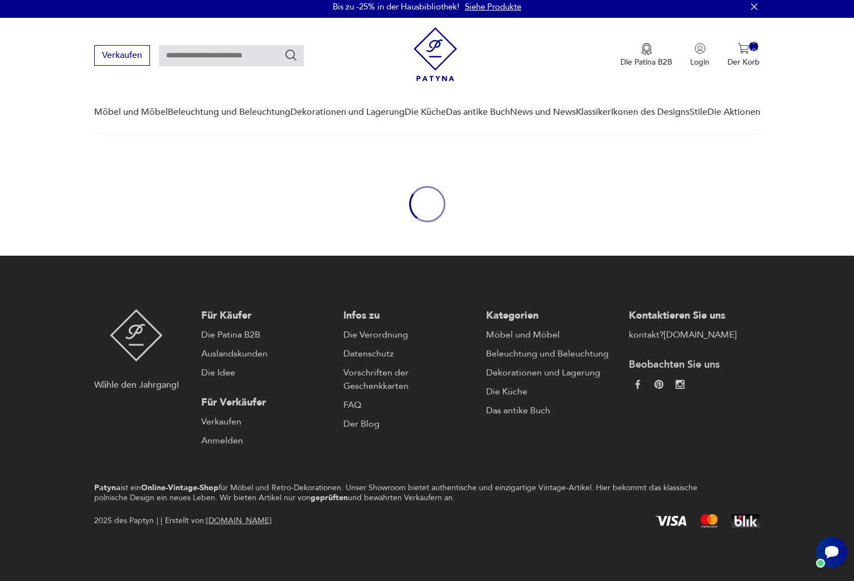
scroll to position [4, 0]
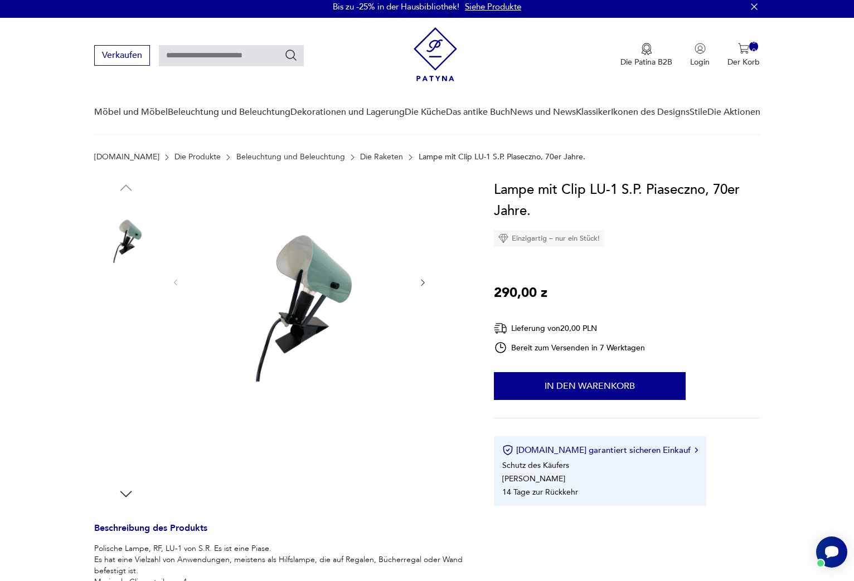
click at [116, 300] on img at bounding box center [126, 305] width 64 height 64
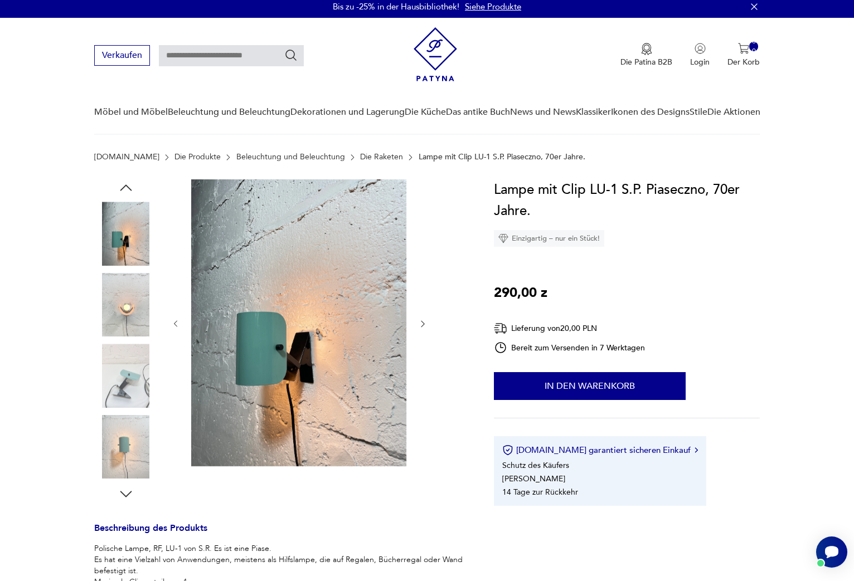
click at [116, 300] on img at bounding box center [126, 305] width 64 height 64
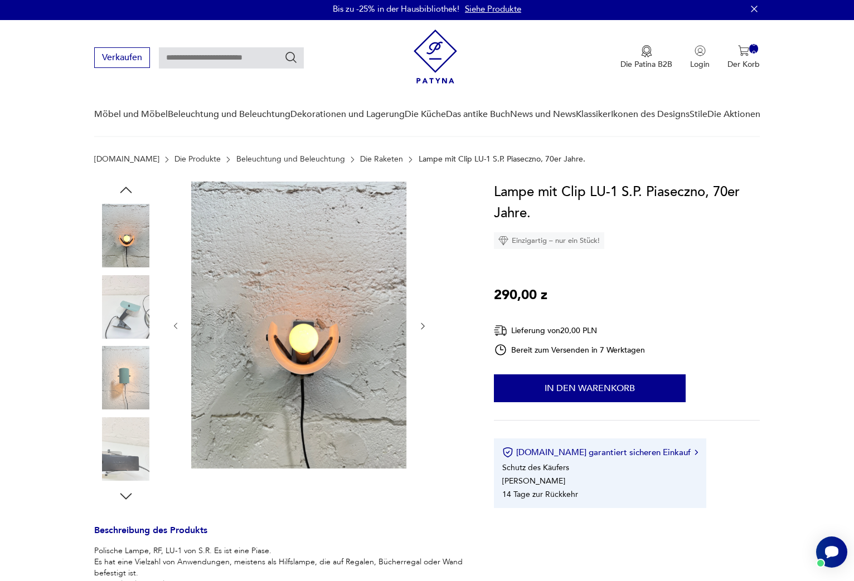
scroll to position [0, 0]
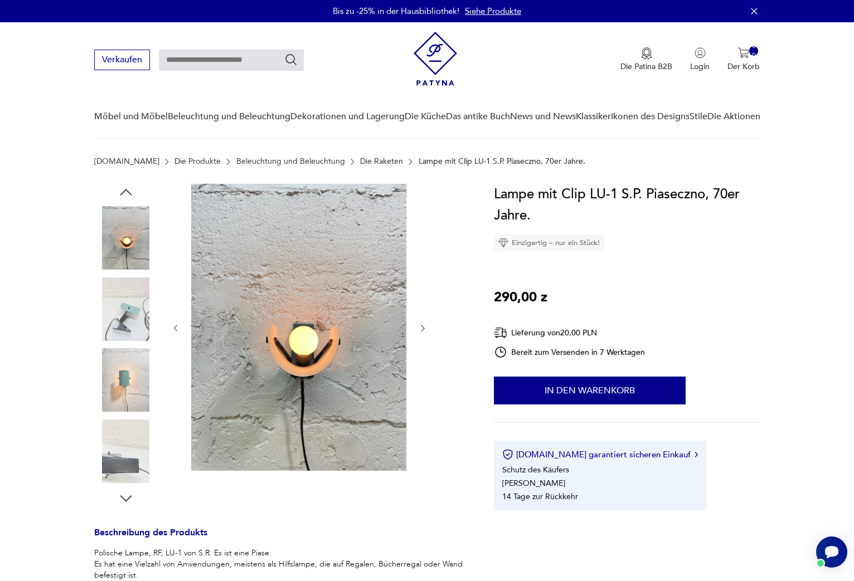
click at [116, 300] on img at bounding box center [126, 310] width 64 height 64
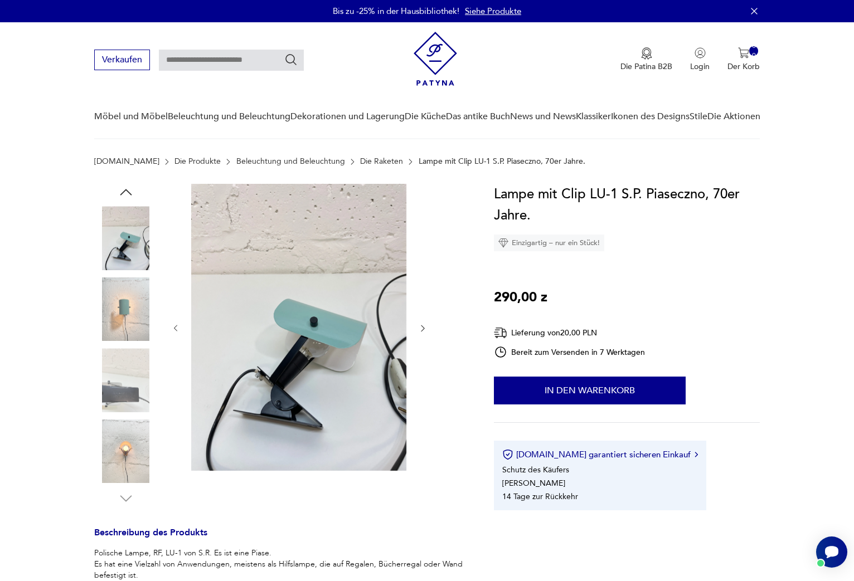
scroll to position [3, 0]
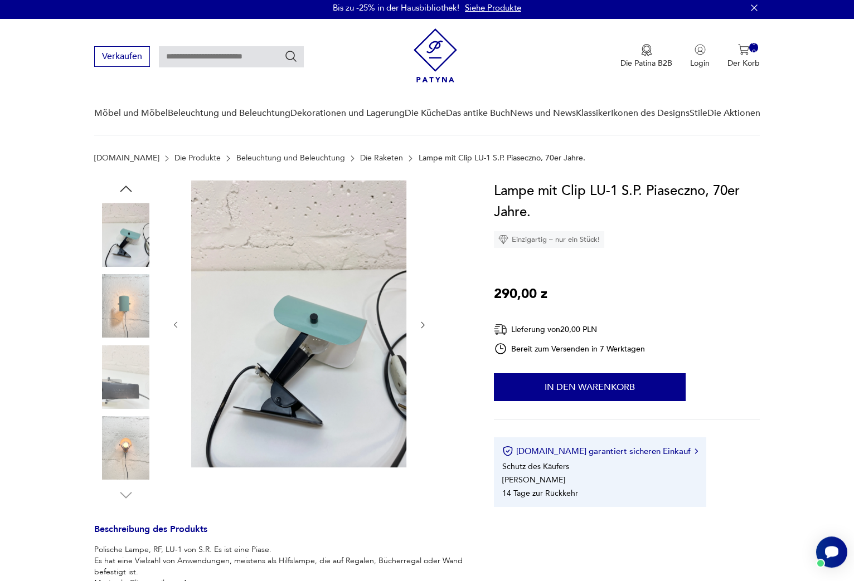
click at [113, 370] on img at bounding box center [126, 377] width 64 height 64
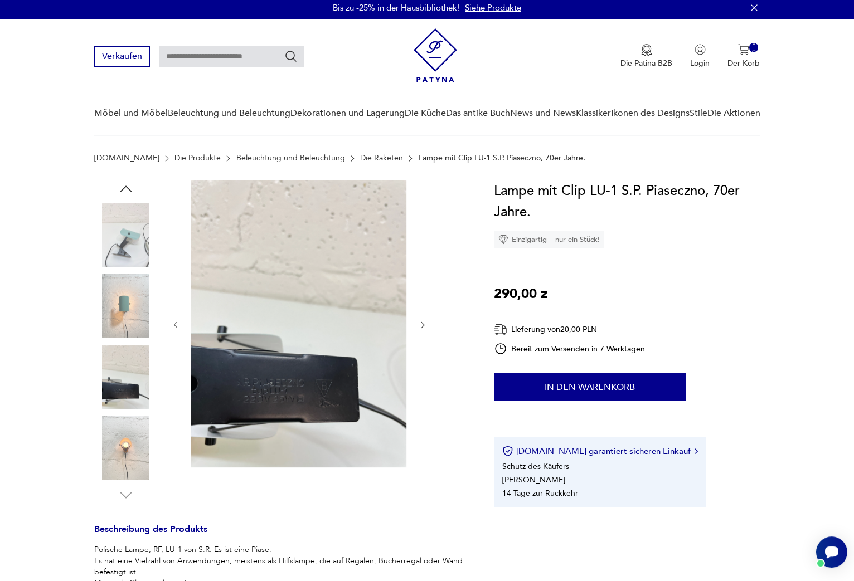
click at [116, 424] on img at bounding box center [126, 448] width 64 height 64
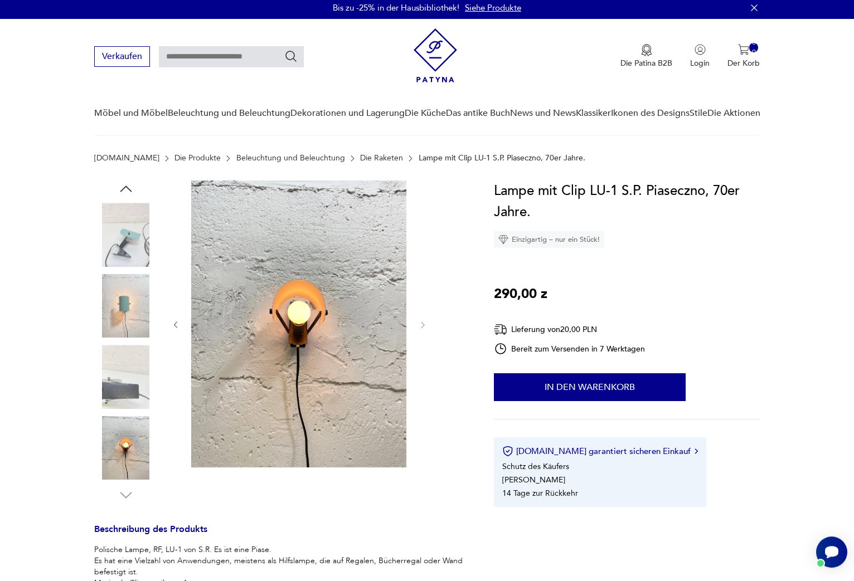
click at [118, 303] on img at bounding box center [126, 306] width 64 height 64
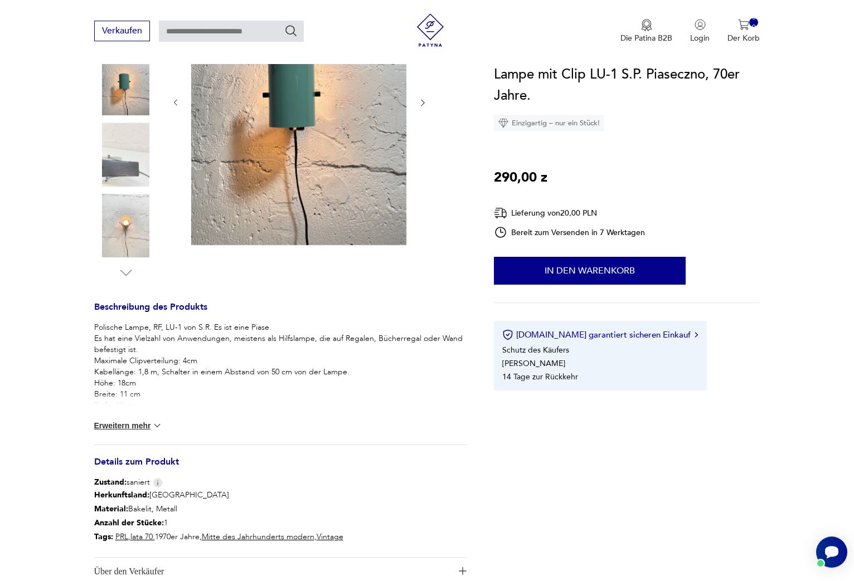
scroll to position [220, 0]
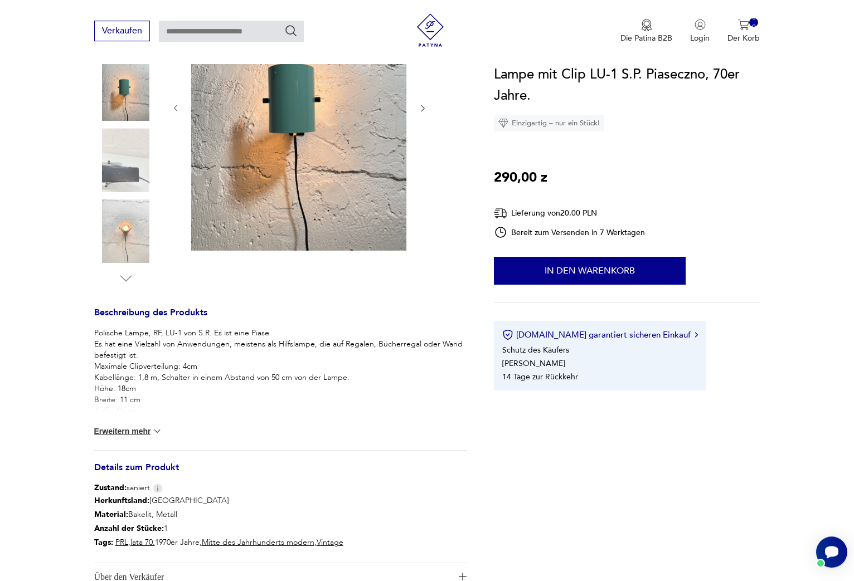
click at [132, 432] on button "Erweitern mehr" at bounding box center [128, 431] width 69 height 11
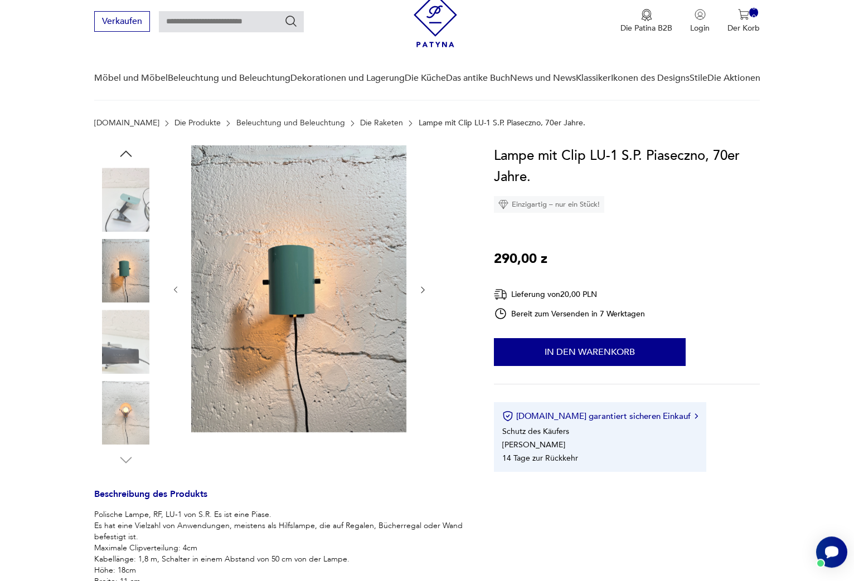
scroll to position [27, 0]
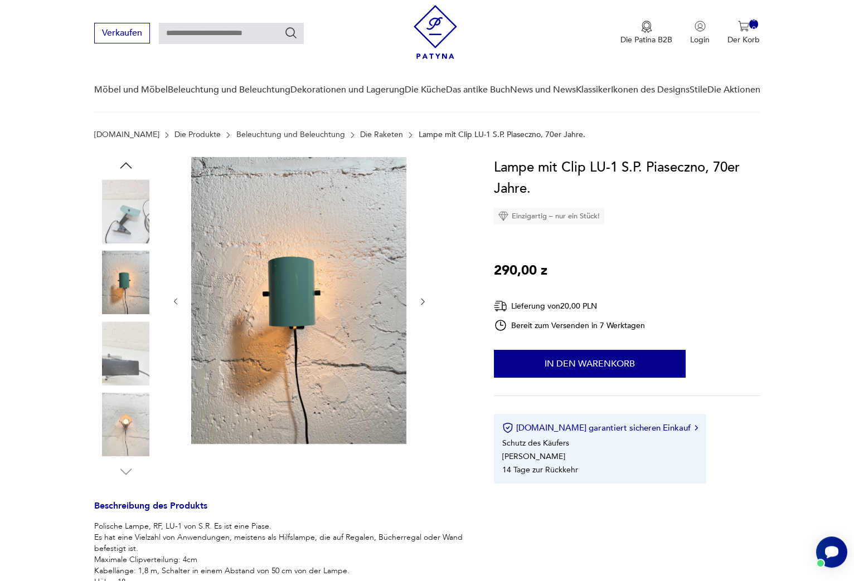
click at [298, 287] on img at bounding box center [298, 300] width 215 height 287
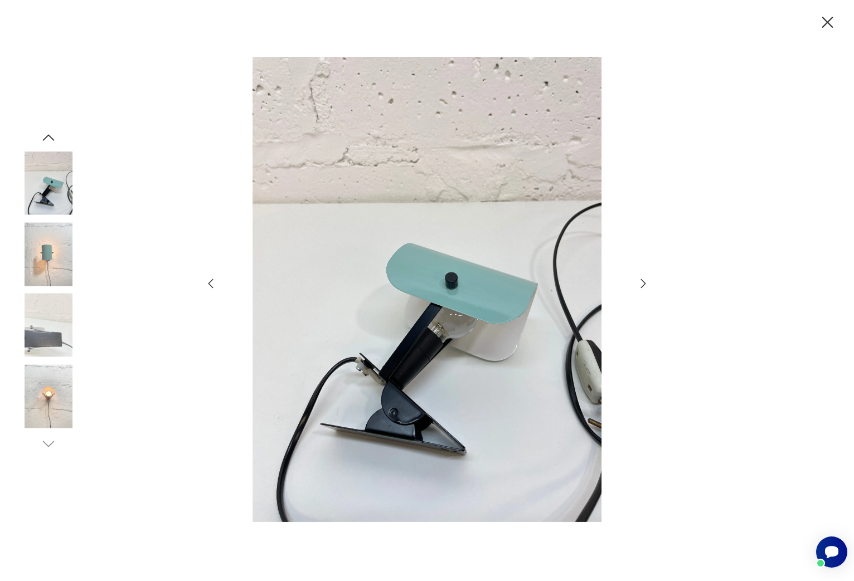
click at [652, 281] on div at bounding box center [427, 290] width 854 height 581
click at [642, 285] on icon "button" at bounding box center [643, 283] width 13 height 13
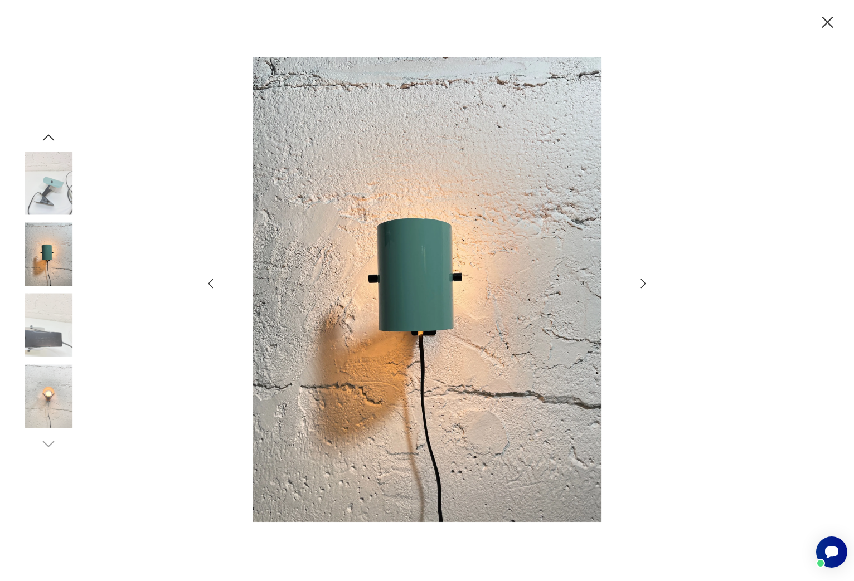
click at [642, 285] on icon "button" at bounding box center [643, 283] width 13 height 13
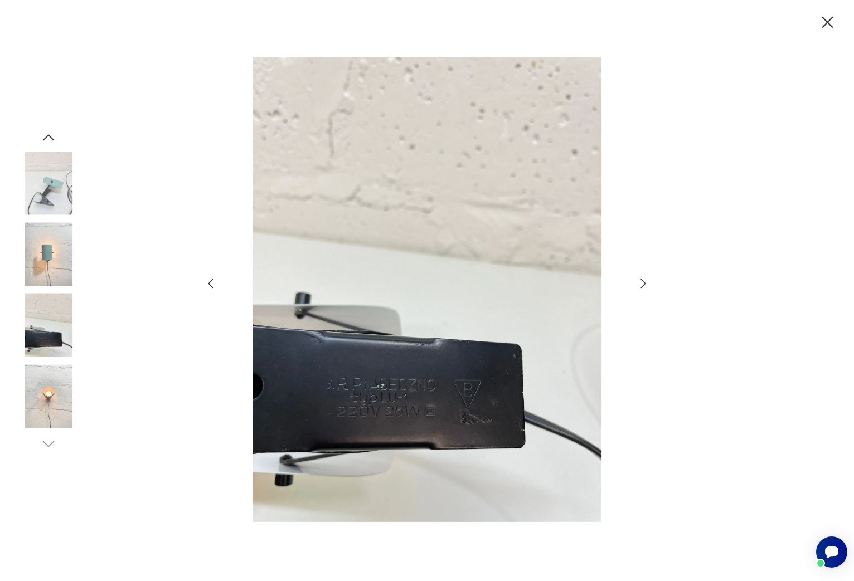
click at [642, 285] on icon "button" at bounding box center [643, 283] width 13 height 13
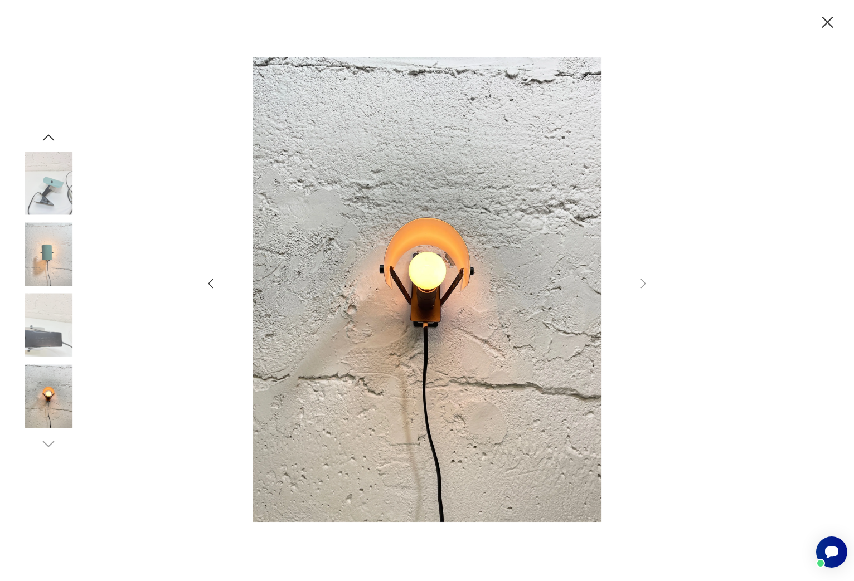
click at [55, 258] on img at bounding box center [49, 254] width 64 height 64
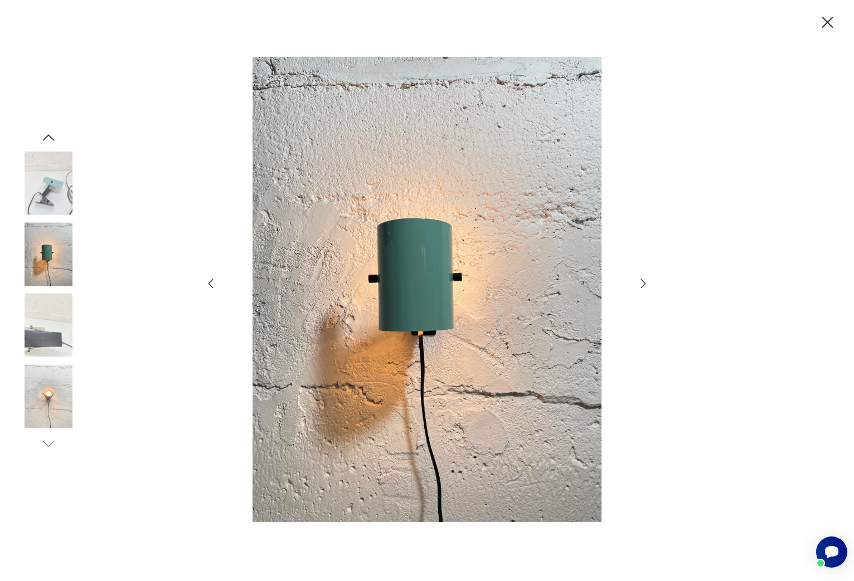
click at [49, 161] on img at bounding box center [49, 184] width 64 height 64
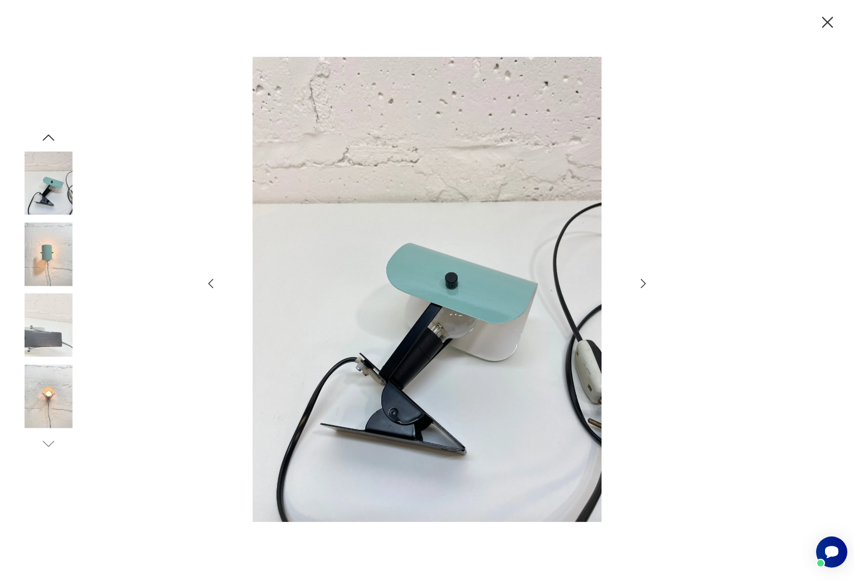
click at [49, 240] on img at bounding box center [49, 254] width 64 height 64
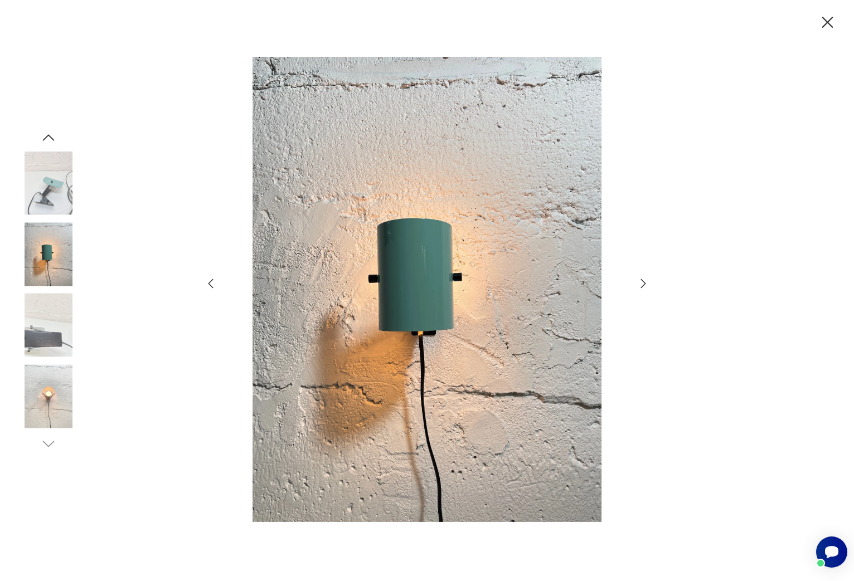
click at [47, 201] on img at bounding box center [49, 184] width 64 height 64
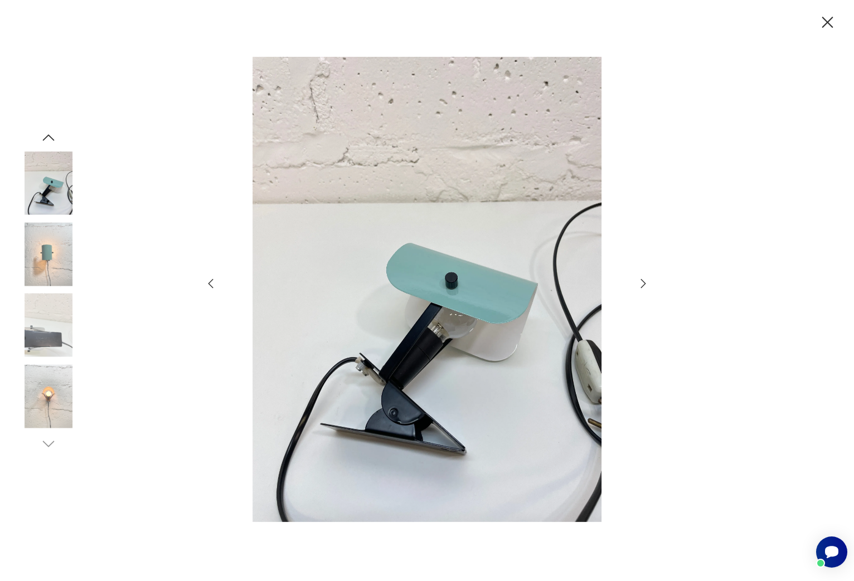
click at [40, 282] on img at bounding box center [49, 254] width 64 height 64
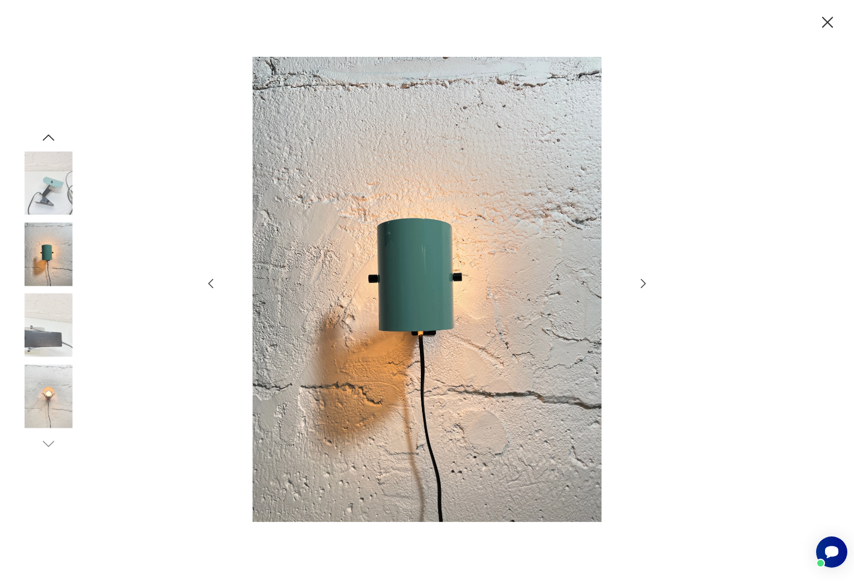
click at [35, 190] on img at bounding box center [49, 184] width 64 height 64
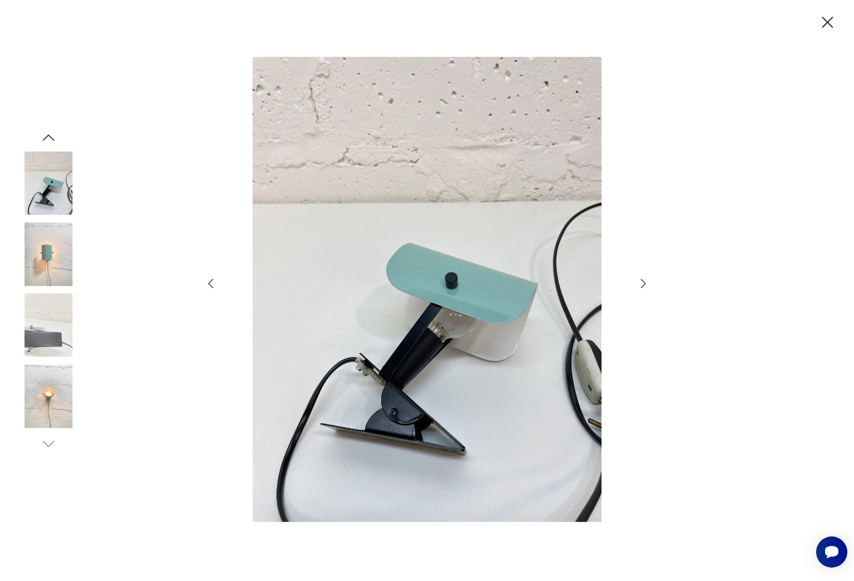
click at [50, 261] on img at bounding box center [49, 254] width 64 height 64
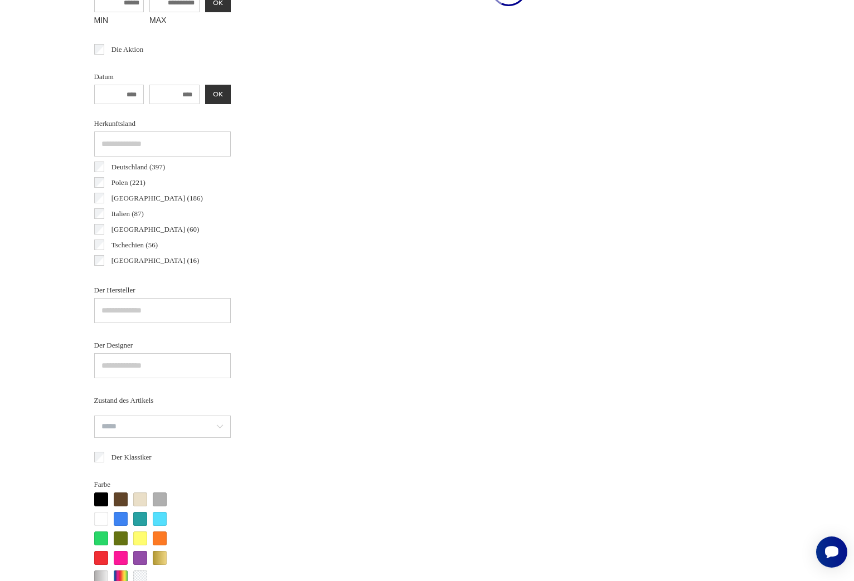
scroll to position [494, 0]
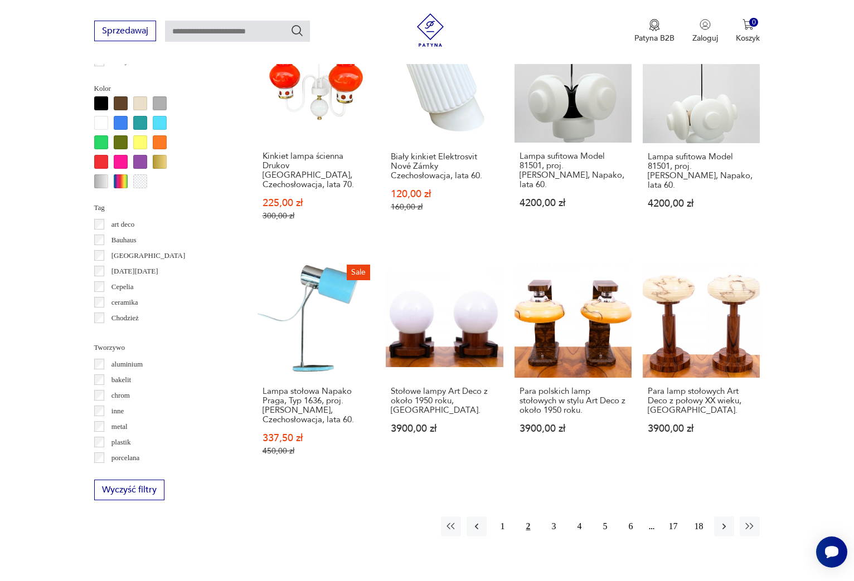
scroll to position [948, 0]
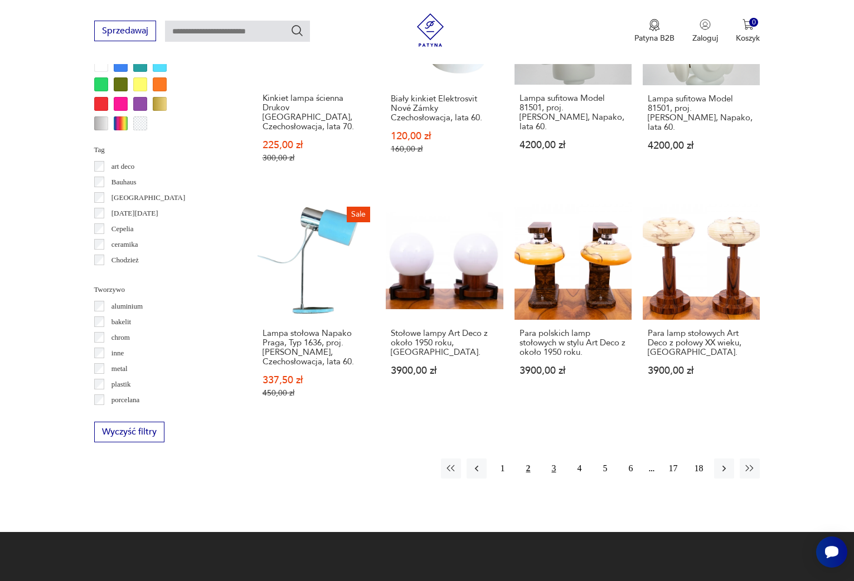
click at [555, 459] on button "3" at bounding box center [553, 469] width 20 height 20
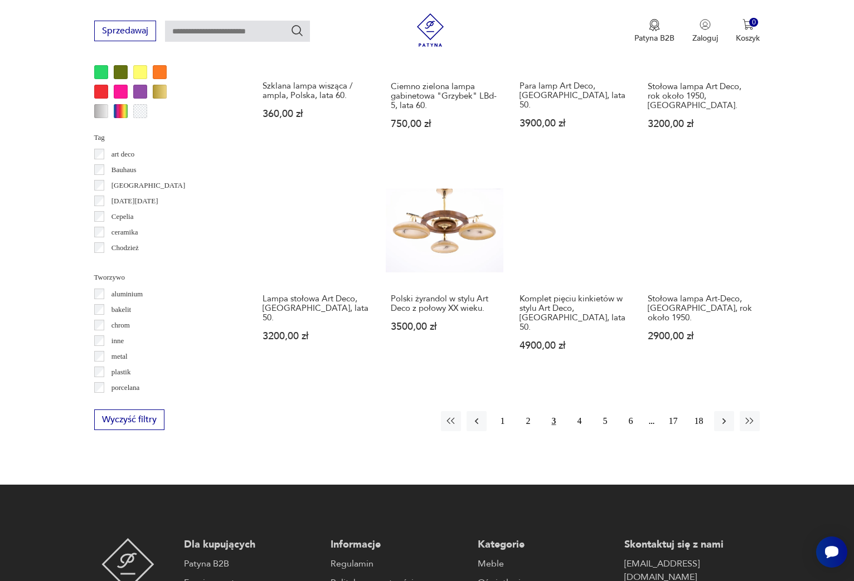
scroll to position [963, 0]
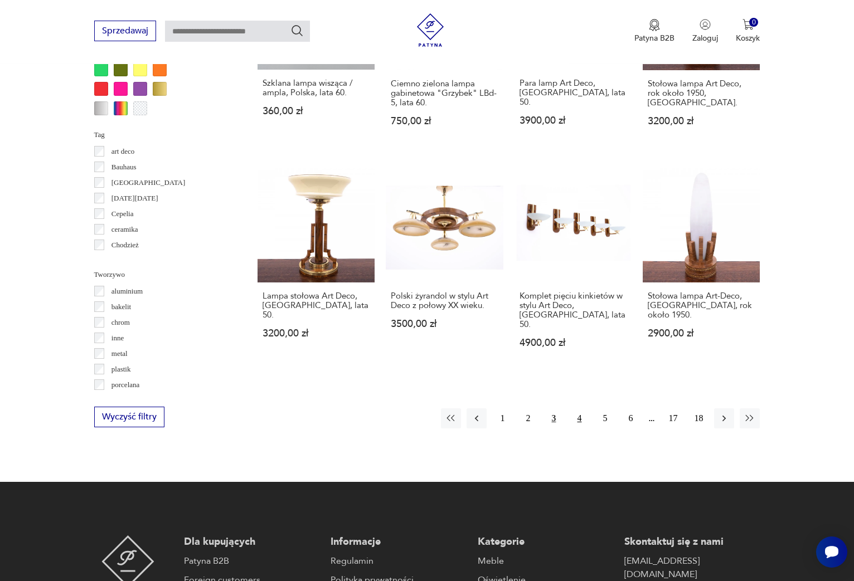
click at [581, 409] on button "4" at bounding box center [579, 419] width 20 height 20
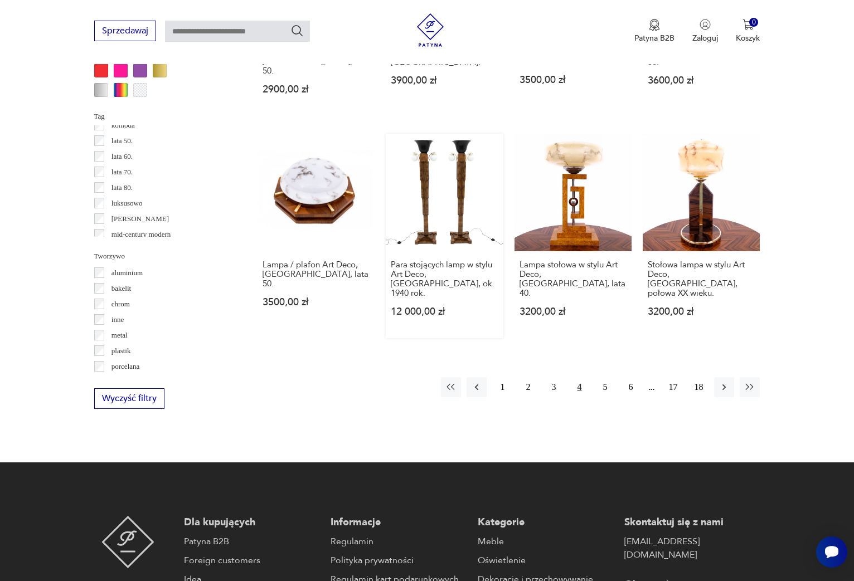
scroll to position [983, 0]
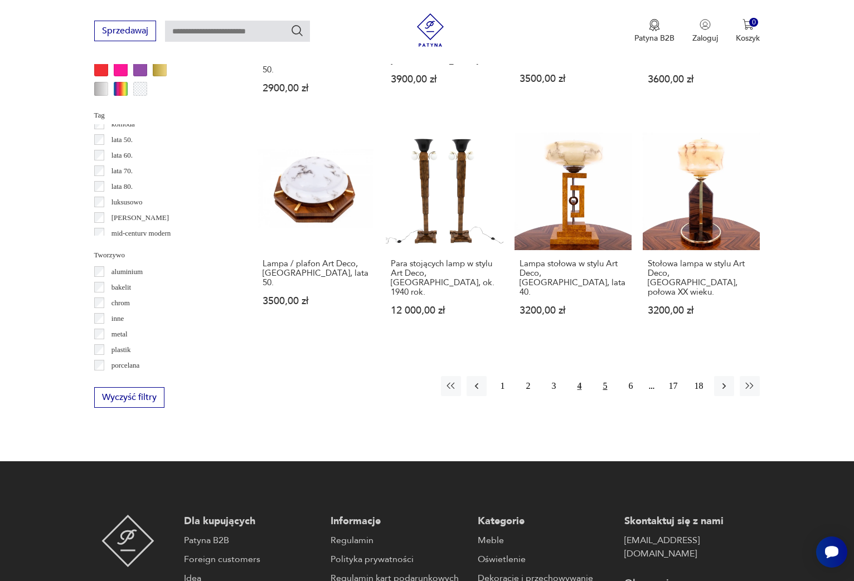
click at [608, 376] on button "5" at bounding box center [605, 386] width 20 height 20
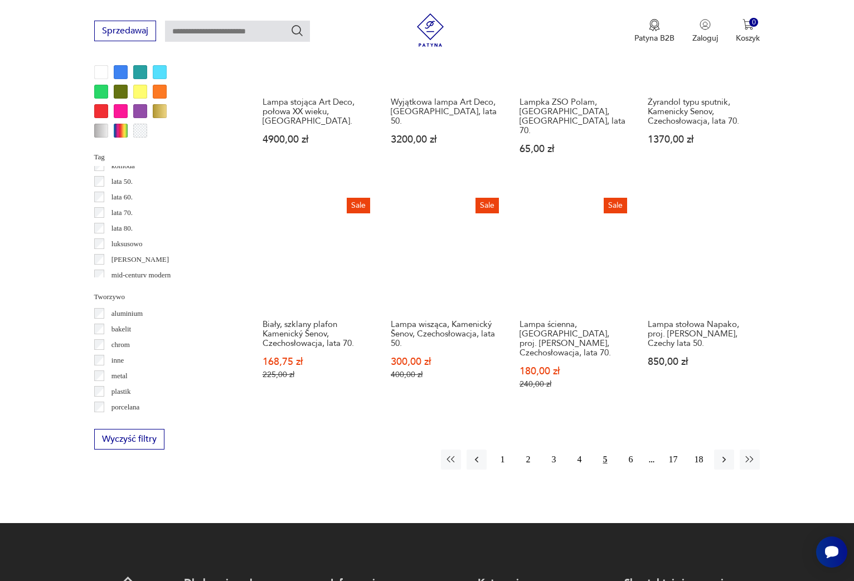
scroll to position [977, 0]
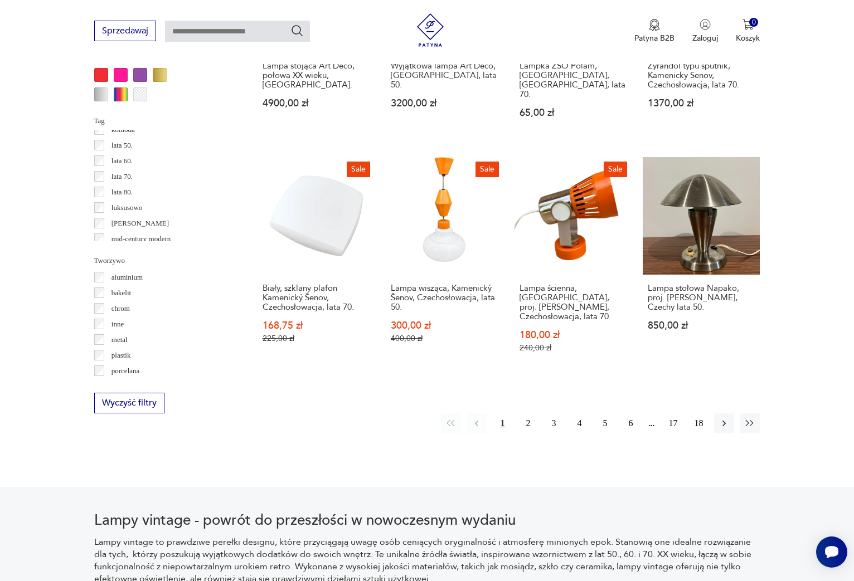
scroll to position [340, 0]
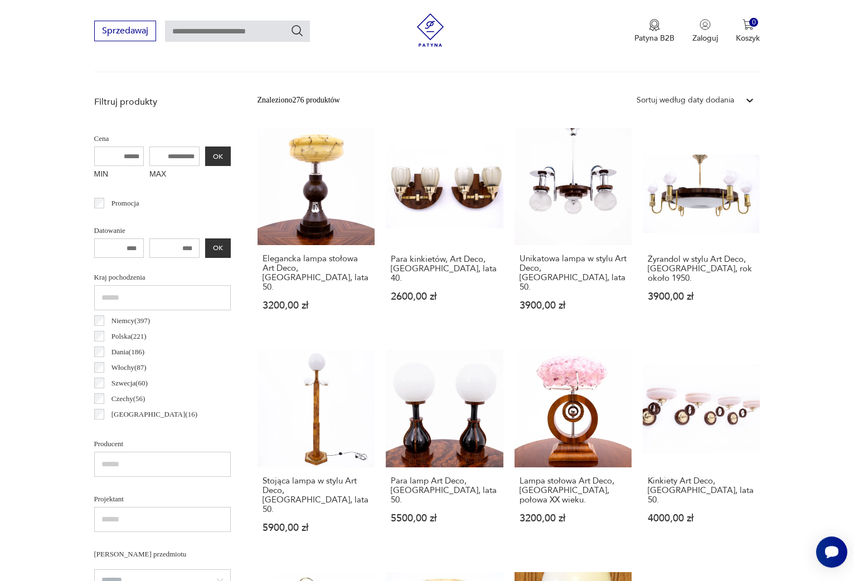
click at [99, 158] on div "Filtruj produkty Cena MIN MAX OK Promocja Datowanie OK Kraj pochodzenia [DEMOGR…" at bounding box center [162, 573] width 137 height 955
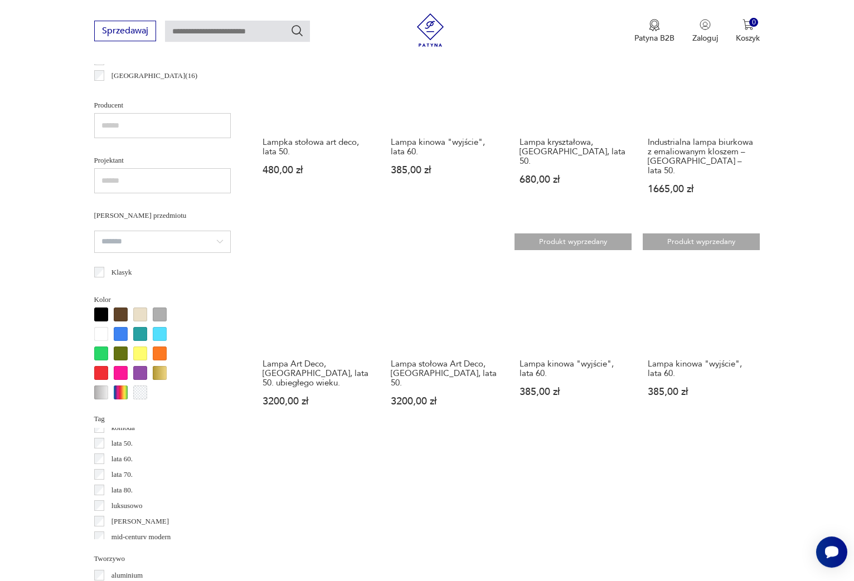
scroll to position [915, 0]
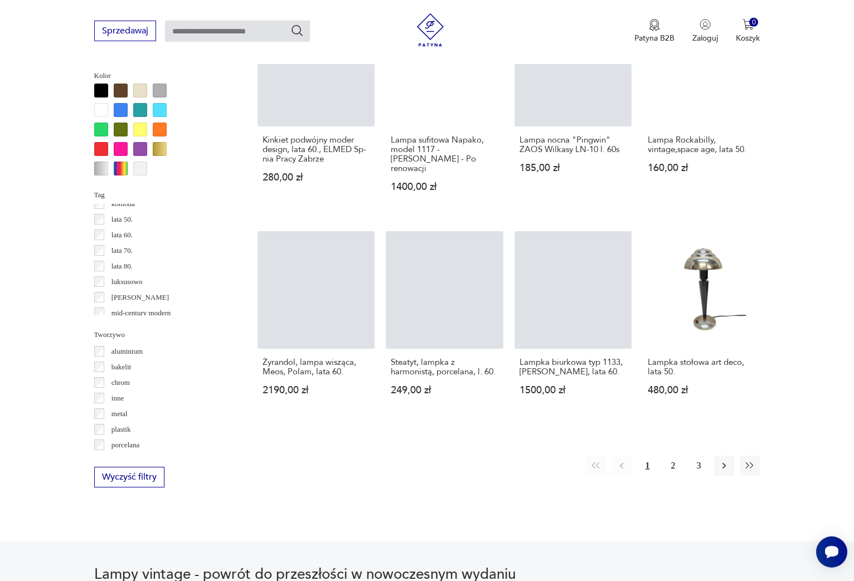
scroll to position [908, 0]
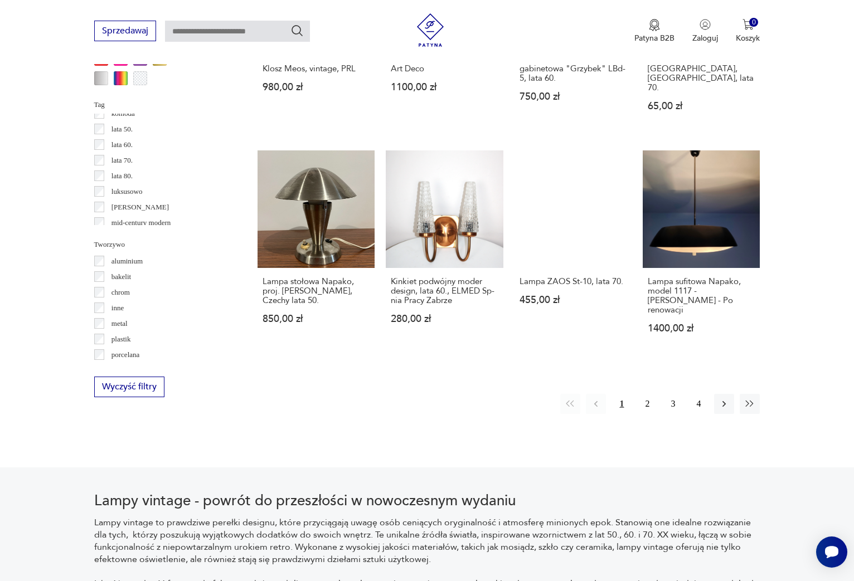
scroll to position [1017, 0]
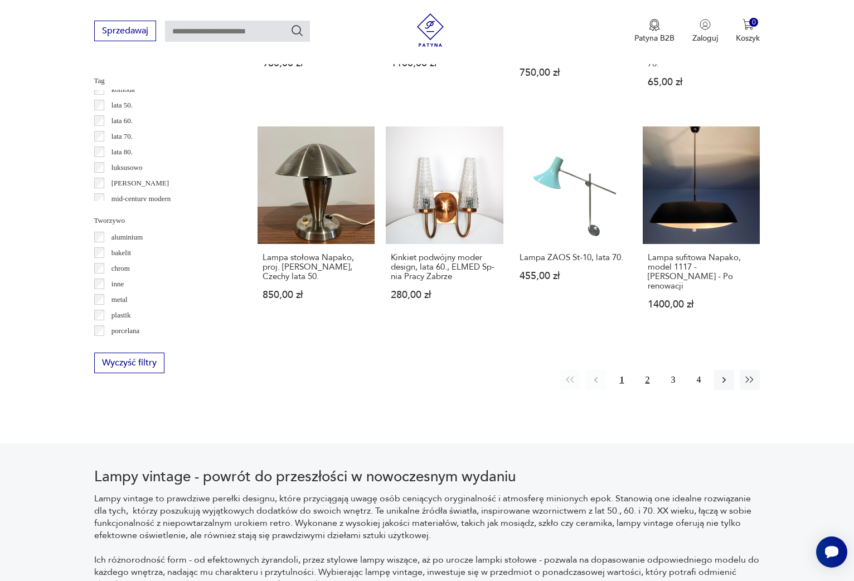
click at [651, 370] on button "2" at bounding box center [647, 380] width 20 height 20
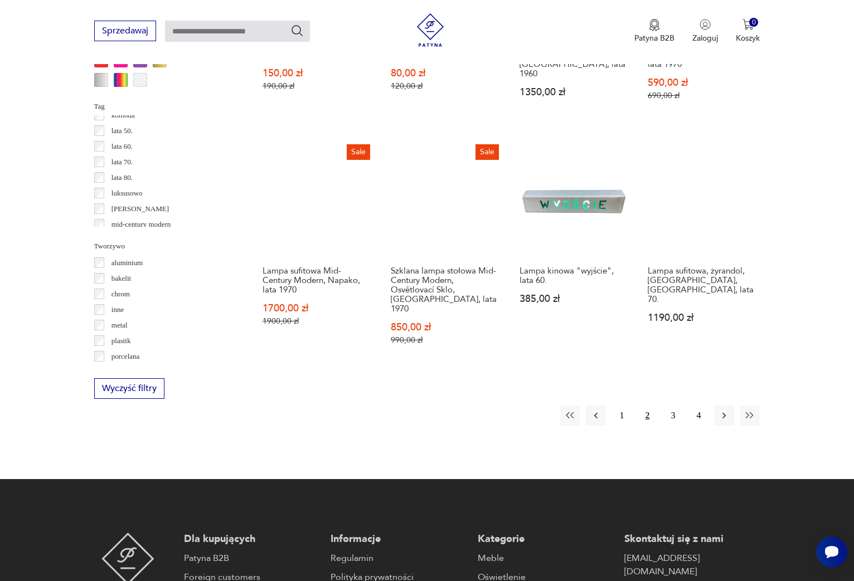
scroll to position [1095, 0]
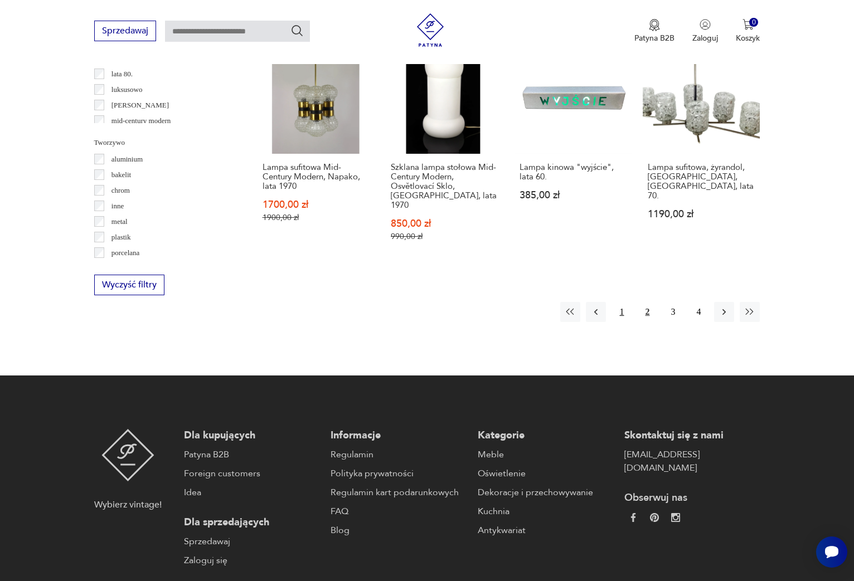
click at [619, 302] on button "1" at bounding box center [621, 312] width 20 height 20
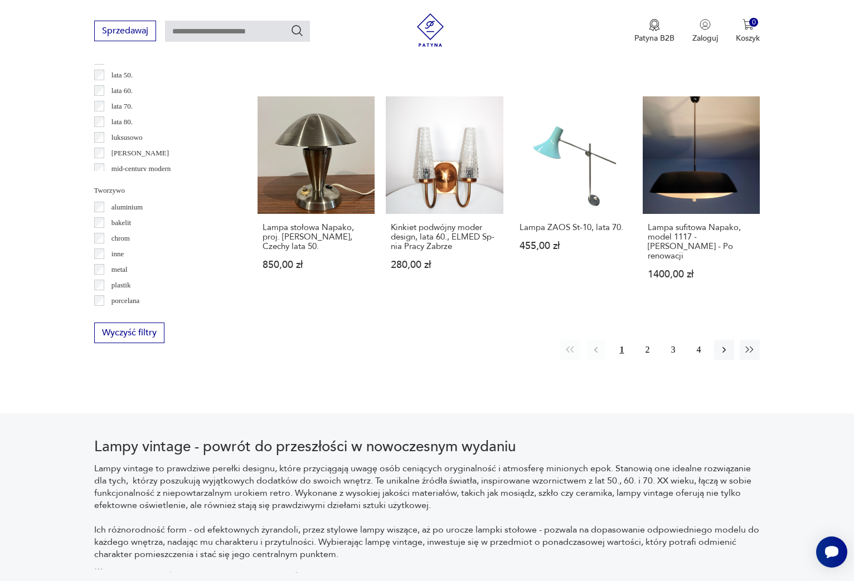
scroll to position [1050, 0]
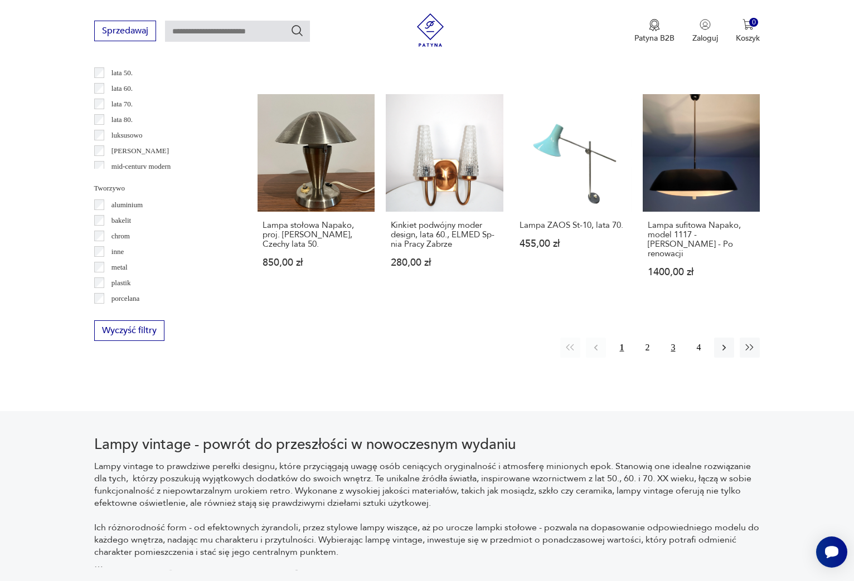
click at [673, 338] on button "3" at bounding box center [673, 348] width 20 height 20
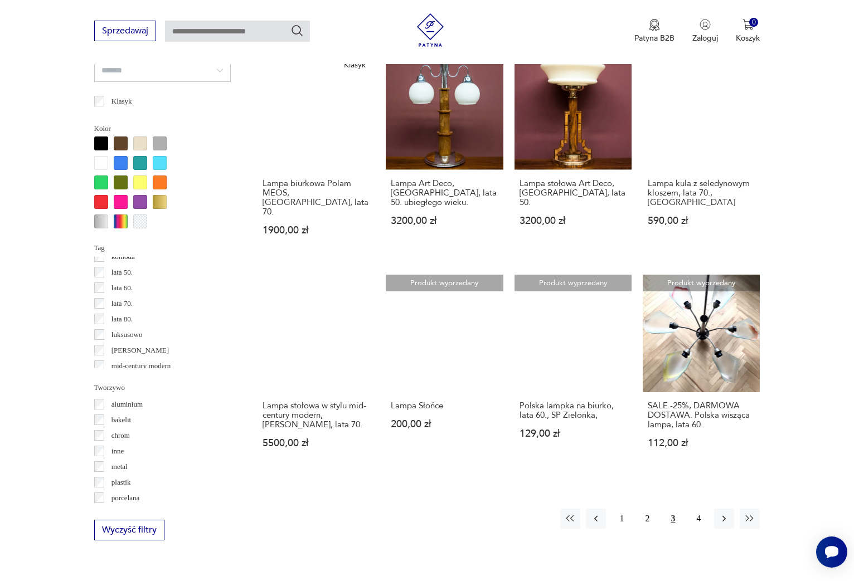
scroll to position [934, 0]
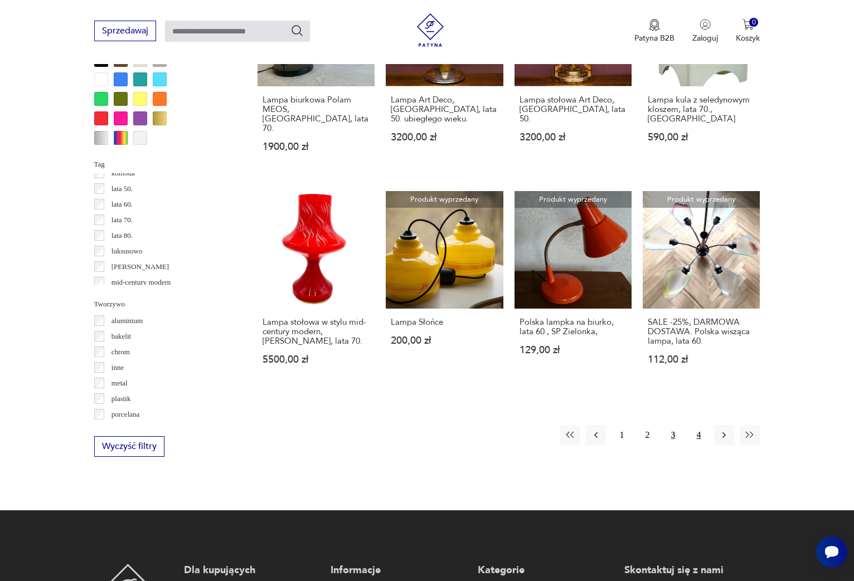
click at [699, 425] on button "4" at bounding box center [698, 435] width 20 height 20
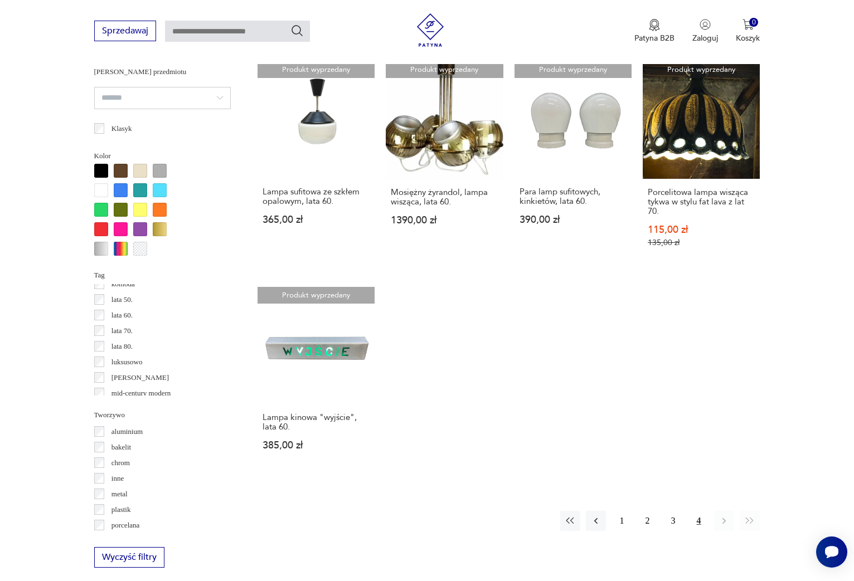
scroll to position [407, 0]
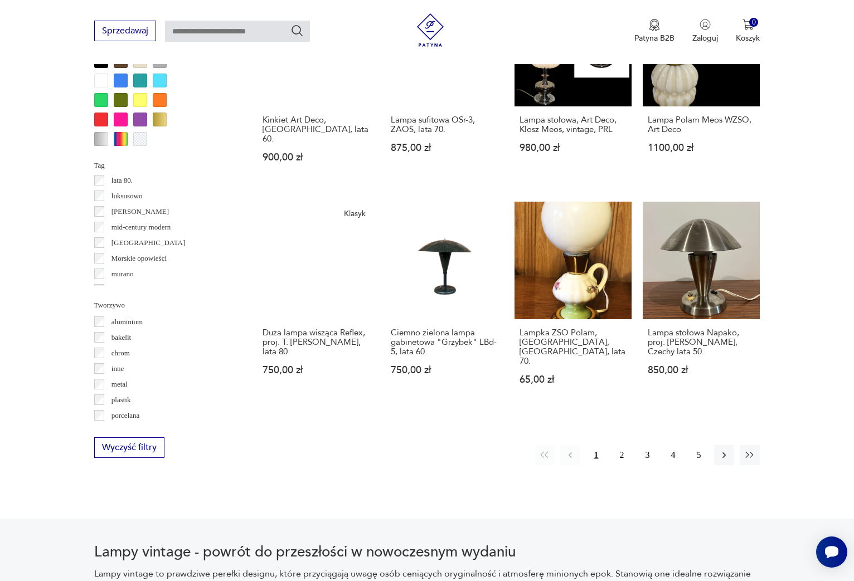
scroll to position [932, 0]
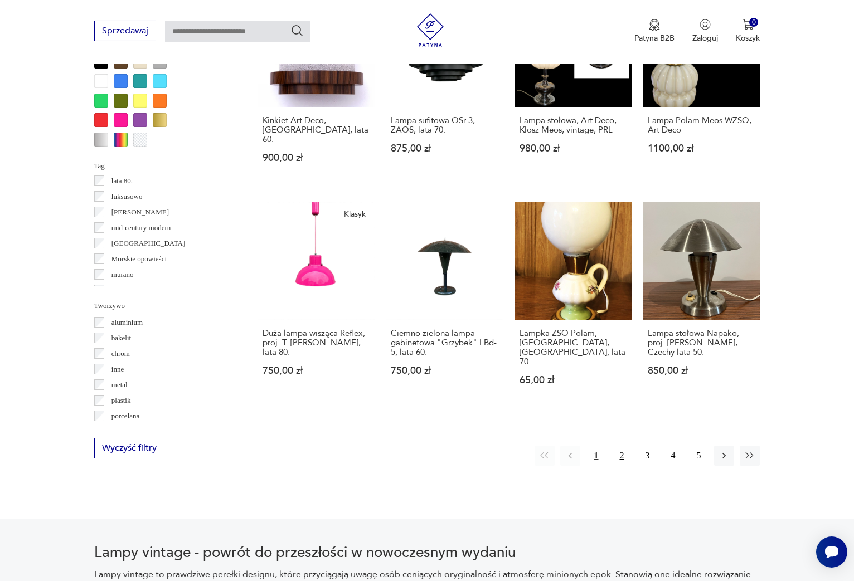
click at [621, 446] on button "2" at bounding box center [621, 456] width 20 height 20
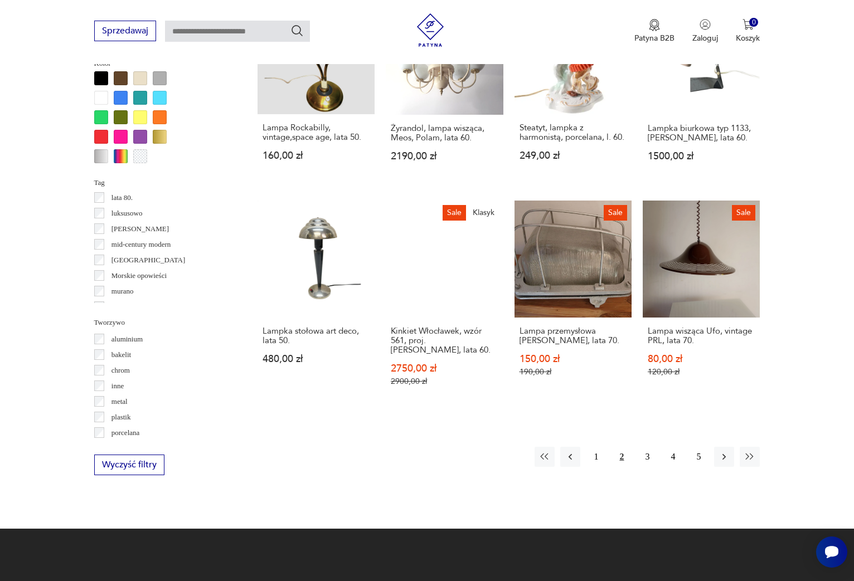
scroll to position [916, 0]
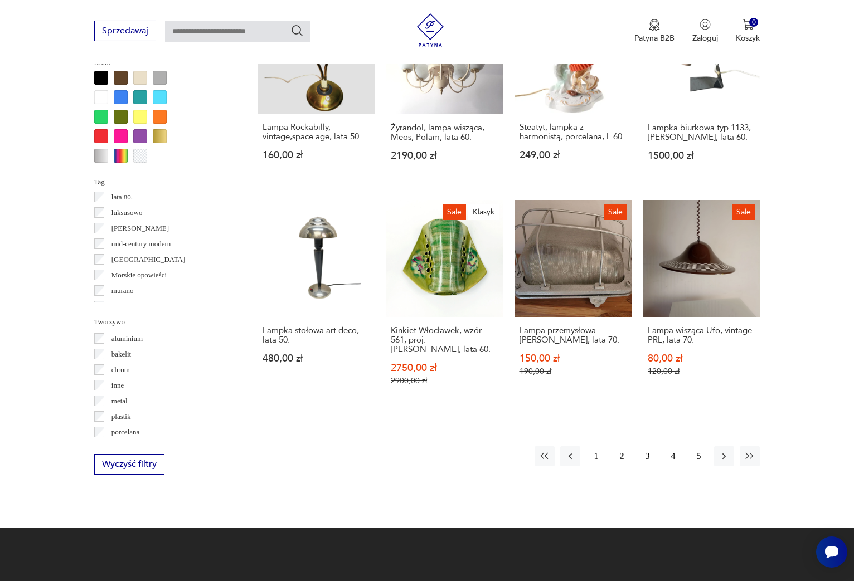
click at [648, 446] on button "3" at bounding box center [647, 456] width 20 height 20
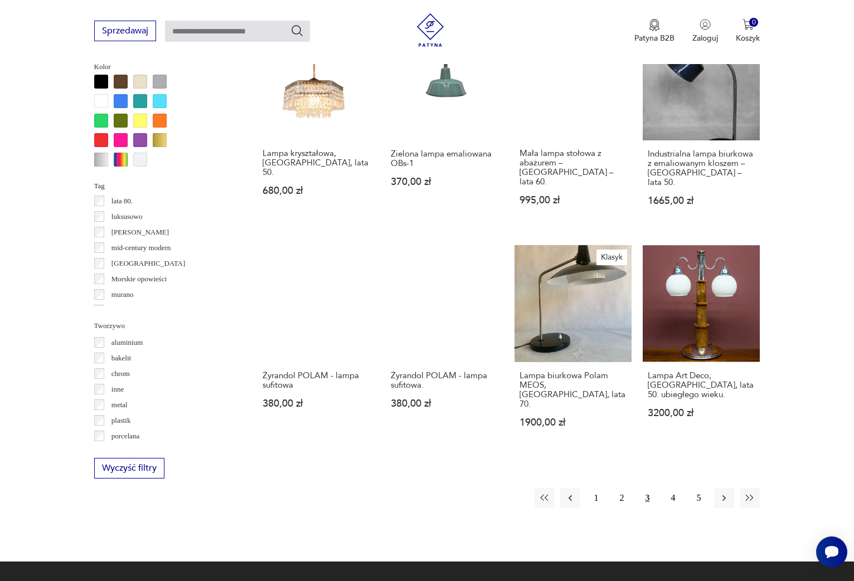
scroll to position [970, 0]
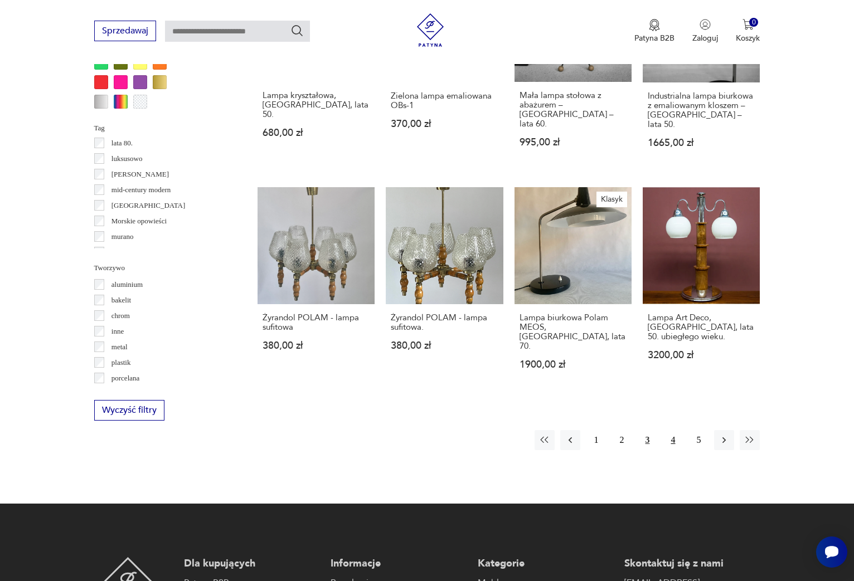
click at [671, 430] on button "4" at bounding box center [673, 440] width 20 height 20
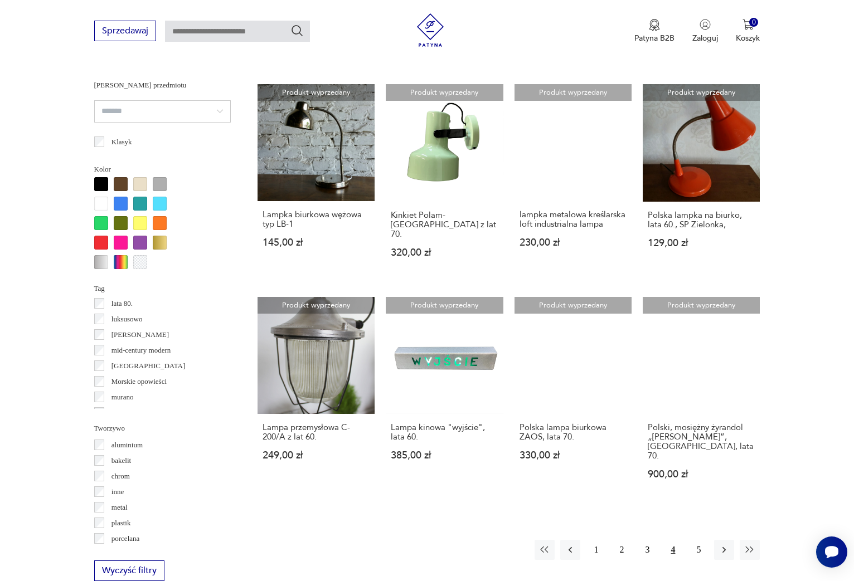
scroll to position [812, 0]
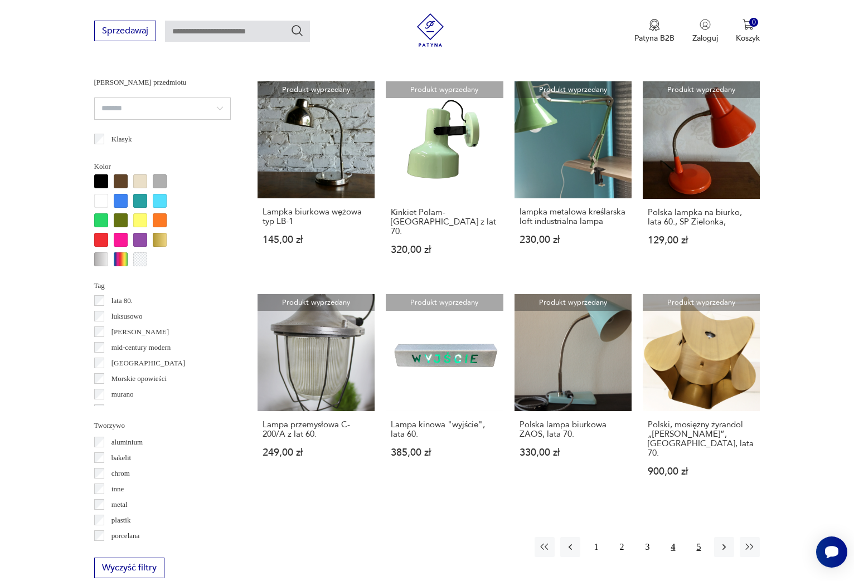
click at [699, 537] on button "5" at bounding box center [698, 547] width 20 height 20
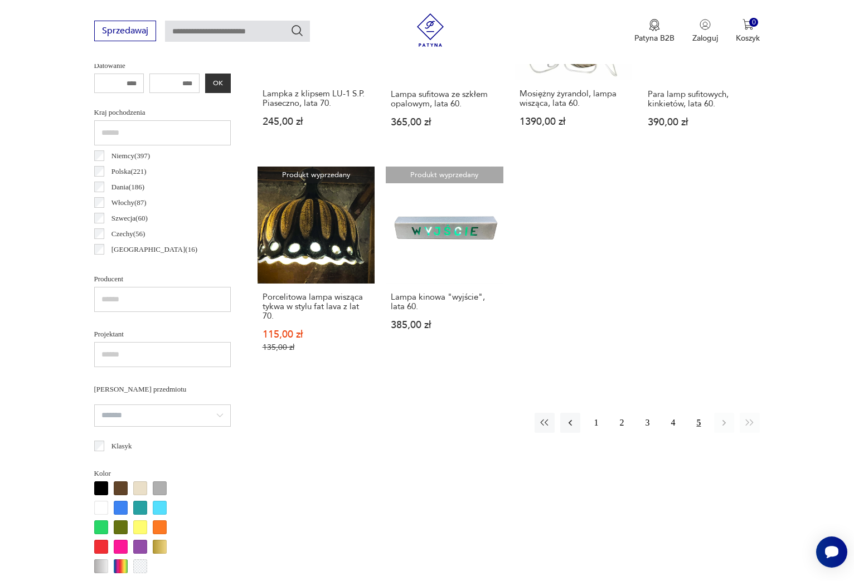
scroll to position [503, 0]
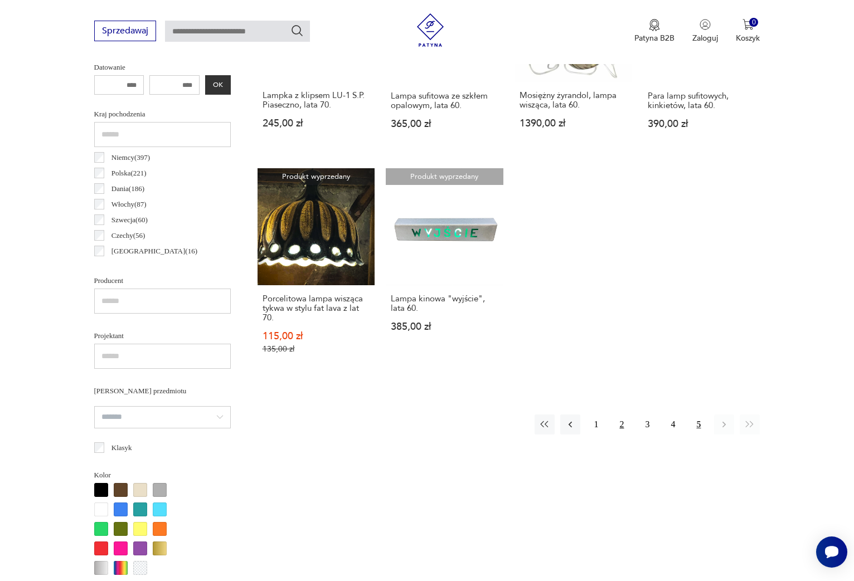
click at [622, 426] on button "2" at bounding box center [621, 425] width 20 height 20
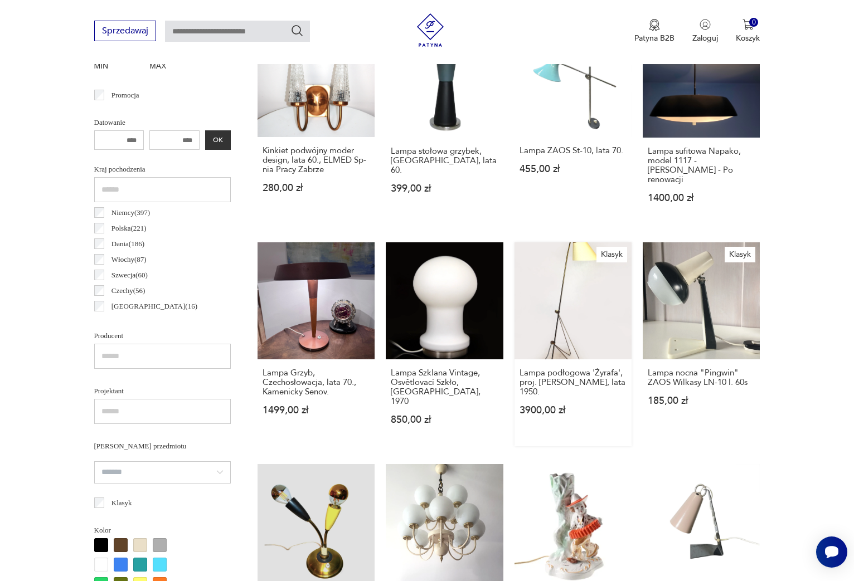
click at [573, 281] on link "Klasyk Lampa podłogowa 'Żyrafa', proj. [PERSON_NAME], lata 1950. 3900,00 zł" at bounding box center [572, 344] width 117 height 205
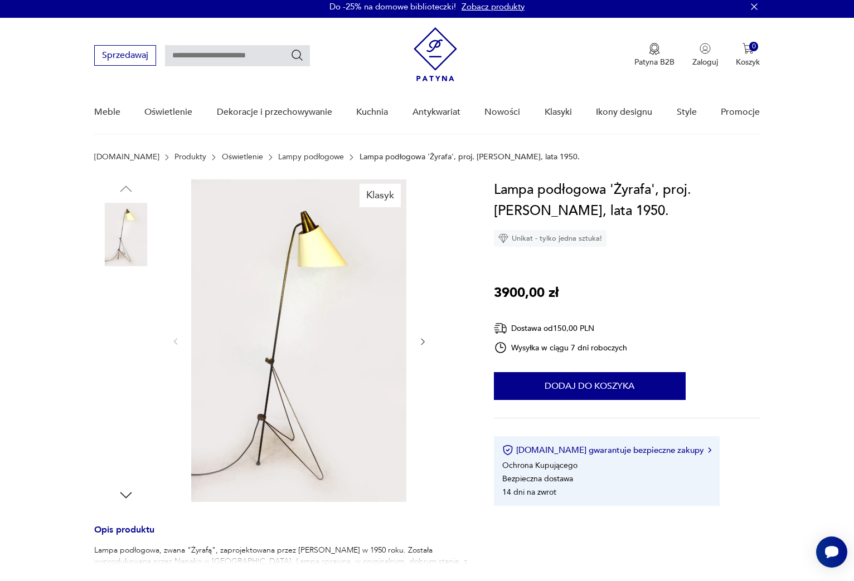
click at [126, 293] on img at bounding box center [126, 306] width 64 height 64
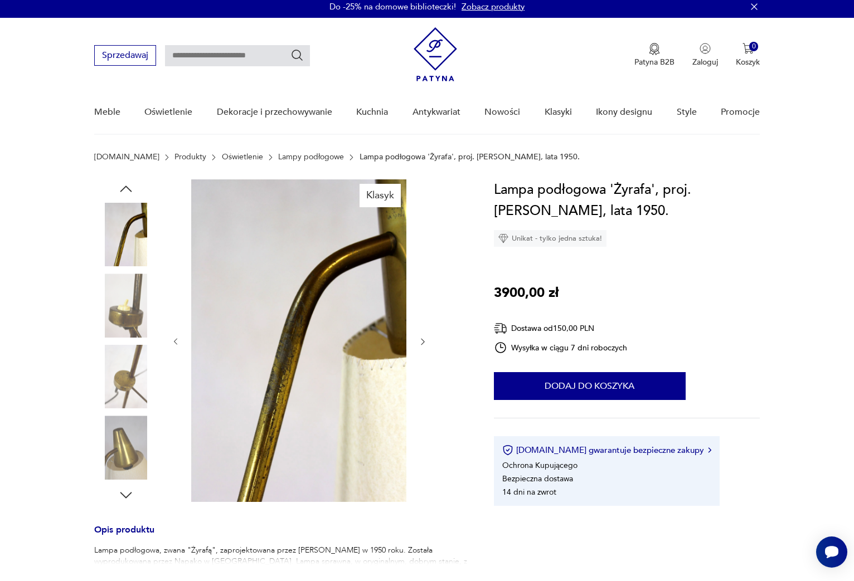
click at [134, 366] on img at bounding box center [126, 377] width 64 height 64
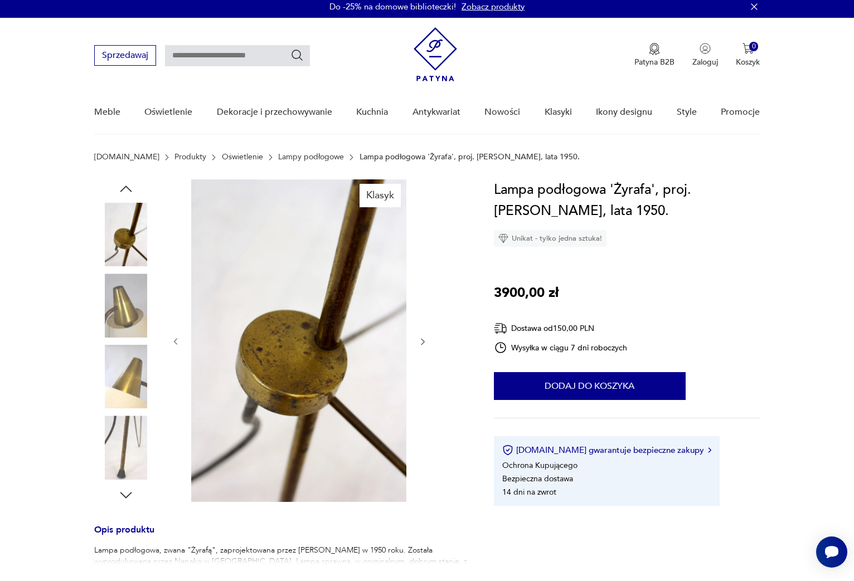
click at [130, 428] on img at bounding box center [126, 448] width 64 height 64
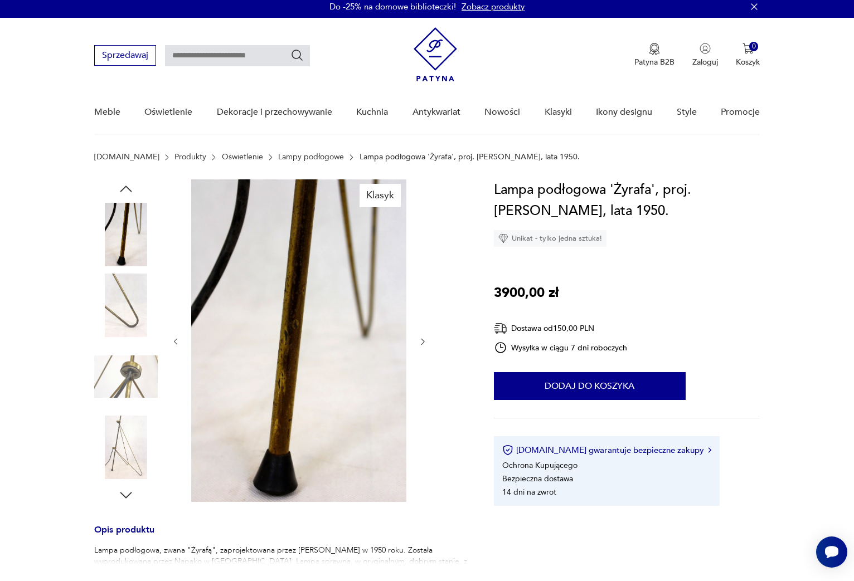
click at [130, 428] on img at bounding box center [126, 448] width 64 height 64
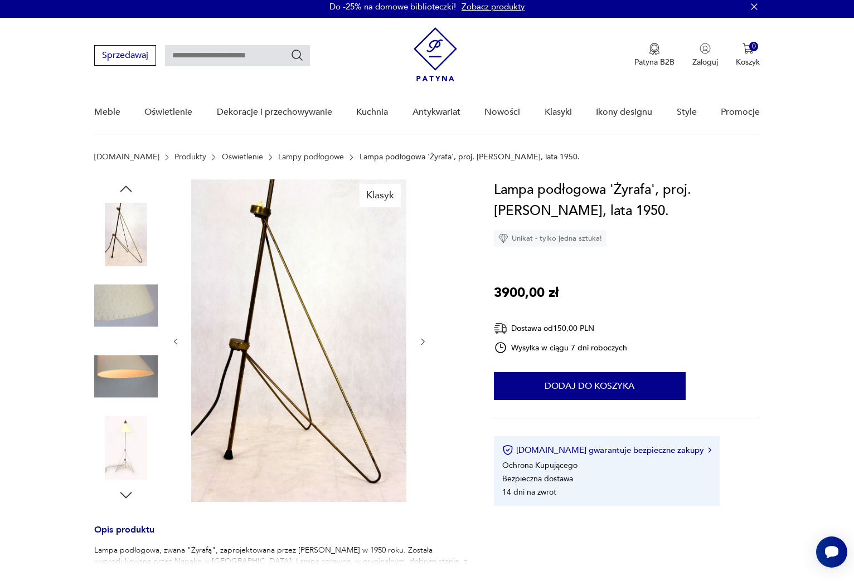
click at [139, 315] on img at bounding box center [126, 306] width 64 height 64
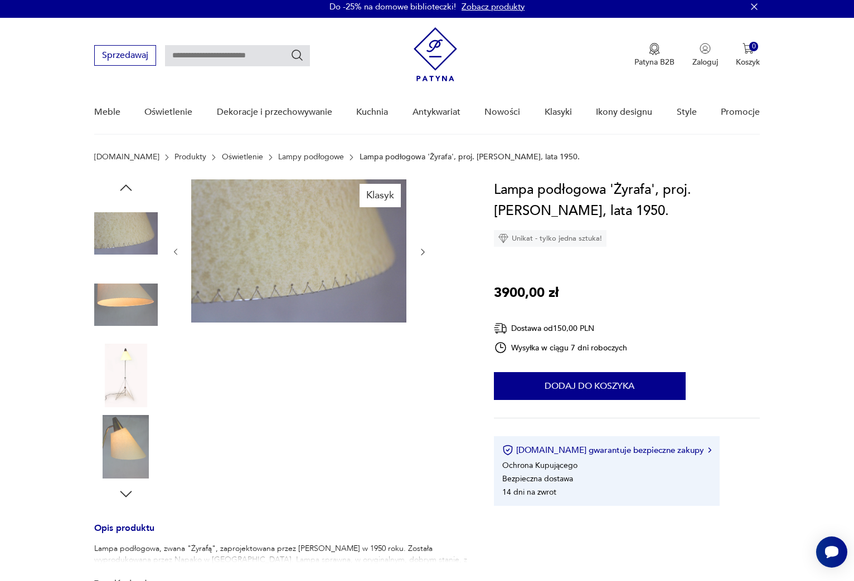
click at [139, 315] on img at bounding box center [126, 305] width 64 height 64
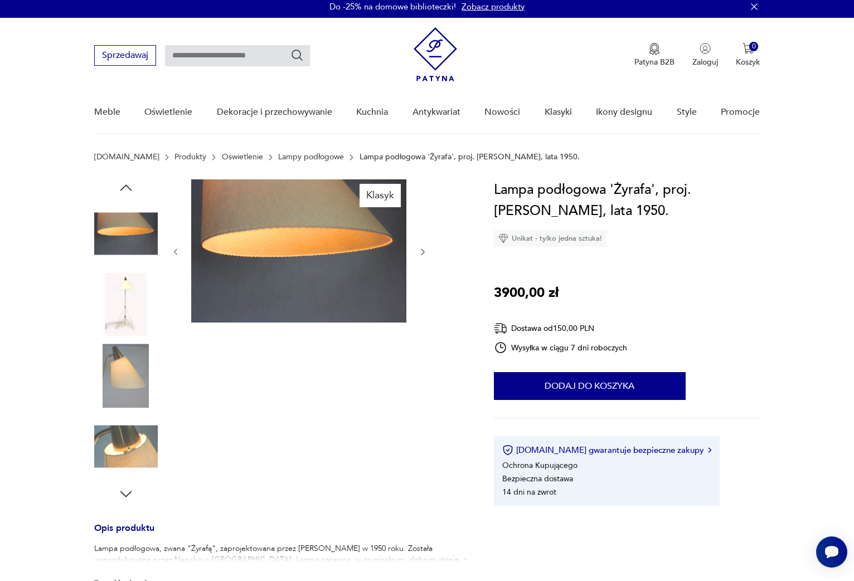
click at [139, 315] on img at bounding box center [126, 305] width 64 height 64
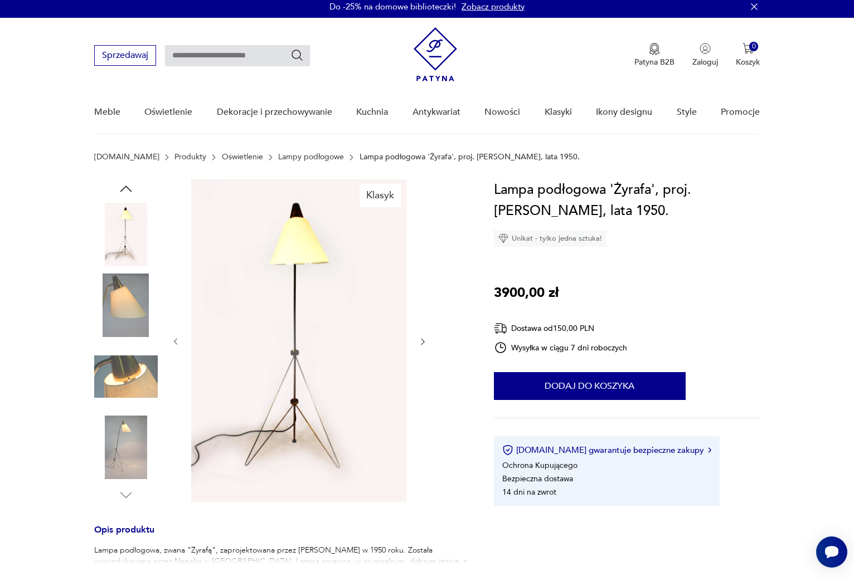
click at [137, 311] on img at bounding box center [126, 306] width 64 height 64
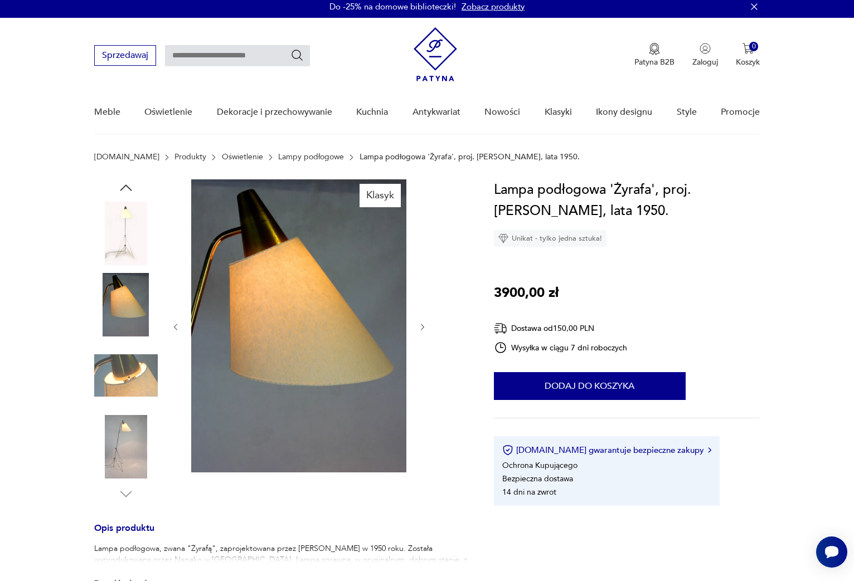
click at [132, 440] on img at bounding box center [126, 447] width 64 height 64
